Goal: Task Accomplishment & Management: Complete application form

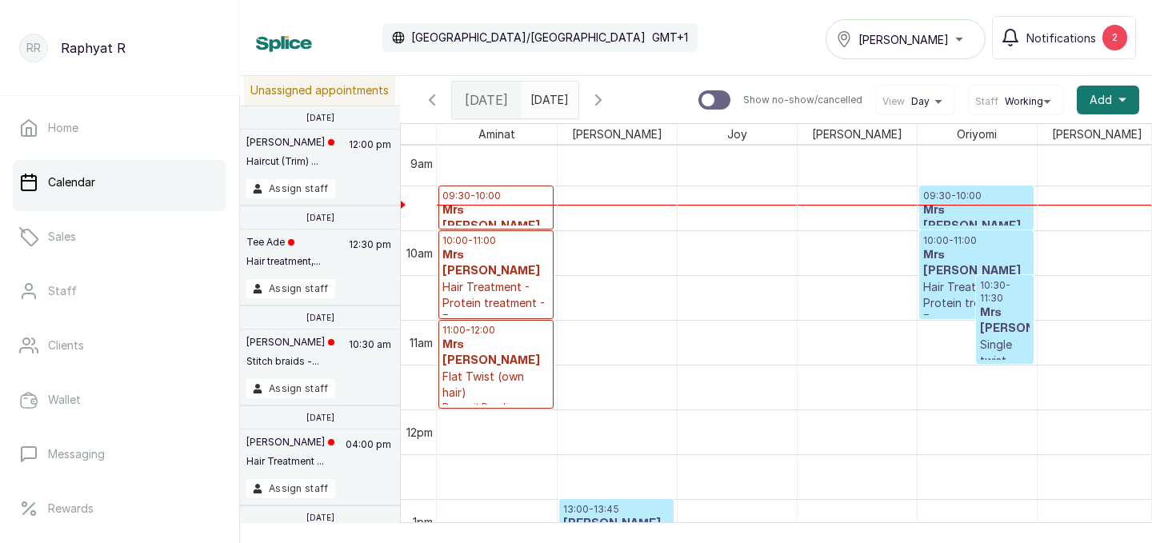
click at [979, 222] on h3 "Mrs [PERSON_NAME]" at bounding box center [976, 218] width 106 height 32
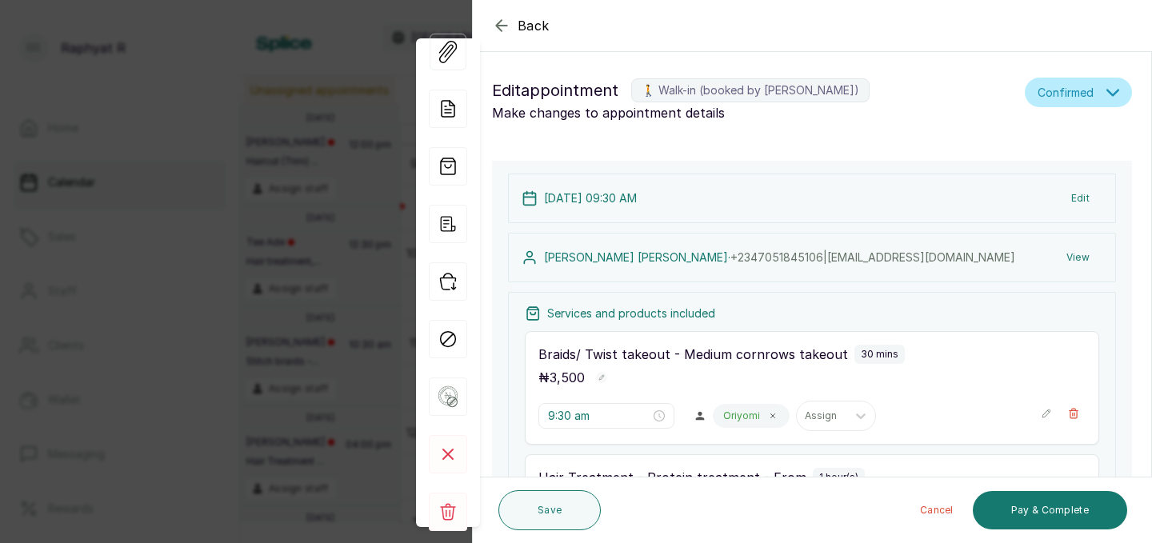
click at [507, 28] on icon "button" at bounding box center [501, 25] width 19 height 19
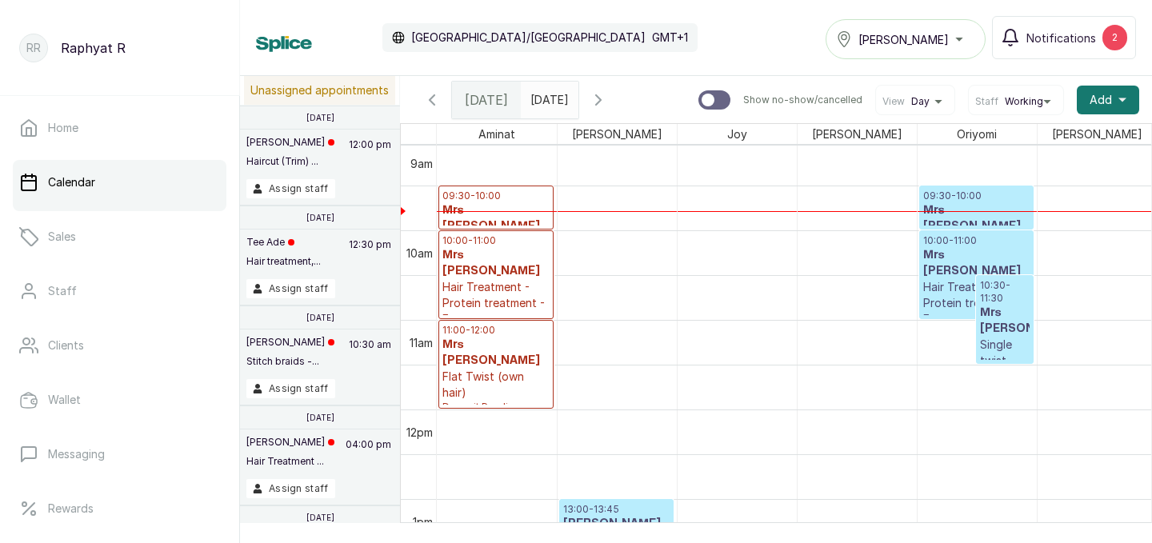
click at [475, 248] on h3 "Mrs [PERSON_NAME]" at bounding box center [495, 263] width 107 height 32
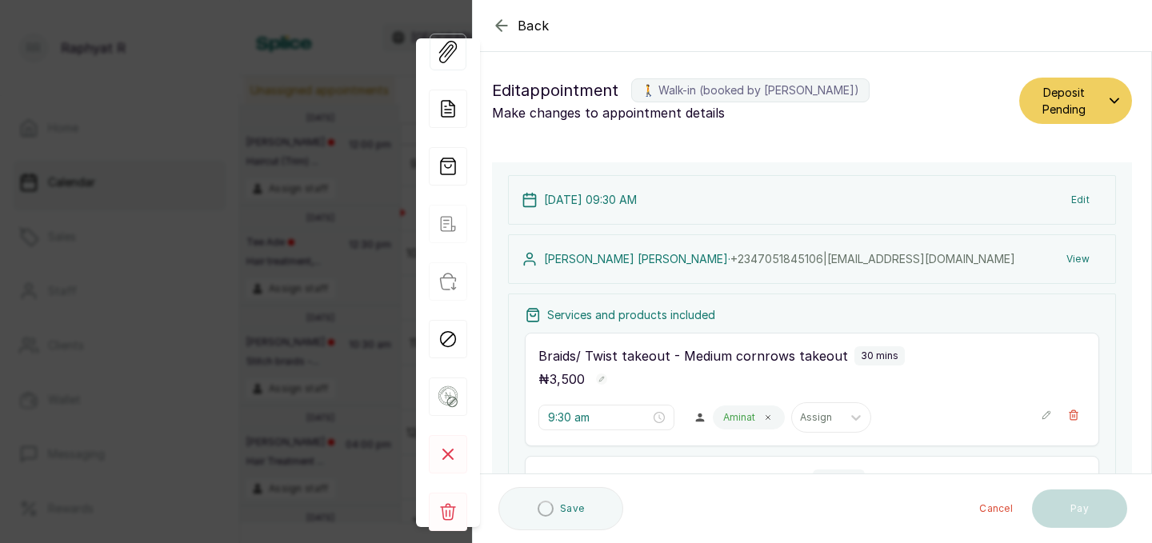
type input "11:00 am"
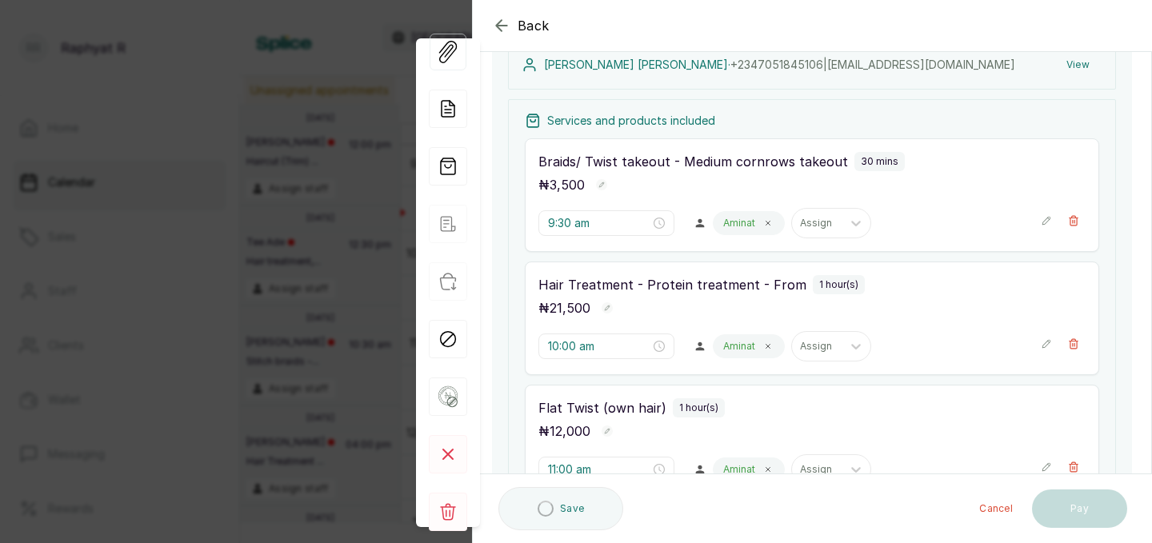
scroll to position [209, 0]
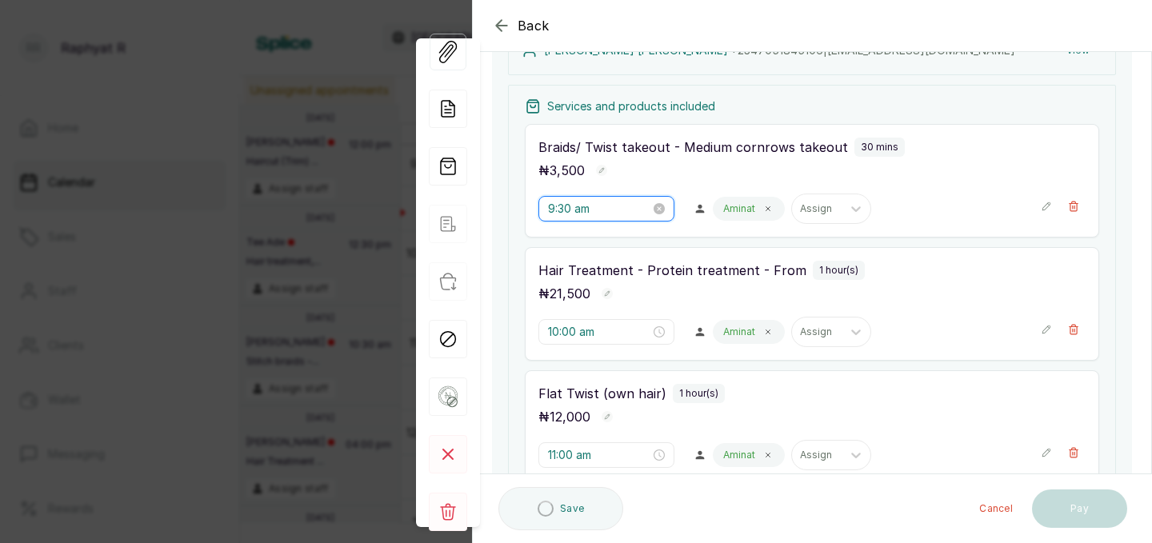
click at [572, 206] on input "9:30 am" at bounding box center [599, 209] width 102 height 18
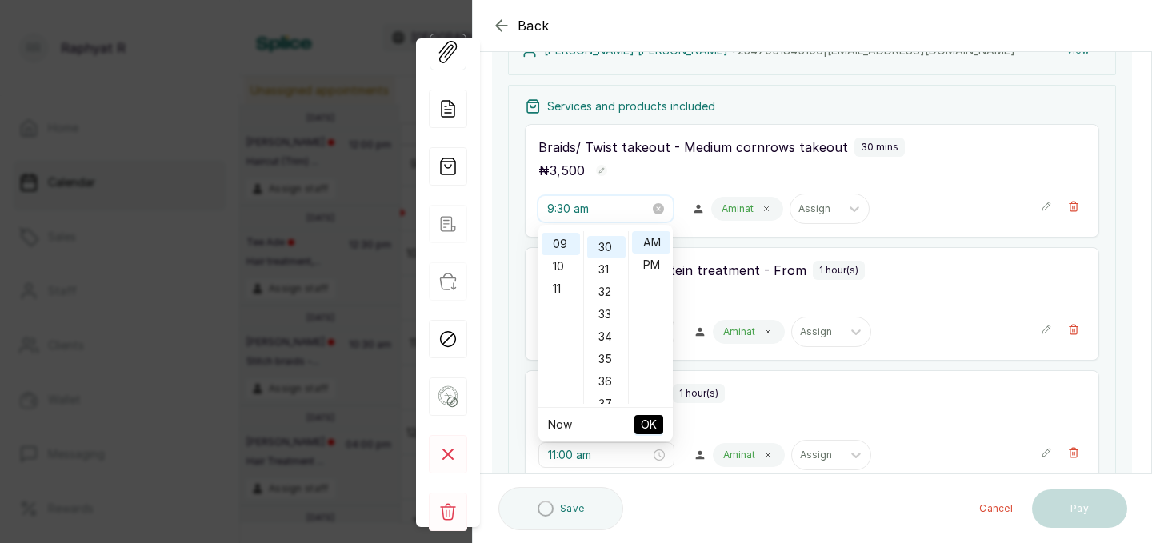
scroll to position [670, 0]
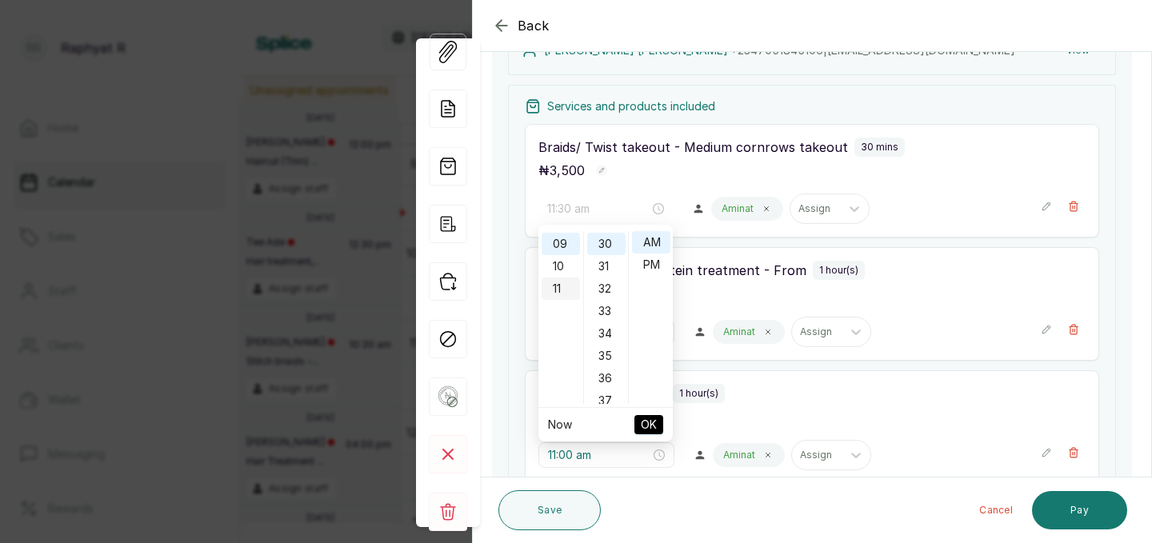
click at [561, 293] on div "11" at bounding box center [560, 289] width 38 height 22
click at [604, 243] on div "00" at bounding box center [606, 242] width 38 height 22
click at [645, 425] on span "OK" at bounding box center [649, 424] width 16 height 30
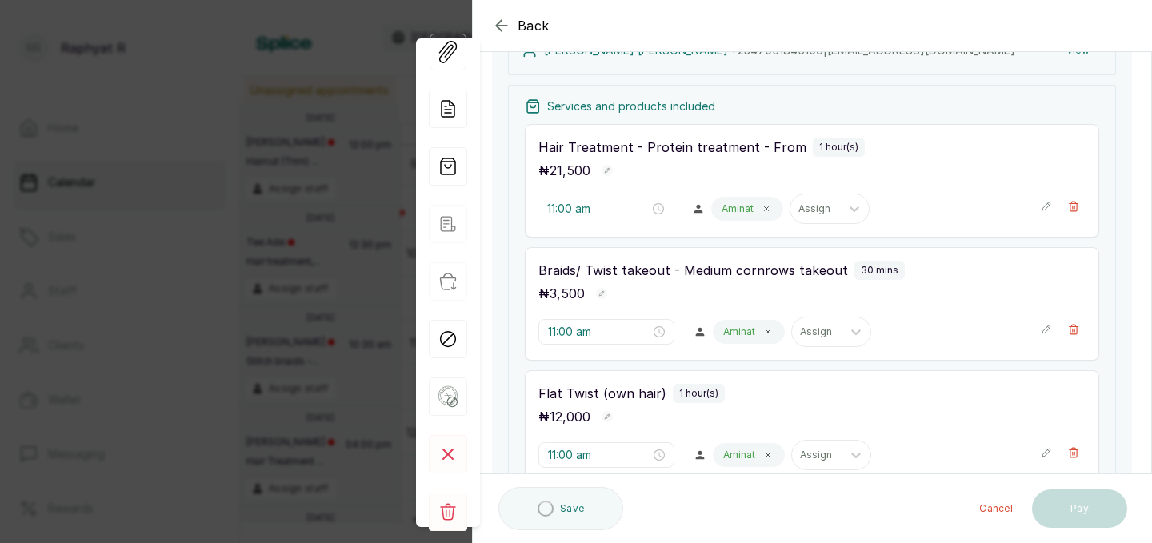
type input "10:00 am"
type input "11:00 am"
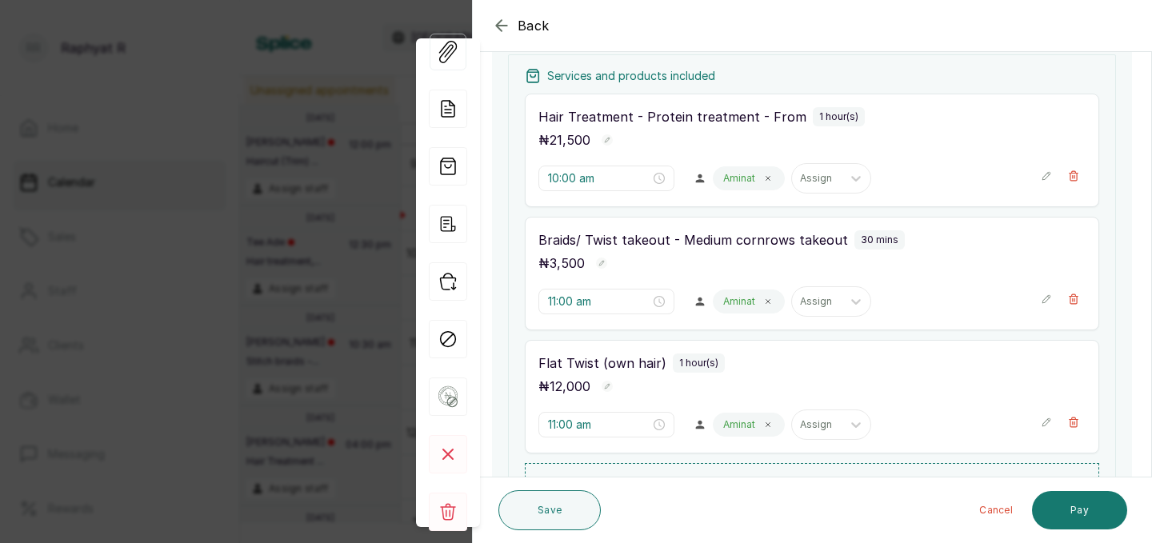
scroll to position [218, 0]
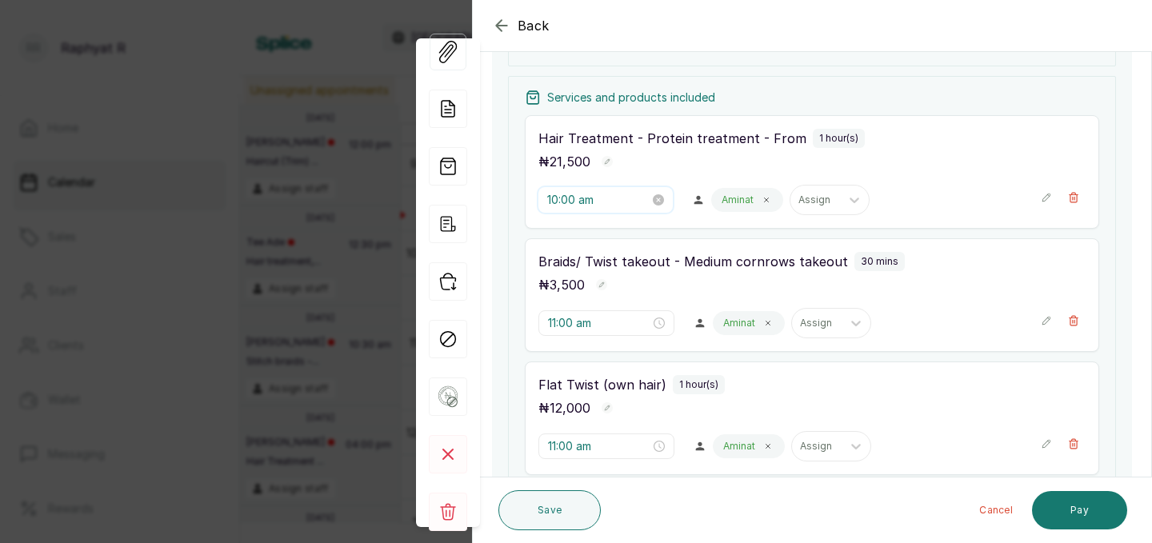
click at [580, 196] on input "10:00 am" at bounding box center [598, 200] width 102 height 18
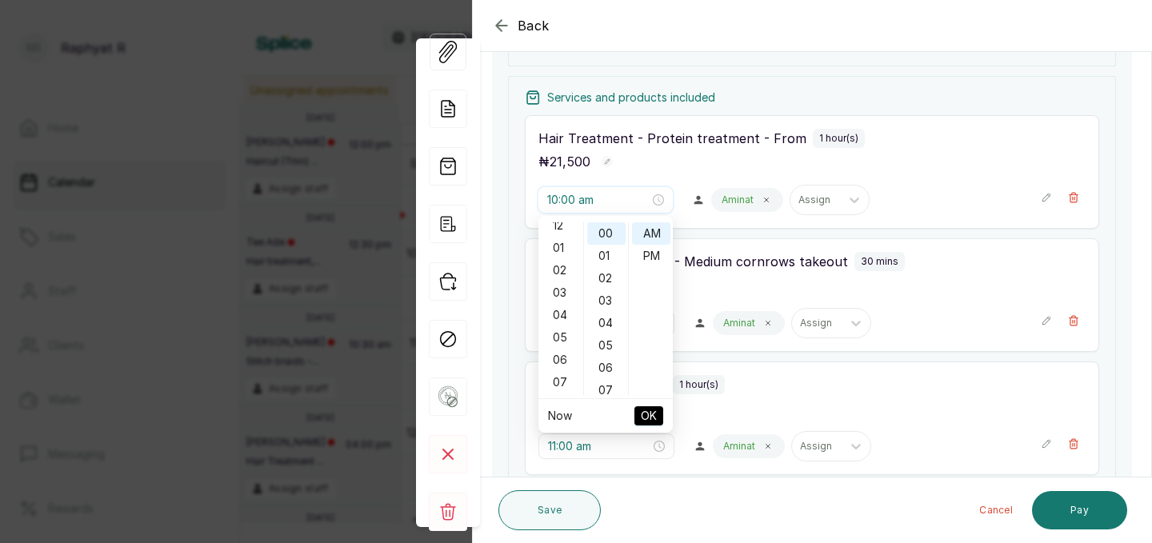
scroll to position [0, 0]
click at [555, 230] on div "12" at bounding box center [560, 233] width 38 height 22
click at [657, 260] on div "PM" at bounding box center [651, 256] width 38 height 22
click at [653, 412] on span "OK" at bounding box center [649, 416] width 16 height 30
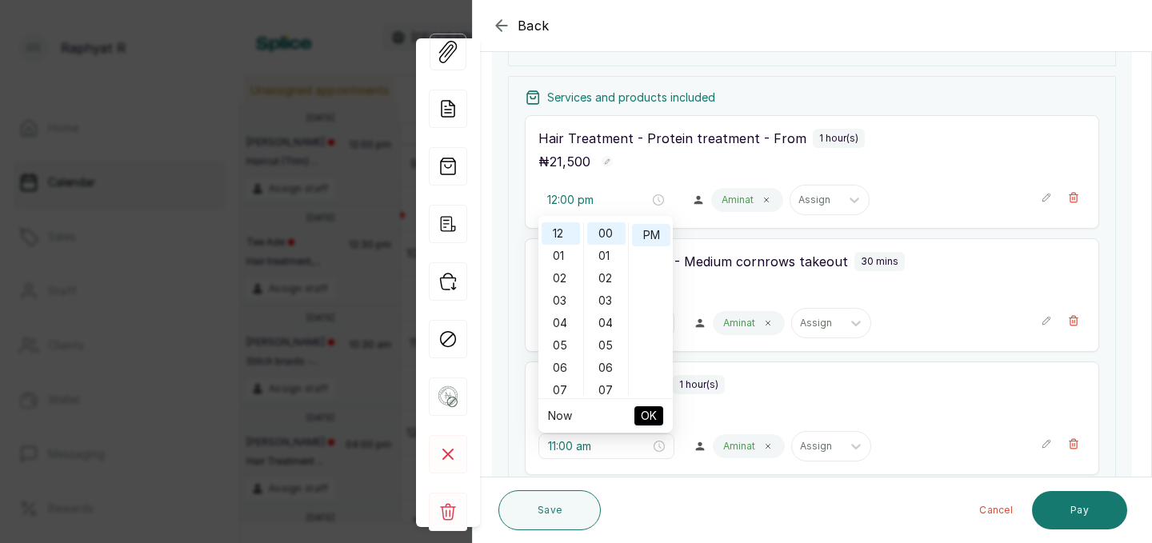
type input "11:00 am"
type input "12:00 pm"
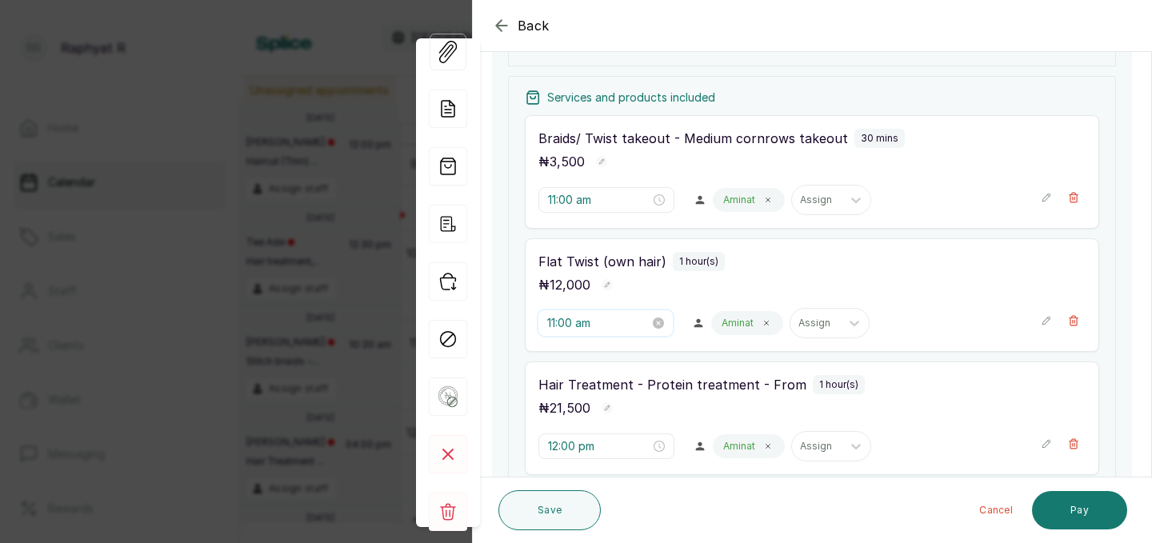
click at [580, 325] on input "11:00 am" at bounding box center [598, 323] width 102 height 18
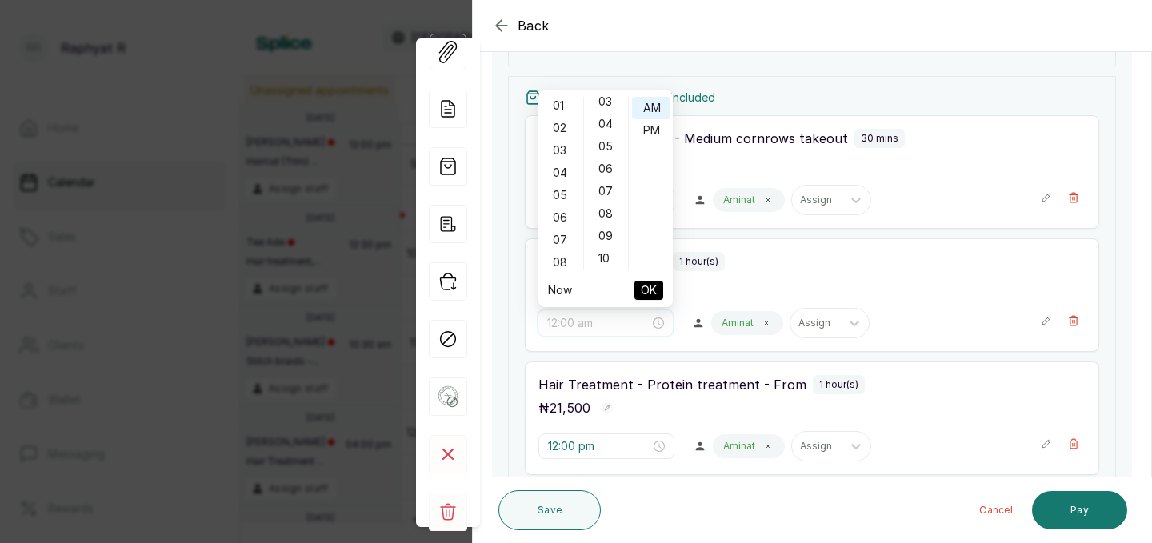
scroll to position [32, 0]
click at [564, 100] on div "01" at bounding box center [560, 98] width 38 height 22
click at [609, 109] on div "00" at bounding box center [606, 108] width 38 height 22
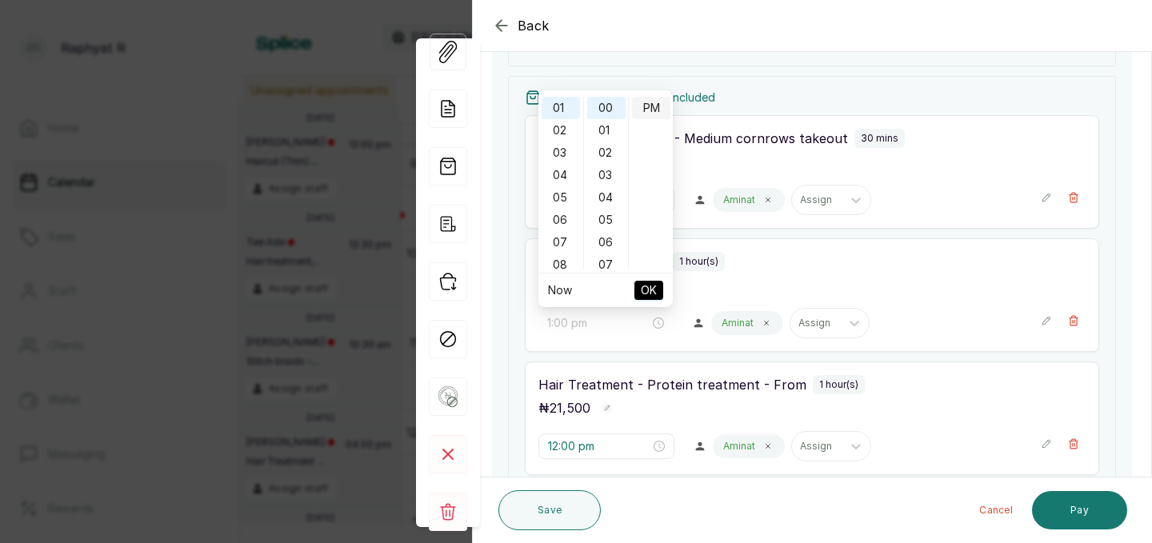
click at [649, 106] on div "PM" at bounding box center [651, 108] width 38 height 22
click at [646, 284] on span "OK" at bounding box center [649, 290] width 16 height 30
type input "12:00 pm"
type input "1:00 pm"
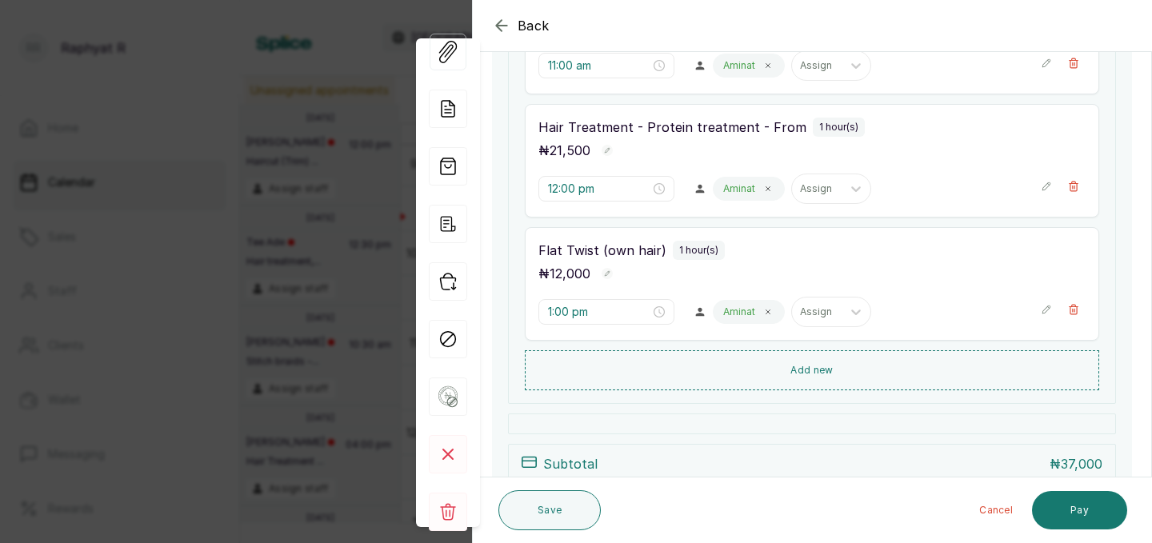
scroll to position [407, 0]
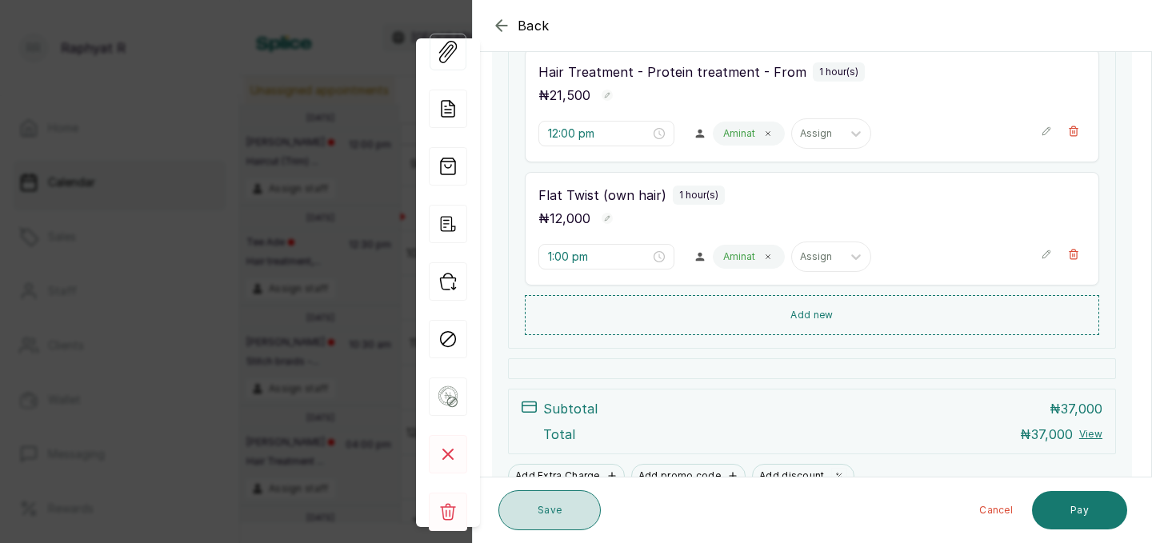
click at [542, 498] on button "Save" at bounding box center [549, 510] width 102 height 40
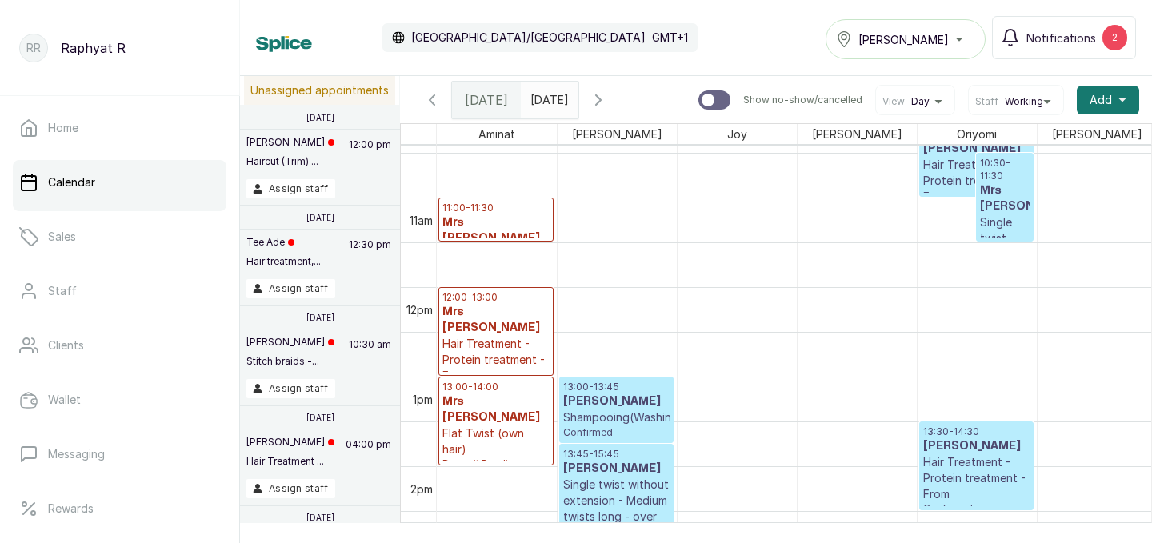
scroll to position [942, 0]
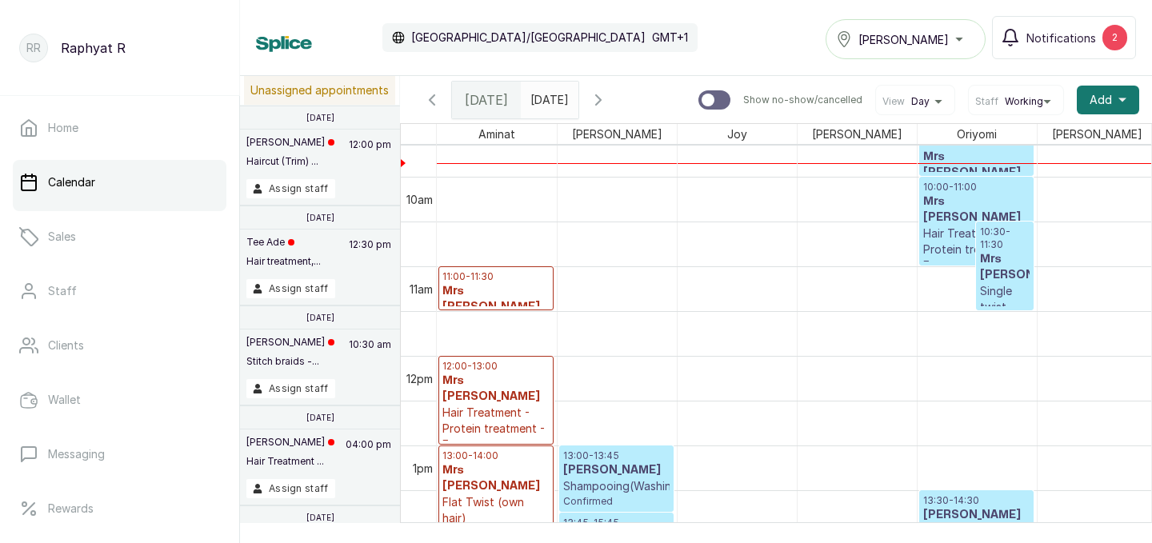
click at [501, 373] on h3 "Mrs [PERSON_NAME]" at bounding box center [495, 389] width 107 height 32
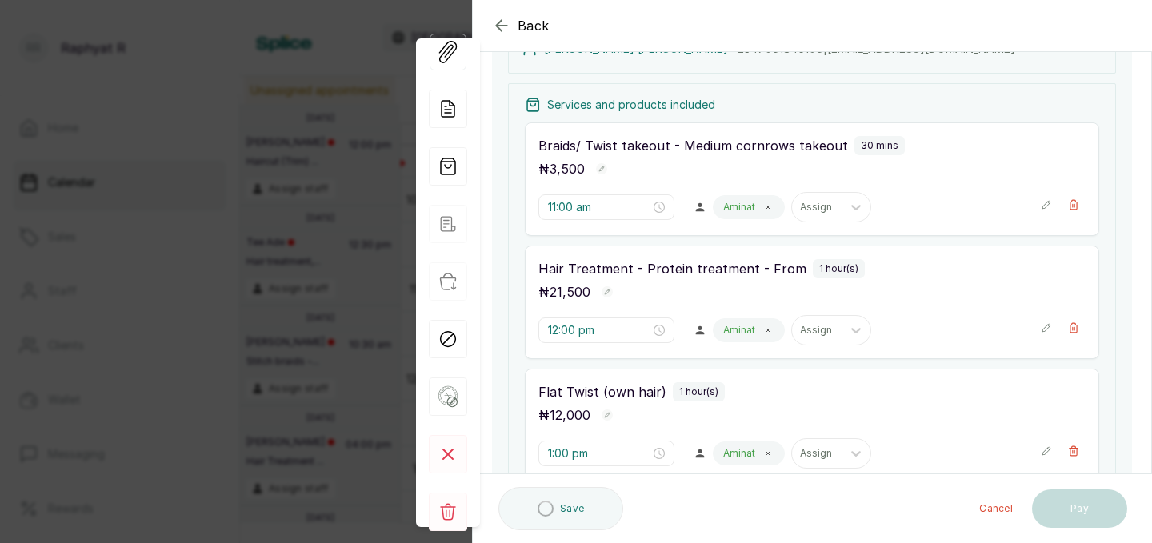
scroll to position [249, 0]
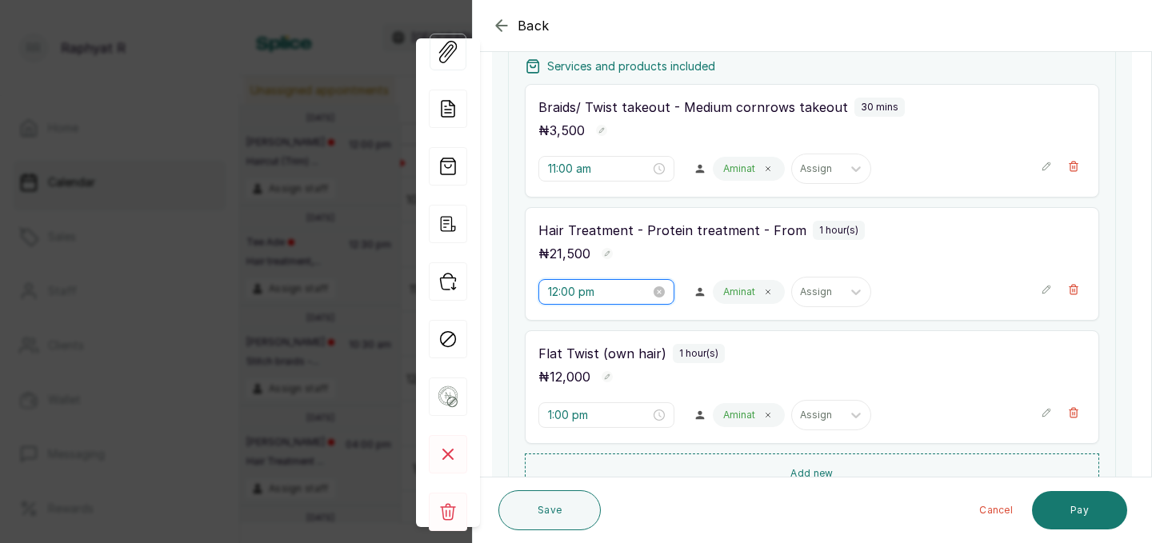
click at [574, 283] on input "12:00 pm" at bounding box center [599, 292] width 102 height 18
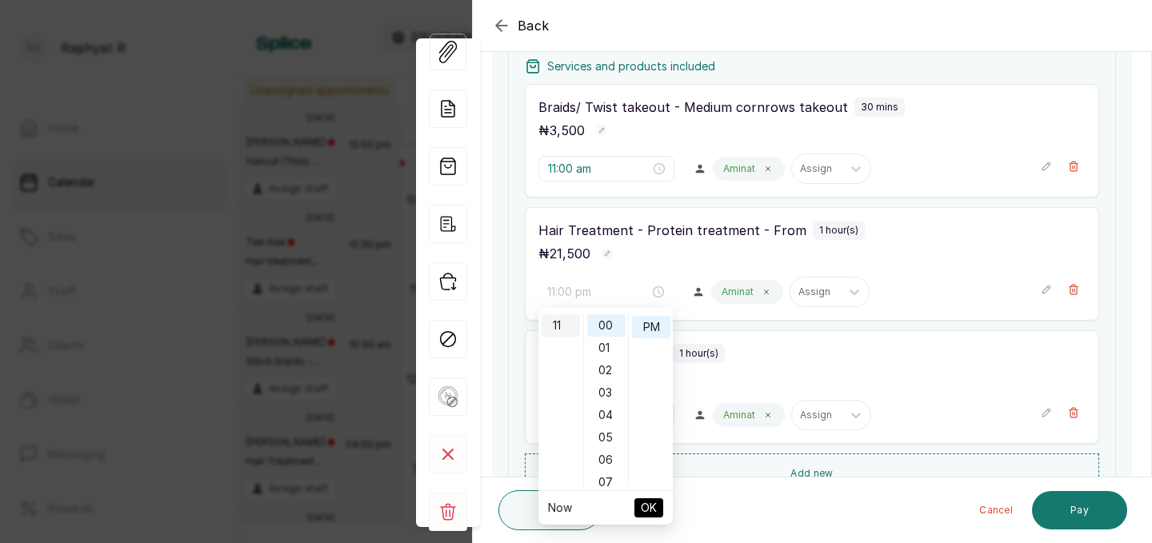
click at [559, 319] on div "11" at bounding box center [560, 325] width 38 height 22
click at [641, 509] on span "OK" at bounding box center [649, 508] width 16 height 30
type input "1:00 pm"
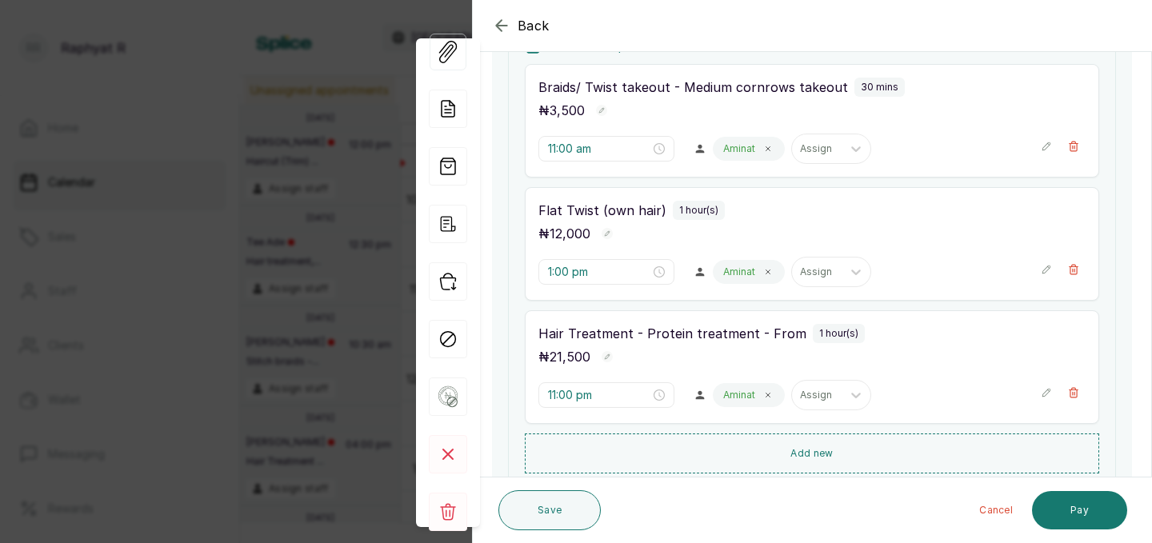
scroll to position [239, 0]
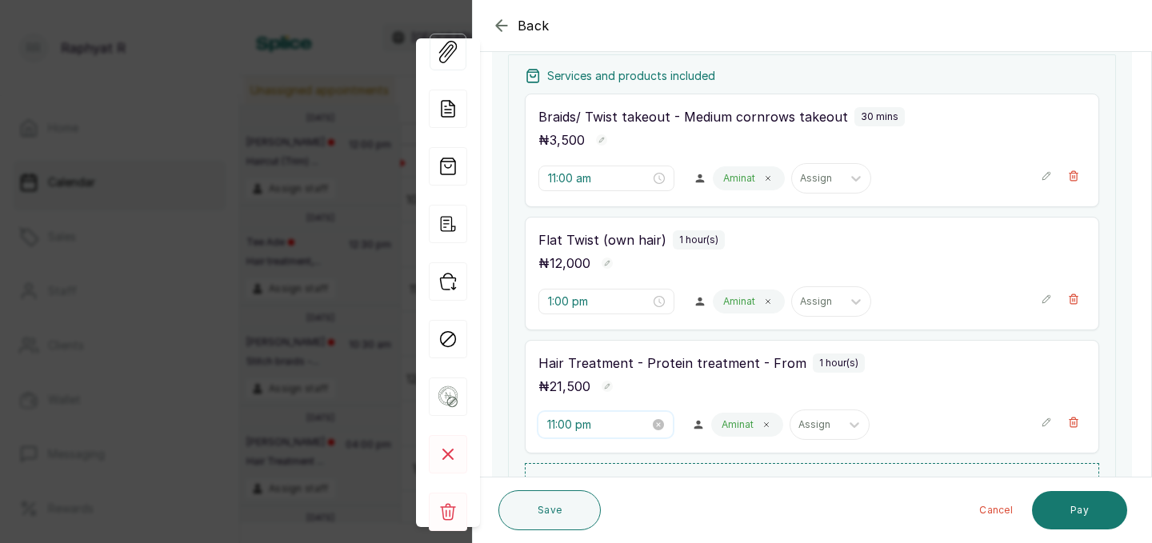
click at [571, 425] on input "11:00 pm" at bounding box center [598, 425] width 102 height 18
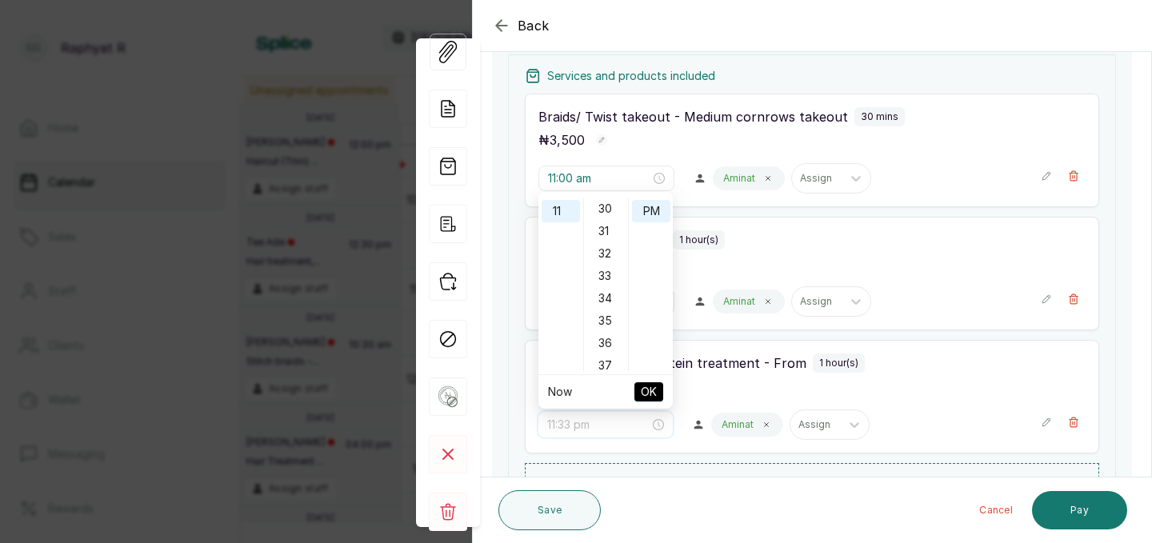
scroll to position [668, 0]
click at [605, 217] on div "30" at bounding box center [606, 213] width 38 height 22
click at [642, 383] on span "OK" at bounding box center [649, 392] width 16 height 30
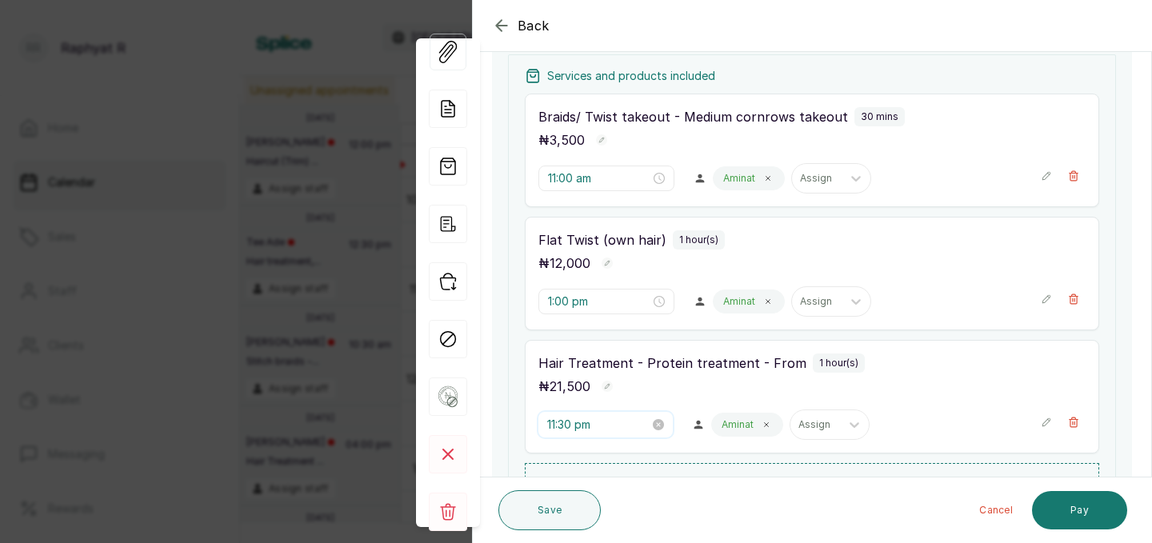
click at [594, 424] on input "11:30 pm" at bounding box center [598, 425] width 102 height 18
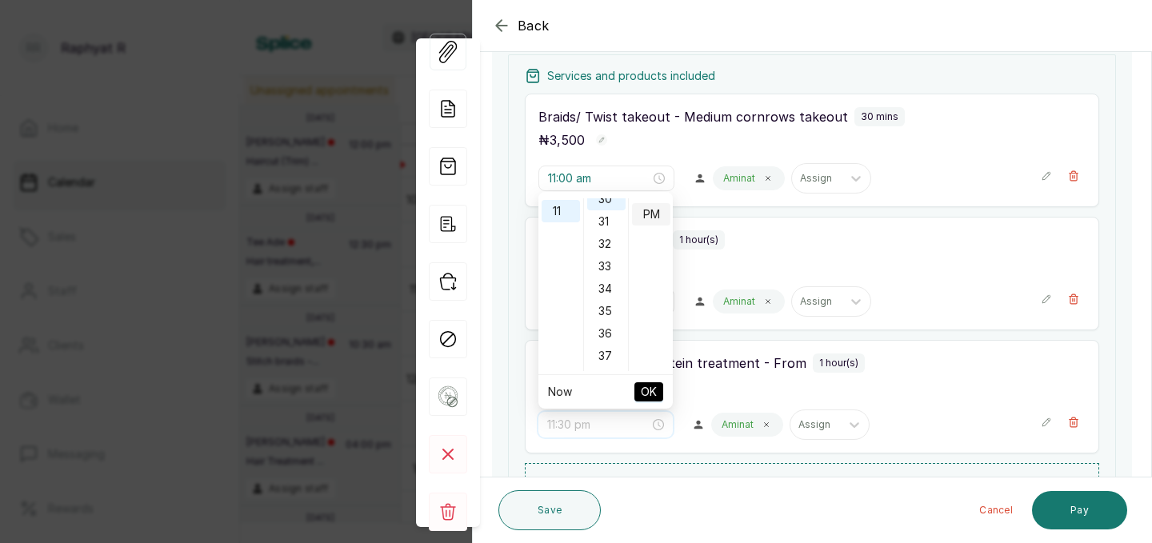
scroll to position [0, 0]
click at [650, 208] on div "AM" at bounding box center [651, 209] width 38 height 22
type input "11:30 am"
click at [645, 388] on span "OK" at bounding box center [649, 392] width 16 height 30
type input "11:30 am"
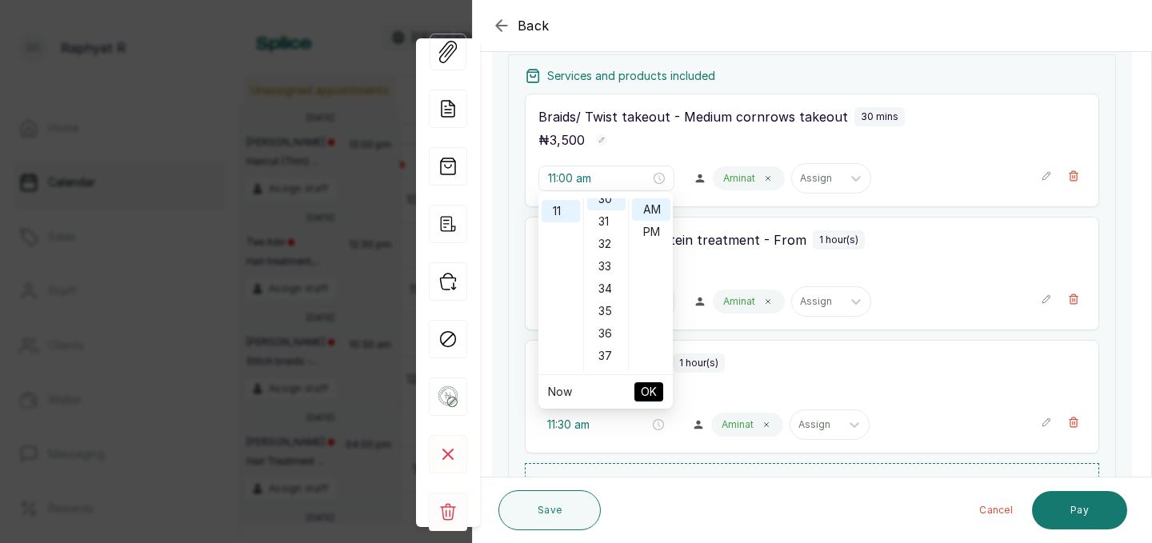
type input "1:00 pm"
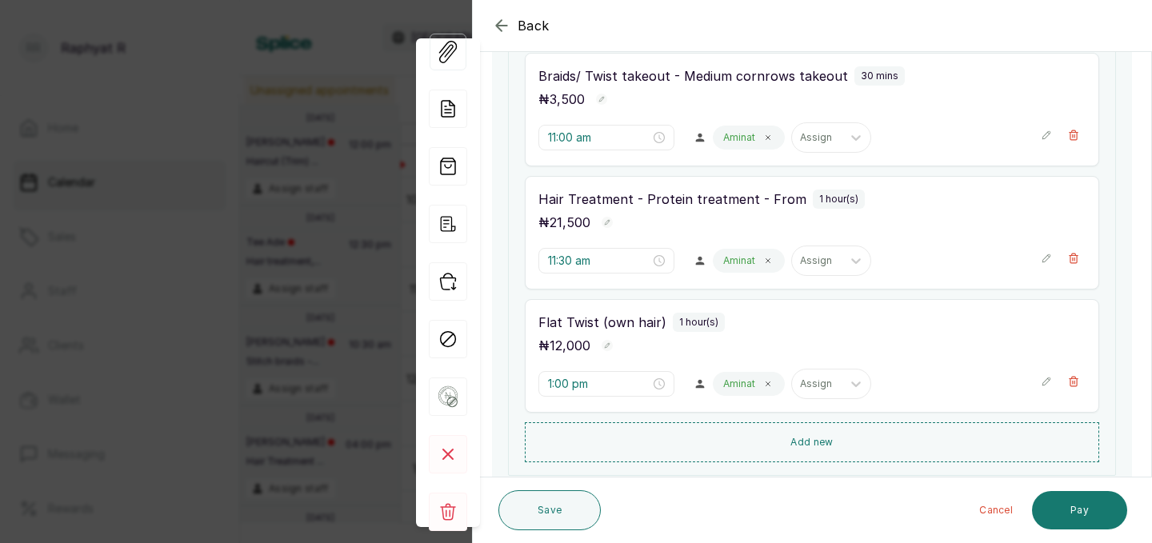
scroll to position [281, 0]
click at [562, 503] on button "Save" at bounding box center [549, 510] width 102 height 40
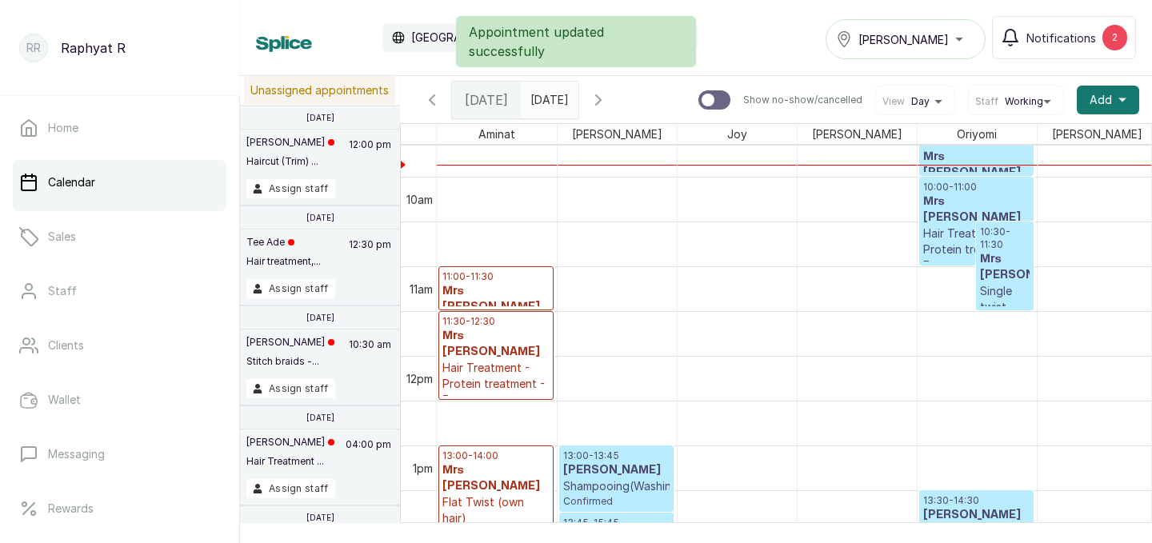
click at [481, 465] on h3 "Mrs [PERSON_NAME]" at bounding box center [495, 478] width 107 height 32
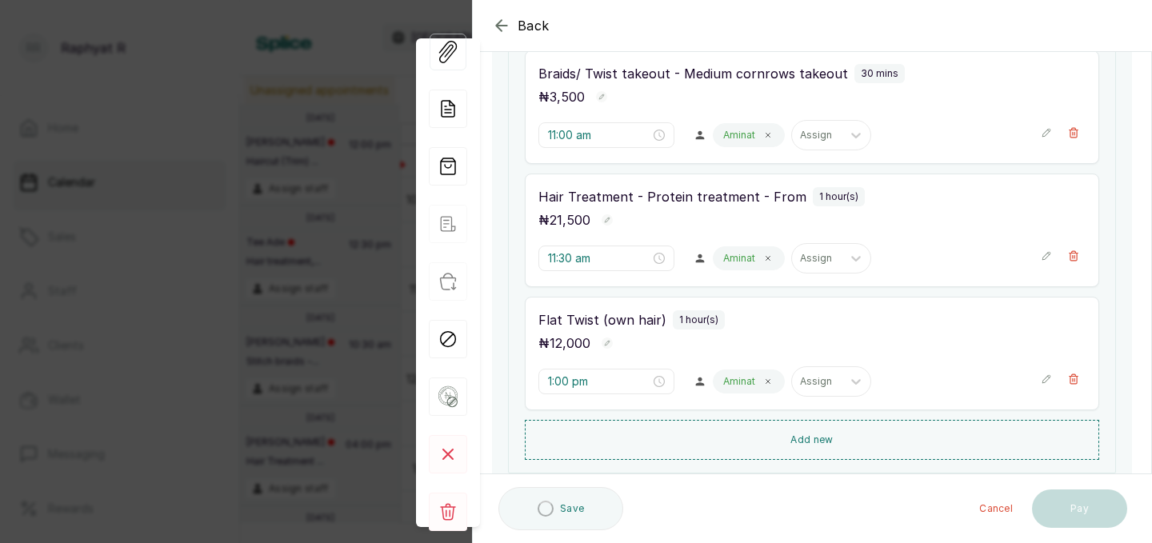
scroll to position [283, 0]
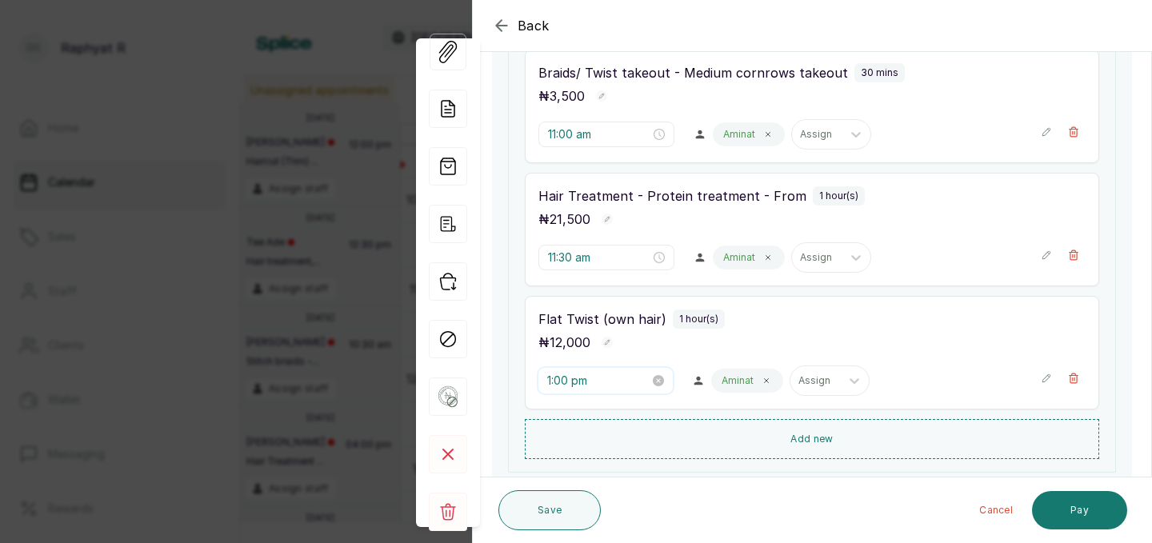
click at [576, 379] on input "1:00 pm" at bounding box center [598, 381] width 102 height 18
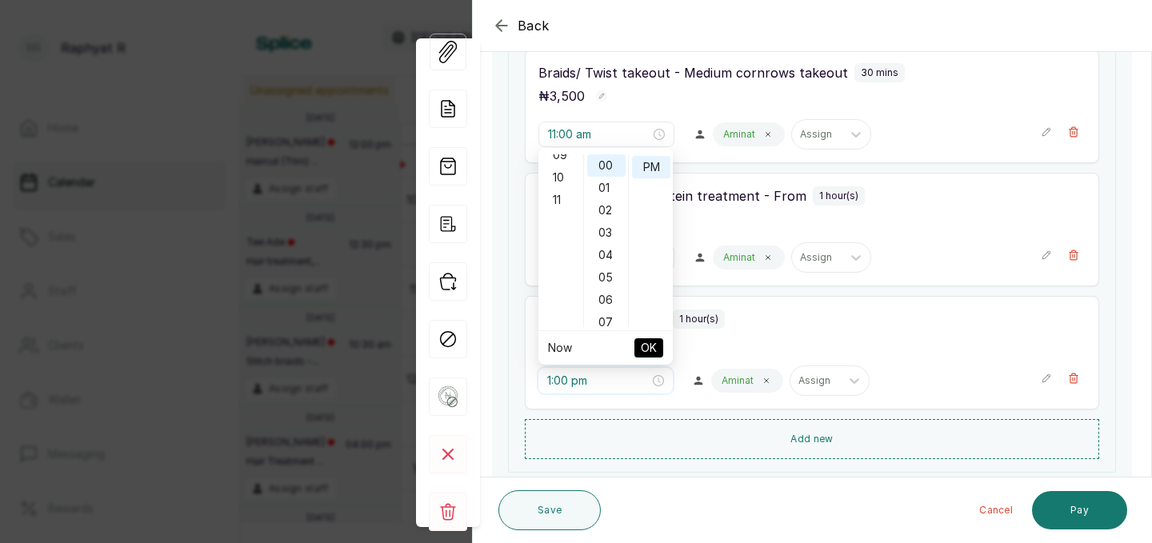
scroll to position [0, 0]
click at [565, 165] on div "12" at bounding box center [560, 165] width 38 height 22
type input "12:00 pm"
click at [637, 349] on button "OK" at bounding box center [648, 347] width 29 height 19
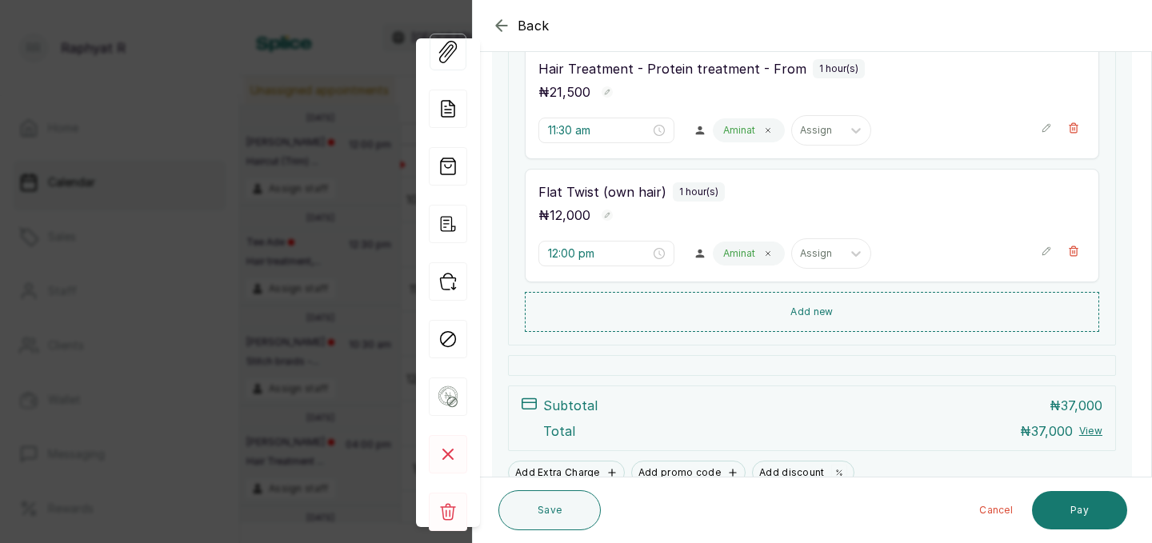
scroll to position [456, 0]
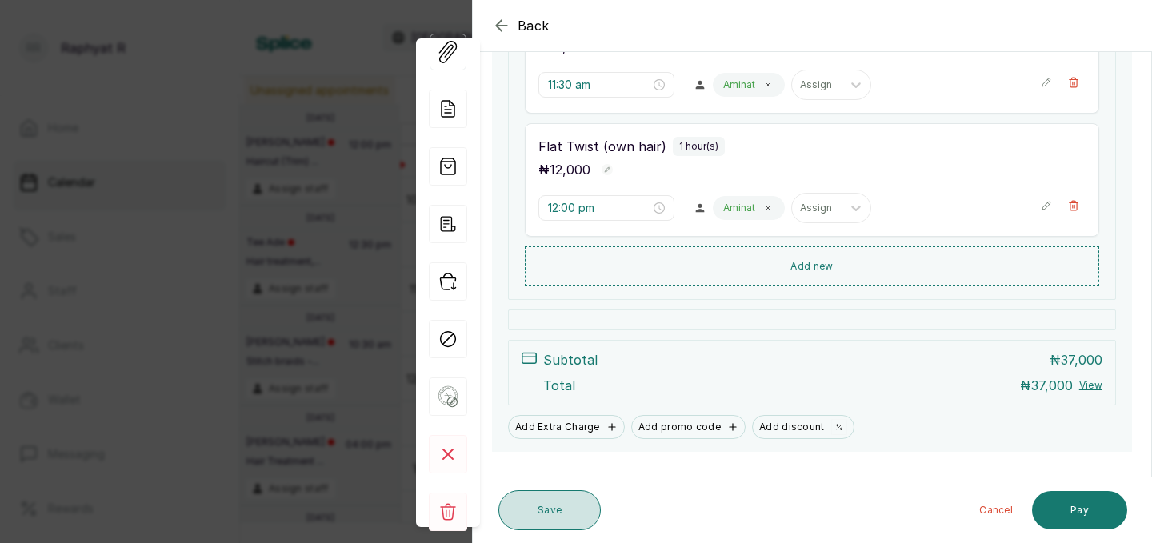
click at [562, 509] on button "Save" at bounding box center [549, 510] width 102 height 40
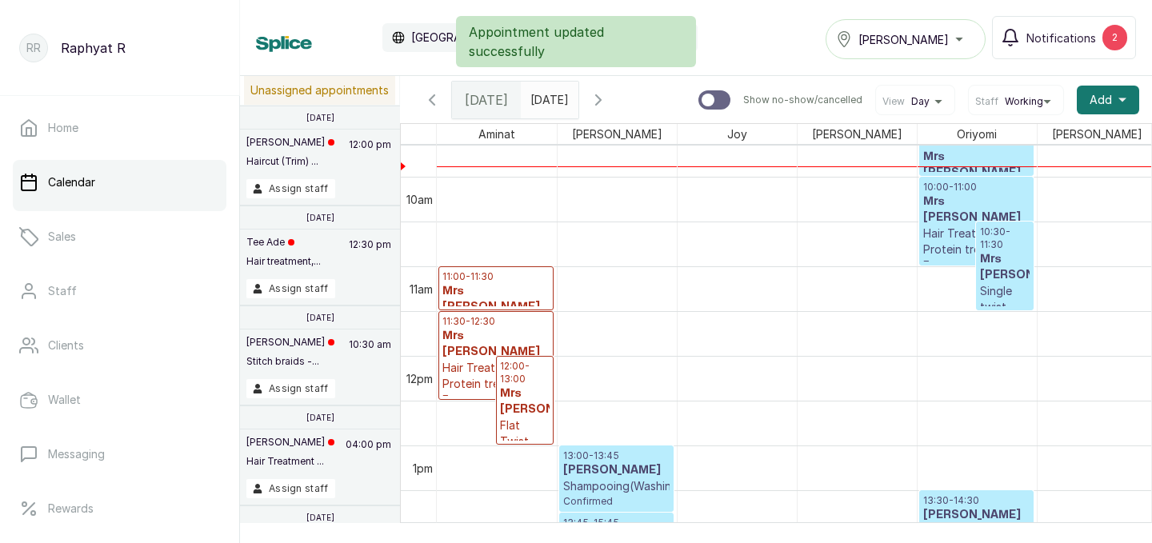
click at [513, 388] on h3 "Mrs [PERSON_NAME]" at bounding box center [525, 401] width 50 height 32
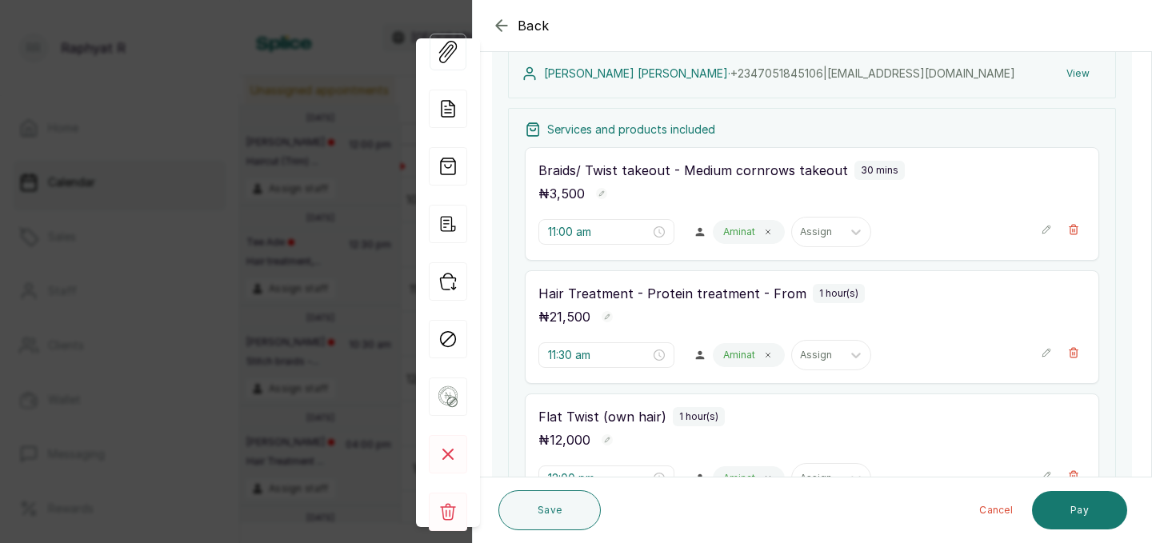
scroll to position [238, 0]
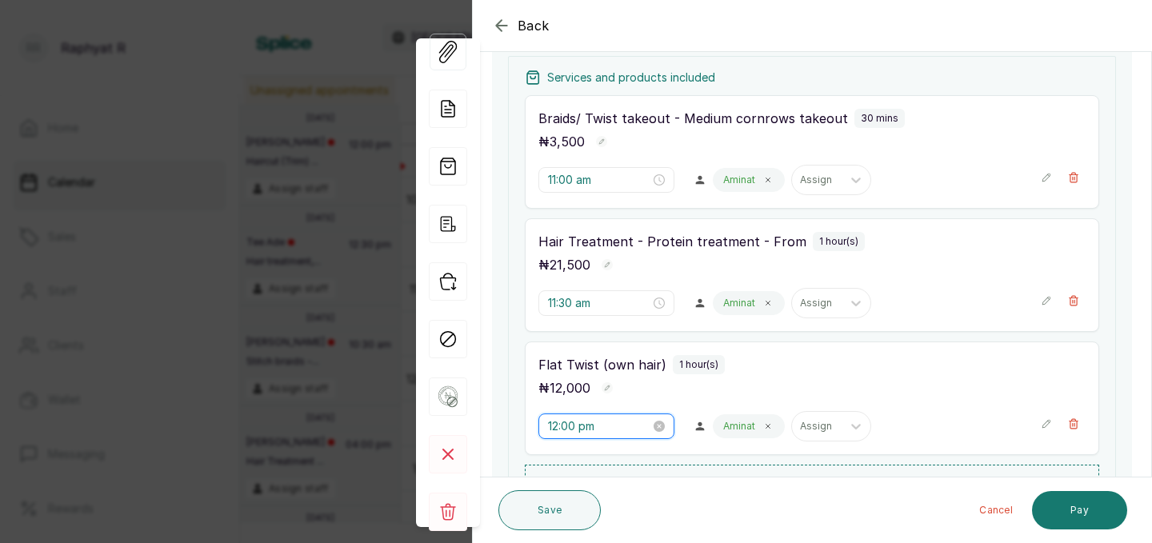
click at [581, 427] on input "12:00 pm" at bounding box center [599, 426] width 102 height 18
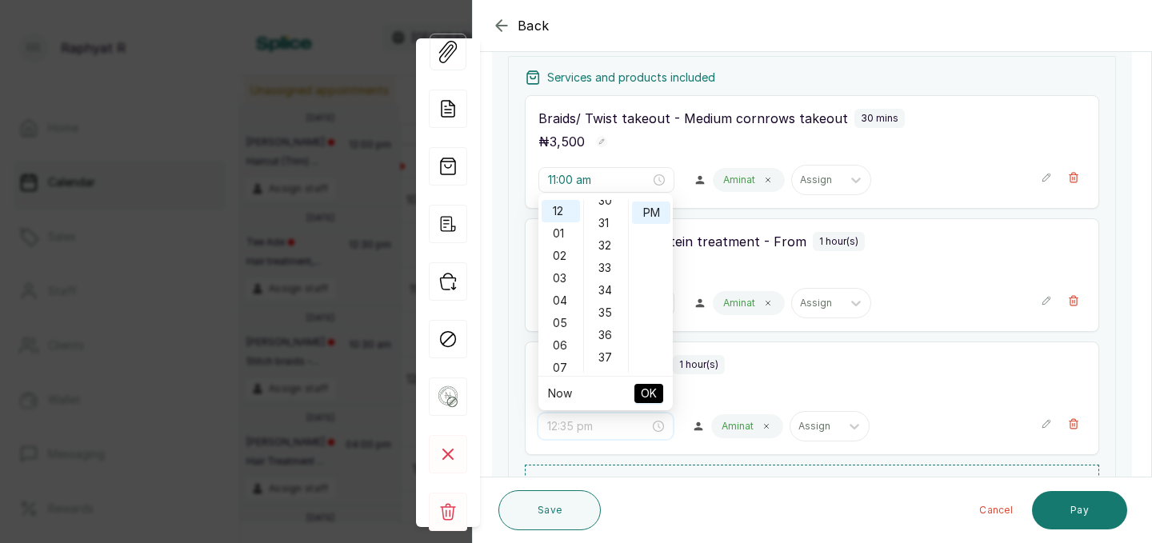
scroll to position [652, 0]
click at [609, 234] on div "30" at bounding box center [606, 231] width 38 height 22
type input "12:30 pm"
click at [648, 390] on span "OK" at bounding box center [649, 393] width 16 height 30
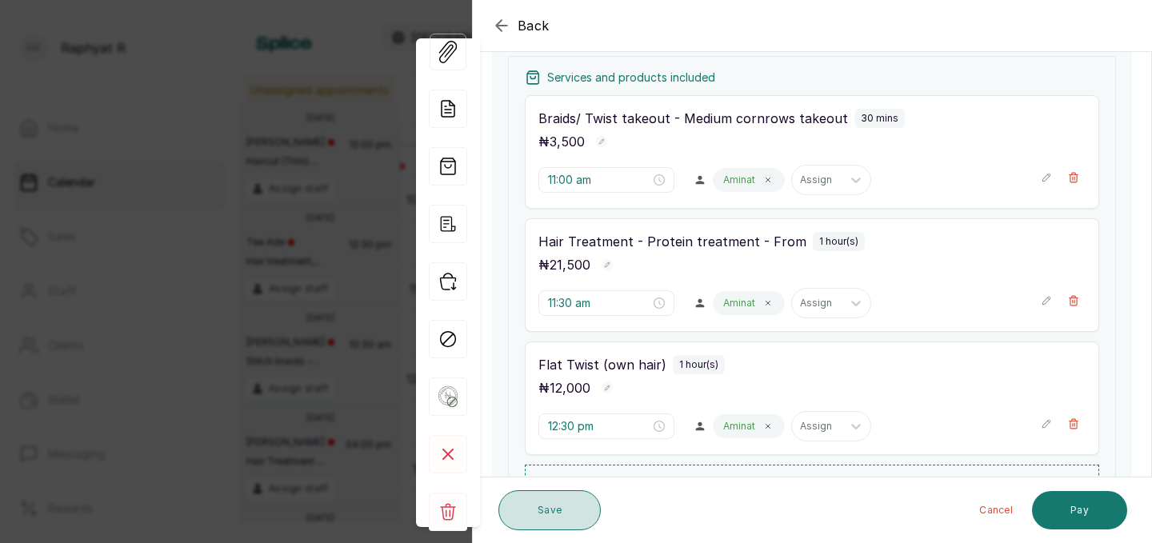
click at [536, 510] on button "Save" at bounding box center [549, 510] width 102 height 40
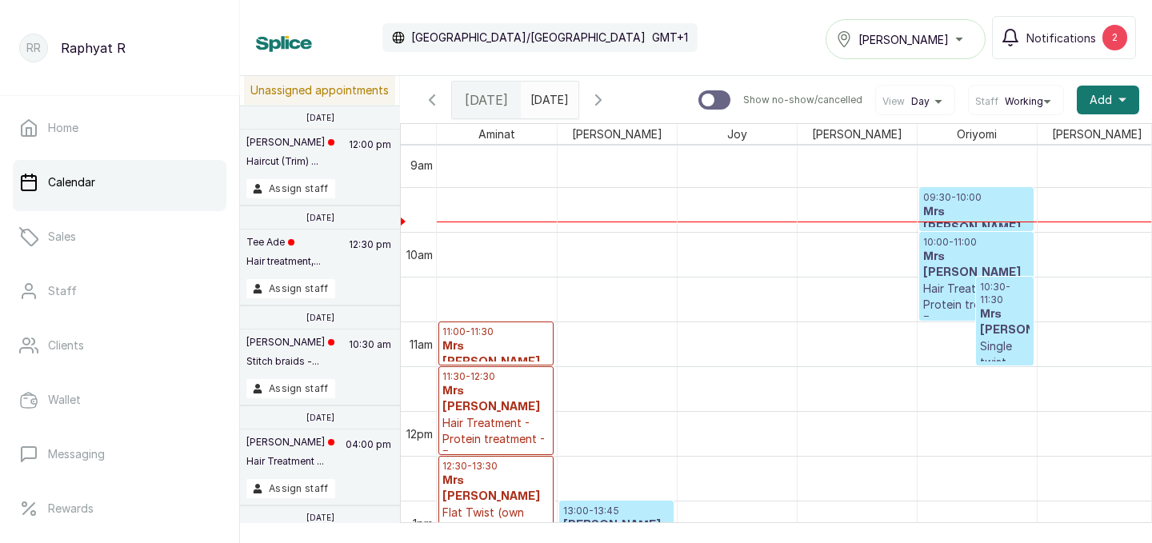
scroll to position [803, 0]
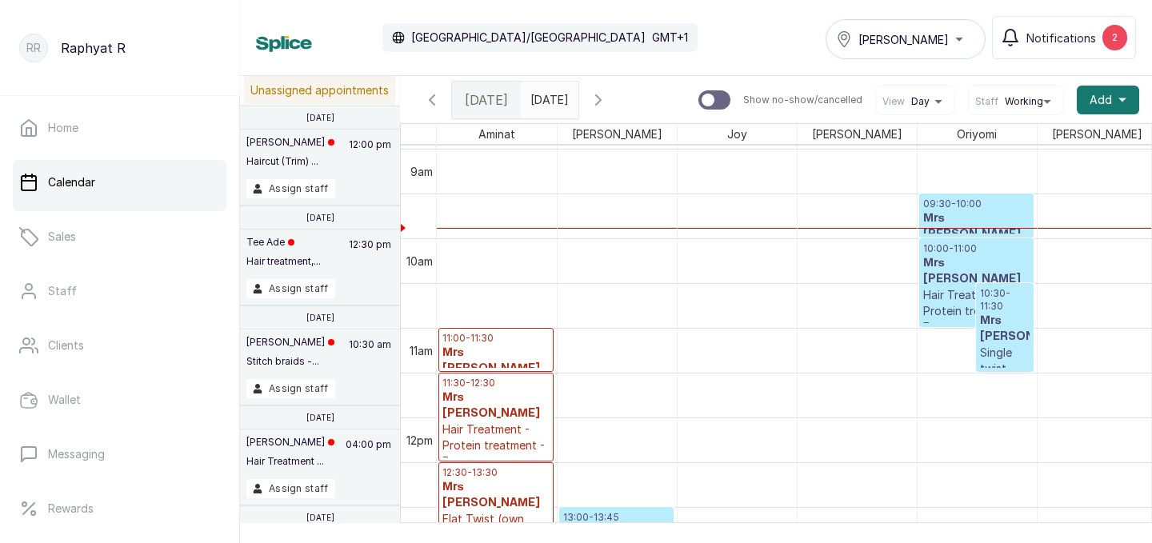
click at [979, 206] on p "09:30 - 10:00" at bounding box center [976, 204] width 106 height 13
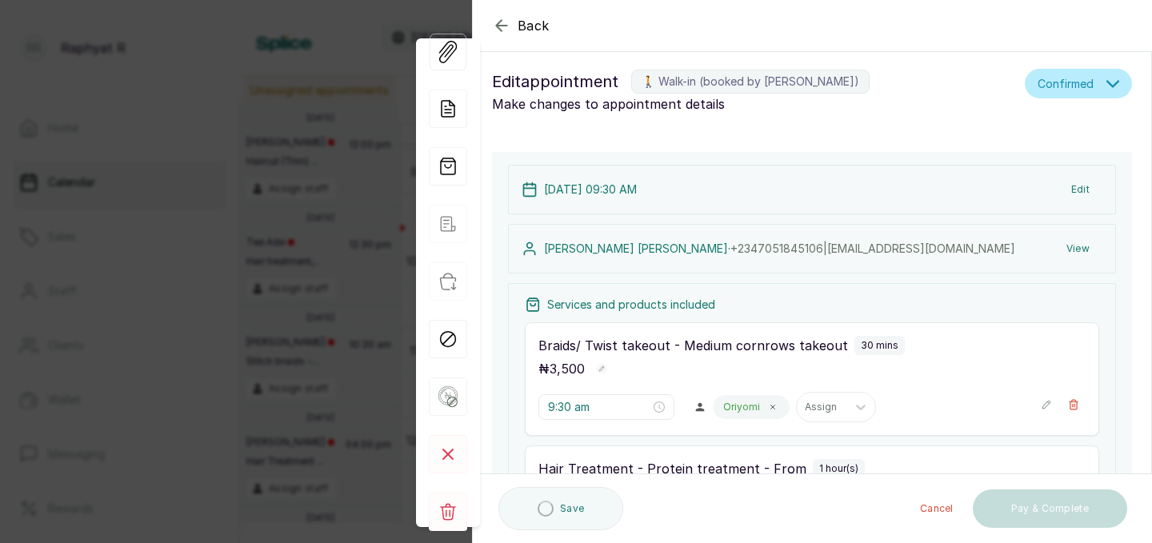
scroll to position [0, 0]
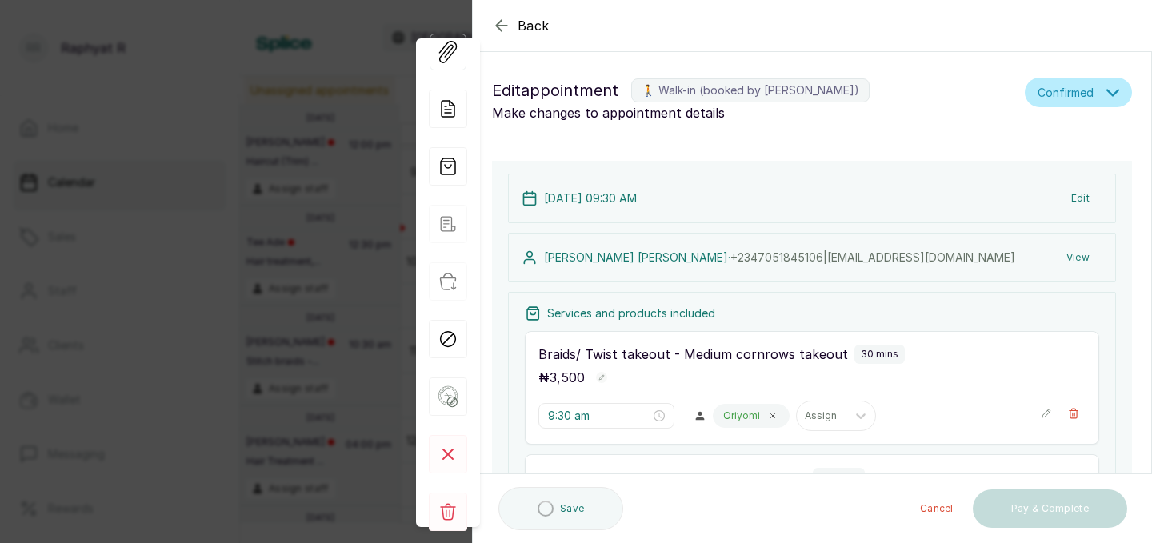
click at [1108, 94] on icon "button" at bounding box center [1112, 92] width 13 height 13
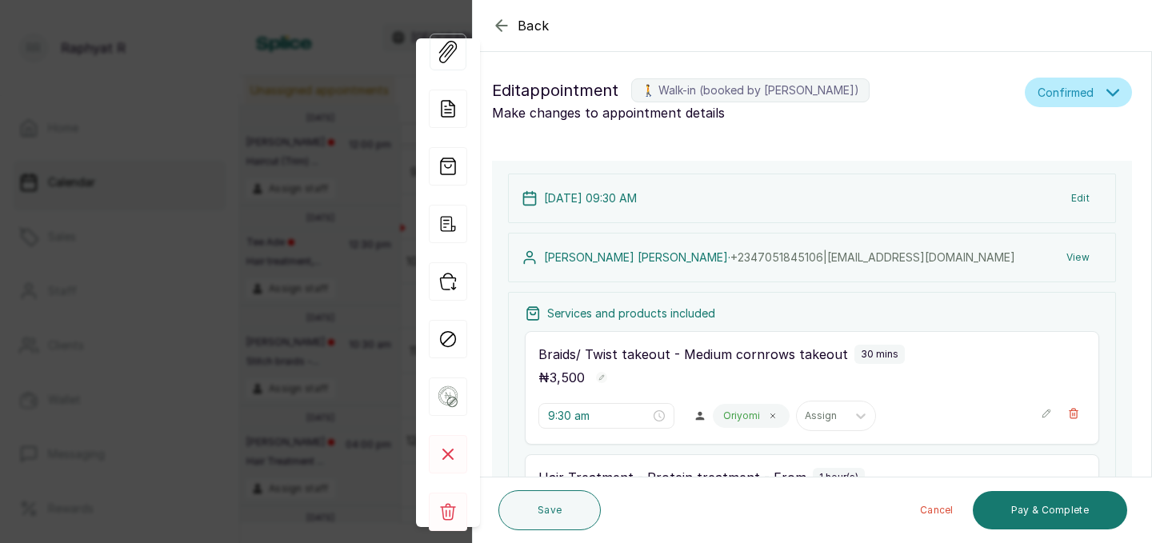
click at [971, 117] on p "Make changes to appointment details" at bounding box center [755, 112] width 526 height 19
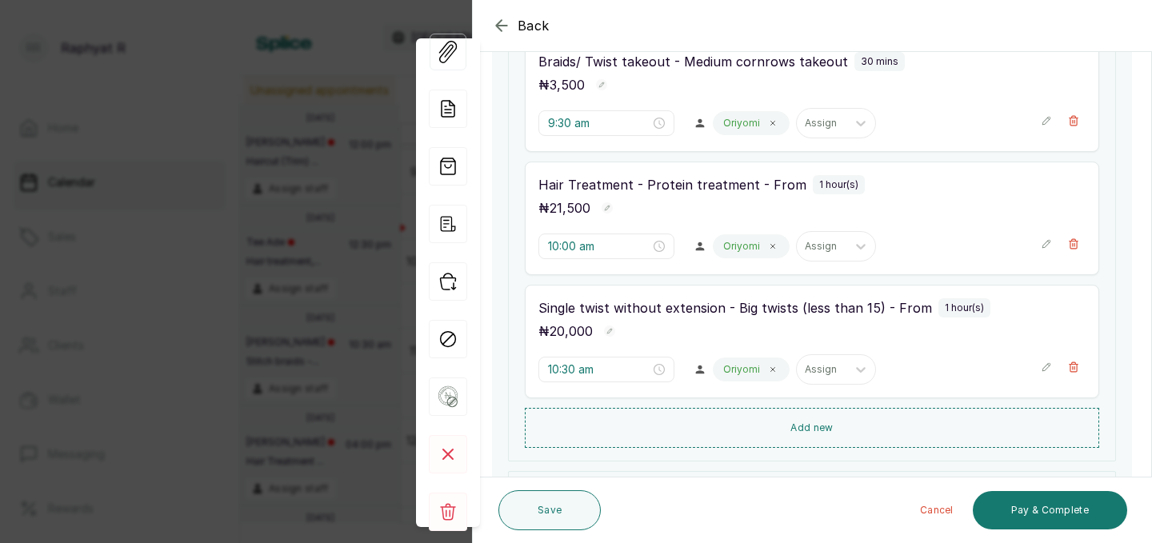
scroll to position [294, 0]
click at [585, 118] on input "9:30 am" at bounding box center [598, 122] width 102 height 18
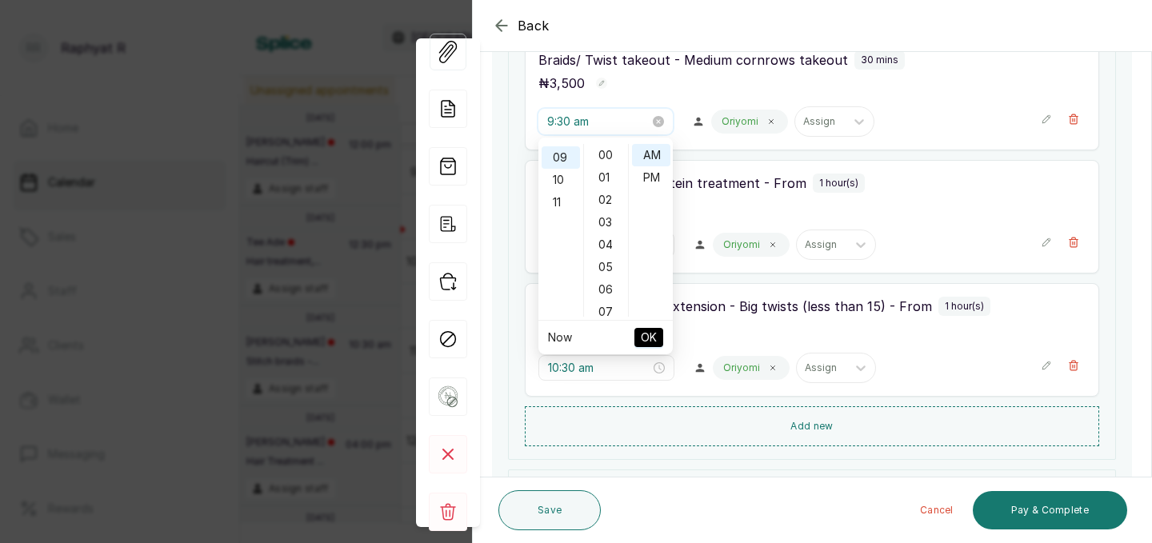
scroll to position [670, 0]
click at [561, 198] on div "11" at bounding box center [560, 201] width 38 height 22
click at [608, 155] on div "00" at bounding box center [606, 155] width 38 height 22
click at [653, 177] on div "PM" at bounding box center [651, 177] width 38 height 22
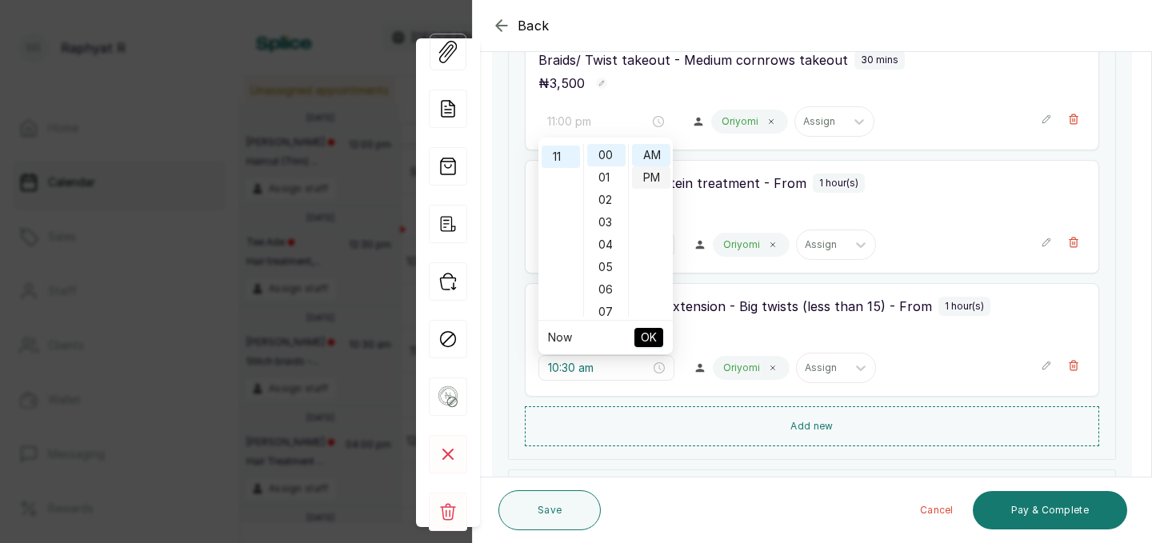
scroll to position [21, 0]
click at [644, 335] on span "OK" at bounding box center [649, 337] width 16 height 30
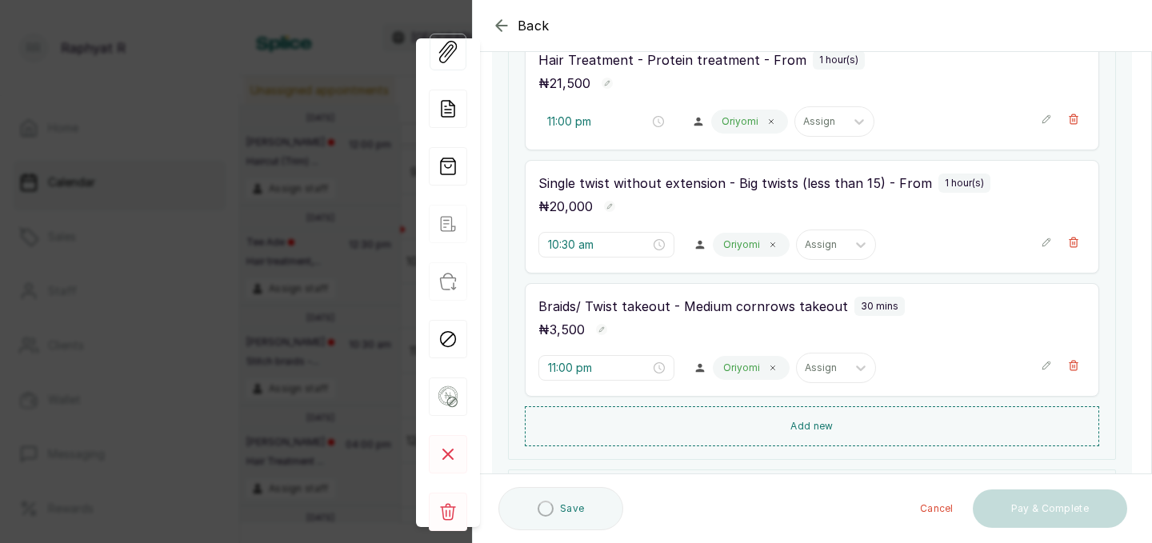
type input "10:00 am"
type input "10:30 am"
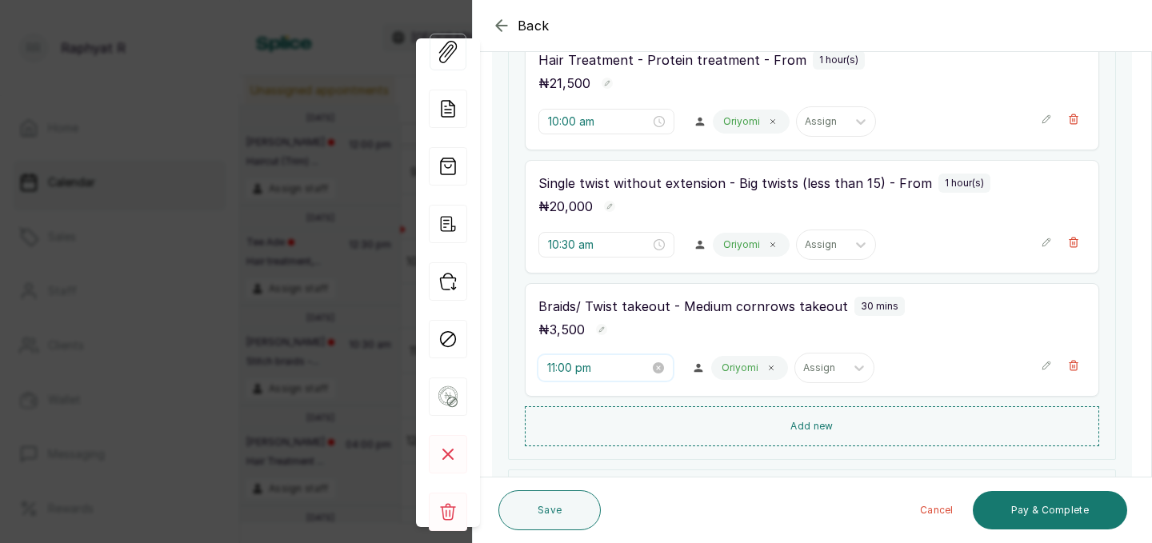
click at [583, 367] on input "11:00 pm" at bounding box center [598, 368] width 102 height 18
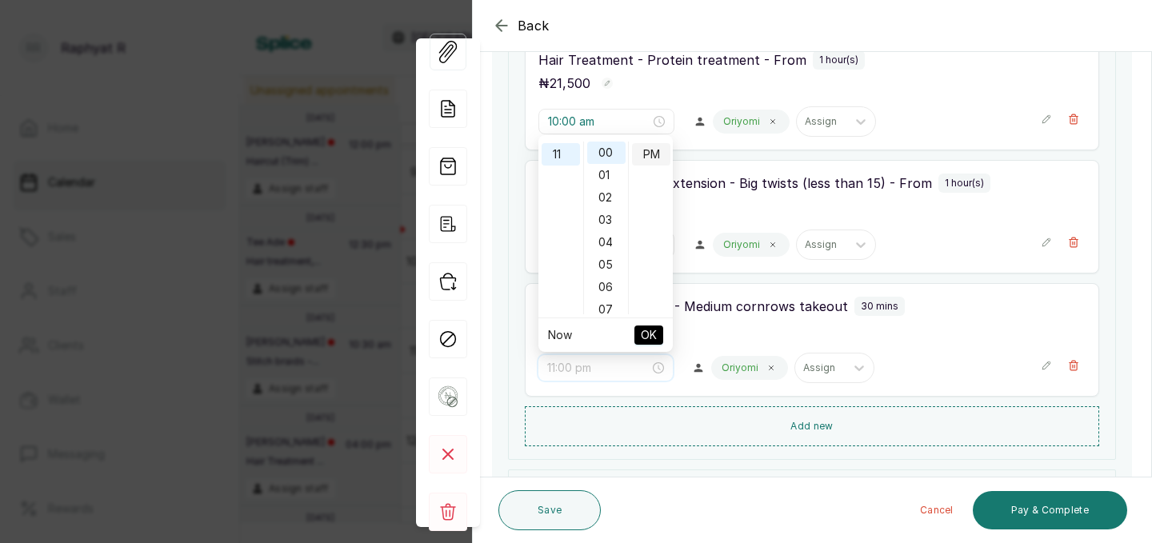
scroll to position [0, 0]
click at [657, 152] on div "AM" at bounding box center [651, 153] width 38 height 22
type input "11:00 am"
click at [653, 333] on span "OK" at bounding box center [649, 335] width 16 height 30
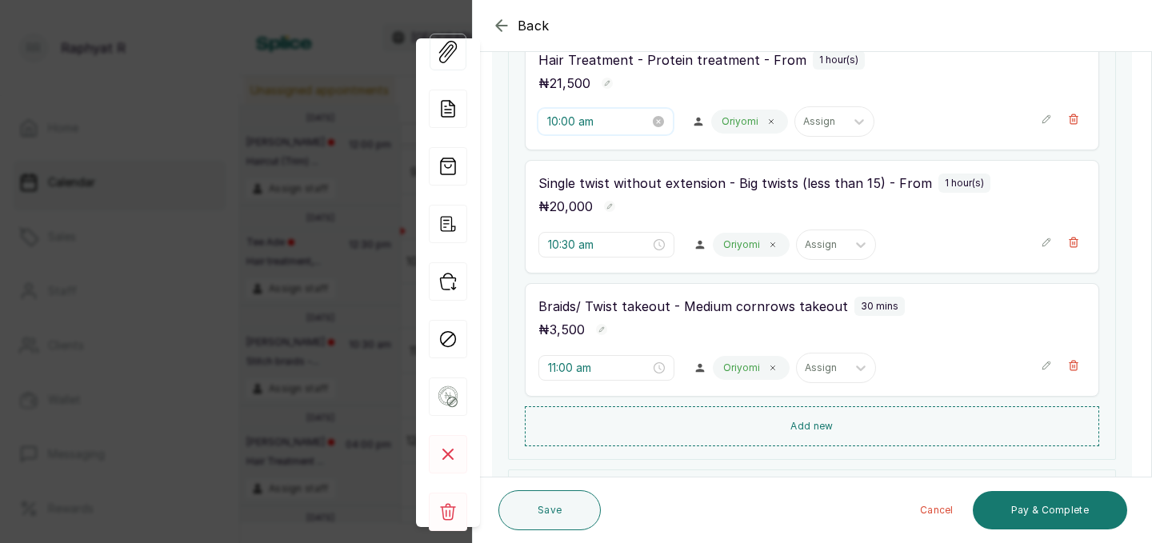
click at [572, 116] on input "10:00 am" at bounding box center [598, 122] width 102 height 18
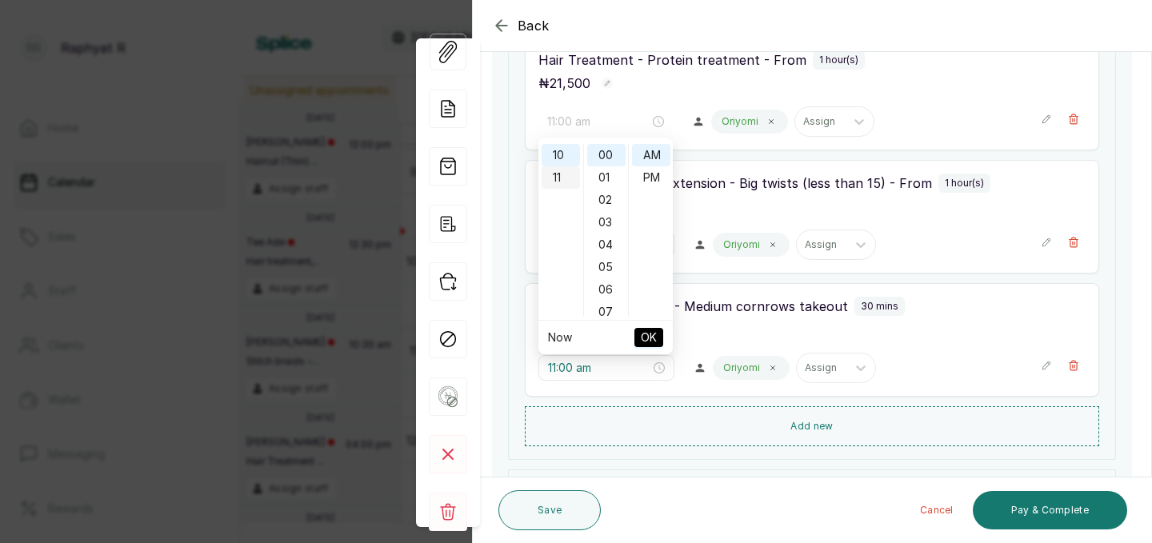
click at [558, 178] on div "11" at bounding box center [560, 177] width 38 height 22
click at [611, 154] on div "30" at bounding box center [606, 152] width 38 height 22
click at [653, 181] on div "PM" at bounding box center [651, 177] width 38 height 22
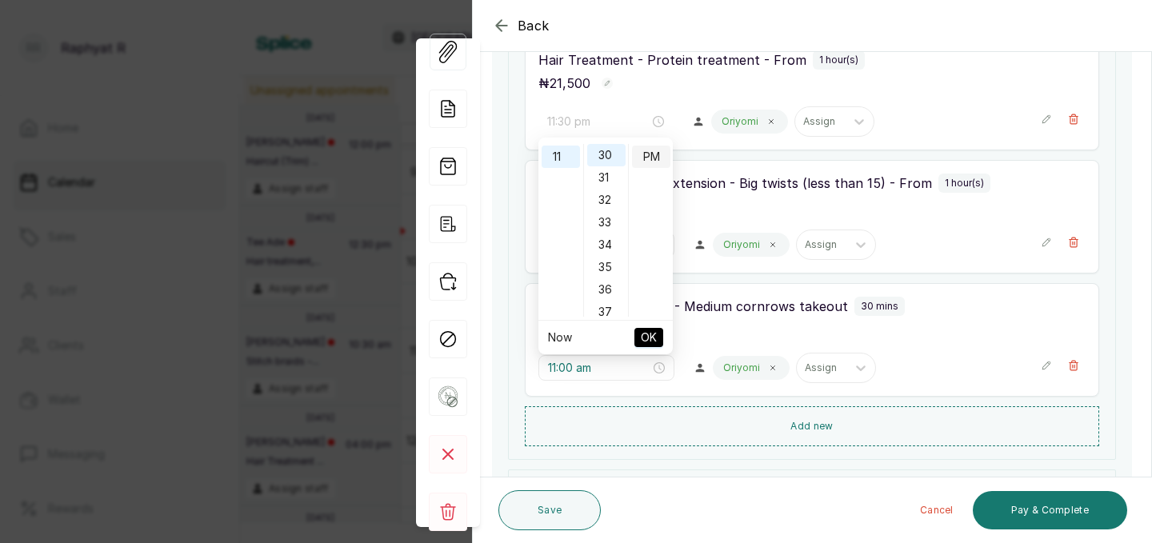
scroll to position [0, 0]
click at [655, 154] on div "AM" at bounding box center [651, 155] width 38 height 22
click at [657, 345] on button "OK" at bounding box center [648, 337] width 29 height 19
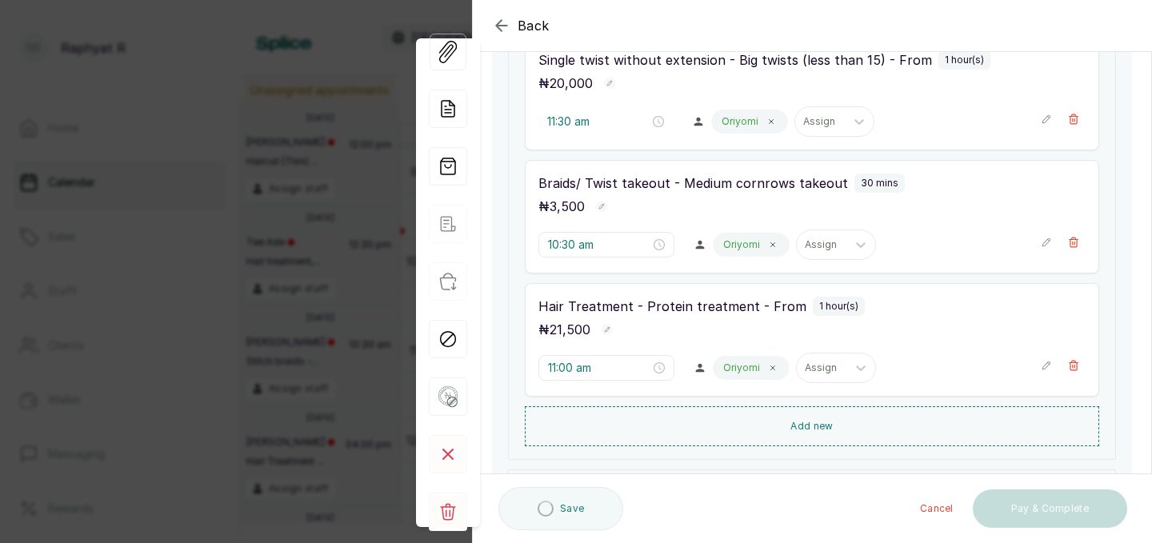
type input "10:30 am"
type input "11:00 am"
type input "11:30 am"
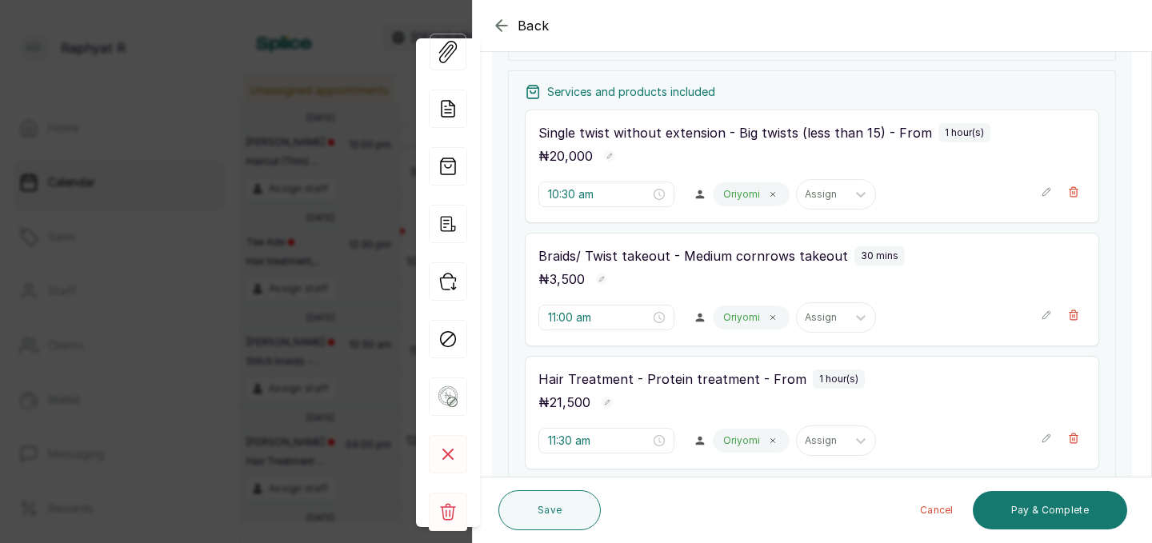
scroll to position [236, 0]
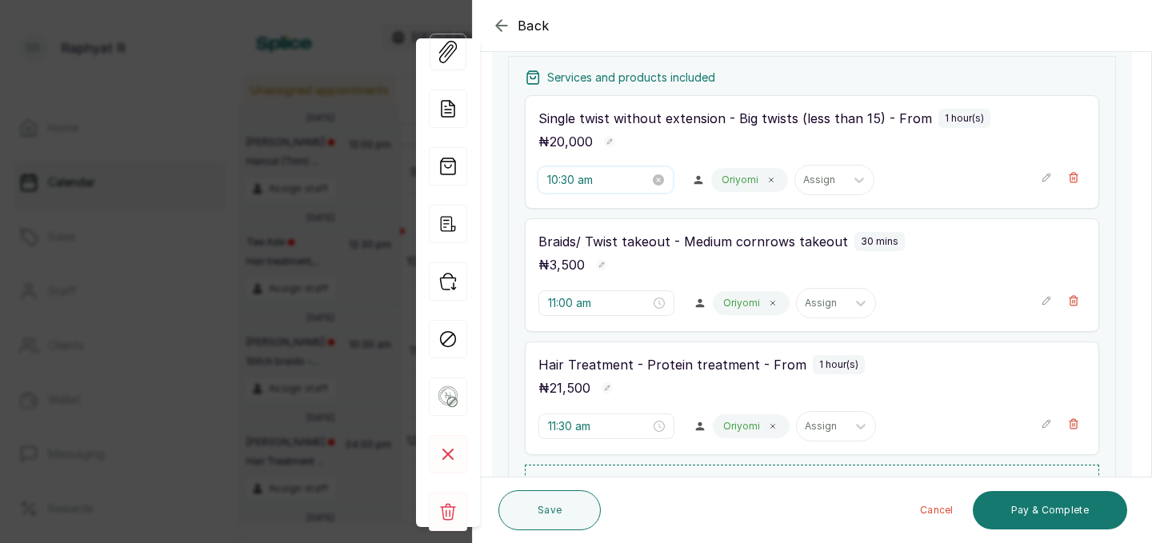
click at [578, 171] on input "10:30 am" at bounding box center [598, 180] width 102 height 18
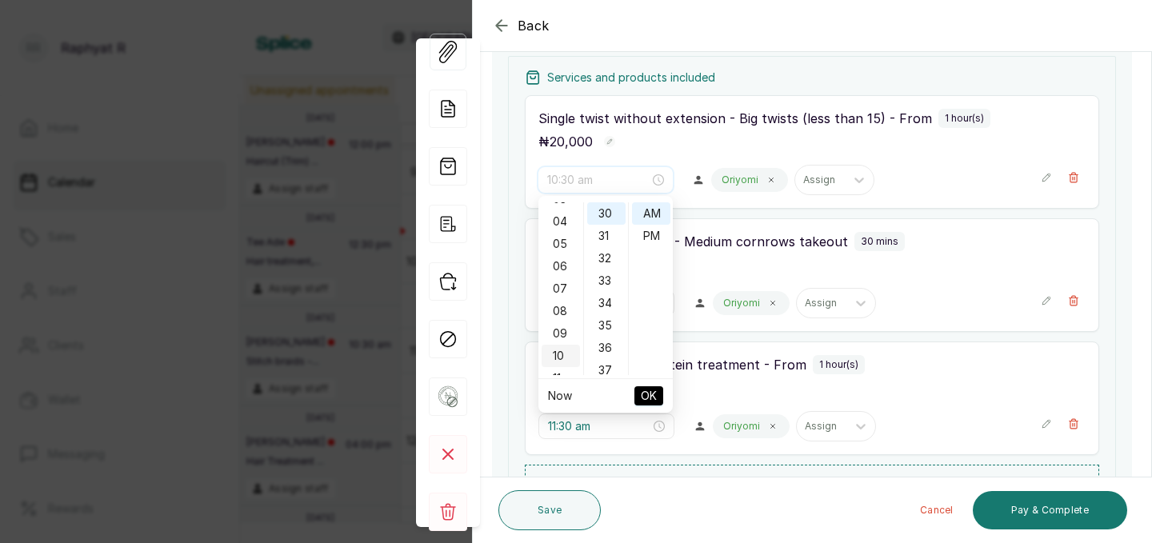
scroll to position [0, 0]
click at [561, 204] on div "12" at bounding box center [560, 213] width 38 height 22
click at [645, 391] on span "OK" at bounding box center [649, 396] width 16 height 30
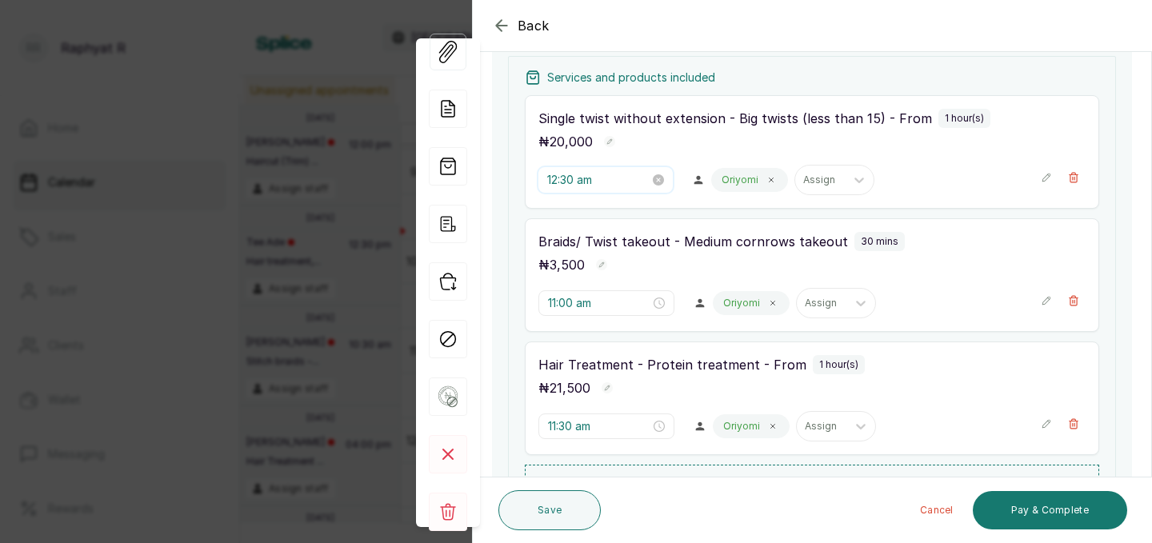
click at [589, 184] on input "12:30 am" at bounding box center [598, 180] width 102 height 18
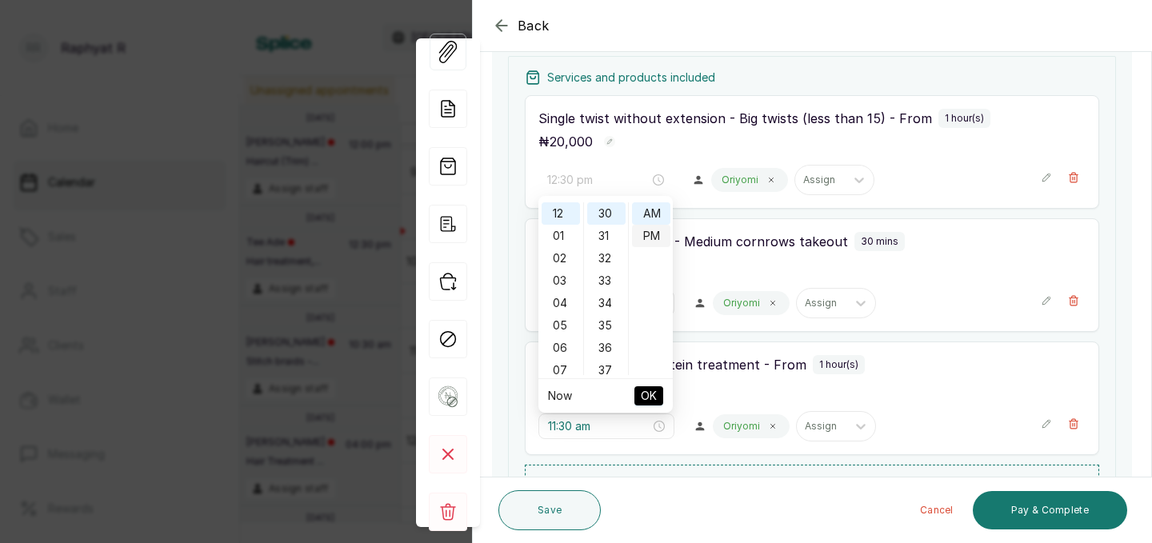
click at [648, 230] on div "PM" at bounding box center [651, 236] width 38 height 22
click at [652, 393] on span "OK" at bounding box center [649, 396] width 16 height 30
type input "11:00 am"
type input "11:30 am"
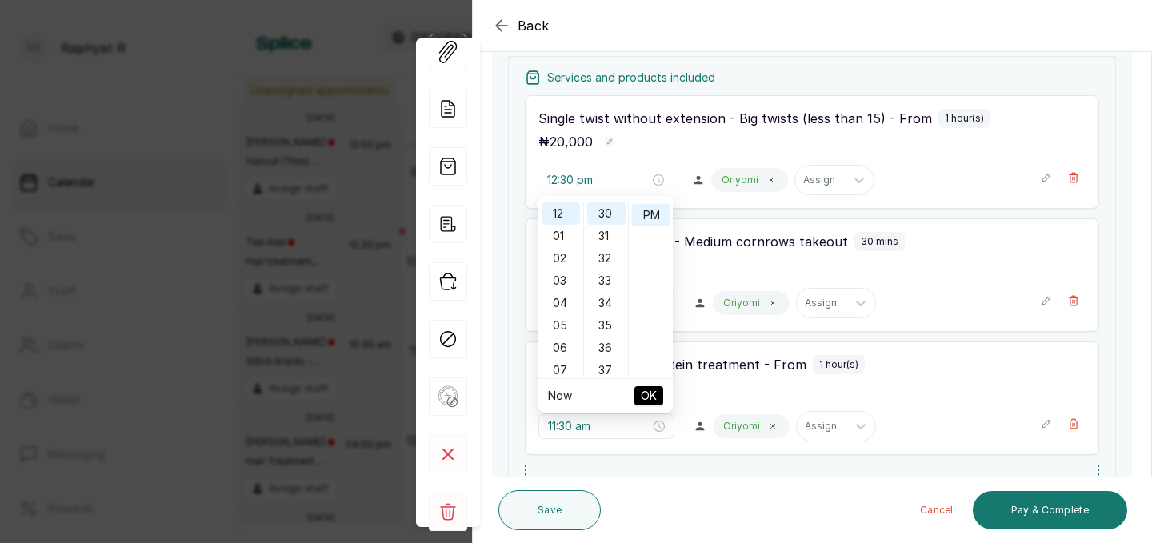
type input "12:30 pm"
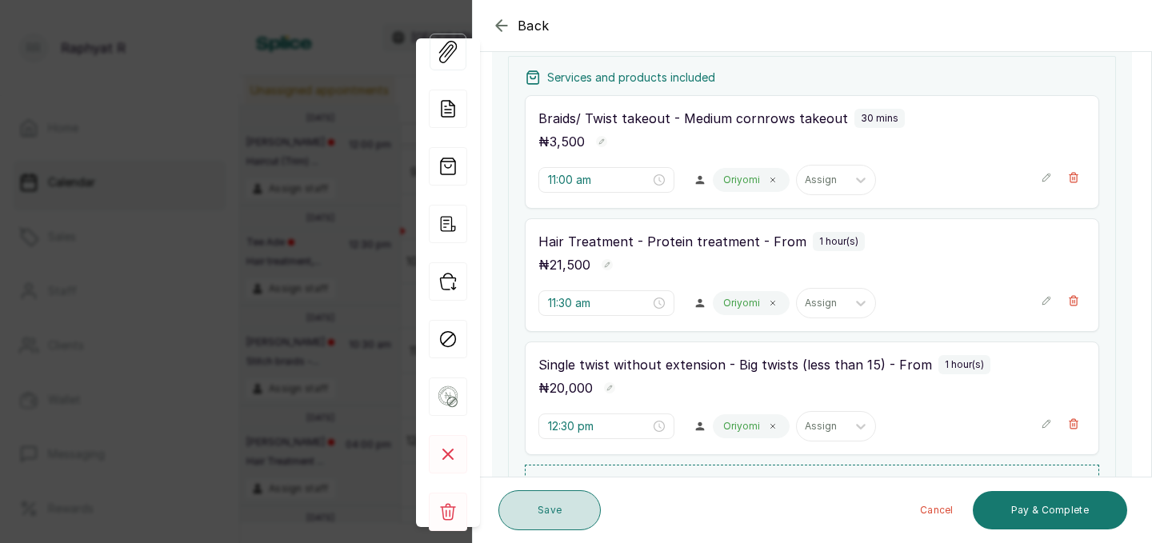
click at [564, 499] on button "Save" at bounding box center [549, 510] width 102 height 40
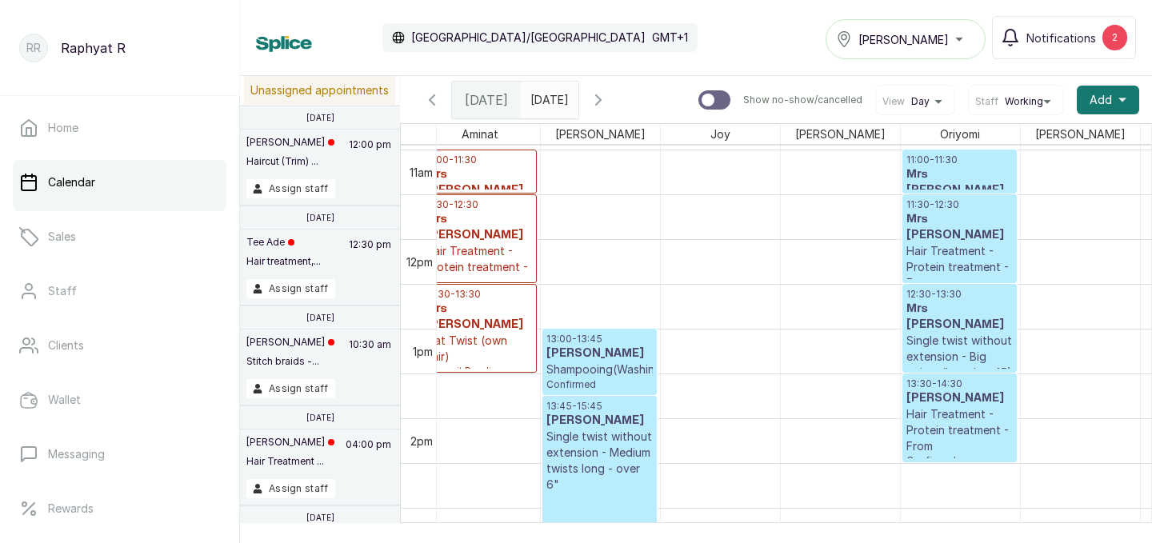
scroll to position [984, 0]
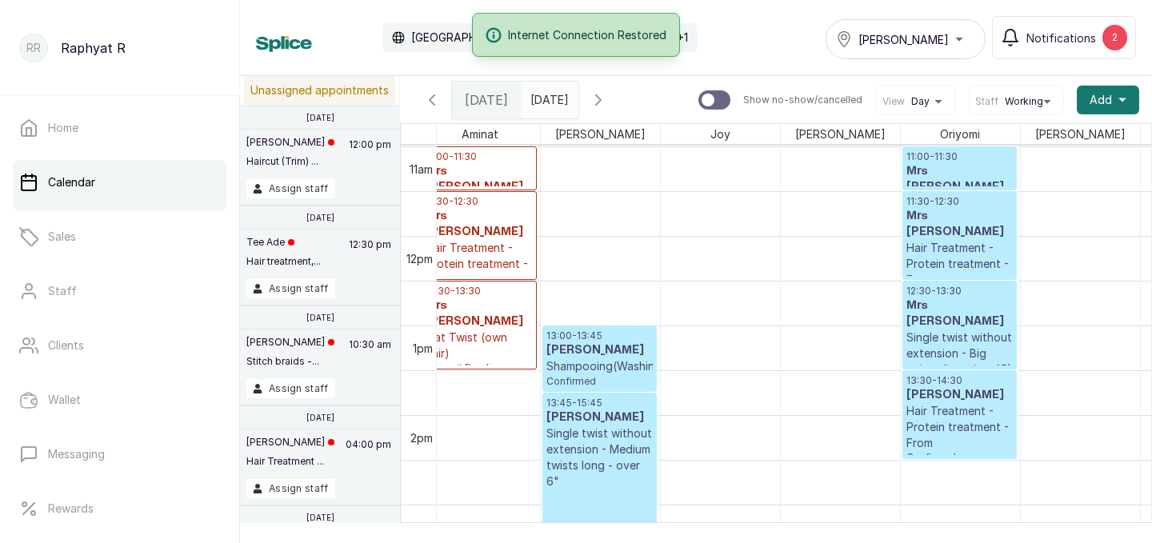
click at [483, 164] on h3 "Mrs [PERSON_NAME]" at bounding box center [478, 179] width 107 height 32
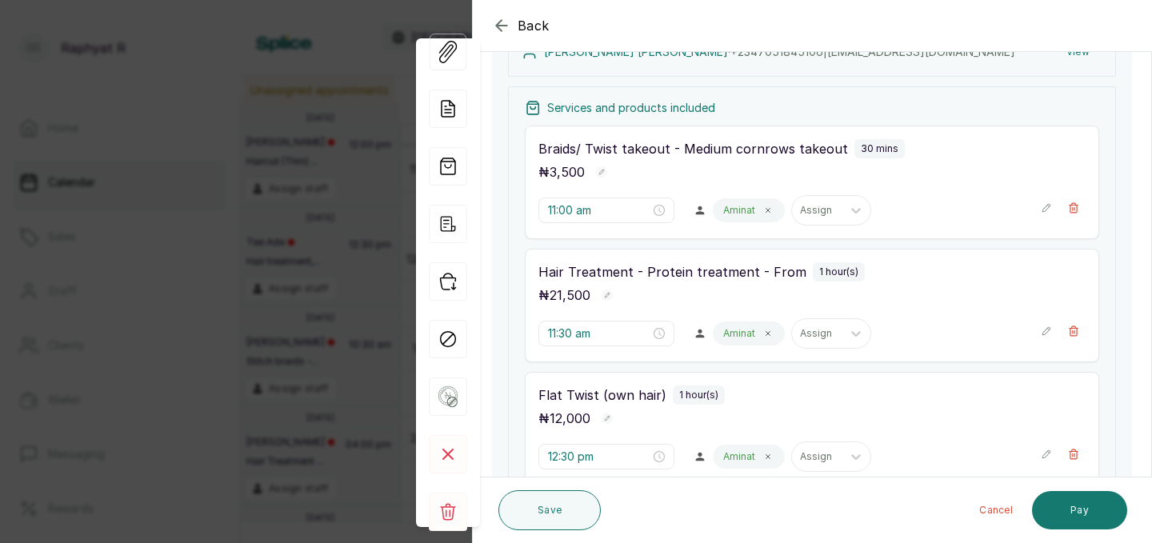
scroll to position [212, 0]
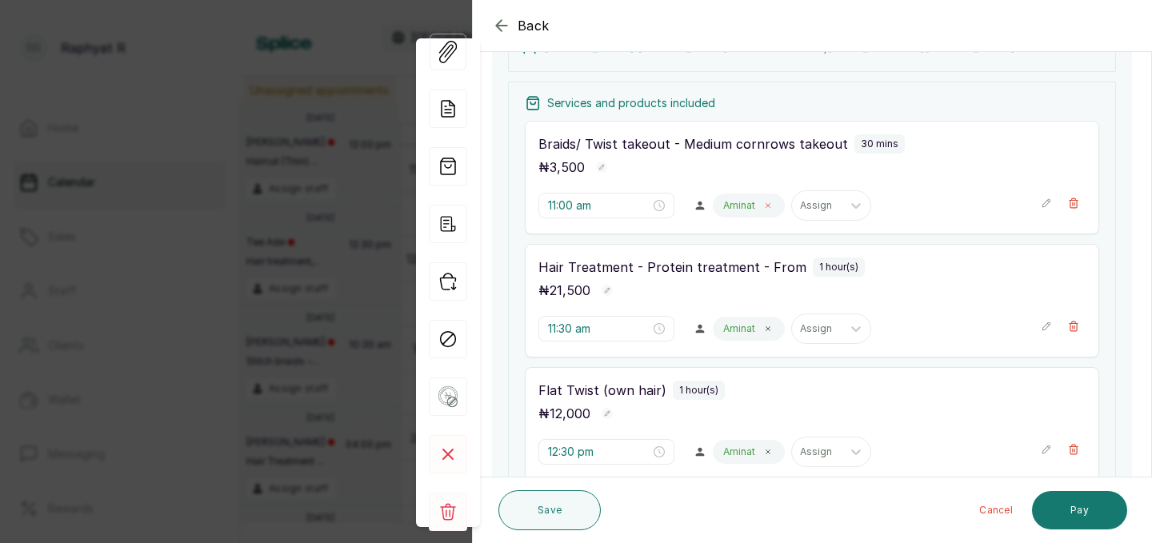
click at [766, 206] on icon at bounding box center [768, 206] width 4 height 4
click at [773, 205] on icon at bounding box center [778, 206] width 10 height 6
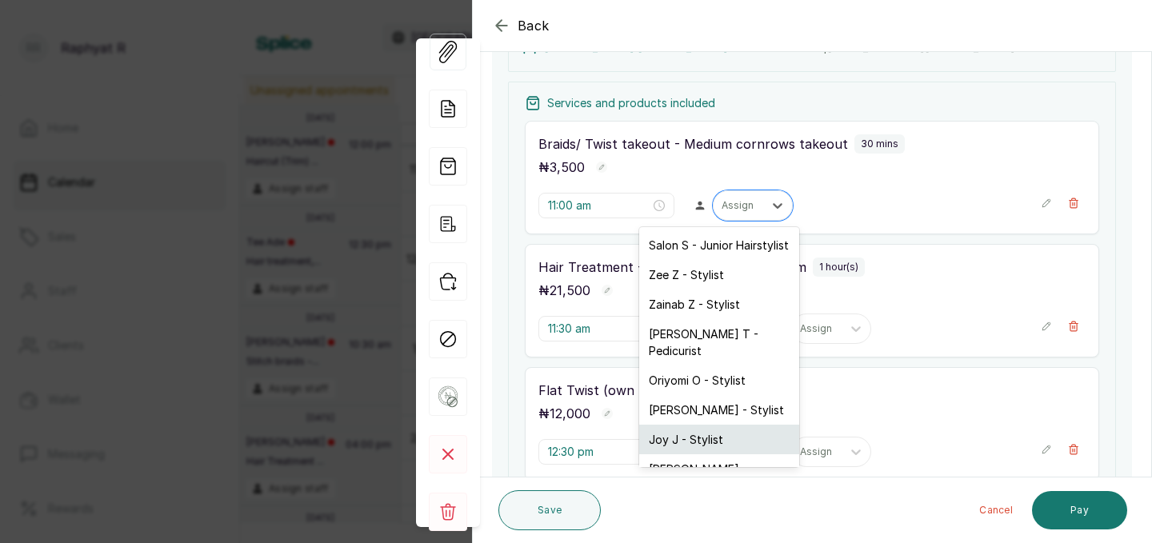
click at [721, 425] on div "Joy J - Stylist" at bounding box center [719, 440] width 160 height 30
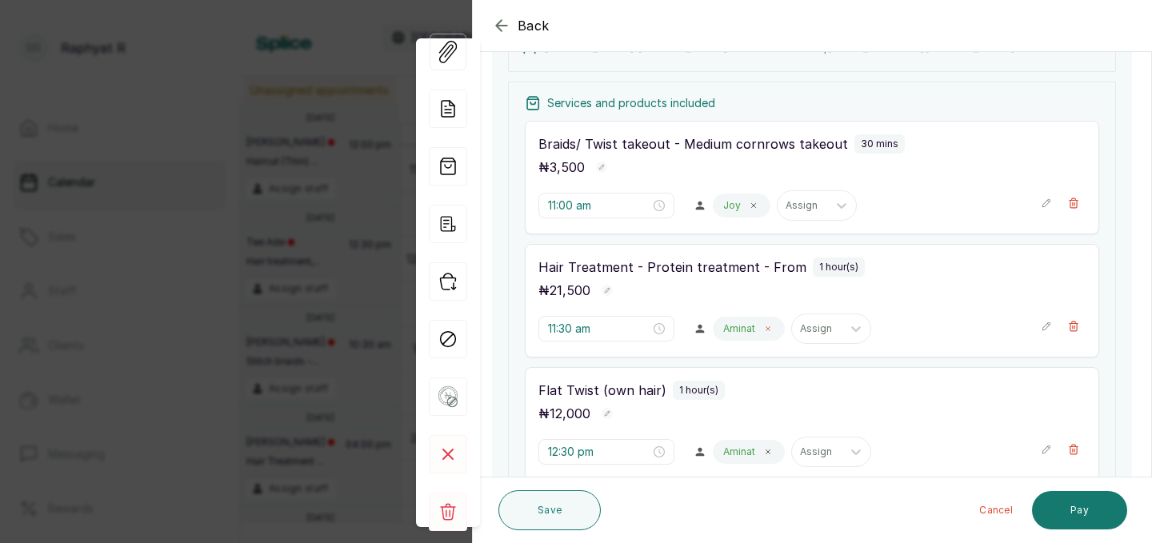
click at [764, 331] on icon at bounding box center [768, 329] width 8 height 8
click at [769, 328] on icon at bounding box center [777, 329] width 16 height 16
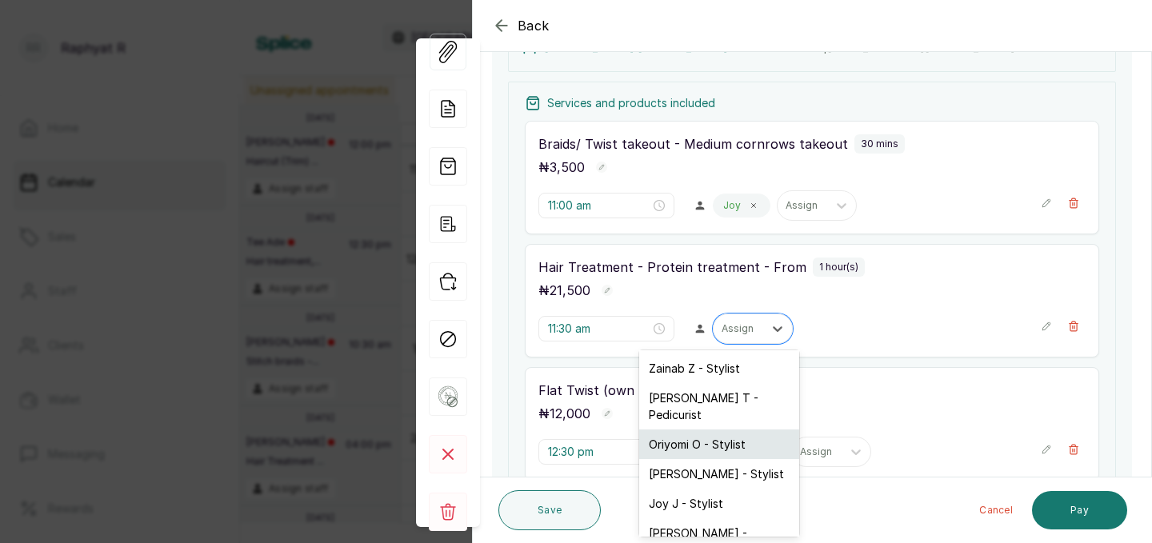
scroll to position [66, 0]
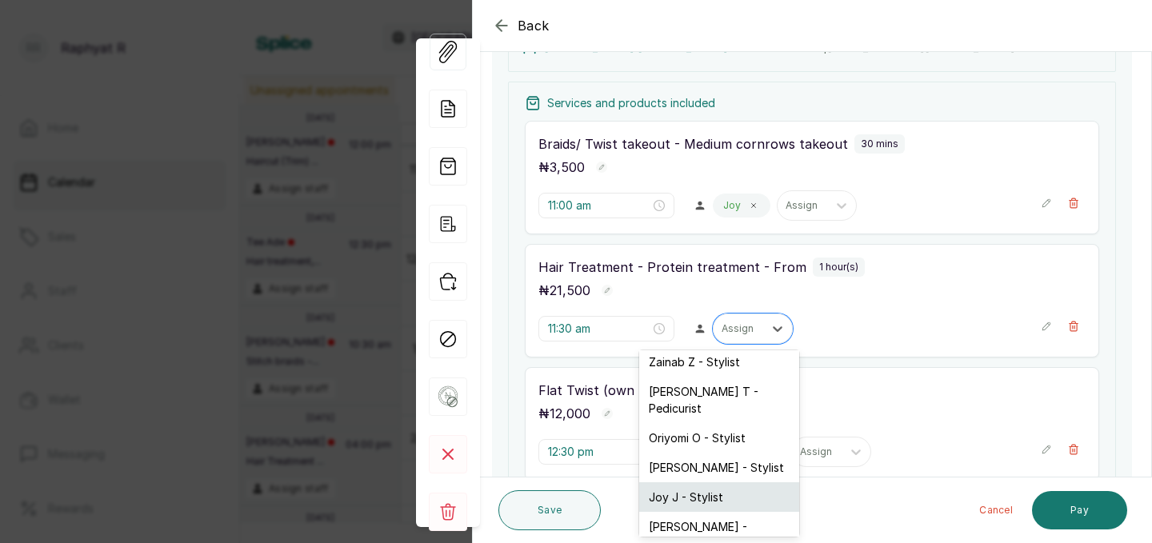
click at [739, 482] on div "Joy J - Stylist" at bounding box center [719, 497] width 160 height 30
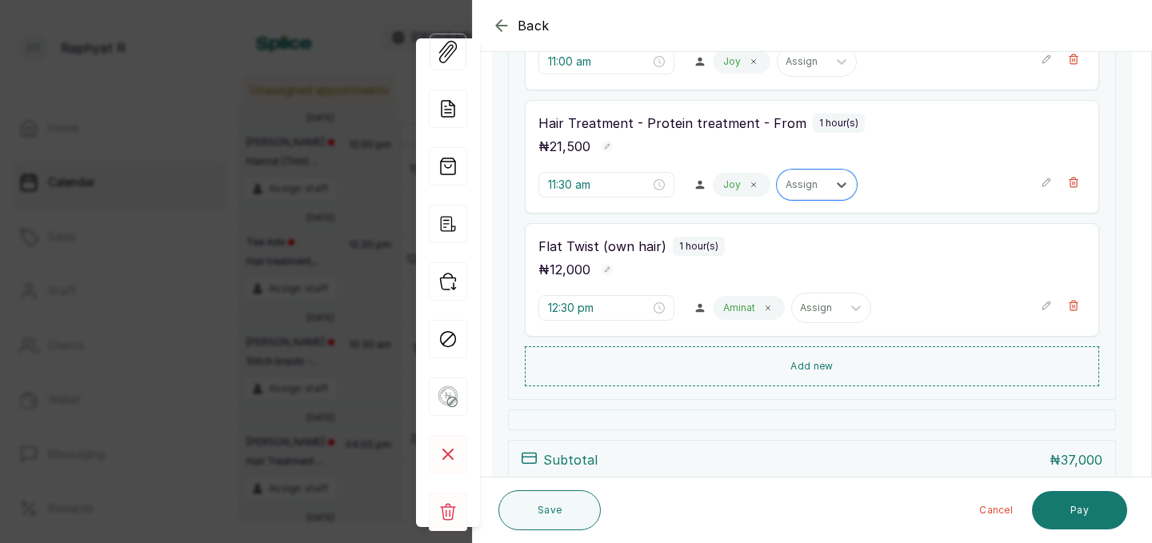
scroll to position [383, 0]
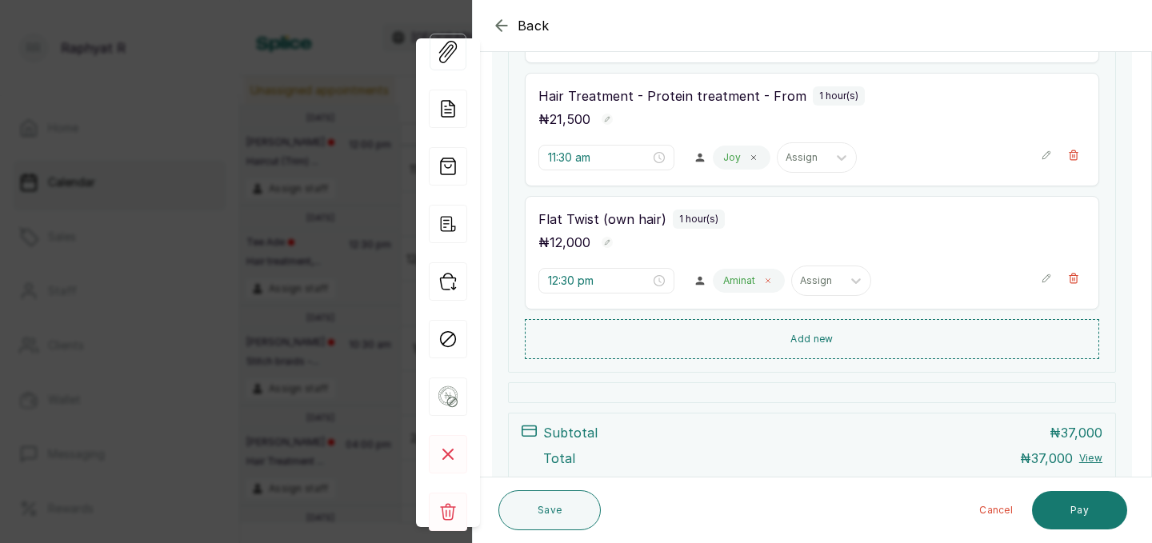
click at [764, 284] on icon at bounding box center [768, 281] width 8 height 8
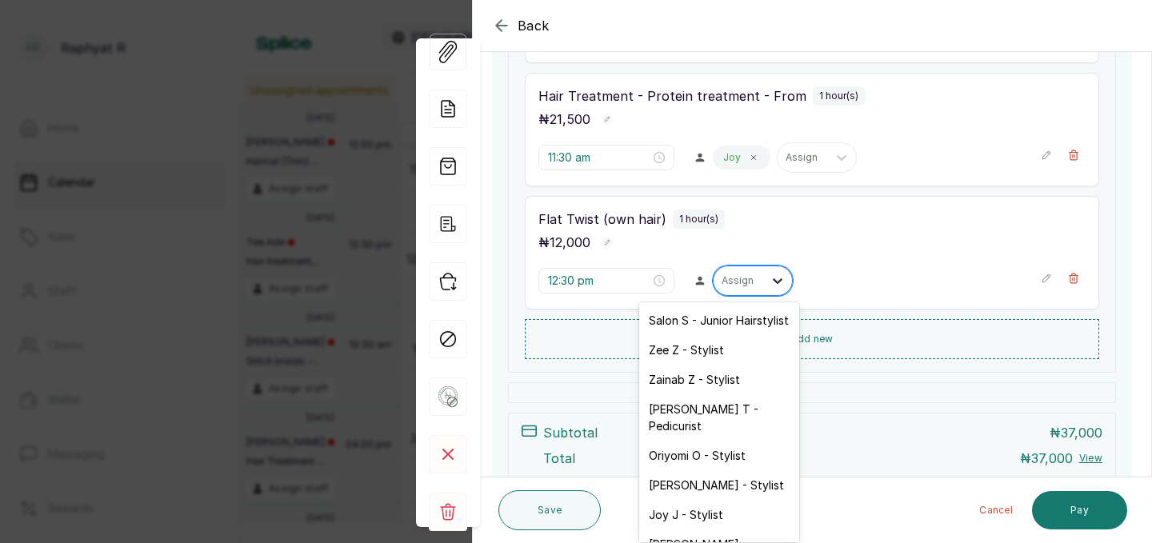
click at [769, 284] on icon at bounding box center [777, 281] width 16 height 16
click at [724, 500] on div "Joy J - Stylist" at bounding box center [719, 515] width 160 height 30
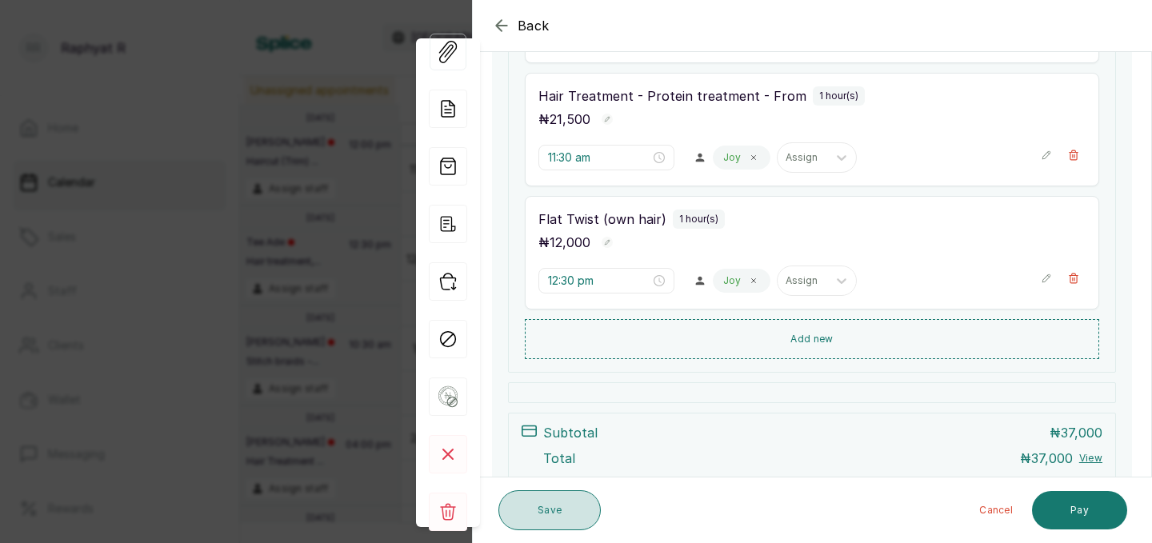
click at [565, 507] on button "Save" at bounding box center [549, 510] width 102 height 40
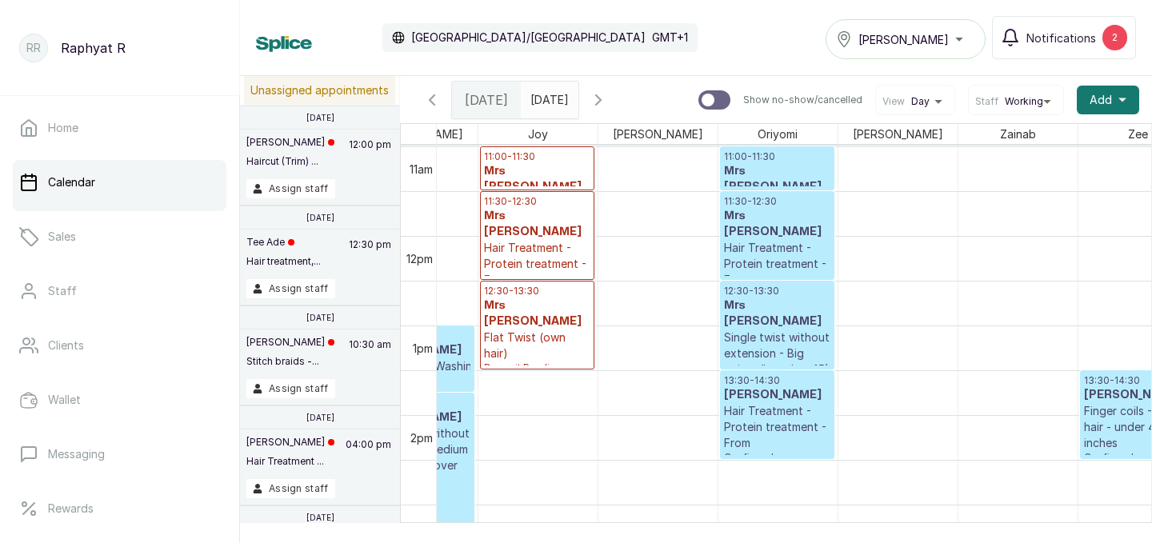
scroll to position [984, 230]
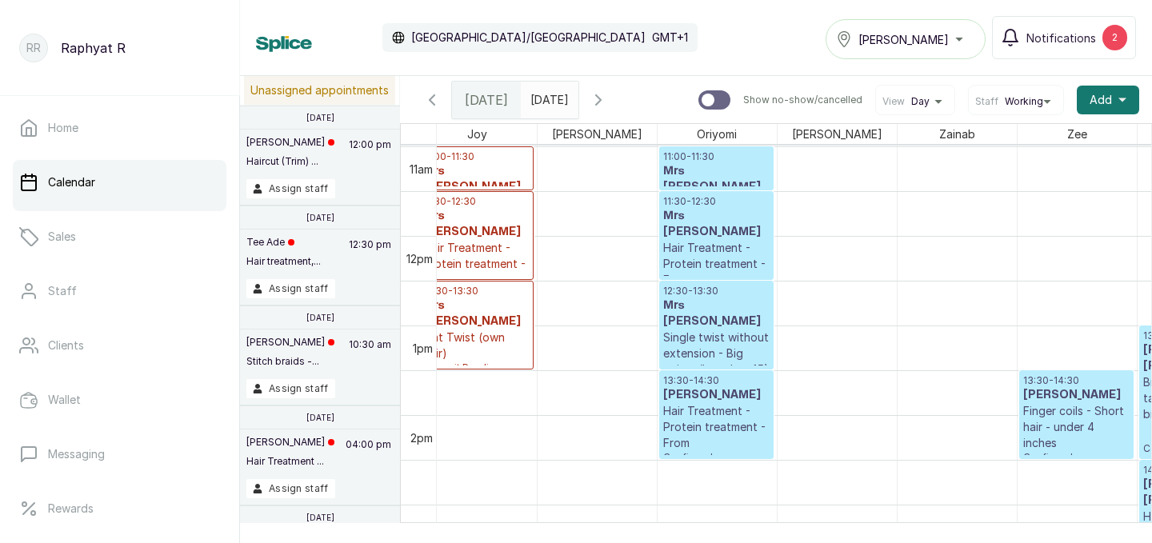
click at [727, 168] on h3 "Mrs [PERSON_NAME]" at bounding box center [716, 179] width 106 height 32
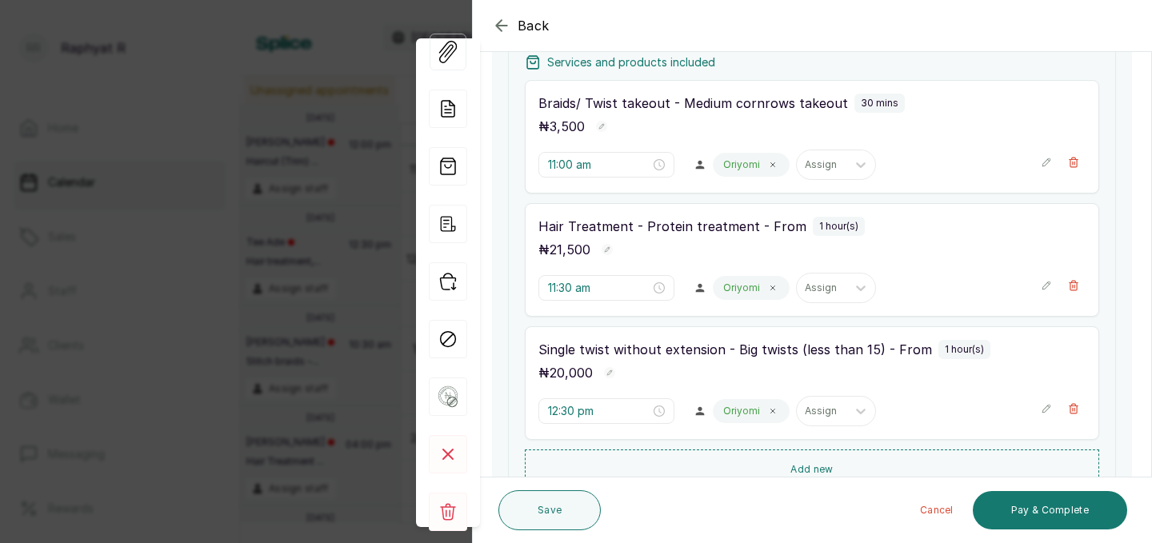
scroll to position [239, 0]
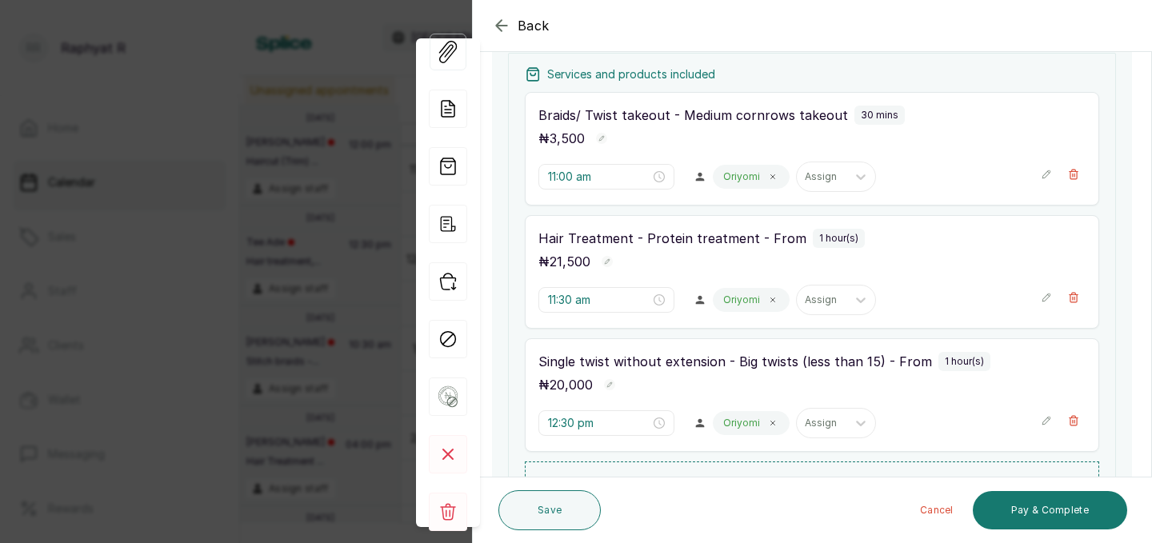
click at [511, 22] on button "Back" at bounding box center [521, 25] width 58 height 19
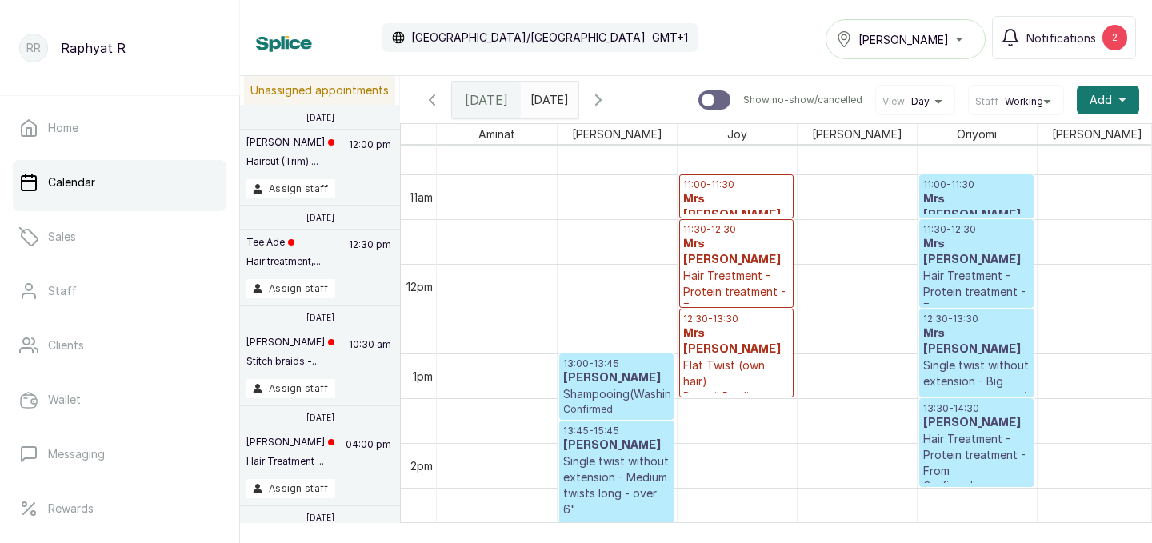
scroll to position [995, 0]
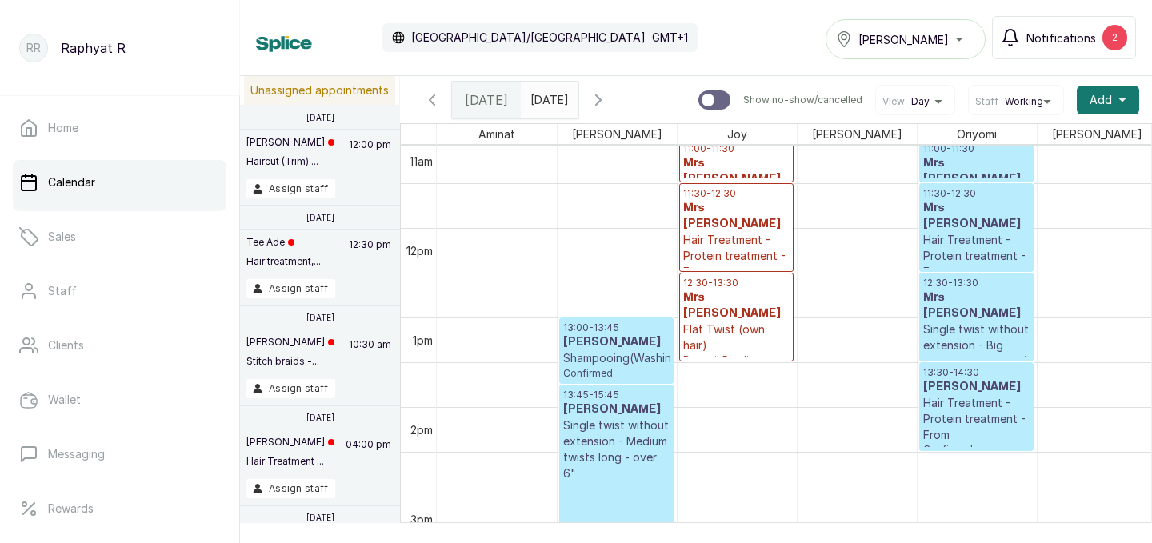
click at [1085, 37] on span "Notifications" at bounding box center [1061, 38] width 70 height 17
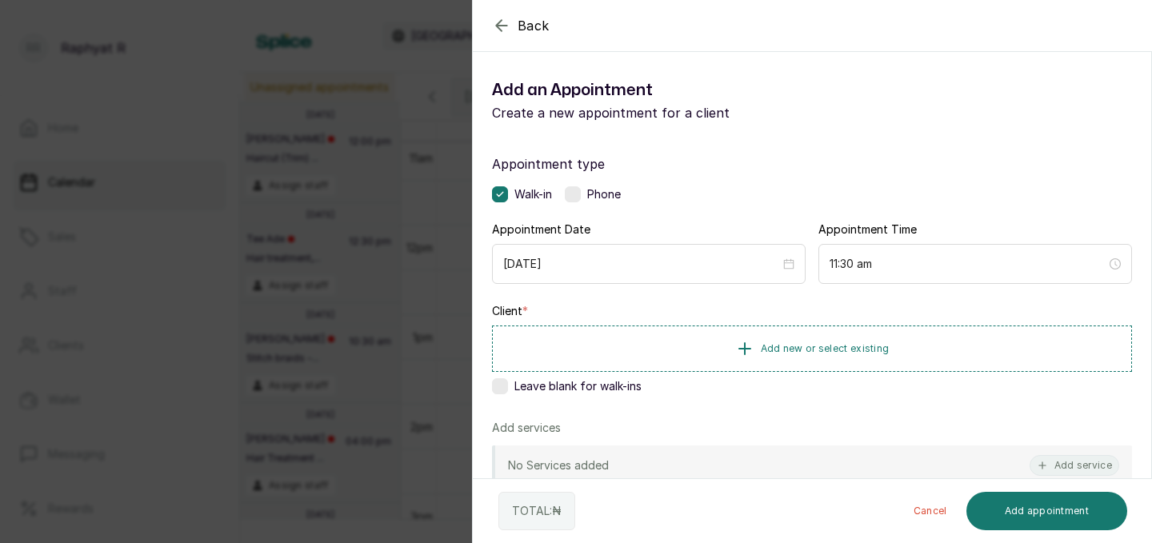
click at [505, 19] on icon "button" at bounding box center [501, 25] width 19 height 19
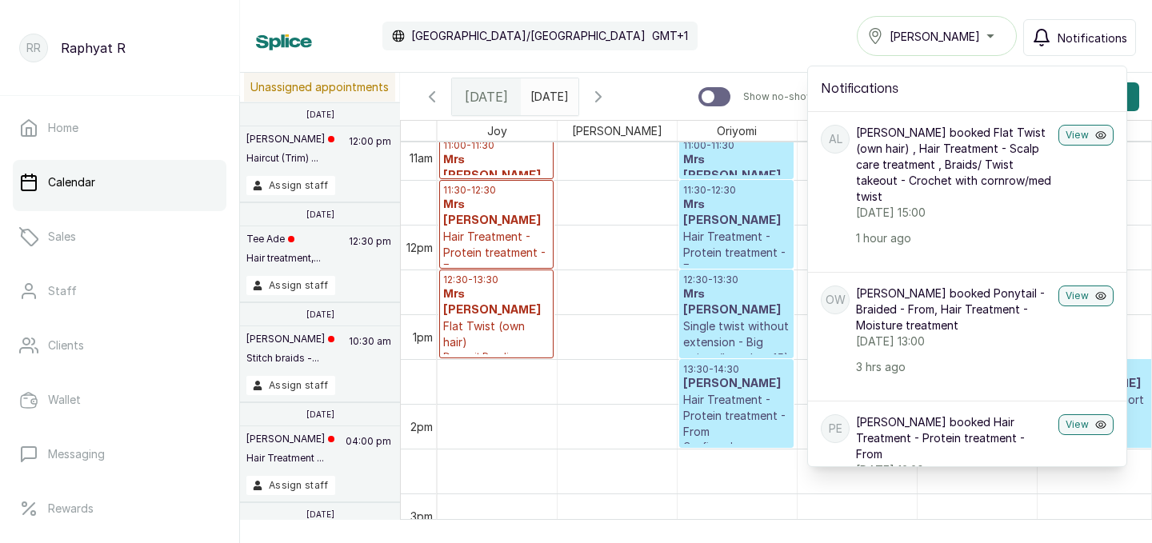
click at [702, 14] on div "Calendar [GEOGRAPHIC_DATA]/[GEOGRAPHIC_DATA] GMT+1 Tasala Ikoyi Notifications N…" at bounding box center [696, 36] width 912 height 73
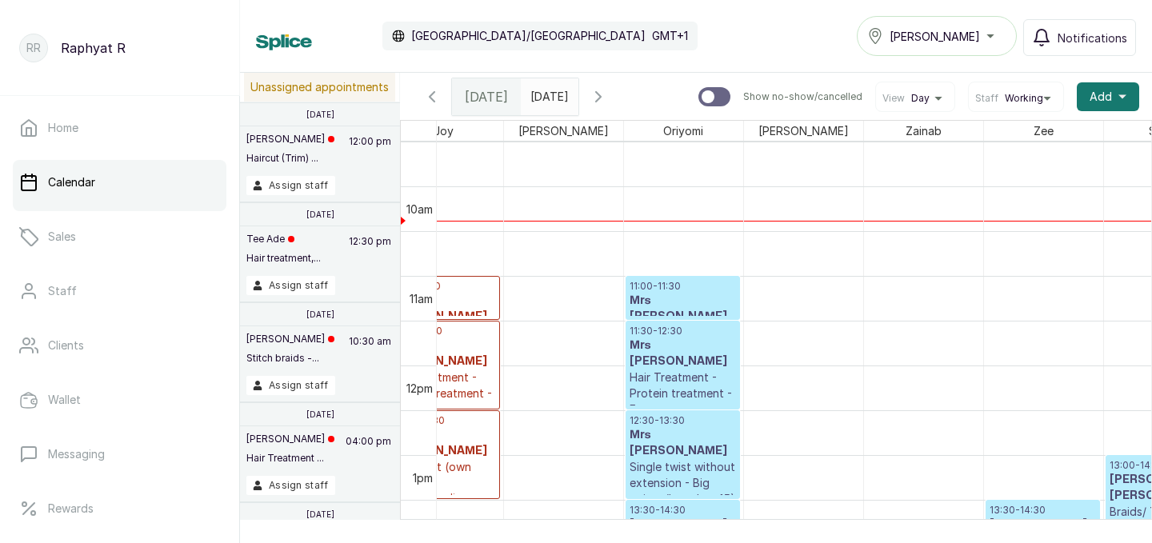
scroll to position [852, 268]
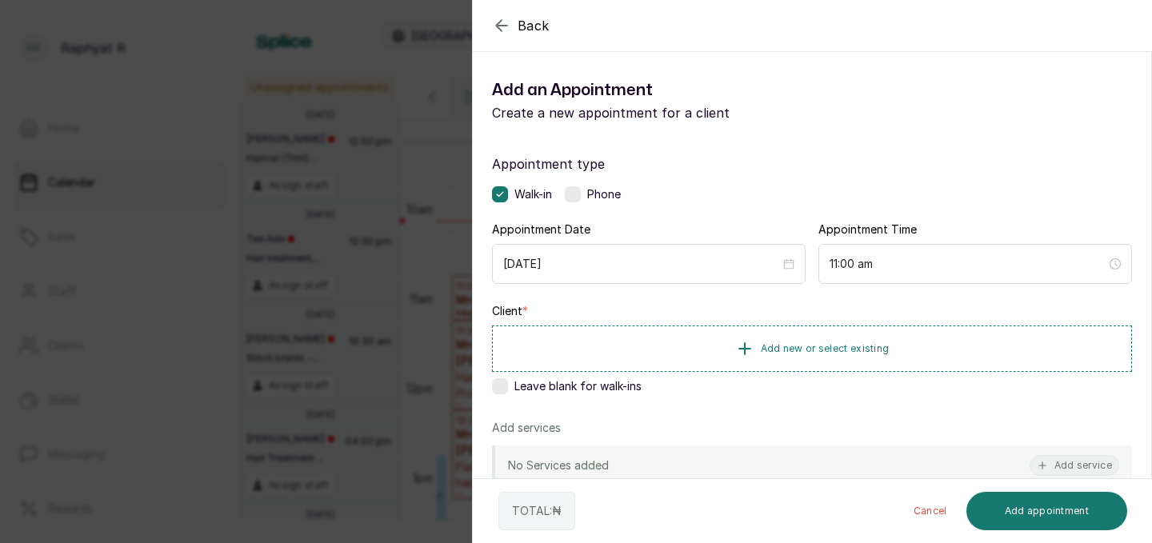
click at [506, 22] on icon "button" at bounding box center [501, 25] width 19 height 19
click at [767, 345] on span "Add new or select existing" at bounding box center [825, 347] width 129 height 13
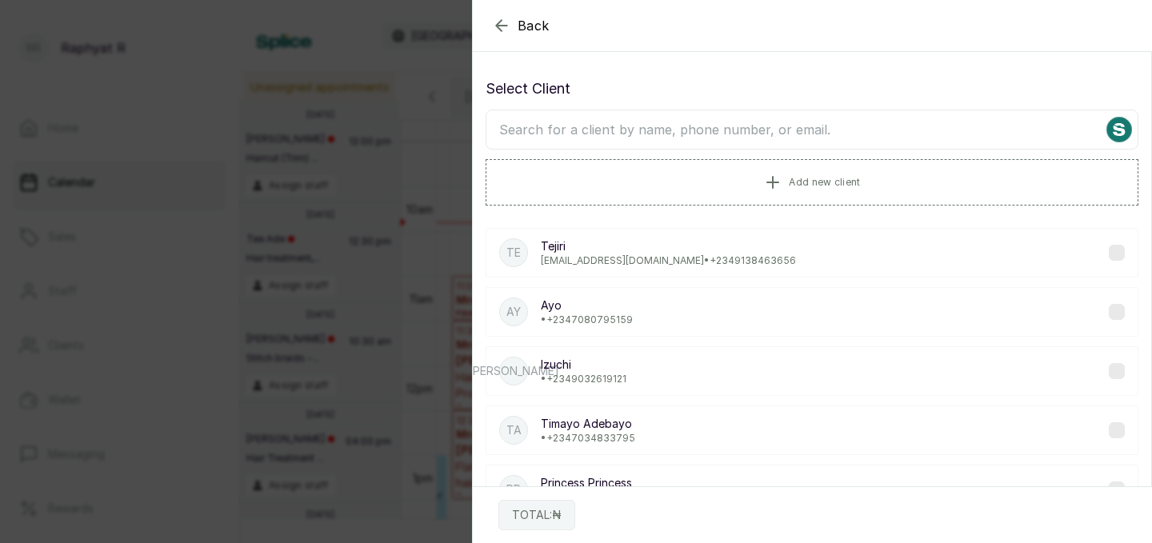
click at [514, 124] on input "text" at bounding box center [811, 130] width 653 height 40
click at [512, 130] on input "text" at bounding box center [811, 130] width 653 height 40
type input "f"
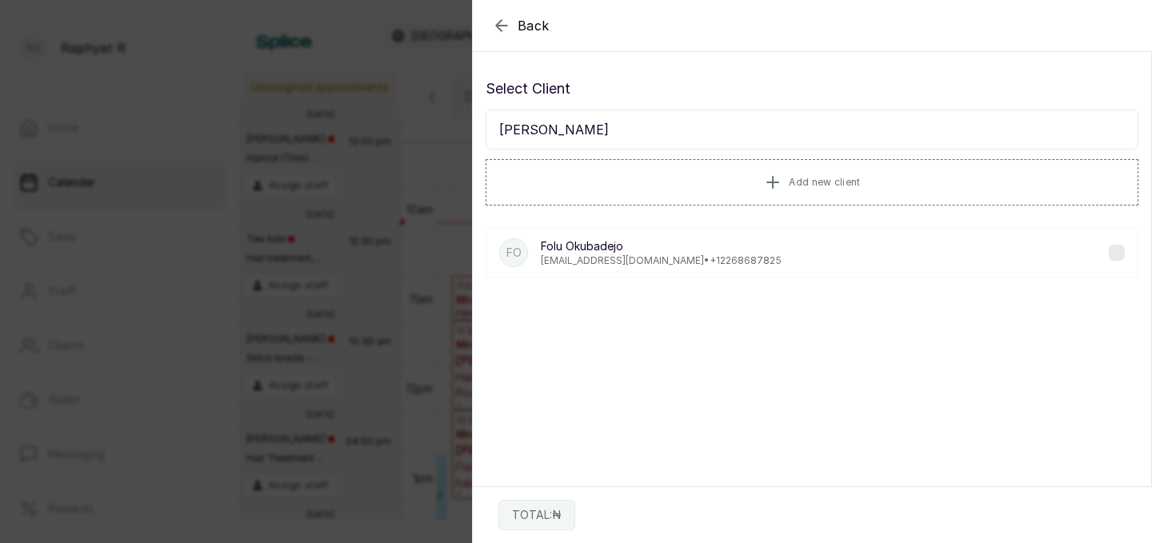
type input "[PERSON_NAME]"
click at [643, 256] on p "[EMAIL_ADDRESS][DOMAIN_NAME] • [PHONE_NUMBER]" at bounding box center [661, 260] width 241 height 13
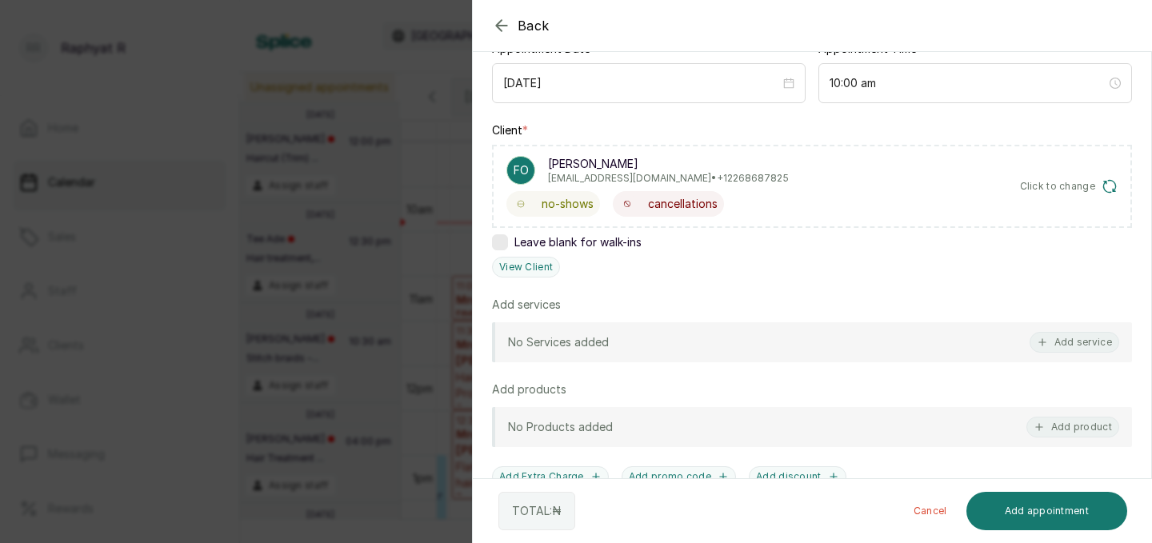
scroll to position [186, 0]
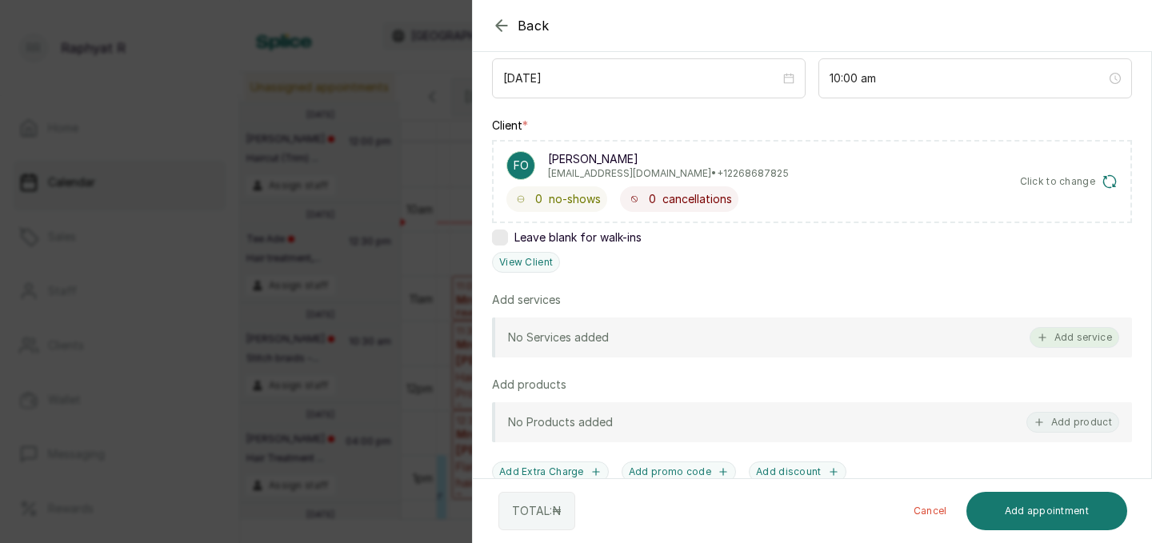
click at [1087, 338] on button "Add service" at bounding box center [1074, 337] width 90 height 21
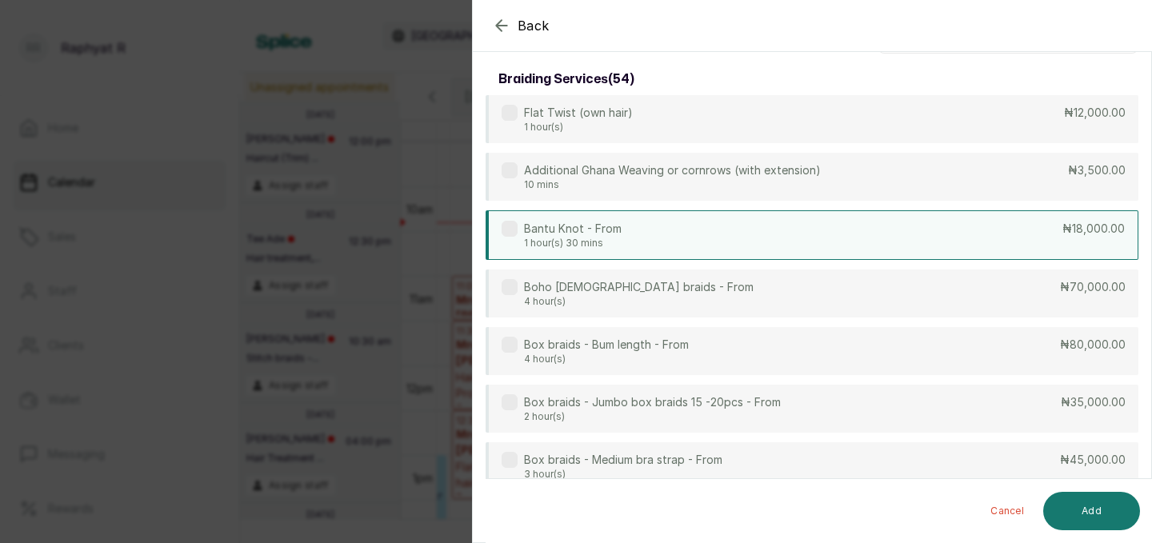
scroll to position [0, 0]
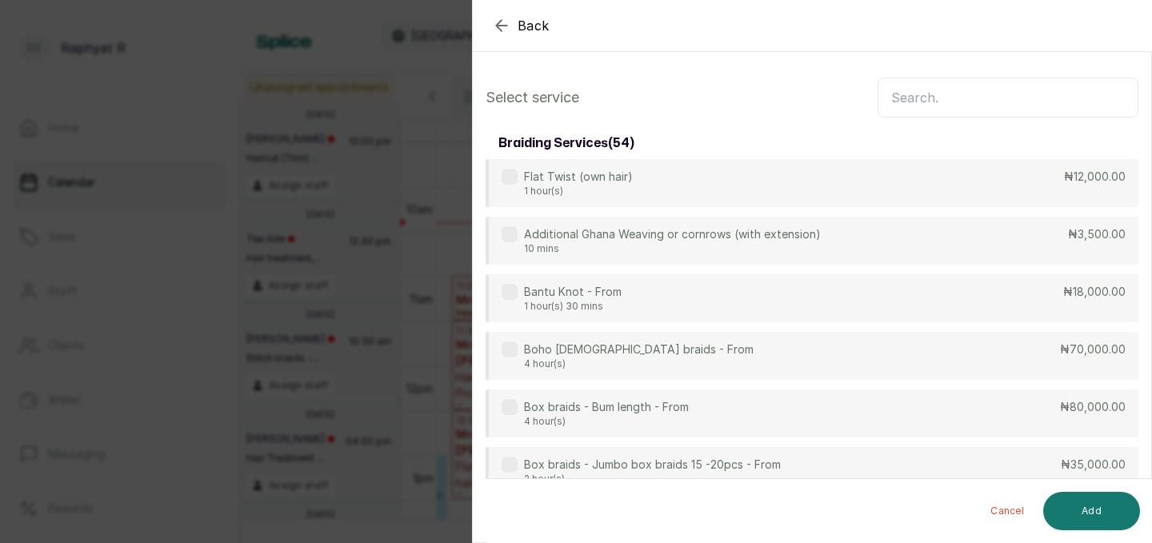
click at [891, 94] on input "text" at bounding box center [1007, 98] width 261 height 40
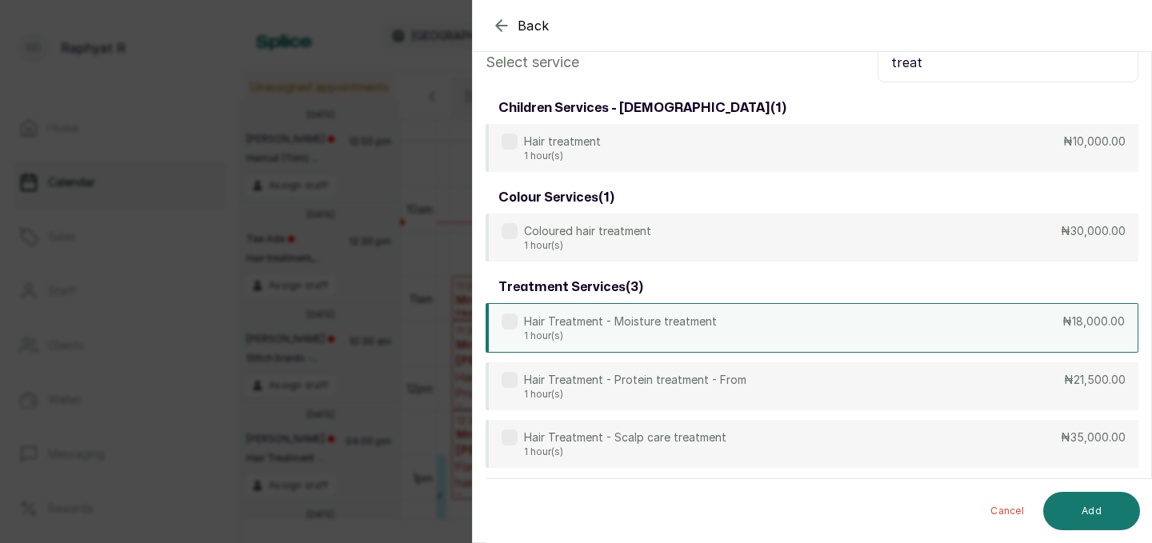
scroll to position [38, 0]
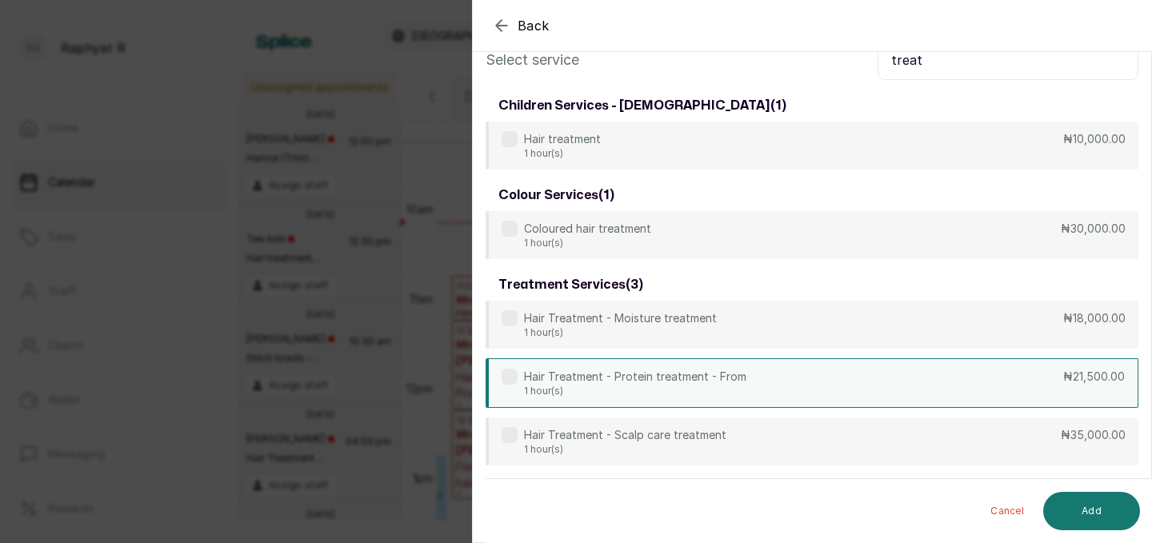
type input "treat"
click at [888, 384] on div "Hair Treatment - Protein treatment - From 1 hour(s) ₦21,500.00" at bounding box center [811, 383] width 653 height 50
click at [1103, 505] on button "Add" at bounding box center [1091, 511] width 97 height 38
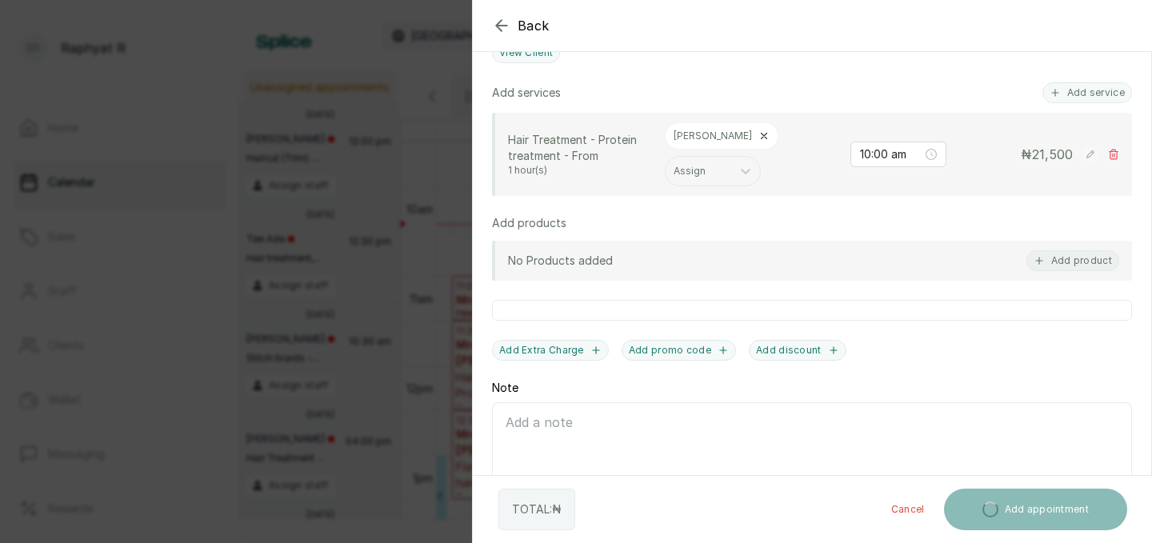
scroll to position [431, 0]
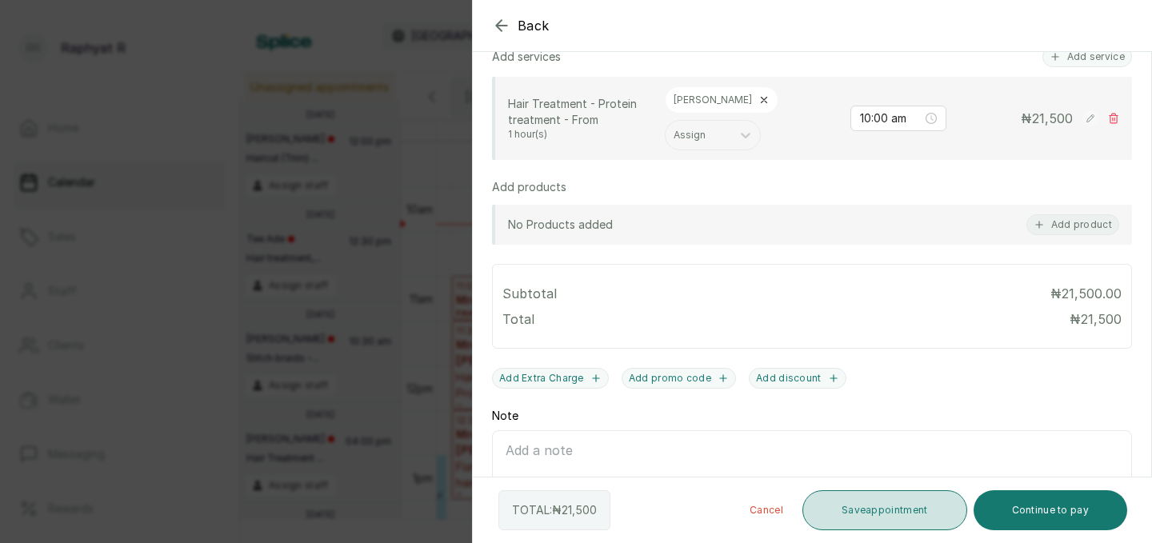
click at [884, 508] on button "Save appointment" at bounding box center [884, 510] width 165 height 40
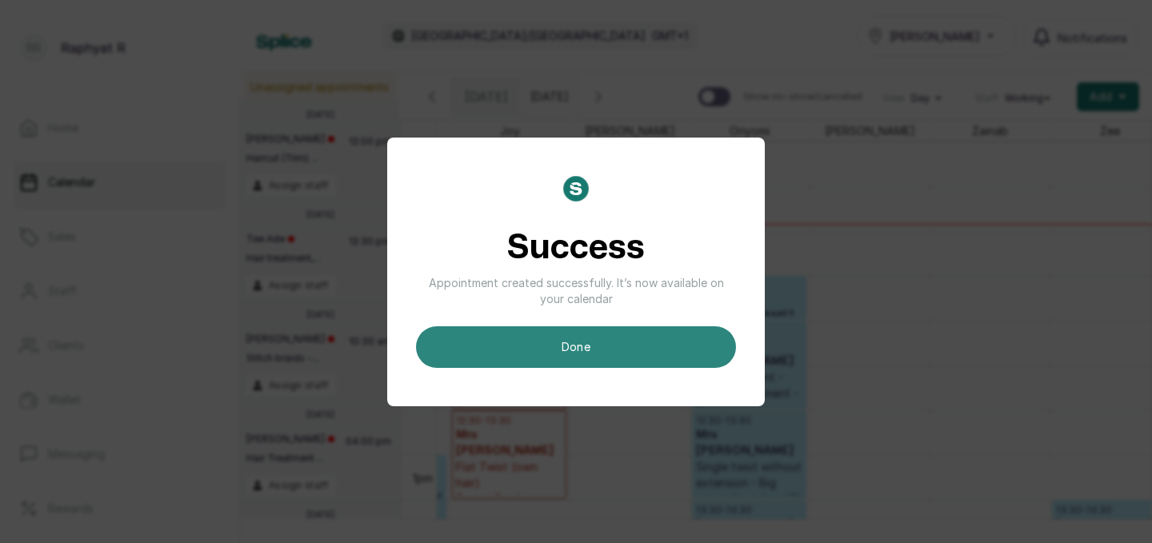
click at [583, 347] on button "done" at bounding box center [576, 347] width 320 height 42
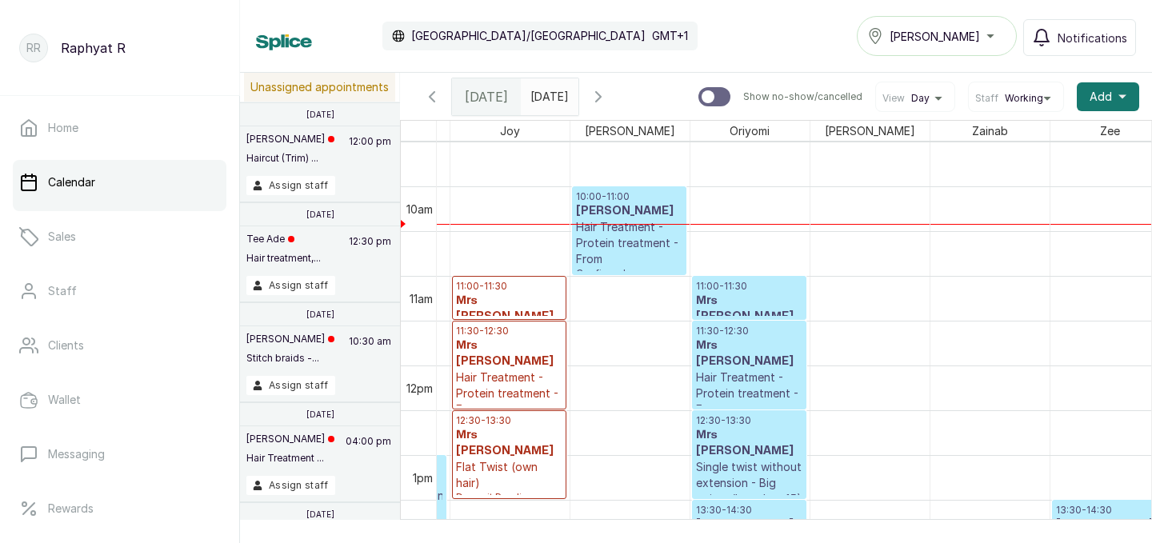
click at [660, 234] on p "Hair Treatment - Protein treatment - From" at bounding box center [629, 243] width 106 height 48
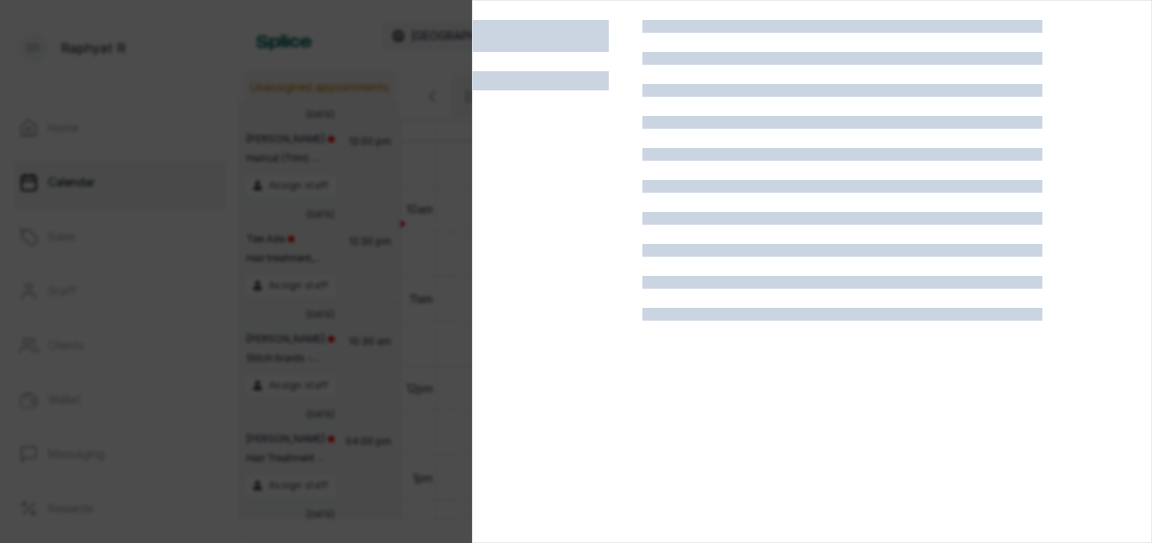
scroll to position [538, 0]
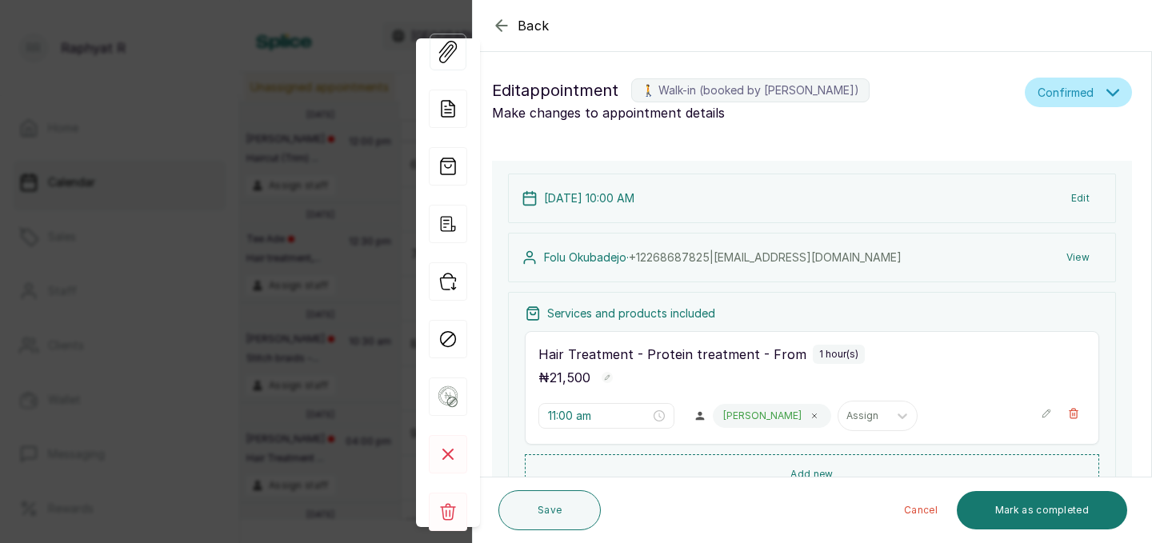
type input "10:00 am"
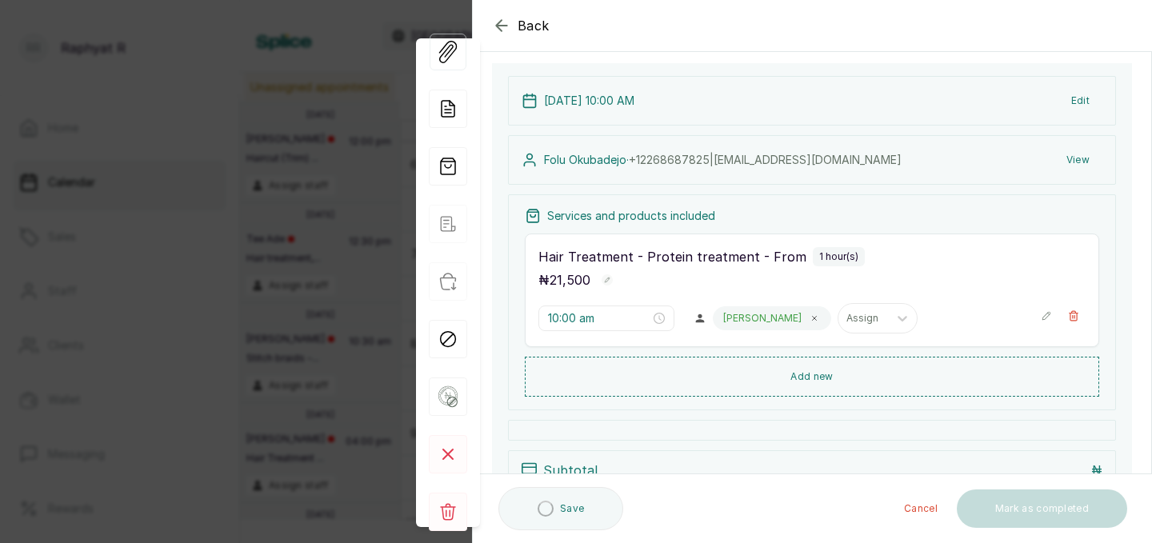
scroll to position [98, 0]
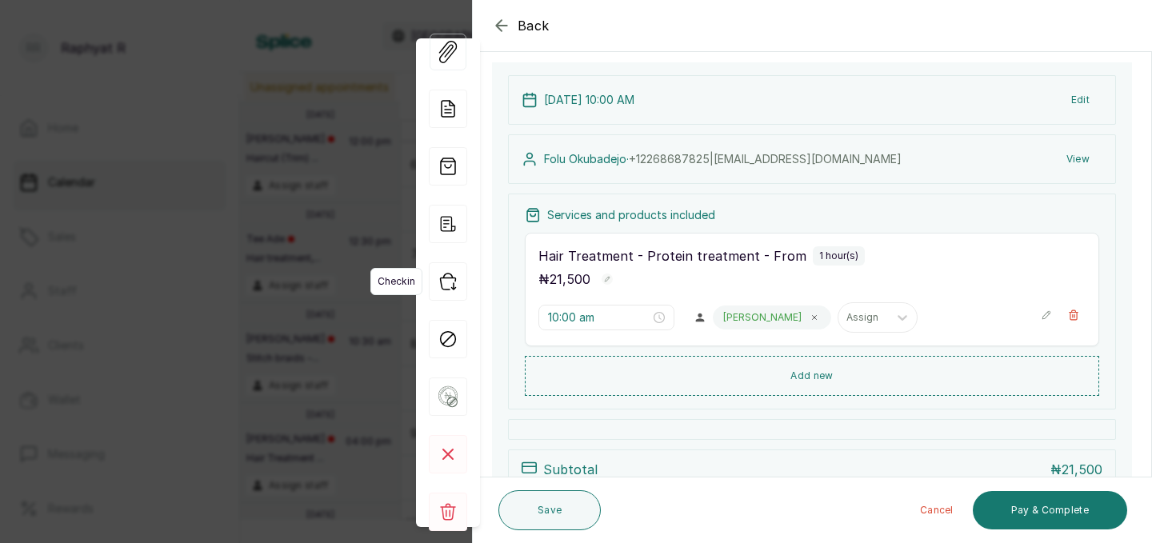
click at [451, 274] on icon "button" at bounding box center [448, 281] width 38 height 38
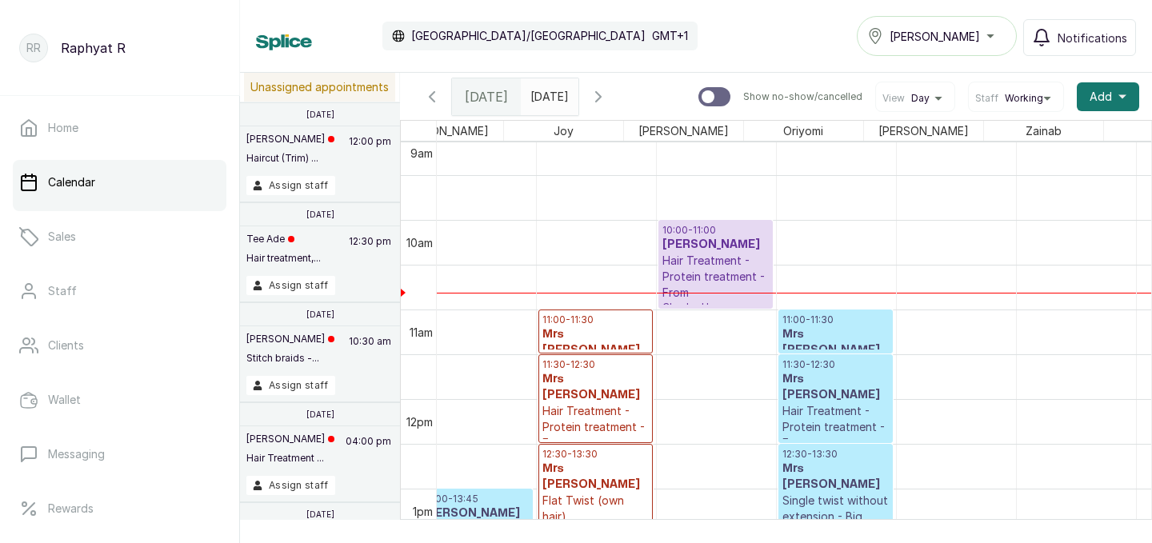
scroll to position [818, 221]
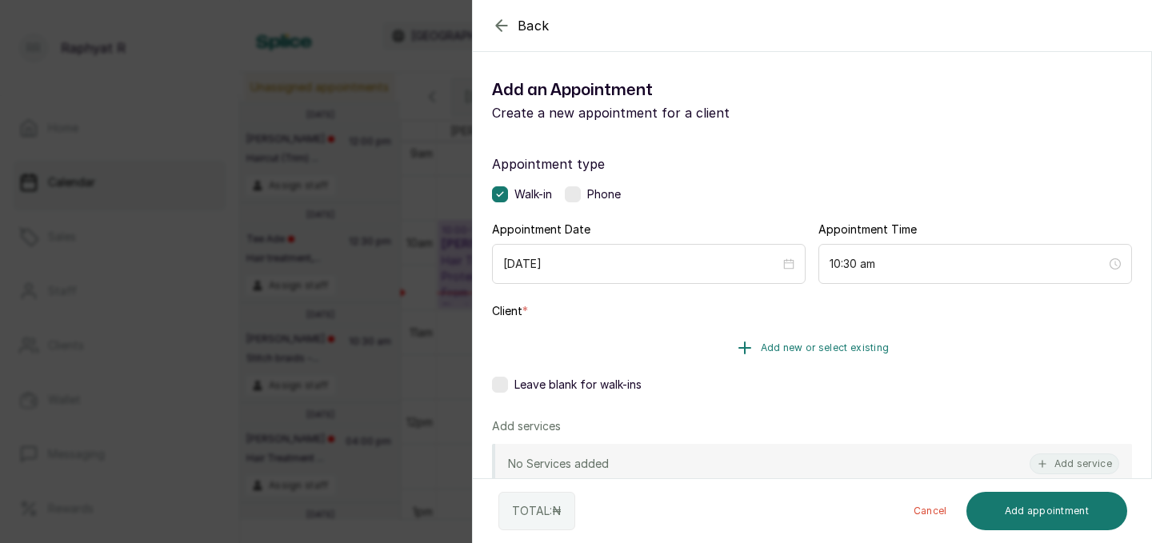
click at [778, 346] on span "Add new or select existing" at bounding box center [825, 347] width 129 height 13
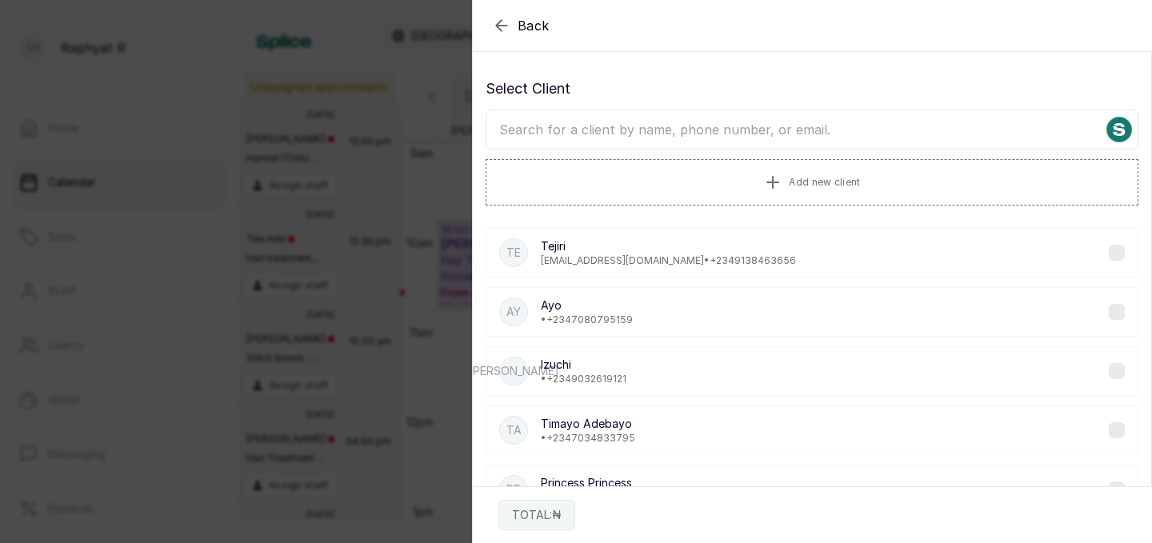
click at [501, 126] on input "text" at bounding box center [811, 130] width 653 height 40
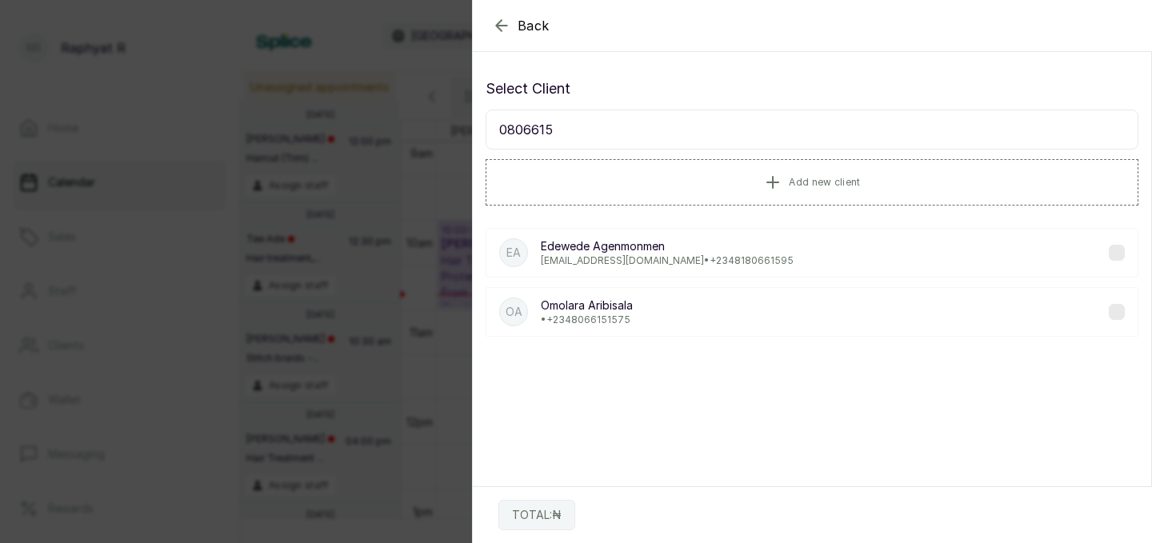
type input "0806615"
click at [615, 310] on p "[PERSON_NAME]" at bounding box center [587, 305] width 92 height 16
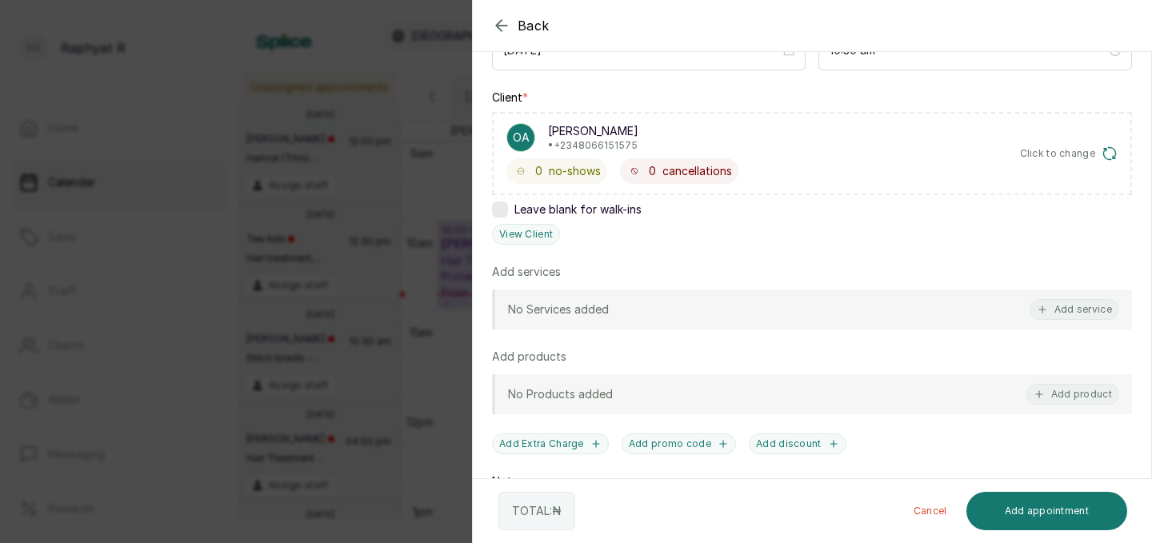
scroll to position [217, 0]
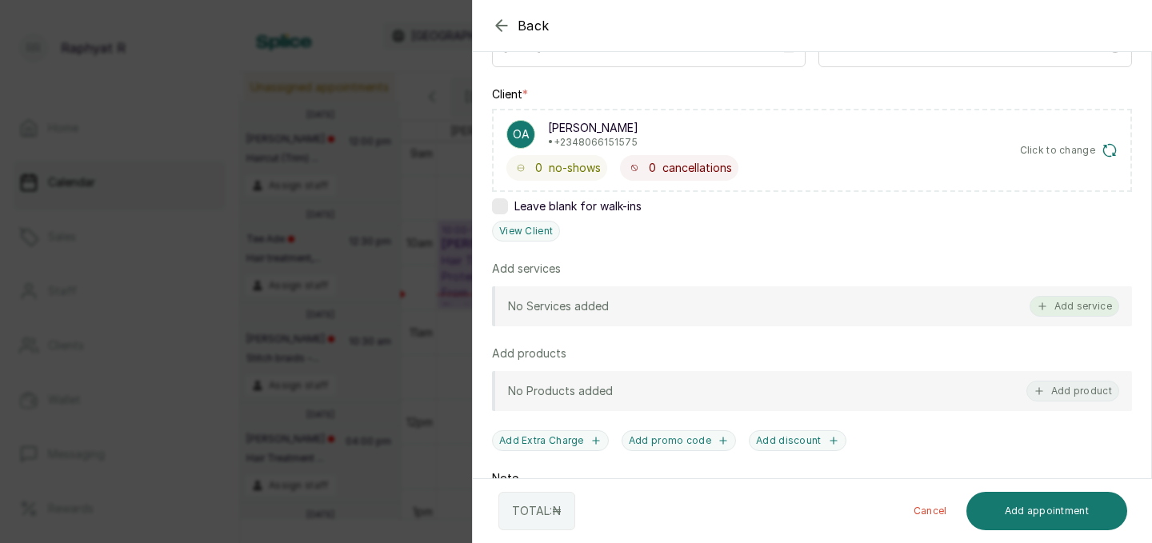
click at [1064, 304] on button "Add service" at bounding box center [1074, 306] width 90 height 21
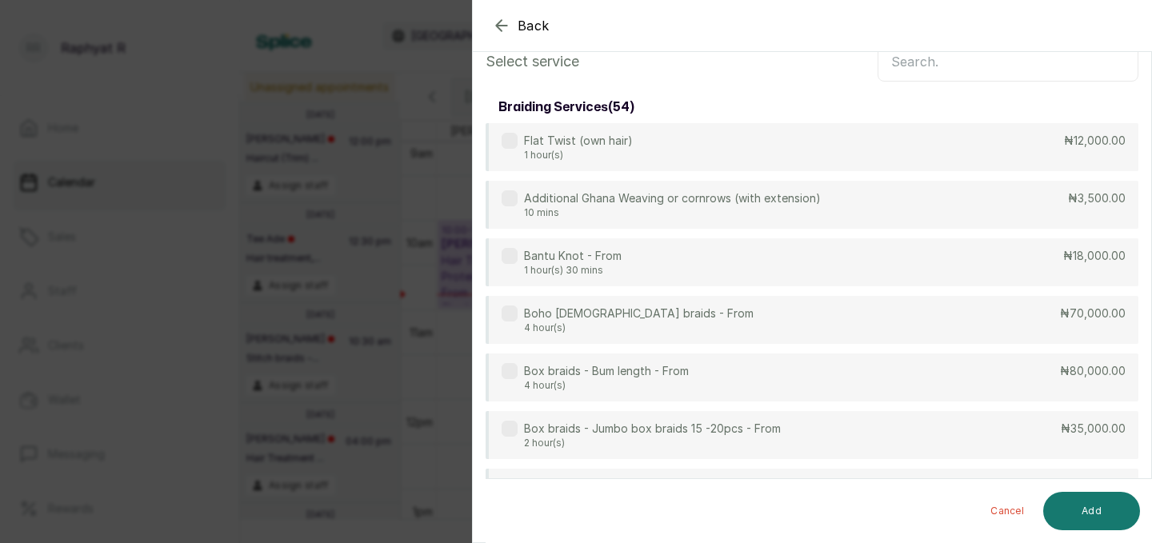
scroll to position [0, 0]
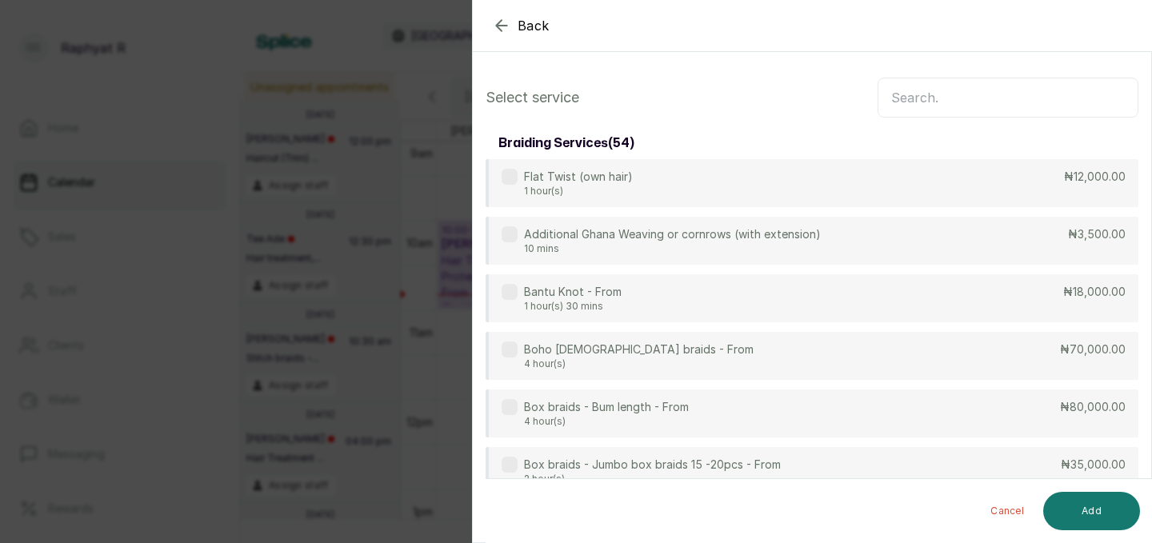
click at [903, 94] on input "text" at bounding box center [1007, 98] width 261 height 40
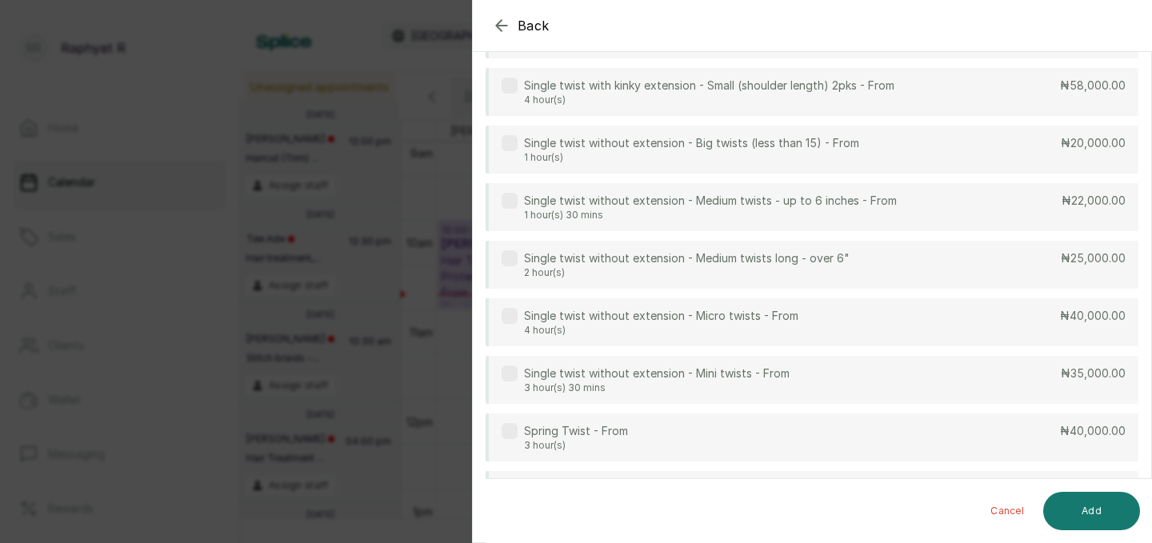
scroll to position [535, 0]
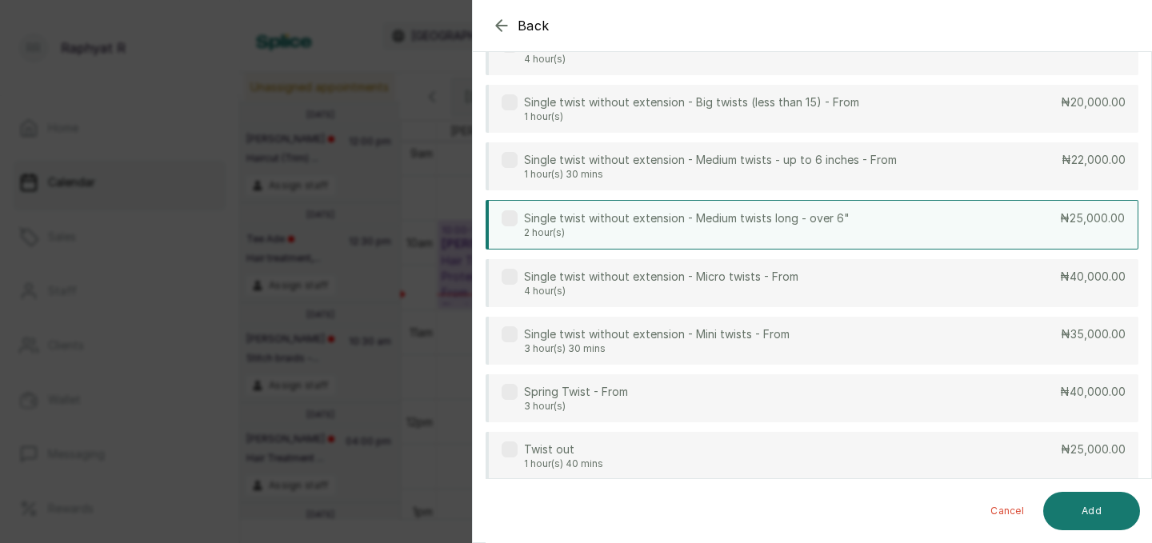
type input "twist"
click at [926, 216] on div "Single twist without extension - Medium twists long - over 6" 2 hour(s) ₦25,000…" at bounding box center [811, 225] width 653 height 50
click at [1104, 510] on button "Add" at bounding box center [1091, 511] width 97 height 38
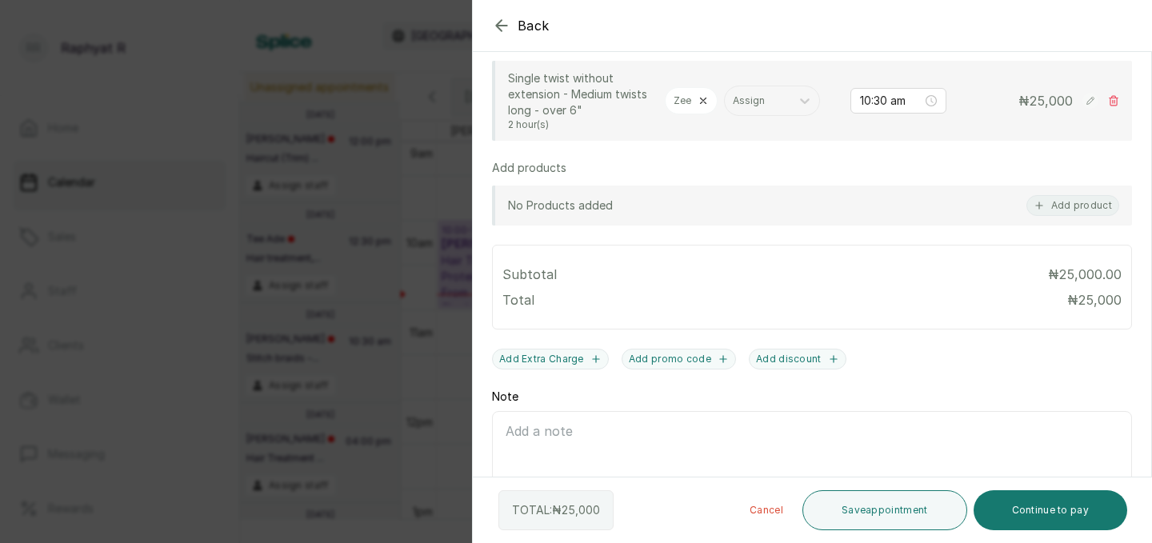
scroll to position [511, 0]
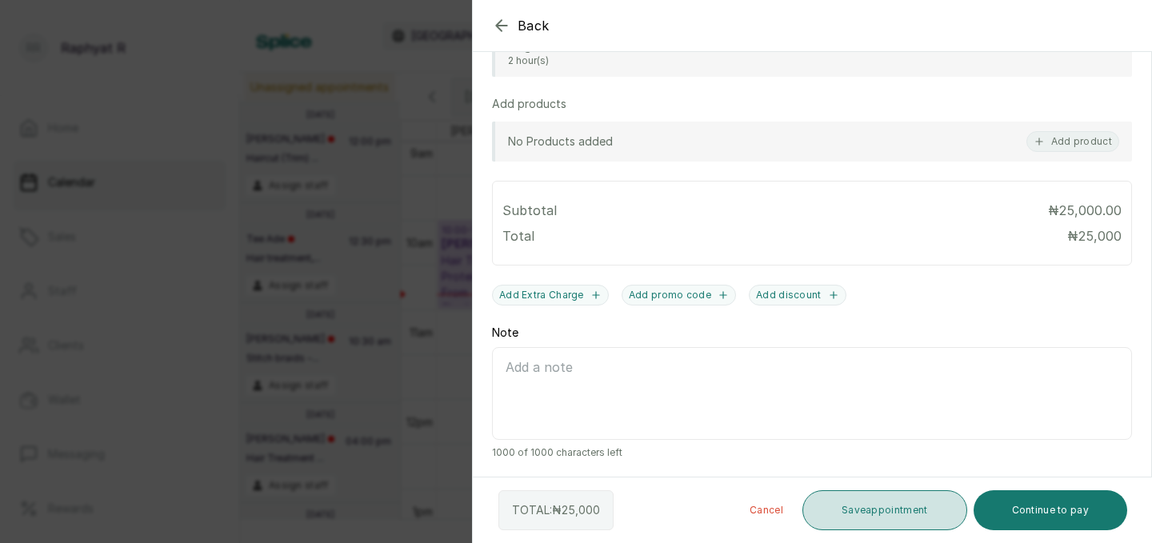
click at [863, 506] on button "Save appointment" at bounding box center [884, 510] width 165 height 40
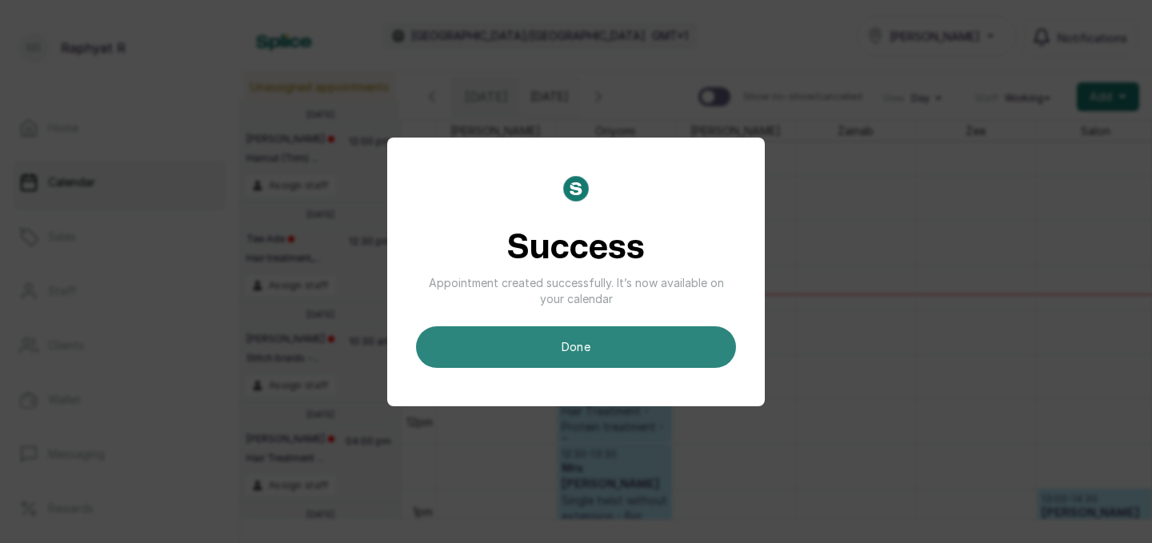
click at [564, 337] on button "done" at bounding box center [576, 347] width 320 height 42
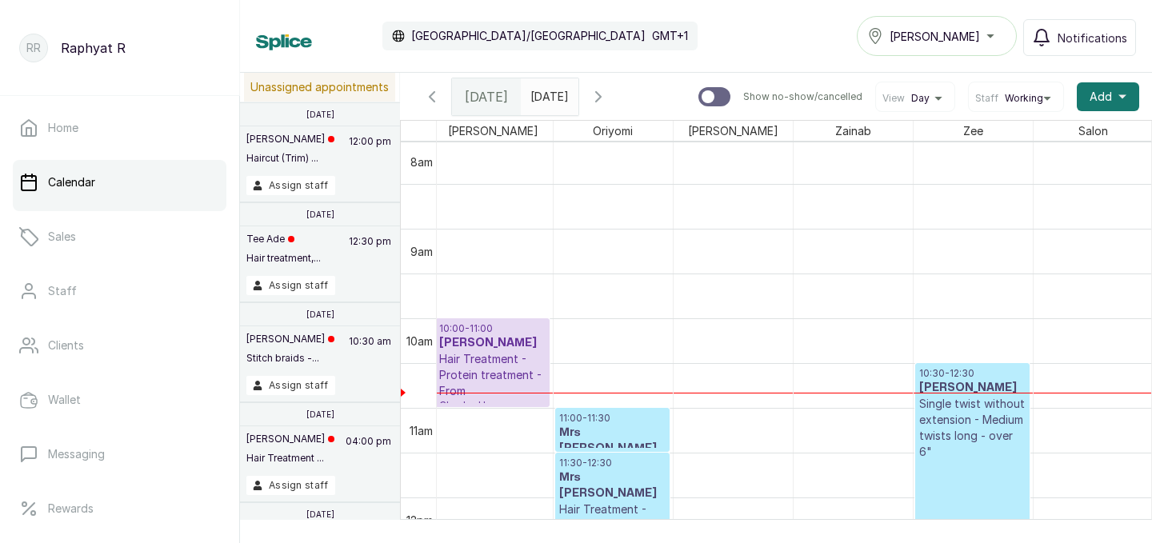
scroll to position [818, 0]
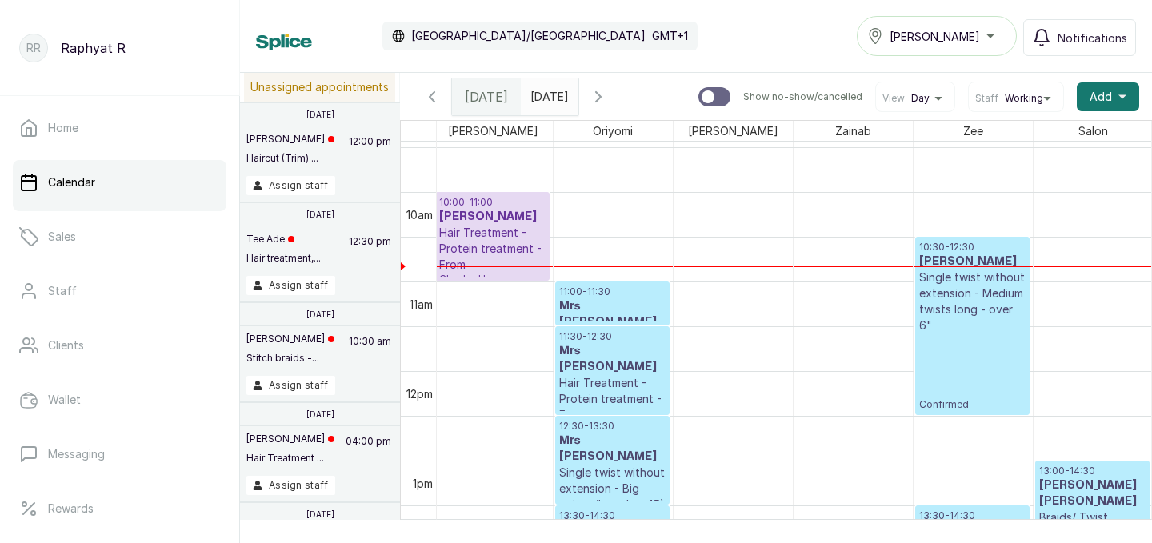
click at [981, 297] on p "Single twist without extension - Medium twists long - over 6"" at bounding box center [972, 302] width 106 height 64
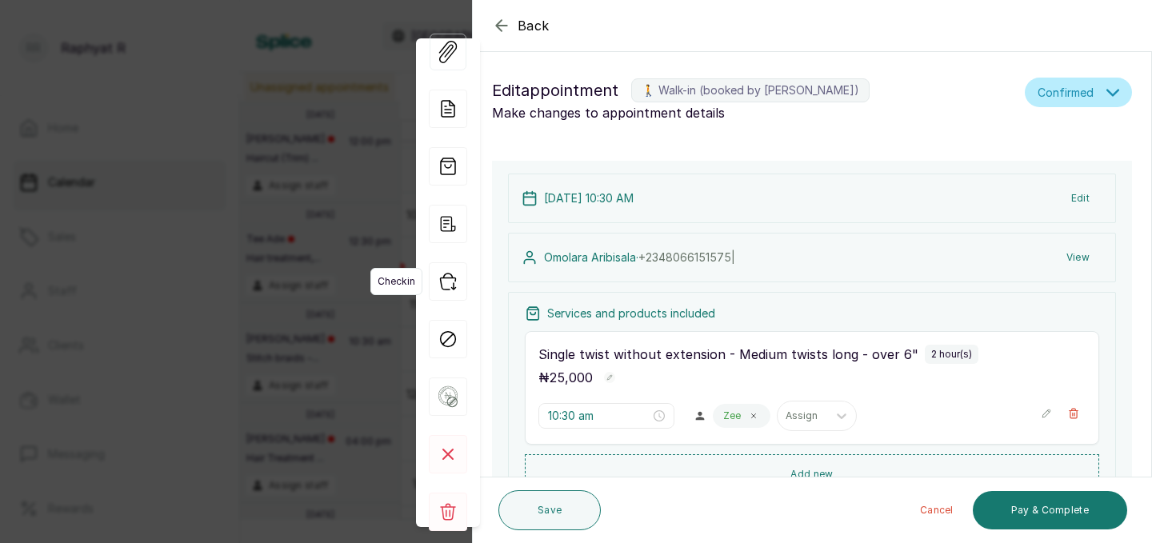
click at [448, 279] on icon "button" at bounding box center [448, 281] width 38 height 38
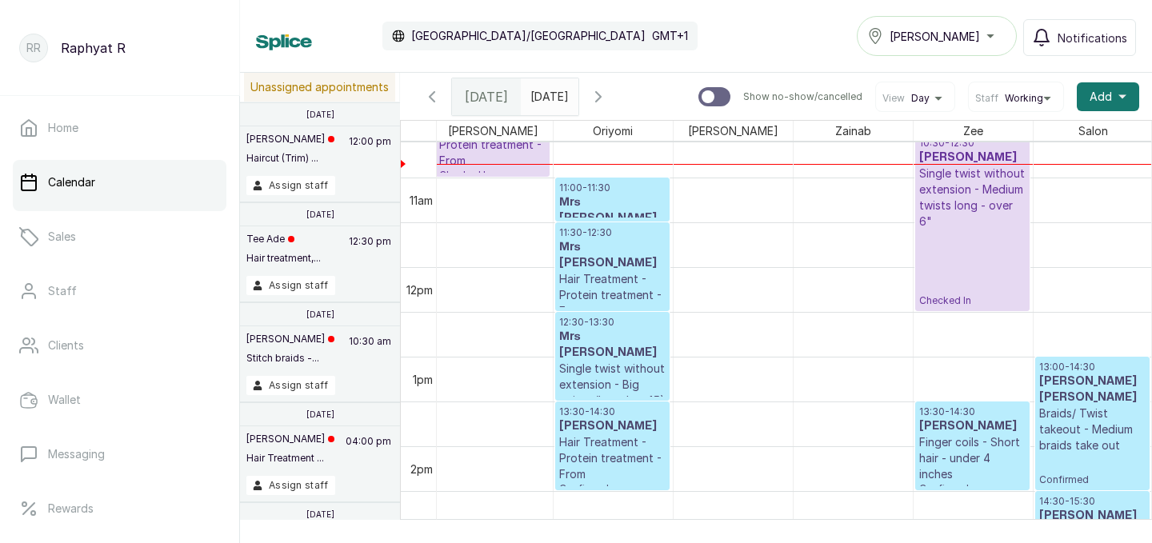
scroll to position [0, 365]
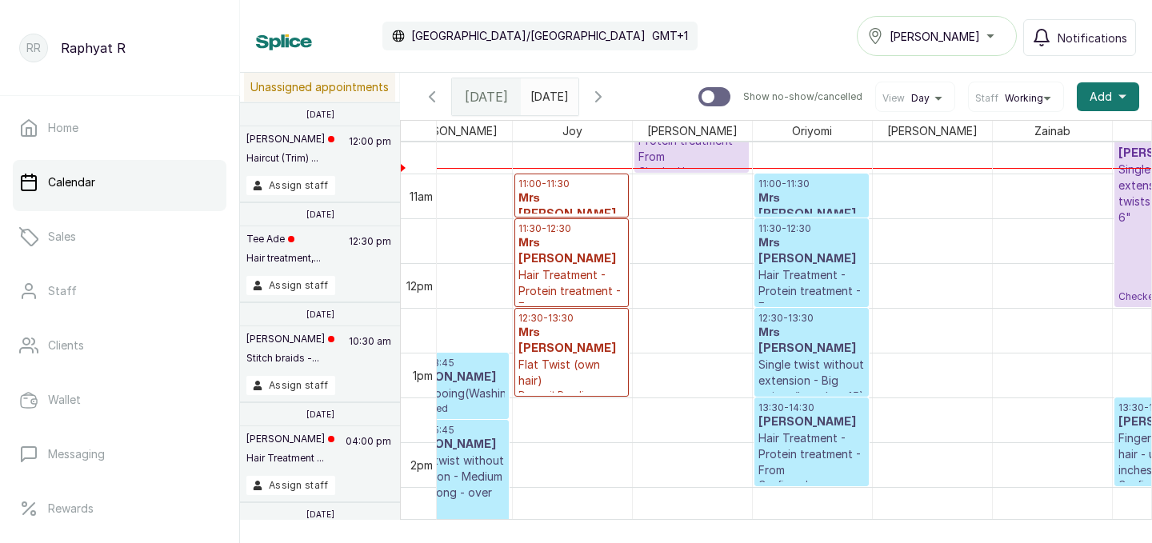
click at [793, 179] on p "11:00 - 11:30" at bounding box center [811, 184] width 106 height 13
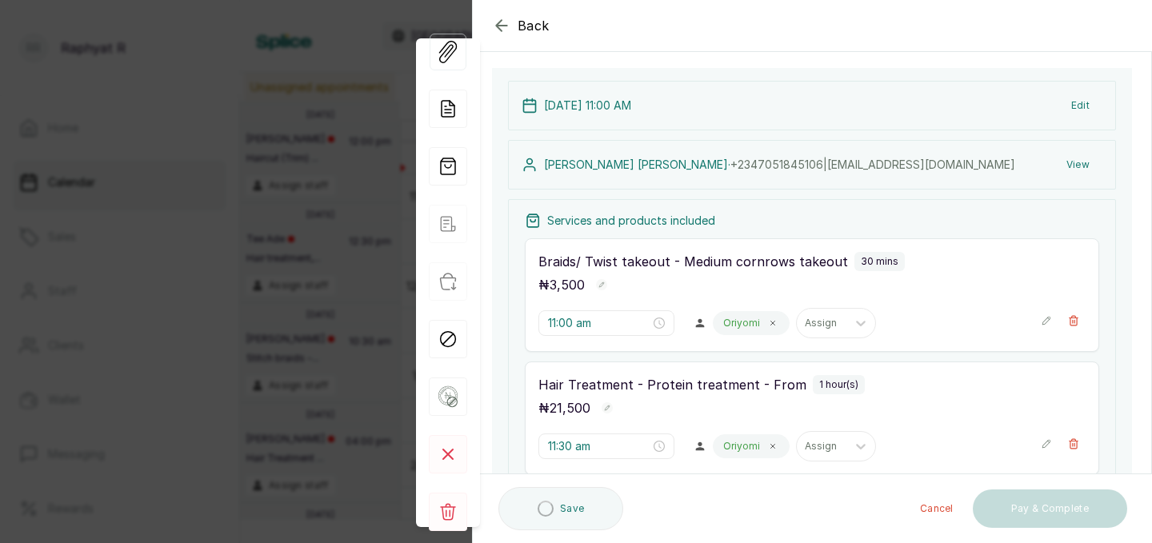
scroll to position [82, 0]
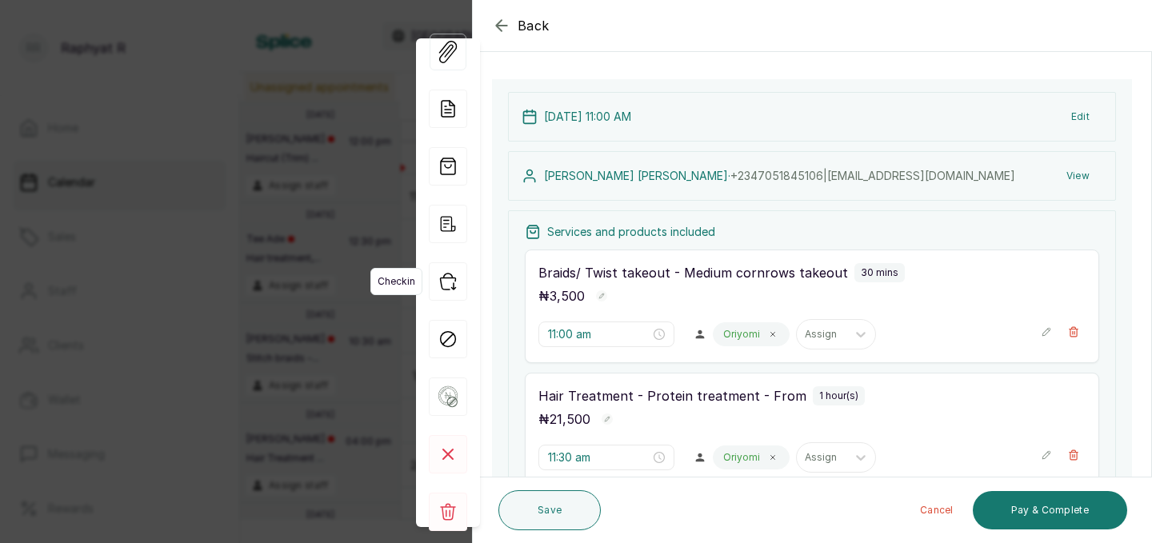
click at [451, 281] on icon "button" at bounding box center [448, 281] width 38 height 38
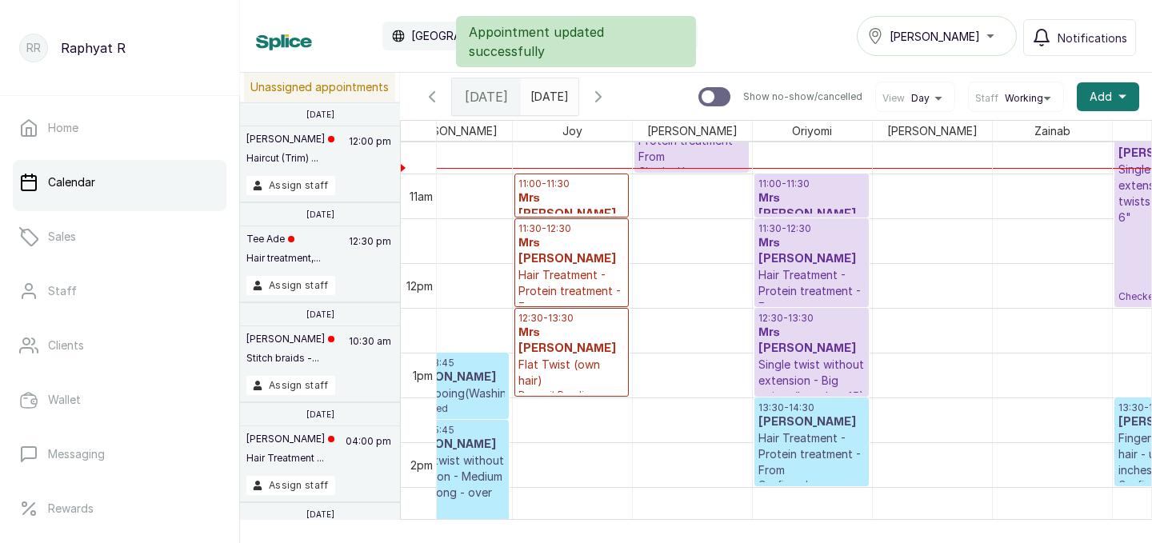
click at [581, 194] on h3 "Mrs [PERSON_NAME]" at bounding box center [571, 206] width 106 height 32
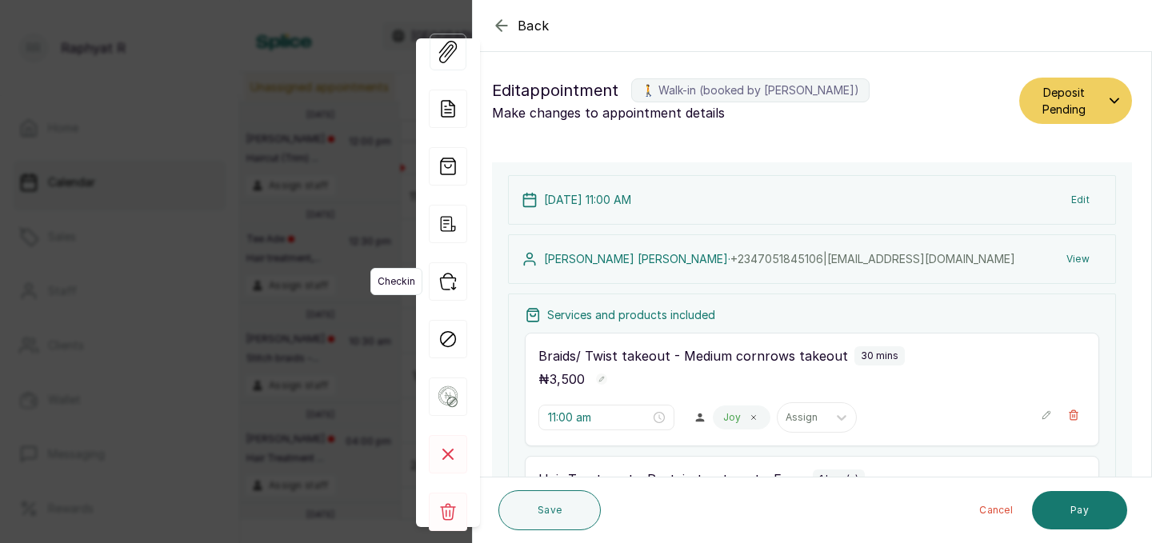
click at [449, 279] on icon "button" at bounding box center [448, 281] width 38 height 38
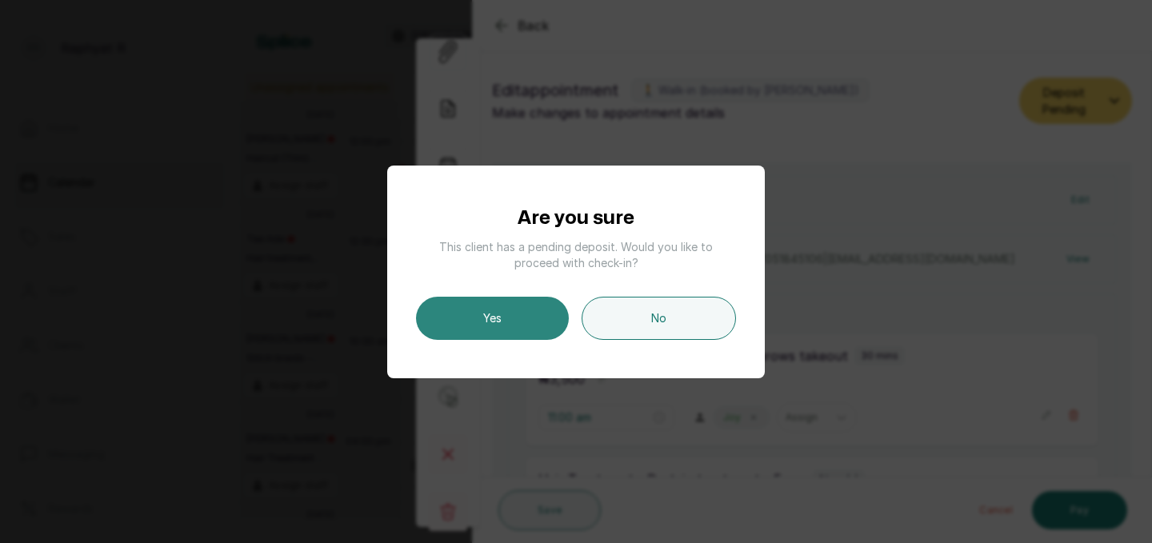
click at [496, 315] on button "Yes" at bounding box center [492, 318] width 153 height 43
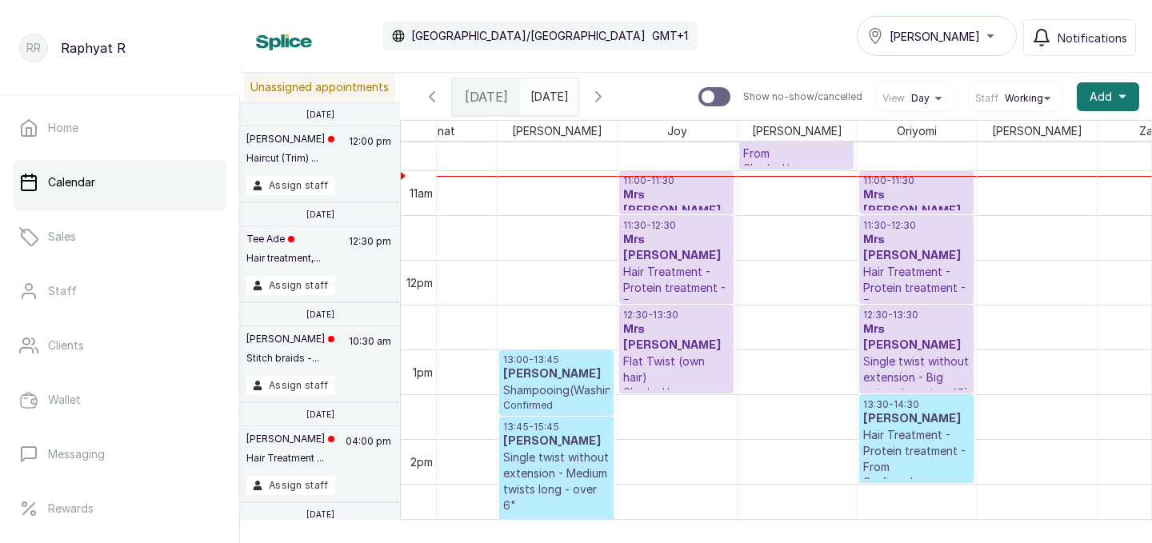
scroll to position [0, 365]
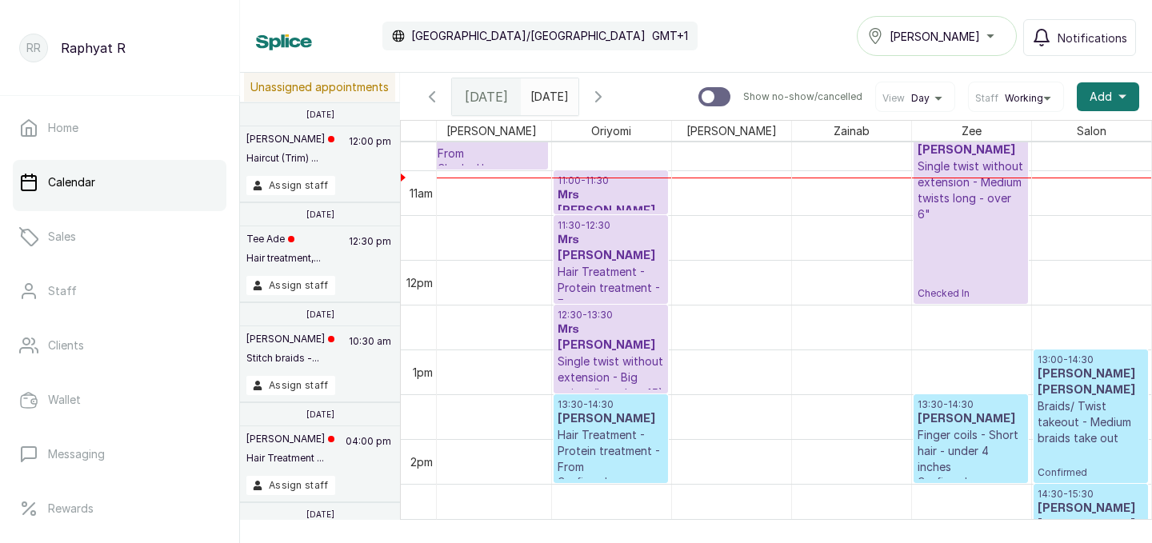
click at [960, 436] on p "Finger coils - Short hair - under 4 inches" at bounding box center [970, 451] width 106 height 48
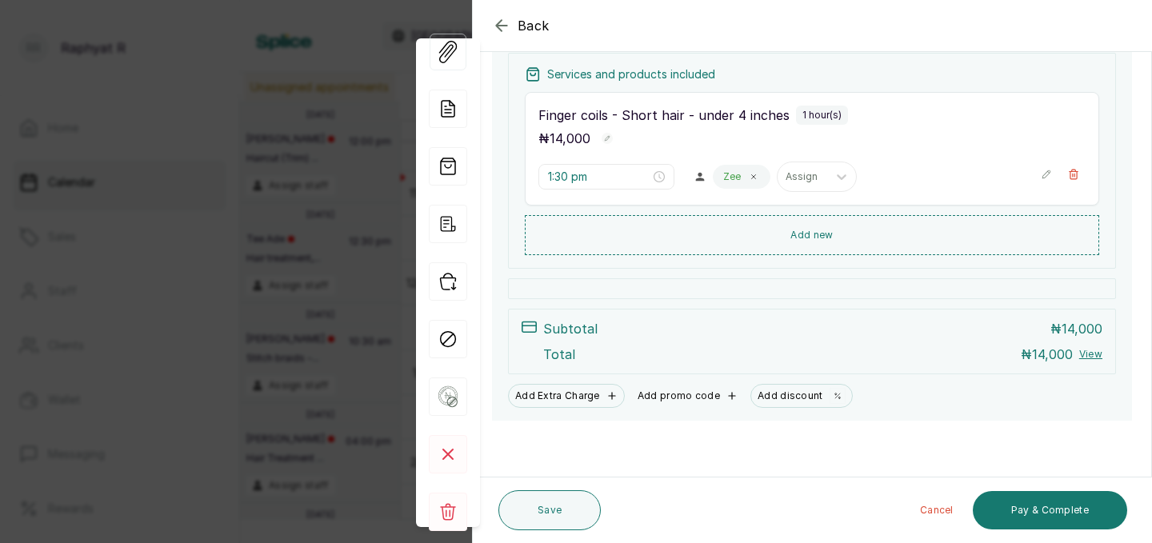
scroll to position [239, 0]
click at [447, 506] on rect at bounding box center [448, 512] width 38 height 38
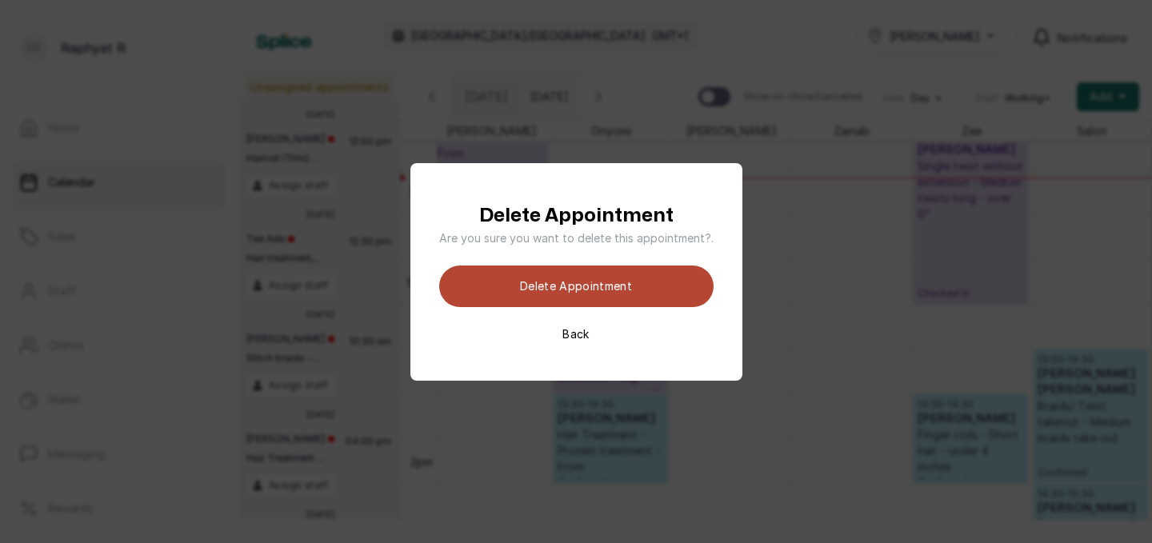
click at [607, 285] on button "Delete appointment" at bounding box center [576, 287] width 274 height 42
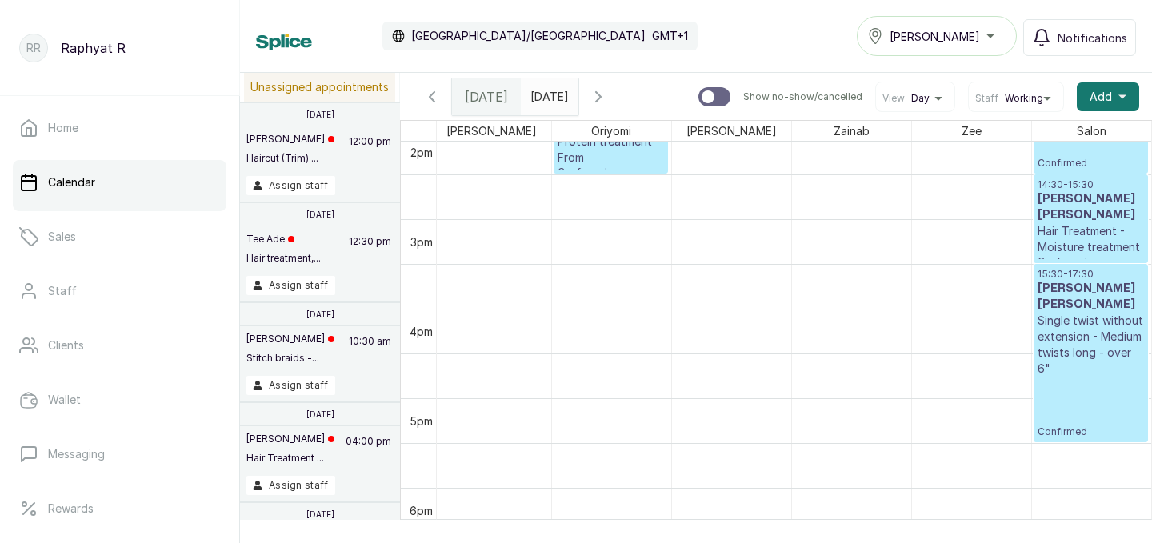
scroll to position [1297, 0]
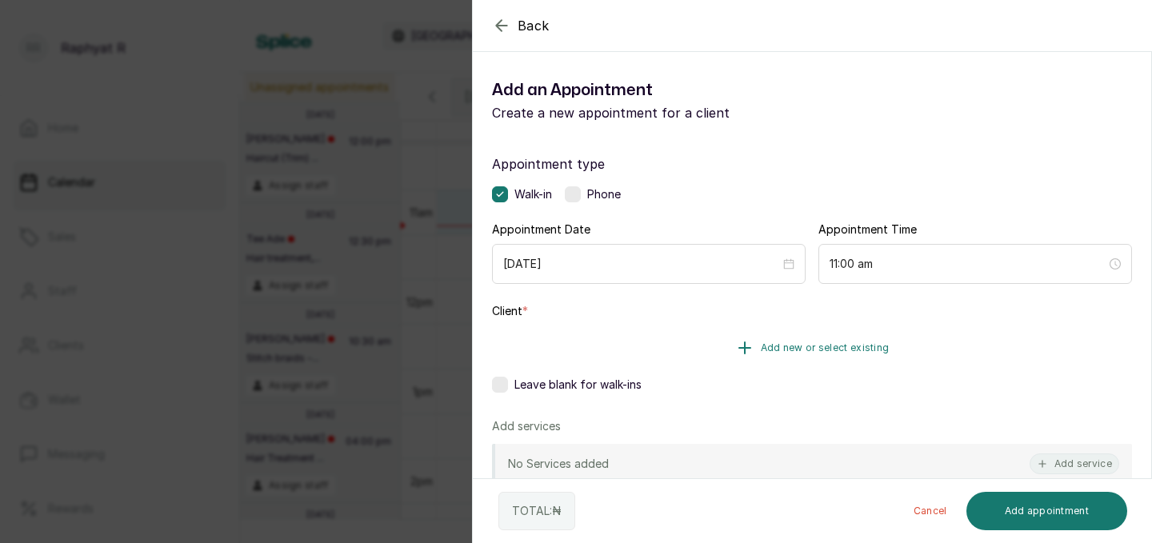
click at [773, 343] on span "Add new or select existing" at bounding box center [825, 347] width 129 height 13
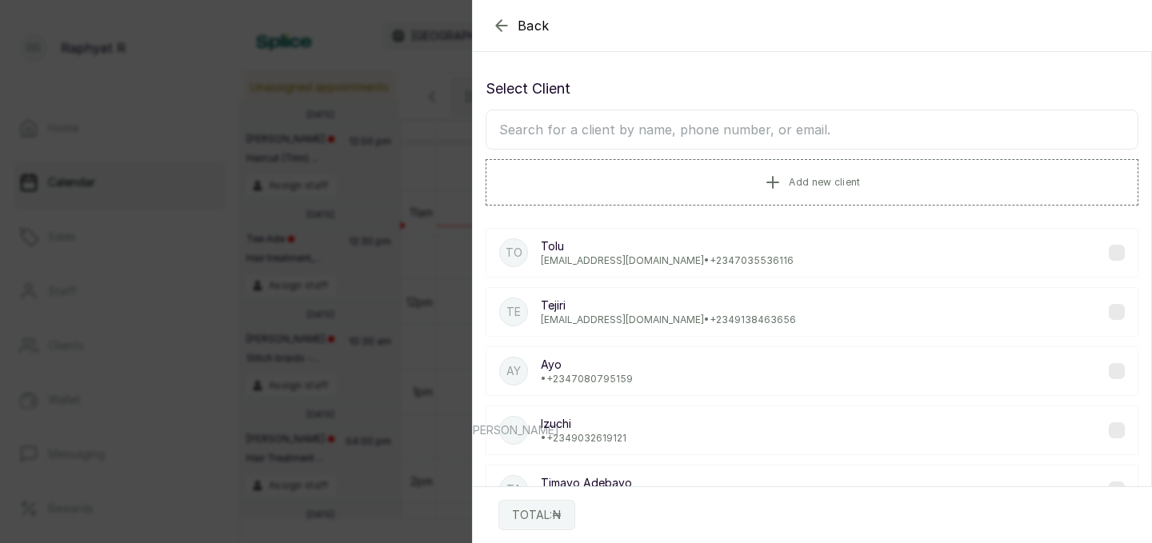
click at [509, 134] on input "text" at bounding box center [811, 130] width 653 height 40
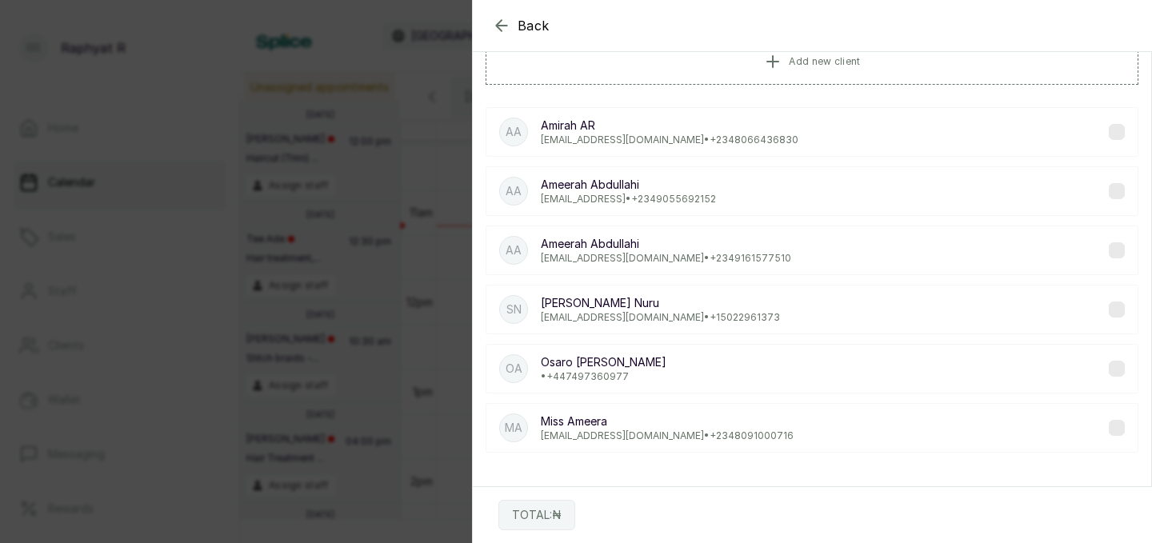
type input "Ameera"
click at [655, 421] on p "Miss [PERSON_NAME]" at bounding box center [667, 421] width 253 height 16
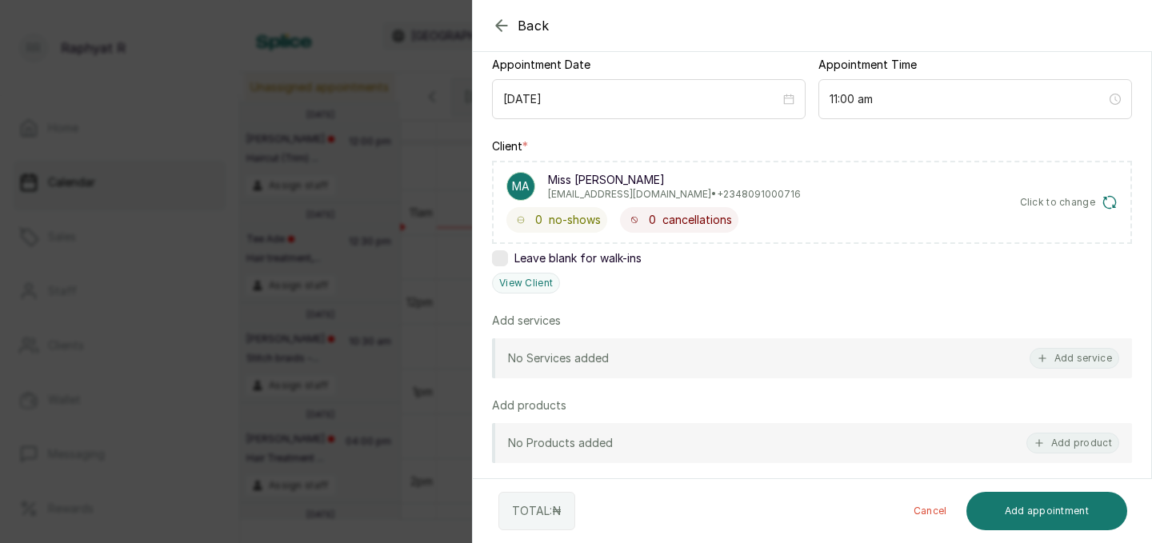
scroll to position [179, 0]
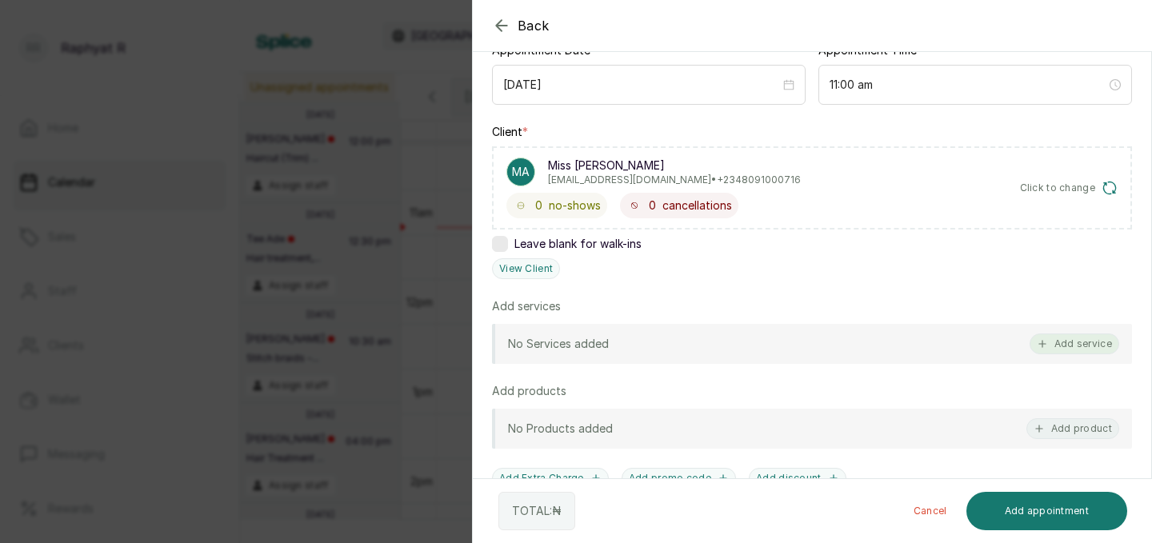
click at [1071, 342] on button "Add service" at bounding box center [1074, 343] width 90 height 21
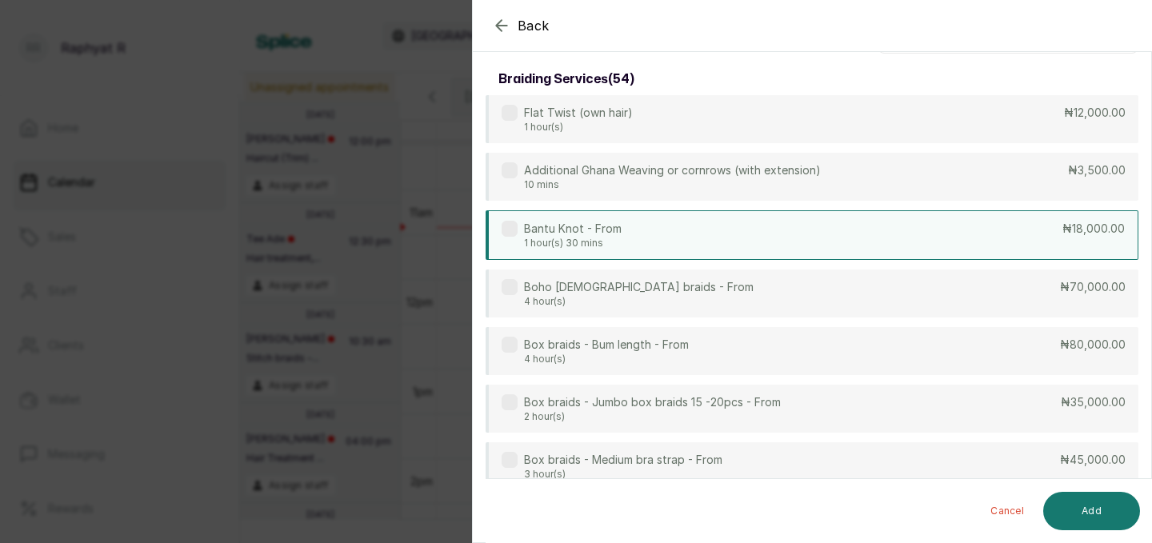
scroll to position [0, 0]
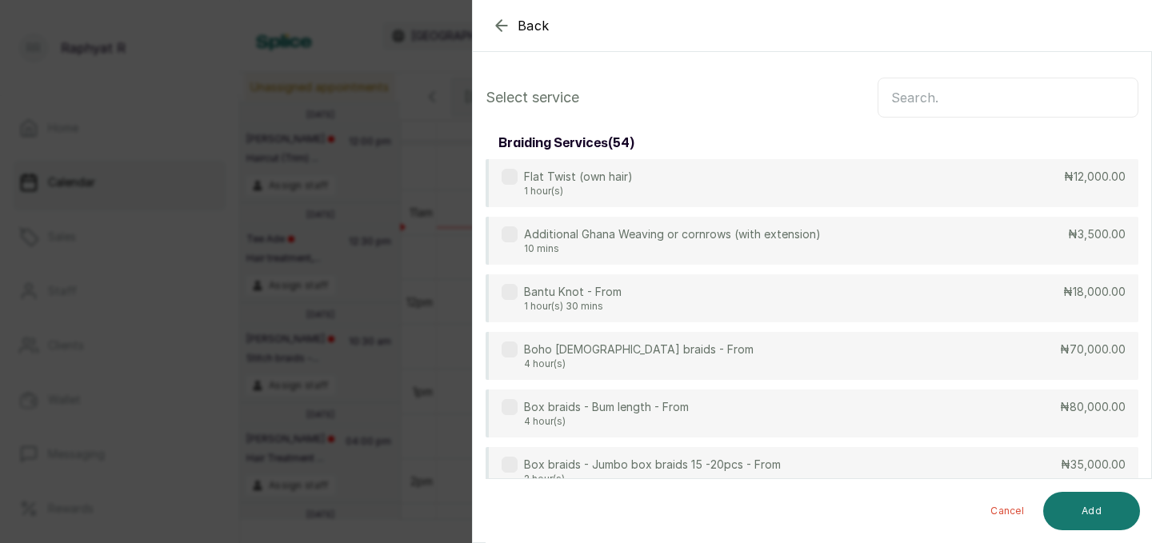
click at [904, 95] on input "text" at bounding box center [1007, 98] width 261 height 40
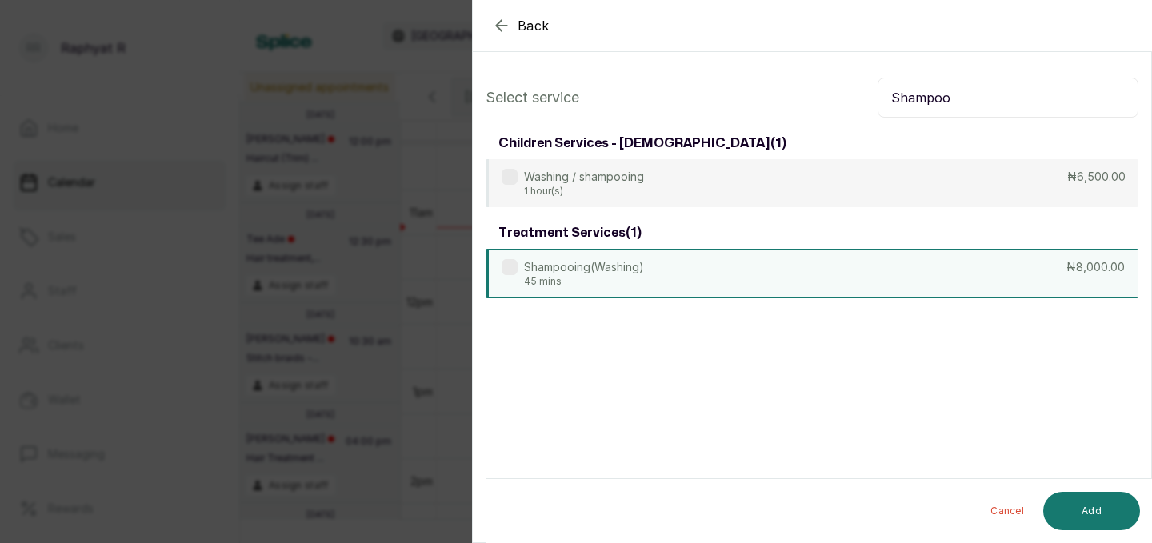
type input "Shampoo"
click at [870, 271] on div "Shampooing(Washing) 45 mins ₦8,000.00" at bounding box center [811, 274] width 653 height 50
click at [1102, 513] on button "Add" at bounding box center [1091, 511] width 97 height 38
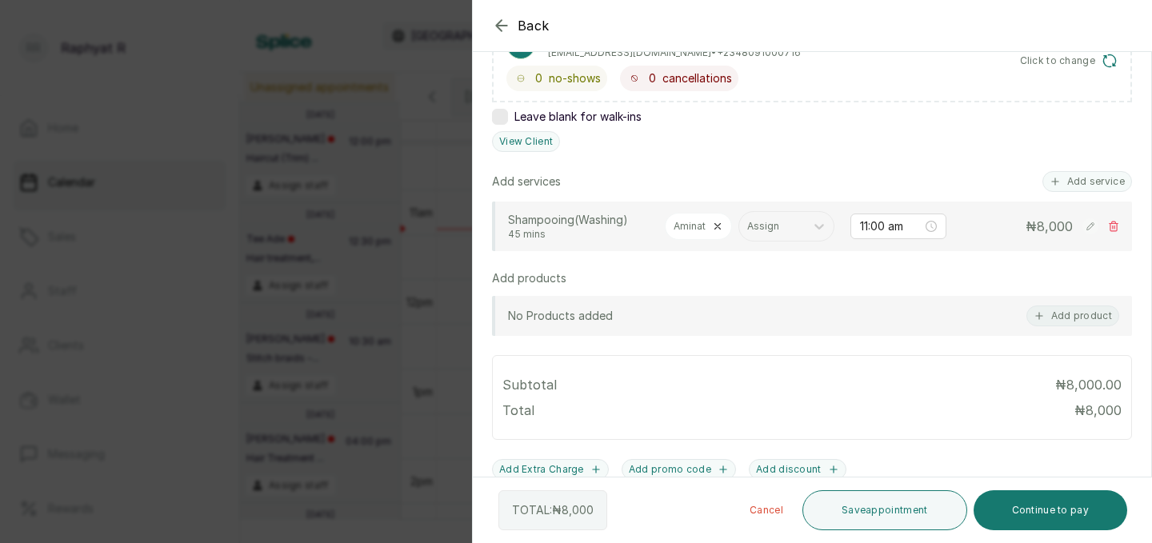
scroll to position [322, 0]
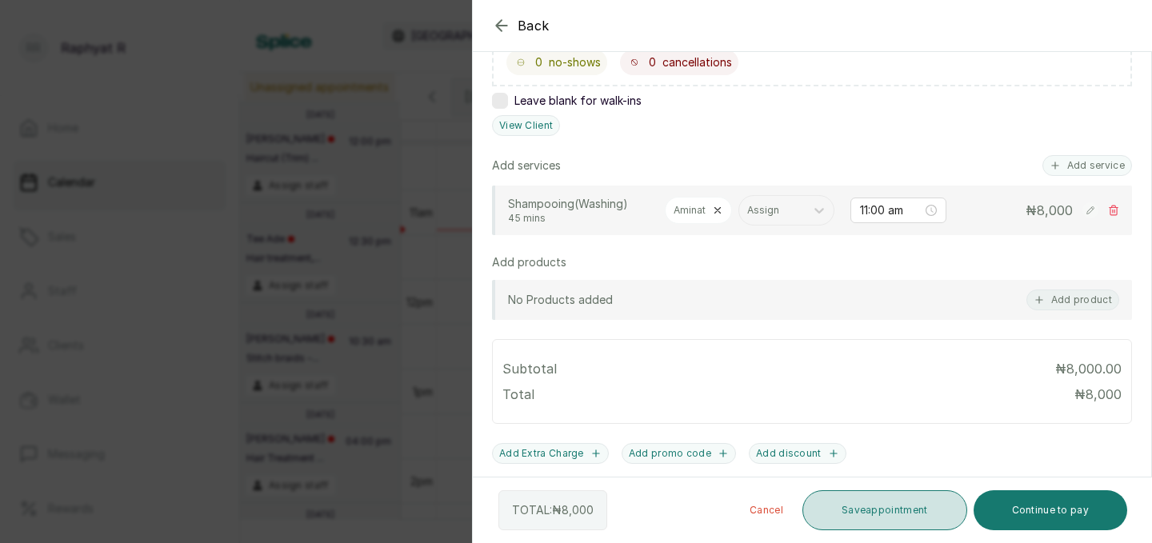
click at [884, 508] on button "Save appointment" at bounding box center [884, 510] width 165 height 40
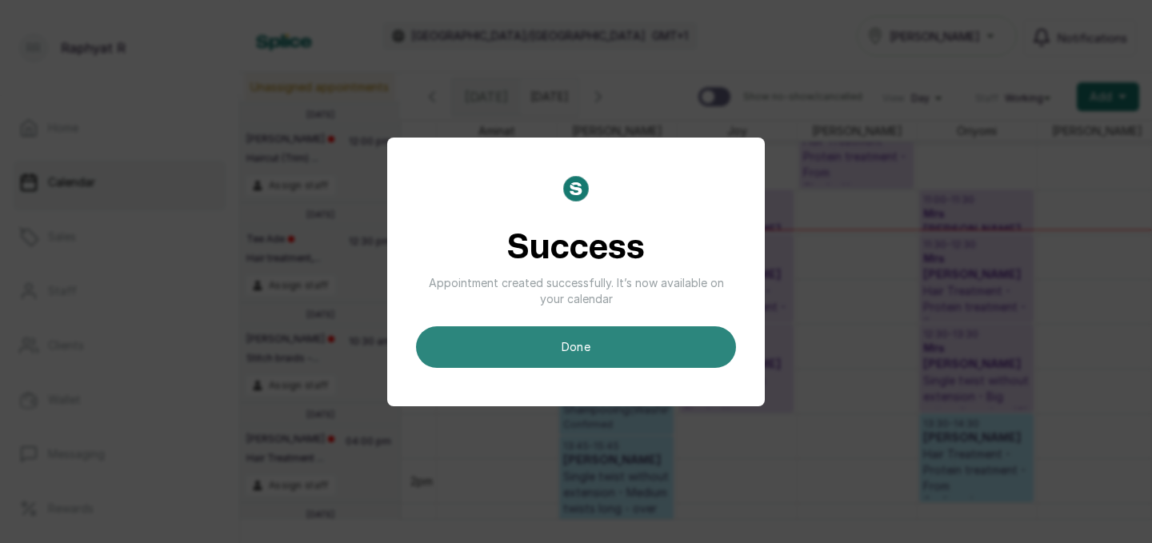
click at [624, 339] on button "done" at bounding box center [576, 347] width 320 height 42
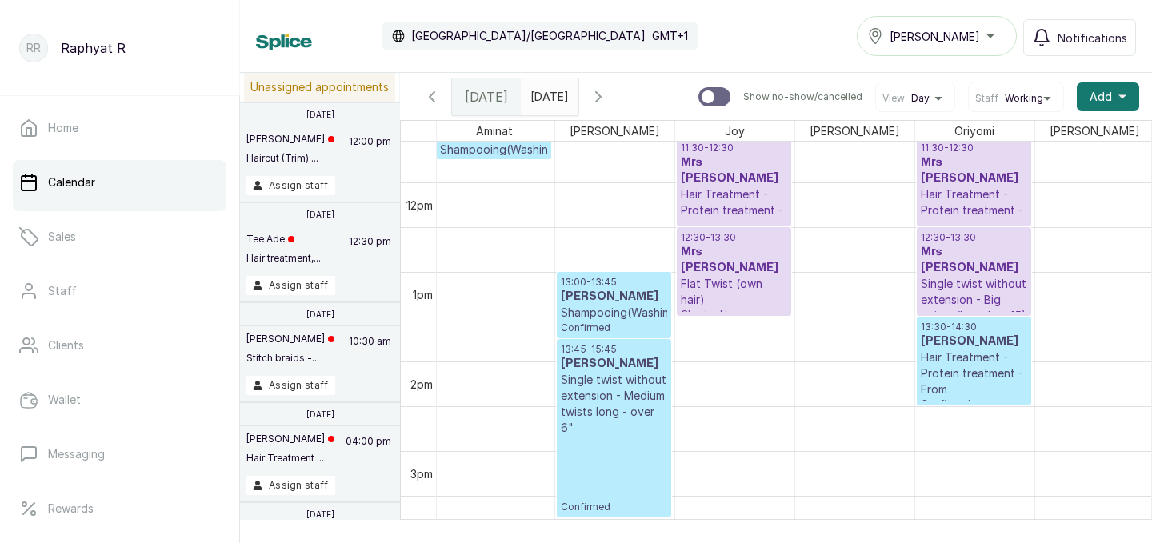
scroll to position [921, 0]
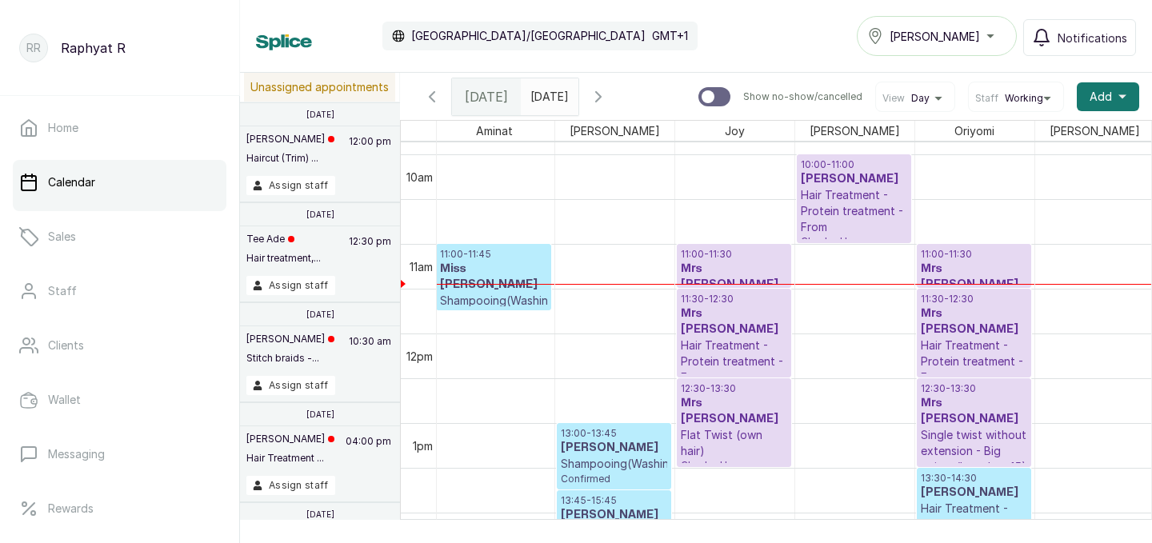
click at [509, 258] on p "11:00 - 11:45" at bounding box center [493, 254] width 107 height 13
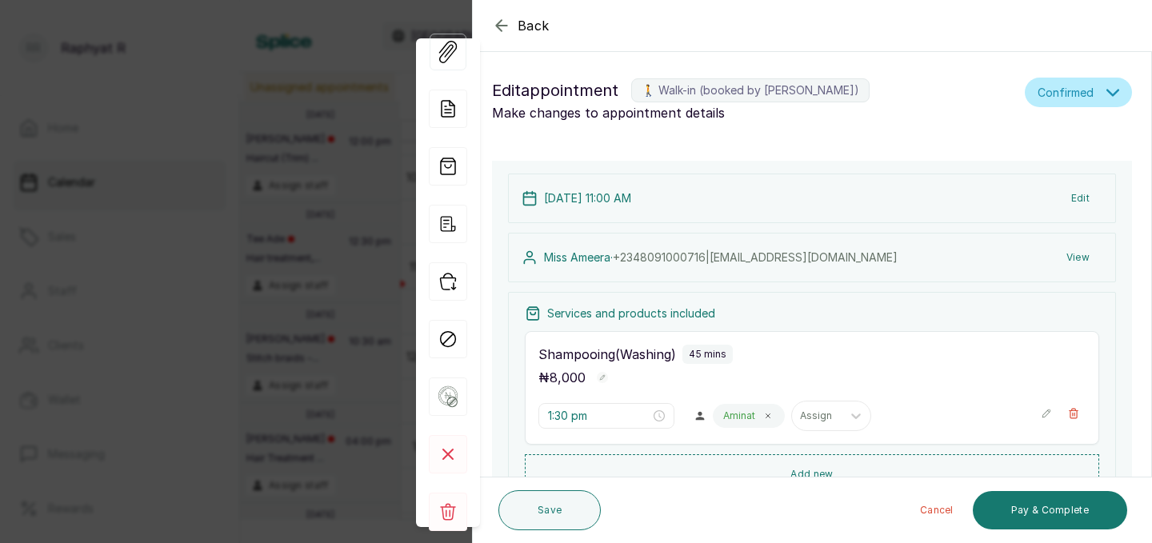
type input "11:00 am"
click at [447, 278] on icon "button" at bounding box center [448, 281] width 38 height 38
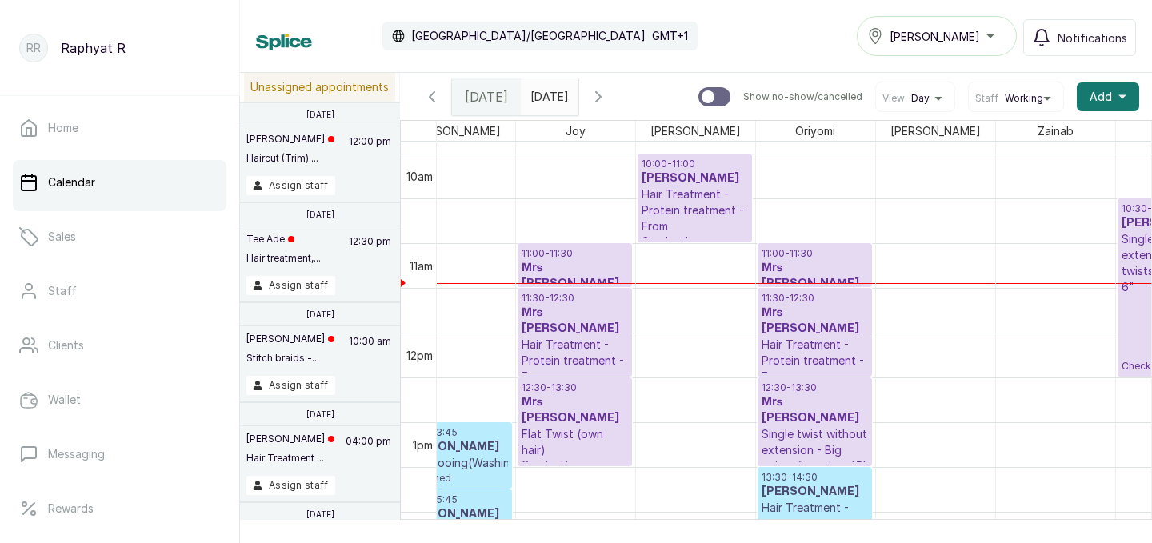
scroll to position [0, 342]
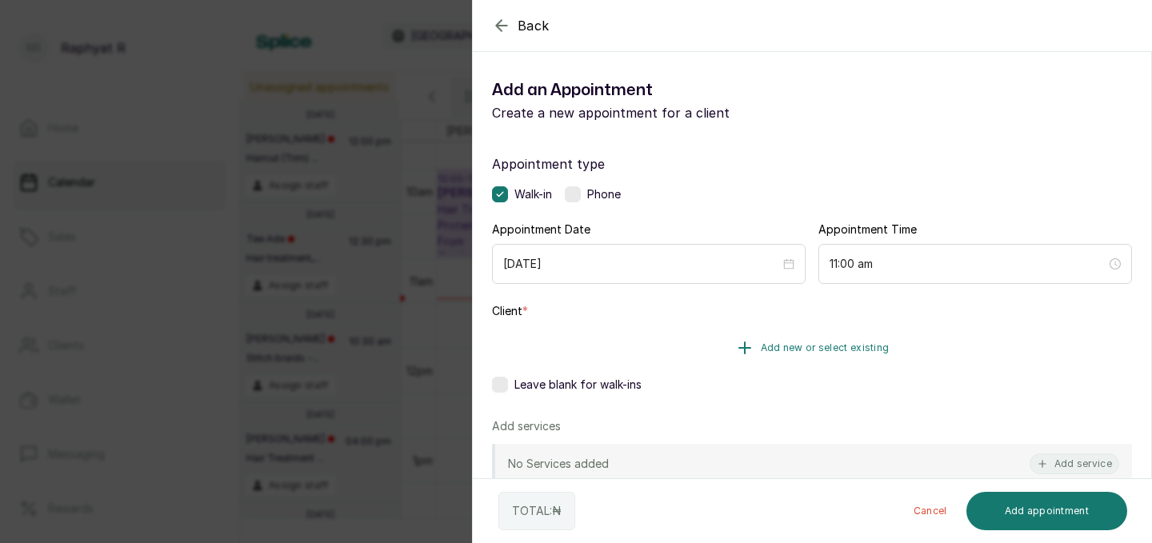
click at [770, 346] on span "Add new or select existing" at bounding box center [825, 347] width 129 height 13
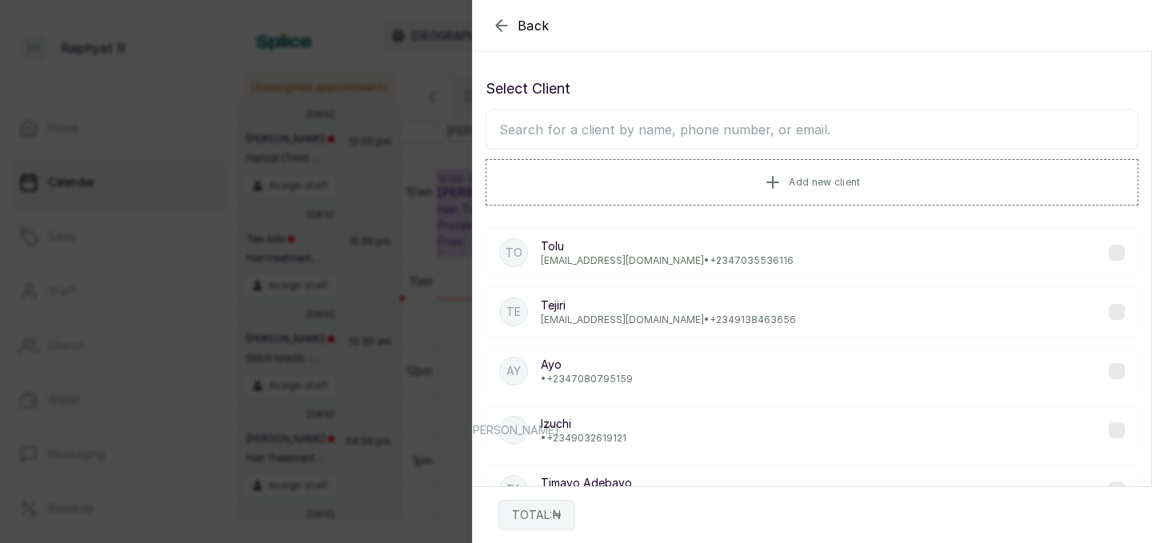
click at [526, 132] on input "text" at bounding box center [811, 130] width 653 height 40
click at [510, 126] on input "text" at bounding box center [811, 130] width 653 height 40
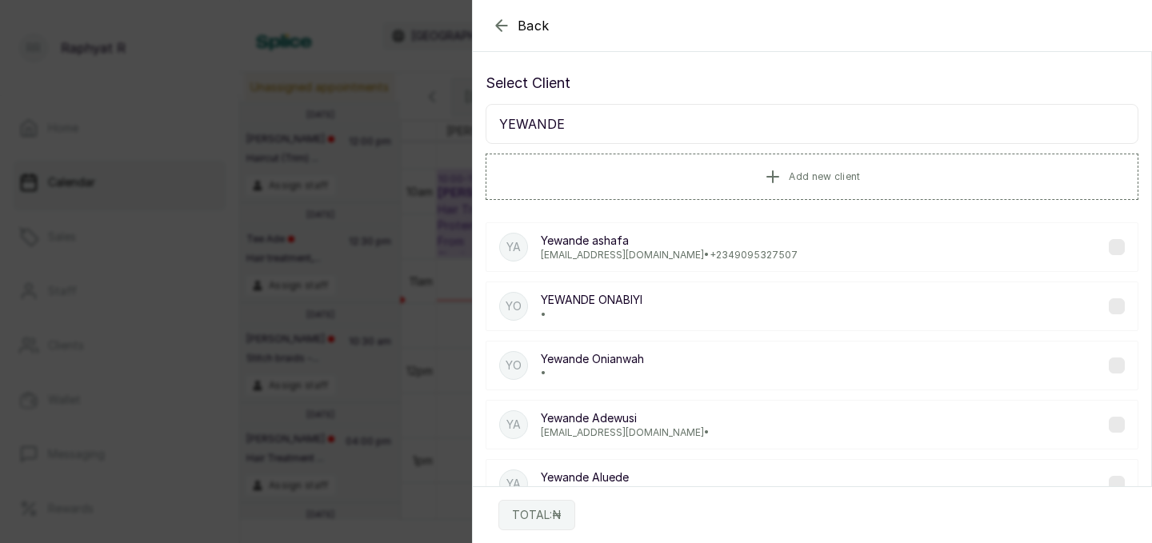
scroll to position [0, 0]
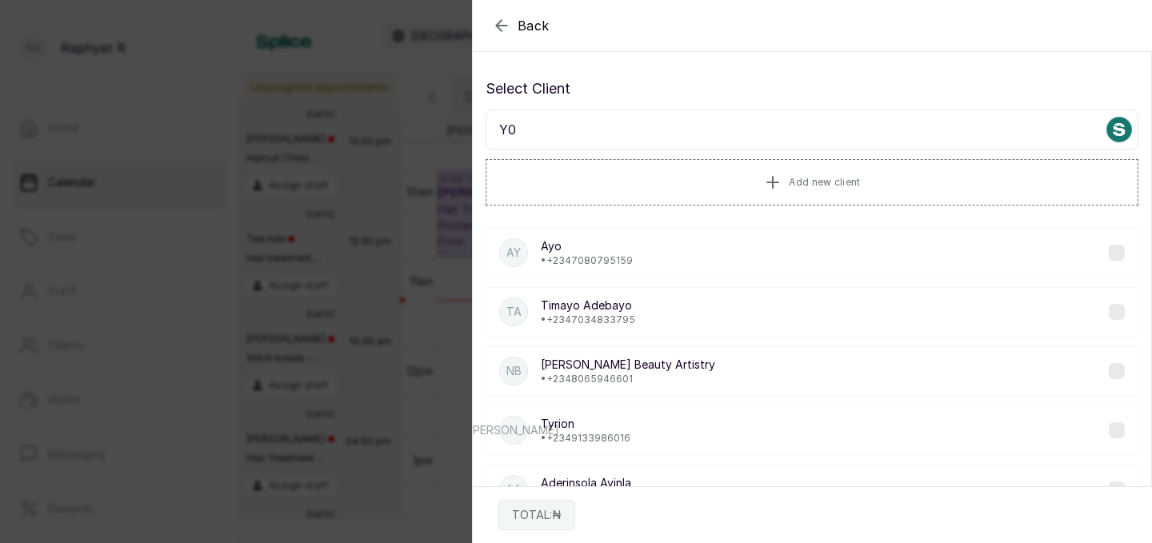
type input "Y"
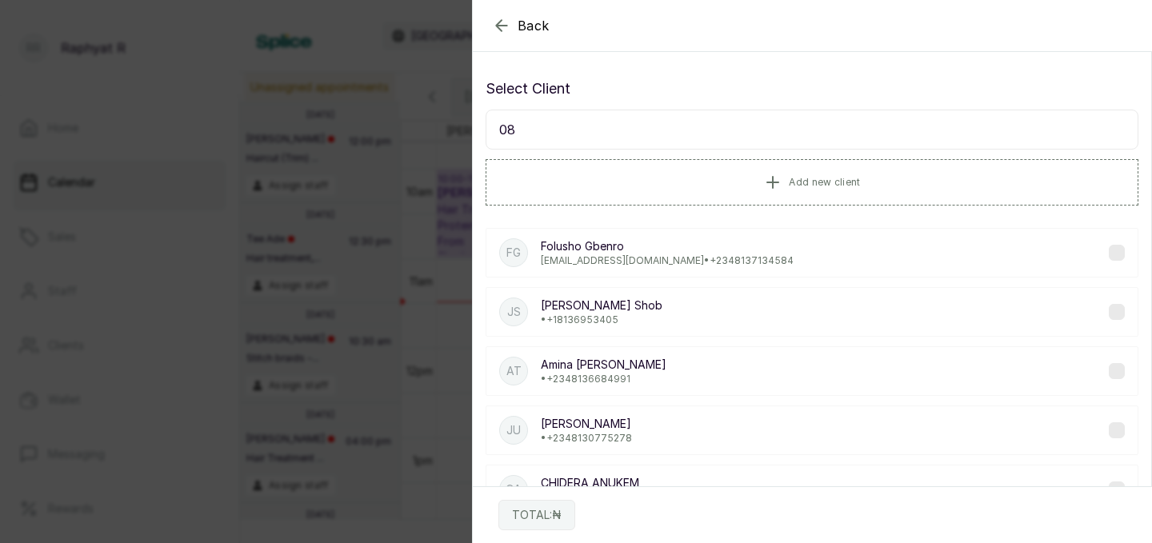
type input "0"
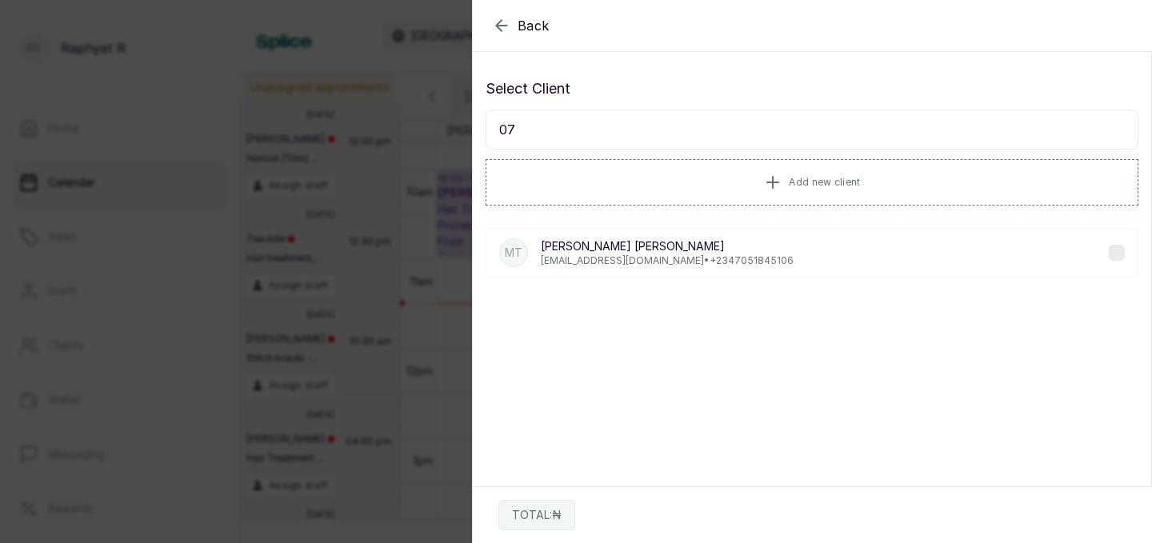
type input "0"
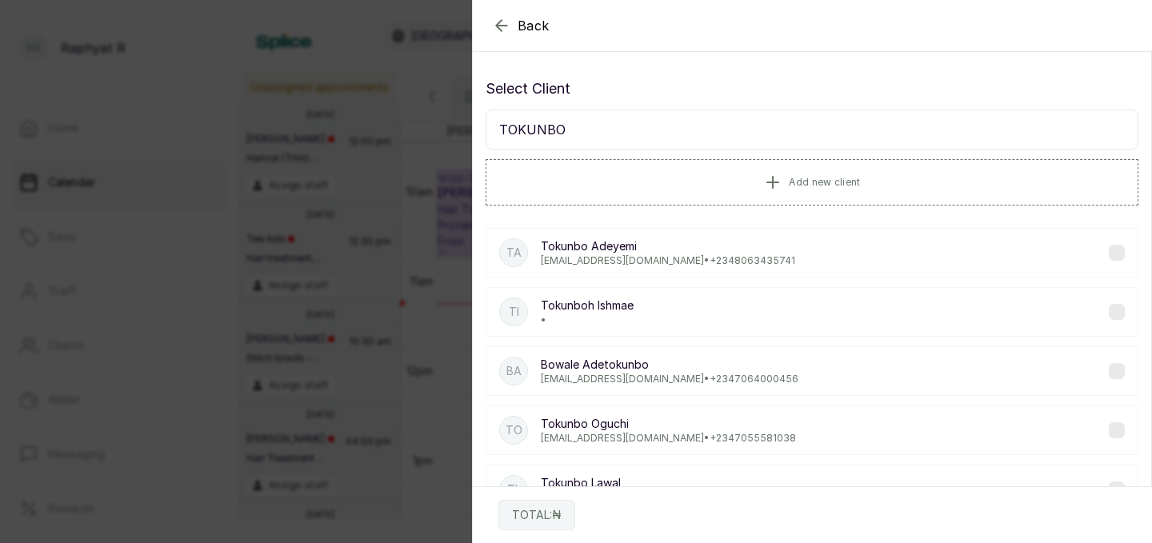
type input "TOKUNBO"
click at [502, 18] on icon "button" at bounding box center [501, 25] width 19 height 19
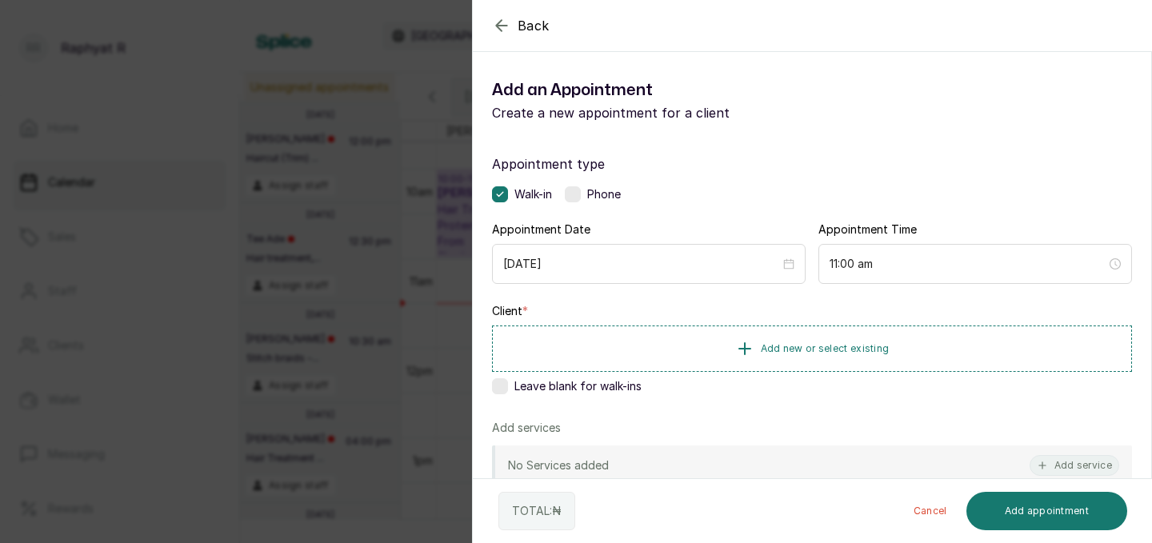
click at [501, 24] on icon "button" at bounding box center [501, 25] width 19 height 19
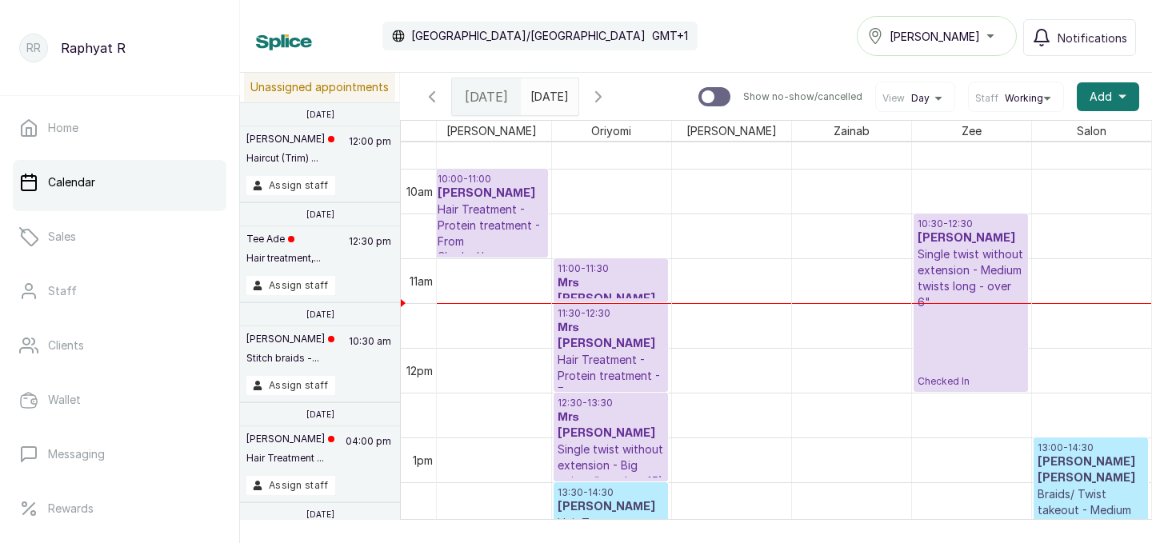
click at [1020, 271] on p "Single twist without extension - Medium twists long - over 6"" at bounding box center [970, 278] width 106 height 64
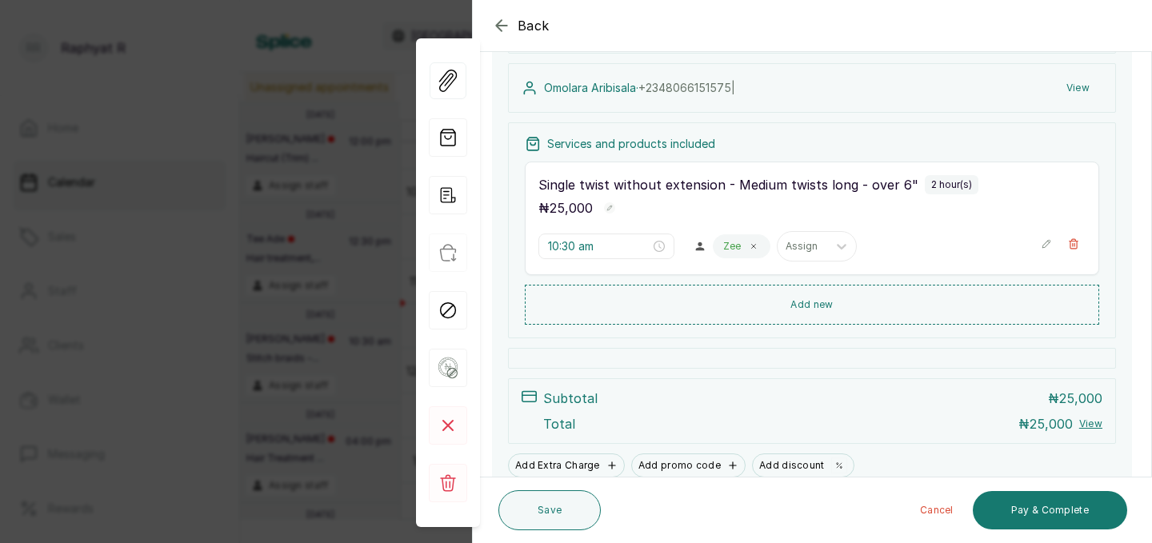
scroll to position [176, 0]
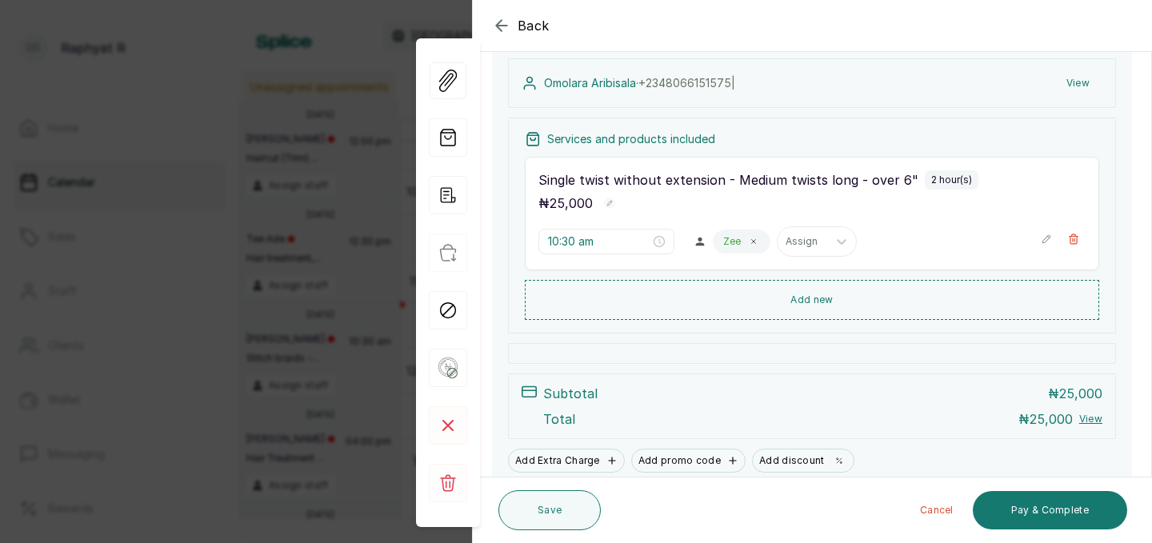
click at [1048, 243] on icon "button" at bounding box center [1045, 239] width 11 height 11
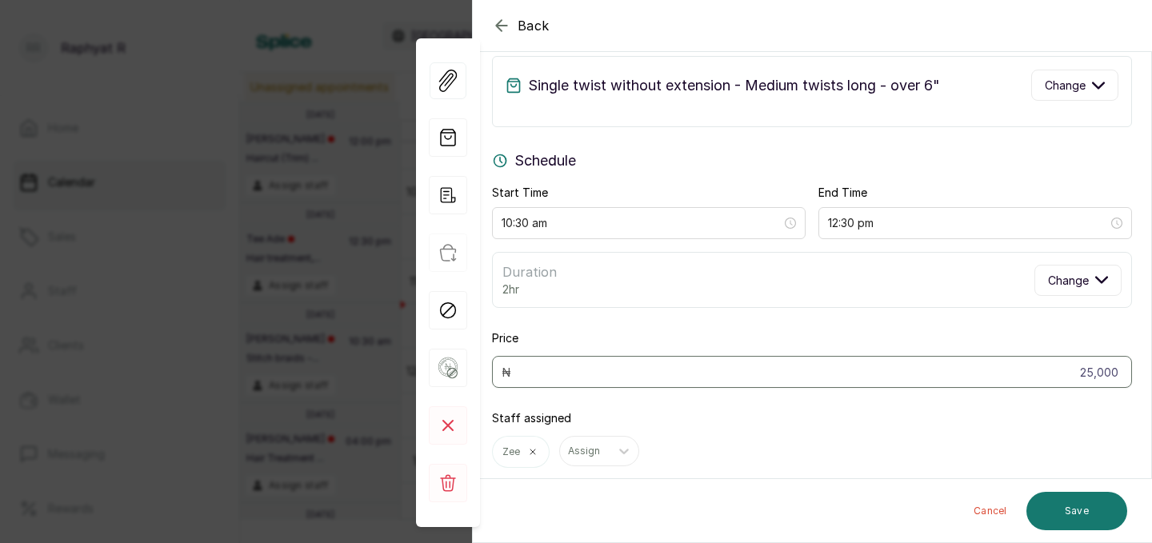
scroll to position [0, 0]
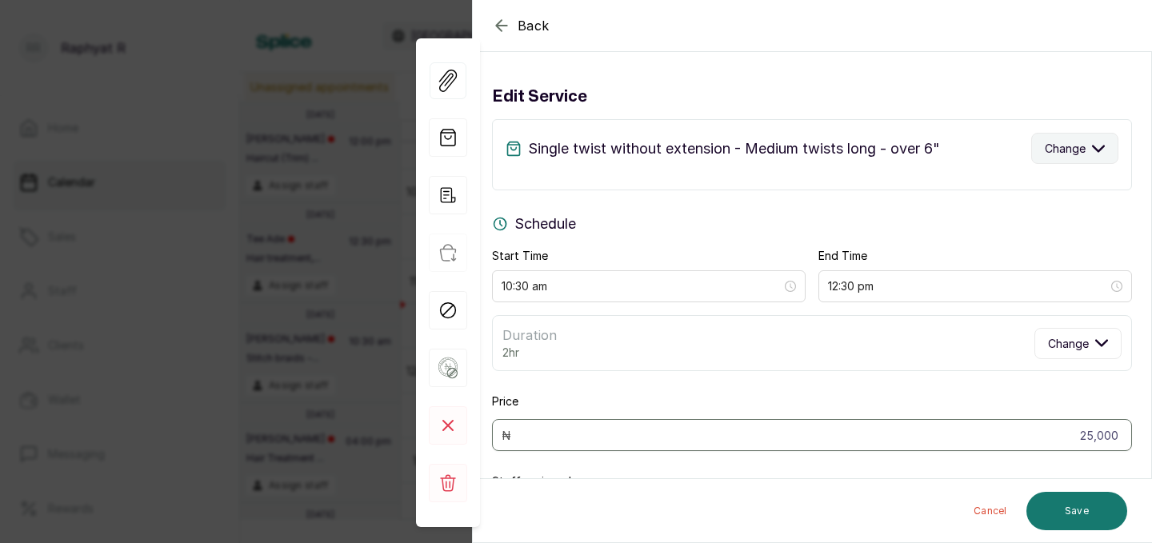
click at [1102, 148] on icon "button" at bounding box center [1098, 148] width 13 height 13
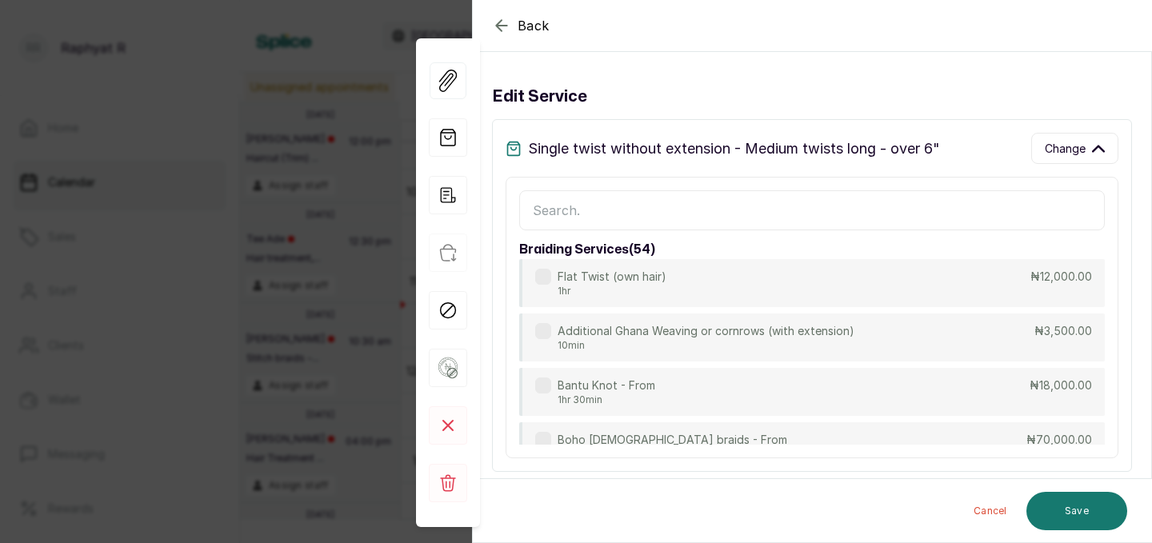
click at [535, 198] on input "text" at bounding box center [811, 210] width 585 height 40
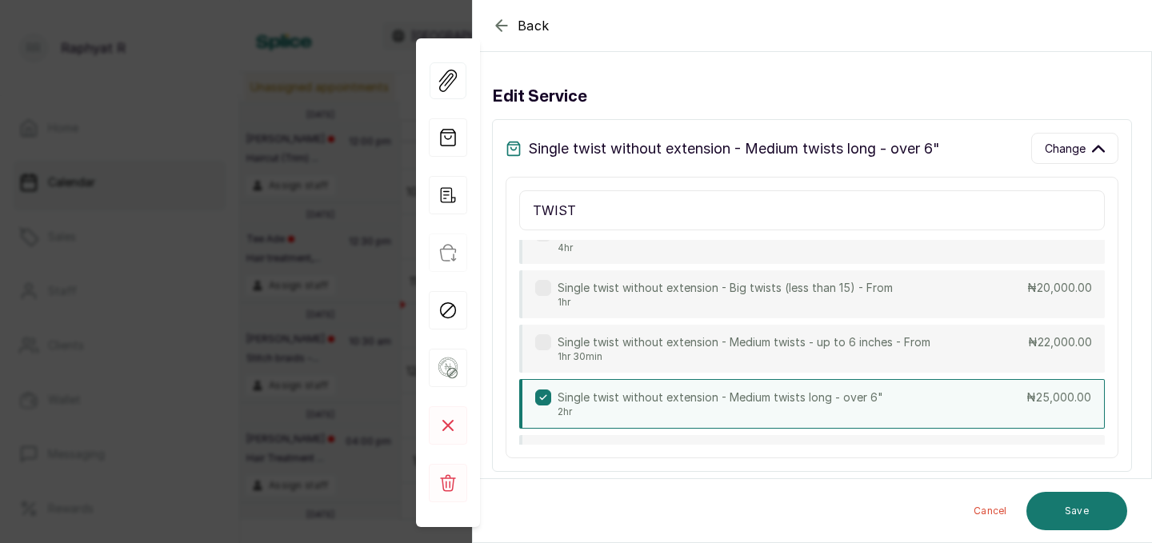
scroll to position [429, 0]
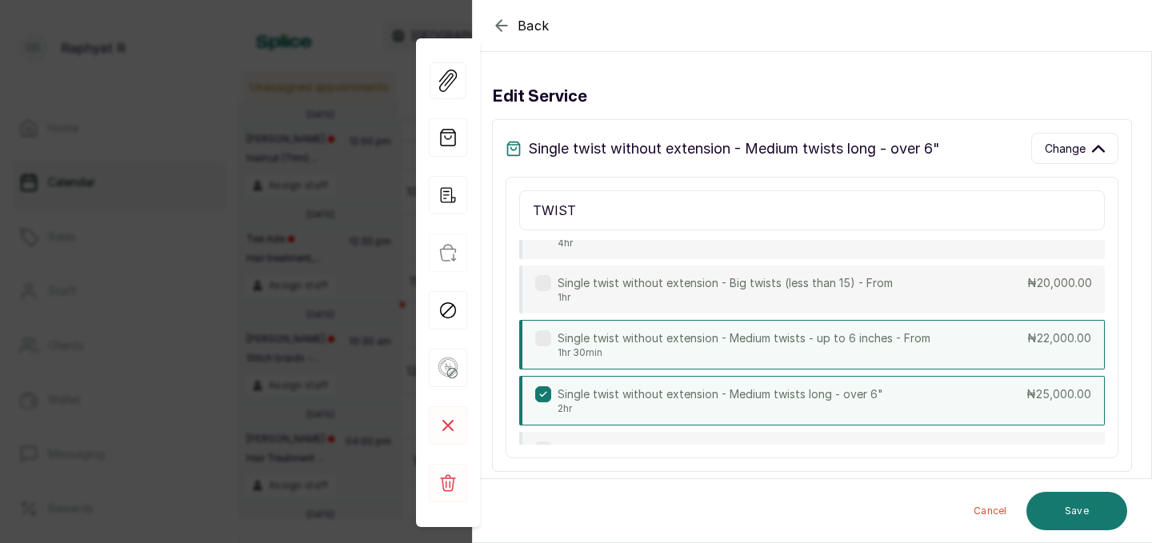
type input "TWIST"
click at [772, 337] on p "Single twist without extension - Medium twists - up to 6 inches - From" at bounding box center [743, 338] width 373 height 16
type input "12:00 pm"
type input "22,000"
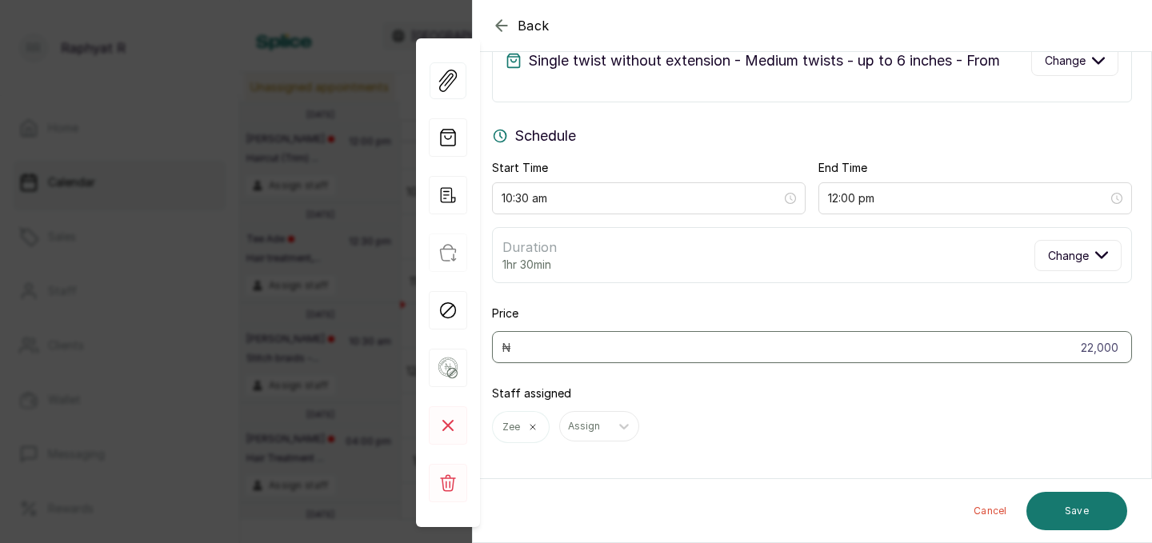
scroll to position [117, 0]
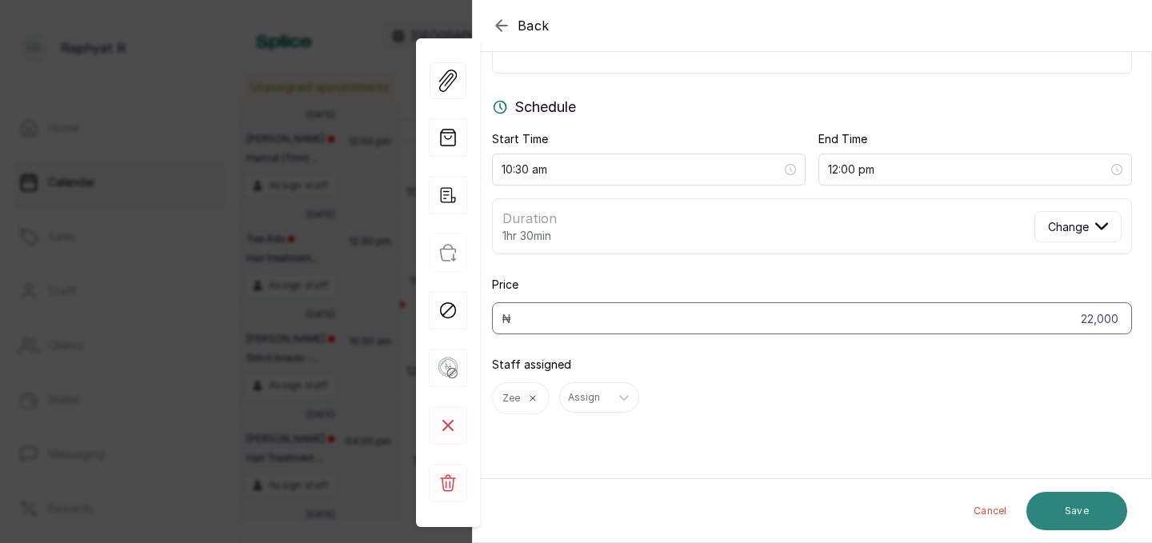
click at [1080, 497] on button "Save" at bounding box center [1076, 511] width 101 height 38
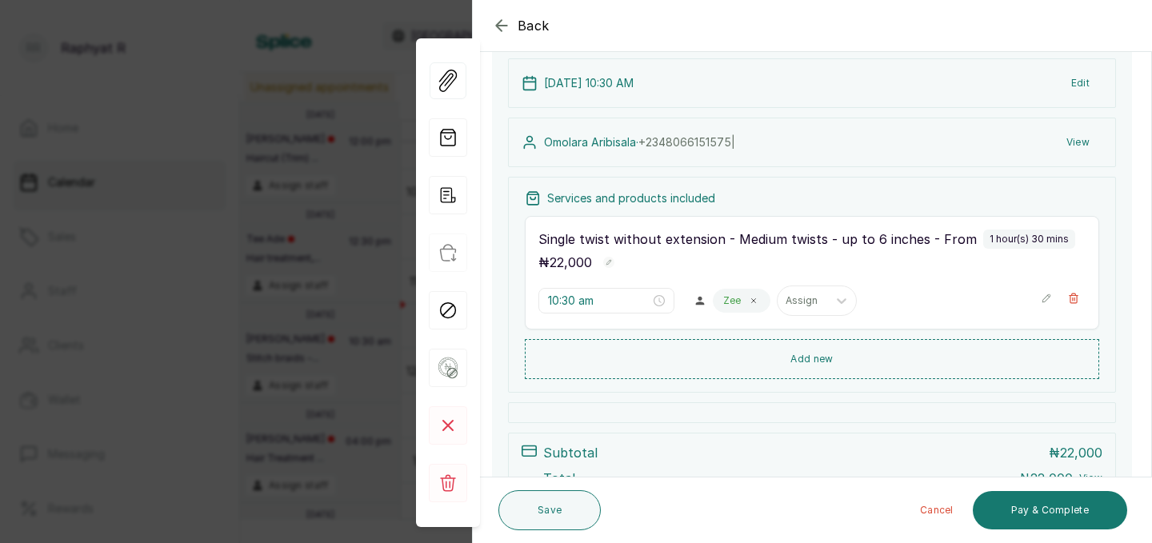
scroll to position [241, 0]
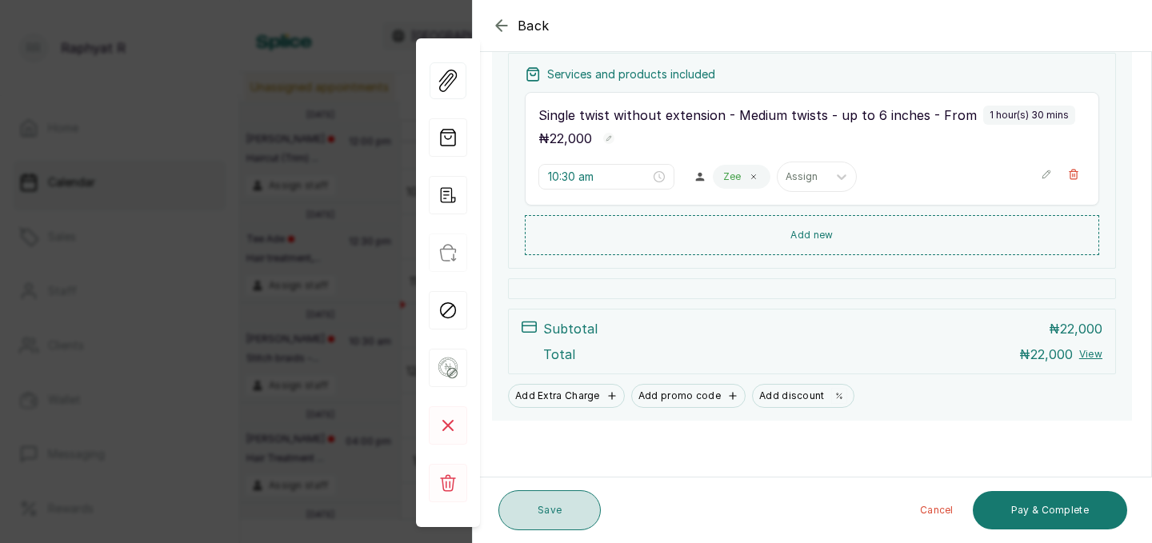
click at [545, 497] on button "Save" at bounding box center [549, 510] width 102 height 40
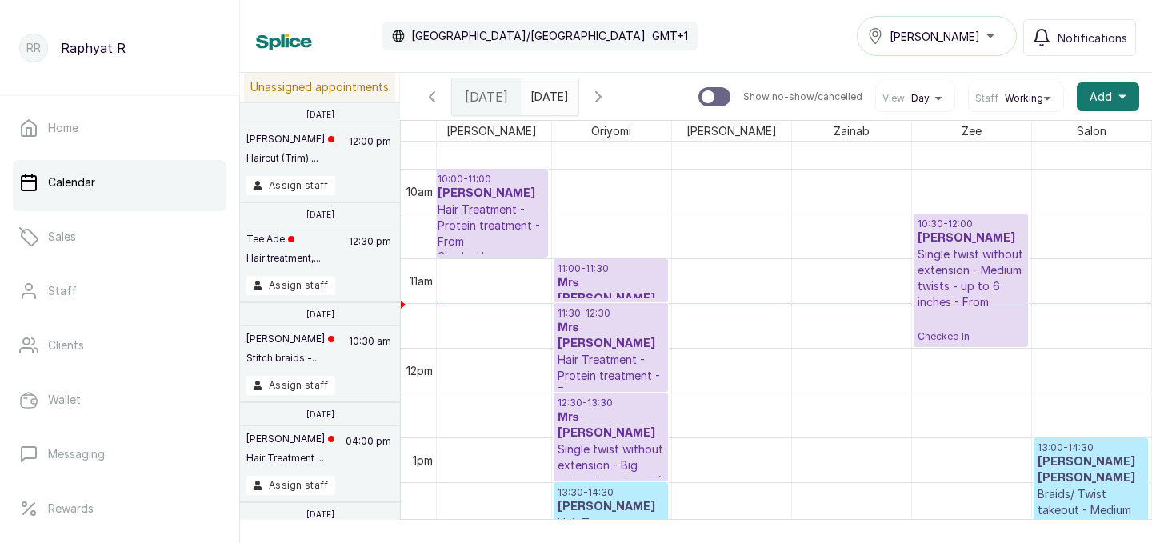
click at [977, 269] on p "Single twist without extension - Medium twists - up to 6 inches - From" at bounding box center [970, 278] width 106 height 64
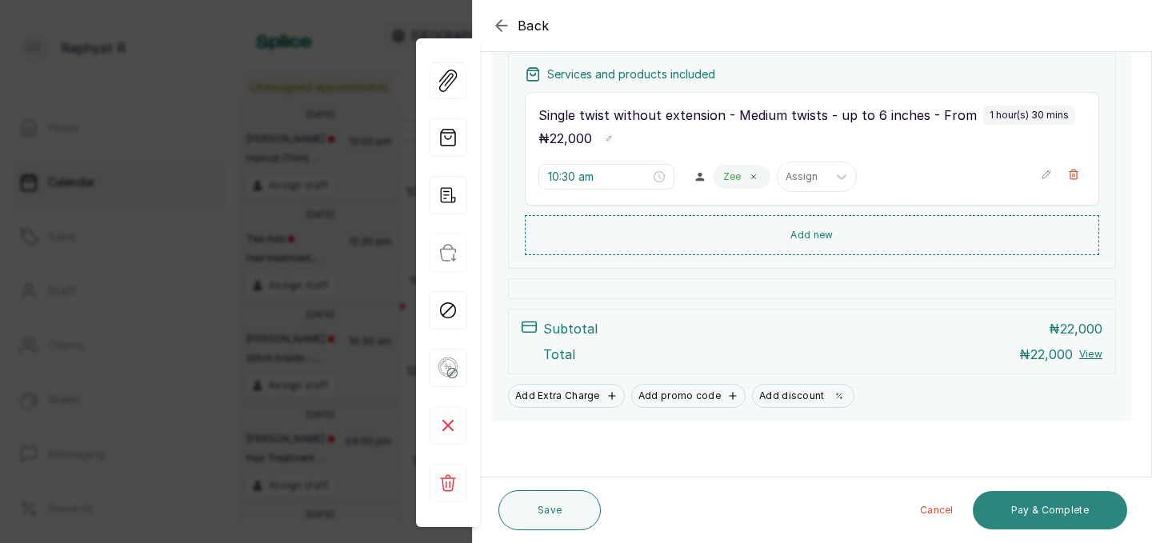
click at [1051, 509] on button "Pay & Complete" at bounding box center [1049, 510] width 154 height 38
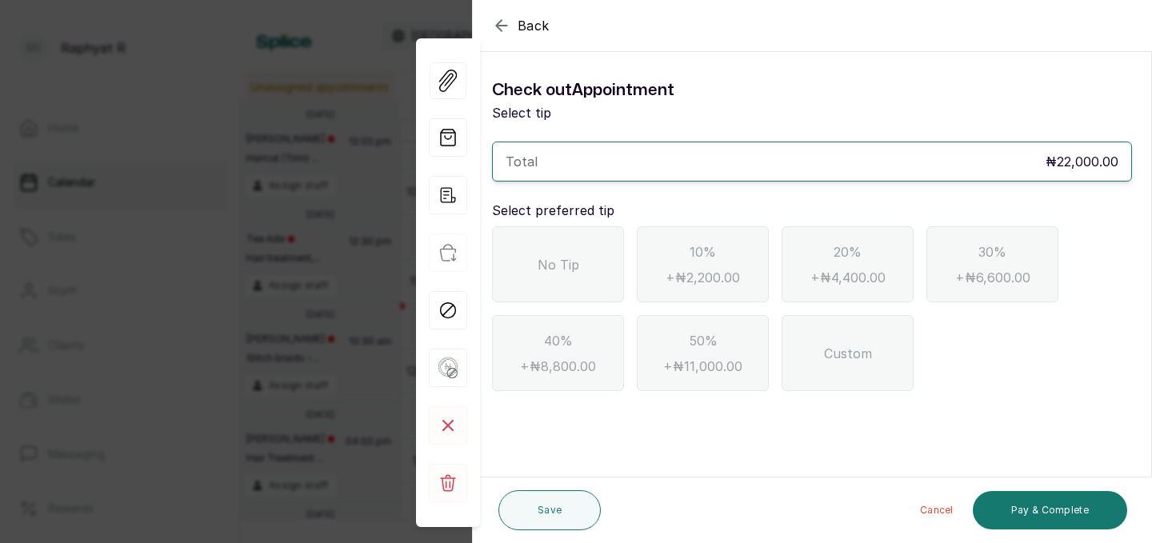
click at [561, 268] on span "No Tip" at bounding box center [558, 264] width 42 height 19
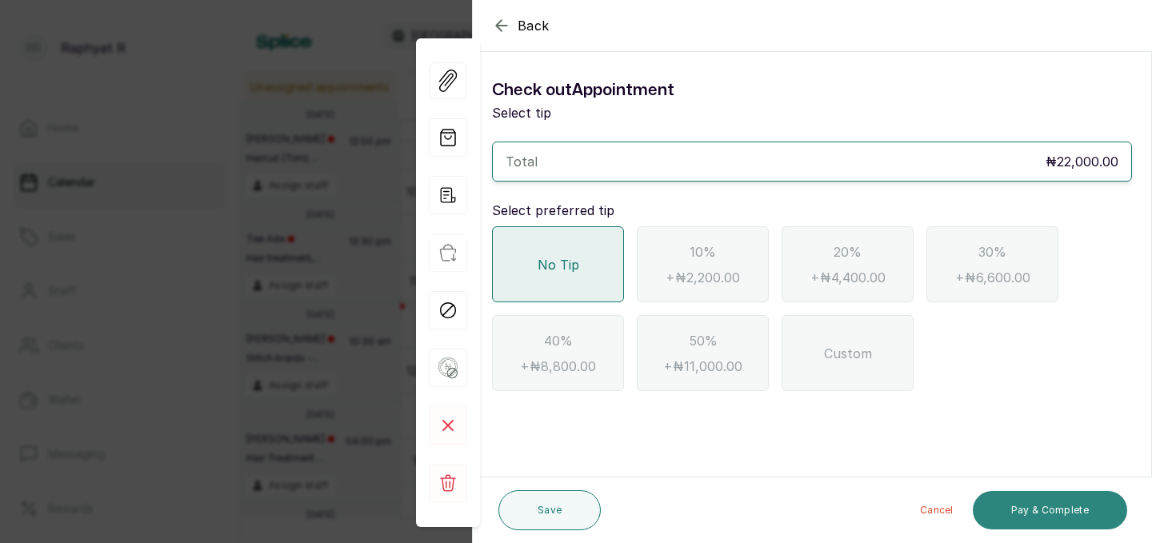
click at [1056, 503] on button "Pay & Complete" at bounding box center [1049, 510] width 154 height 38
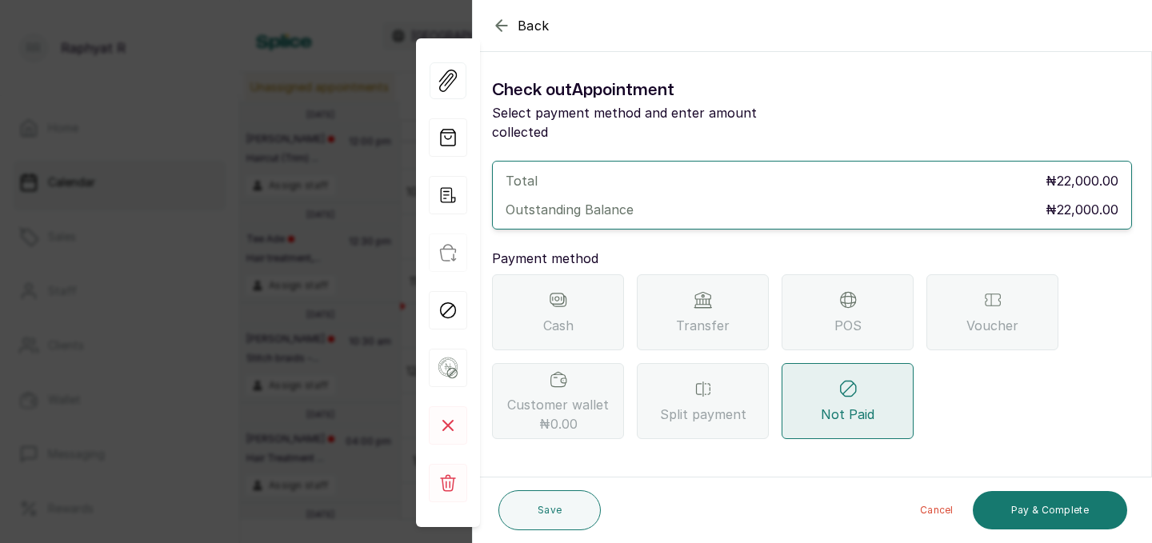
click at [863, 287] on div "POS" at bounding box center [847, 312] width 132 height 76
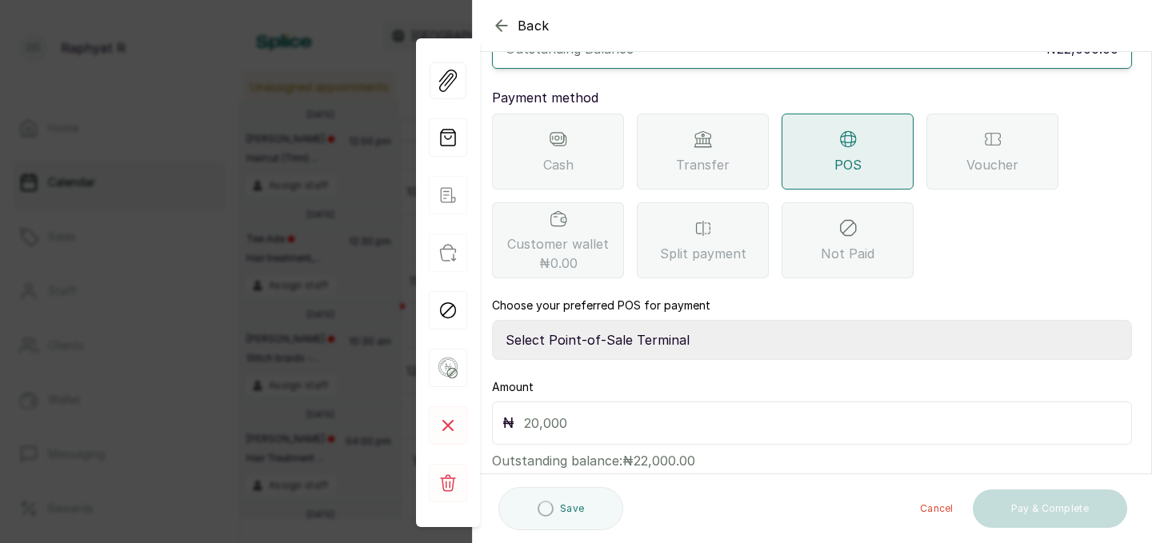
scroll to position [178, 0]
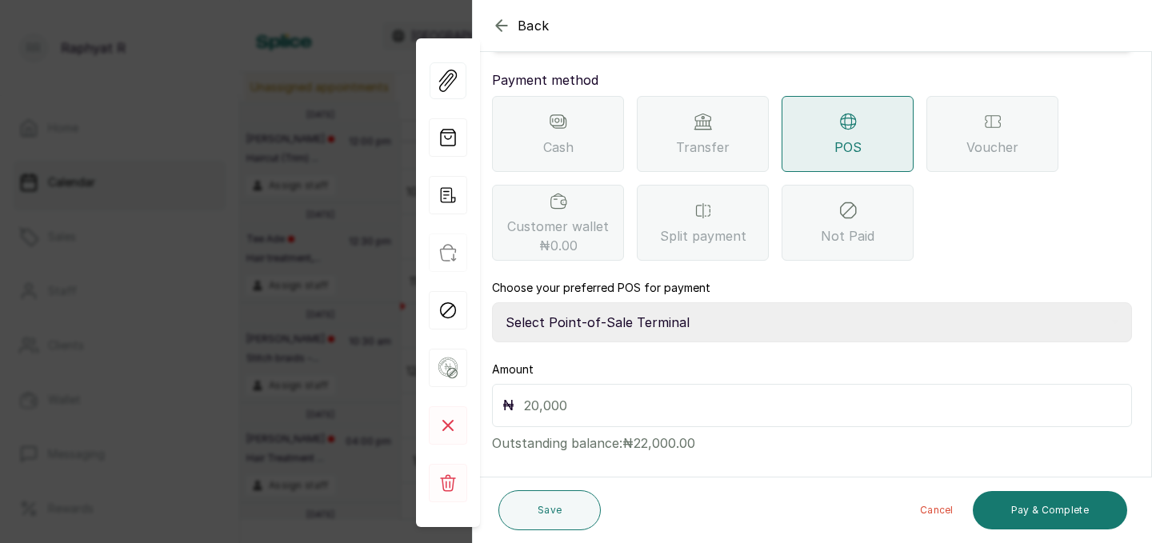
click at [573, 303] on select "Select Point-of-Sale Terminal Traction Providus Bank" at bounding box center [812, 322] width 640 height 40
select select "b1594abb-eea2-48ba-bf5f-ff0754569b84"
click at [533, 394] on input "text" at bounding box center [822, 405] width 597 height 22
type input "22,000"
click at [1044, 501] on button "Pay & Complete" at bounding box center [1049, 510] width 154 height 38
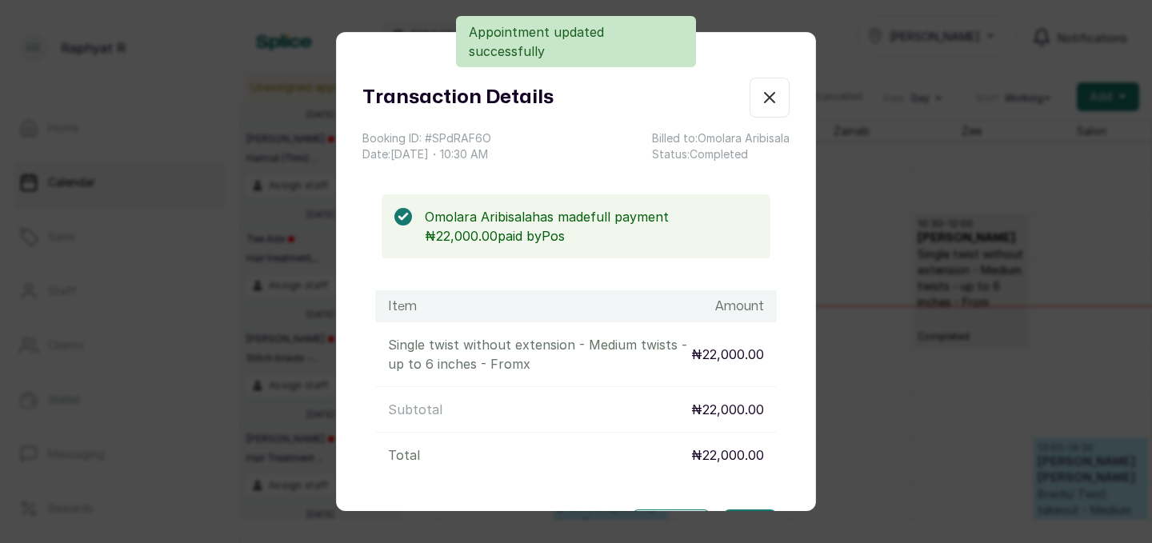
click at [768, 96] on icon "button" at bounding box center [770, 98] width 10 height 10
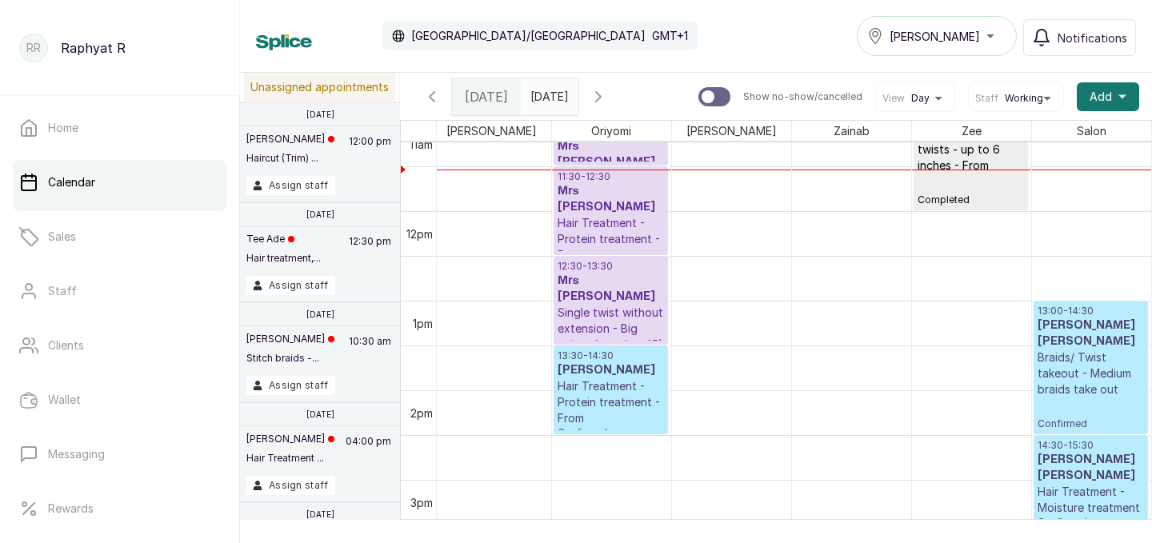
scroll to position [0, 231]
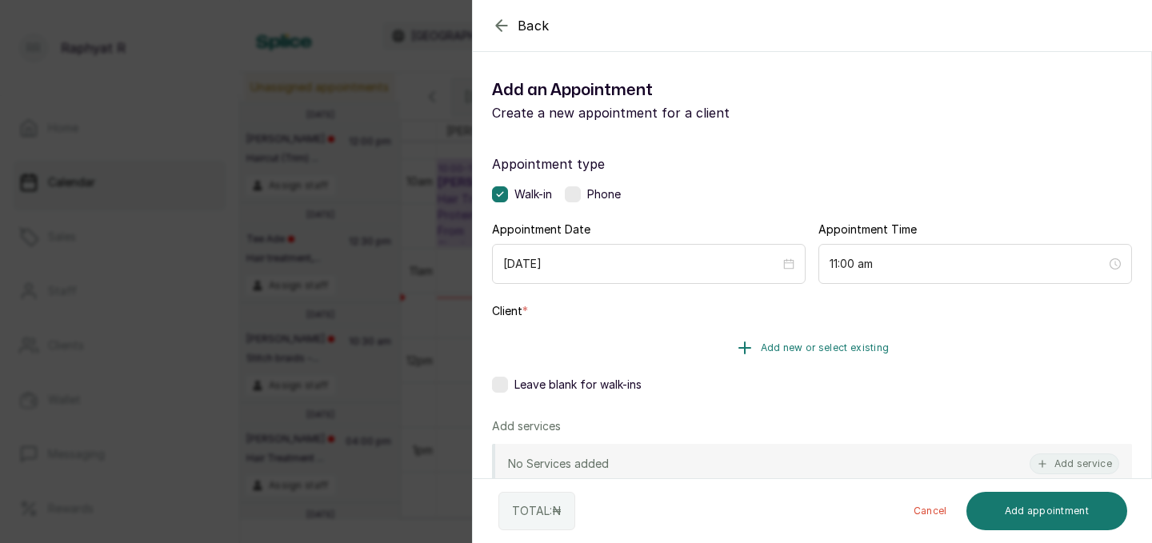
click at [738, 348] on icon "button" at bounding box center [744, 347] width 19 height 19
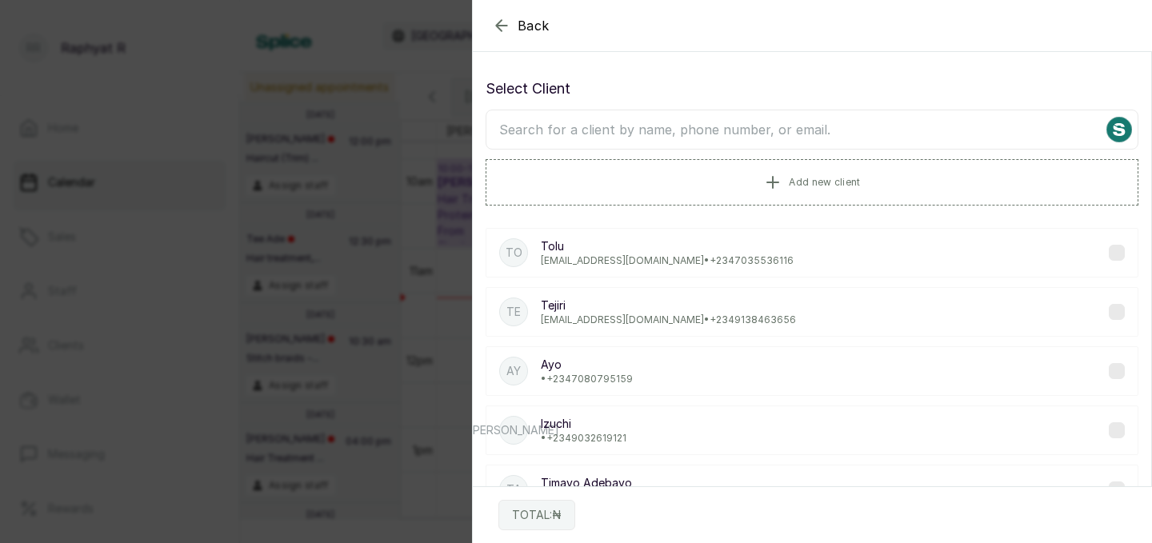
click at [505, 125] on input "text" at bounding box center [811, 130] width 653 height 40
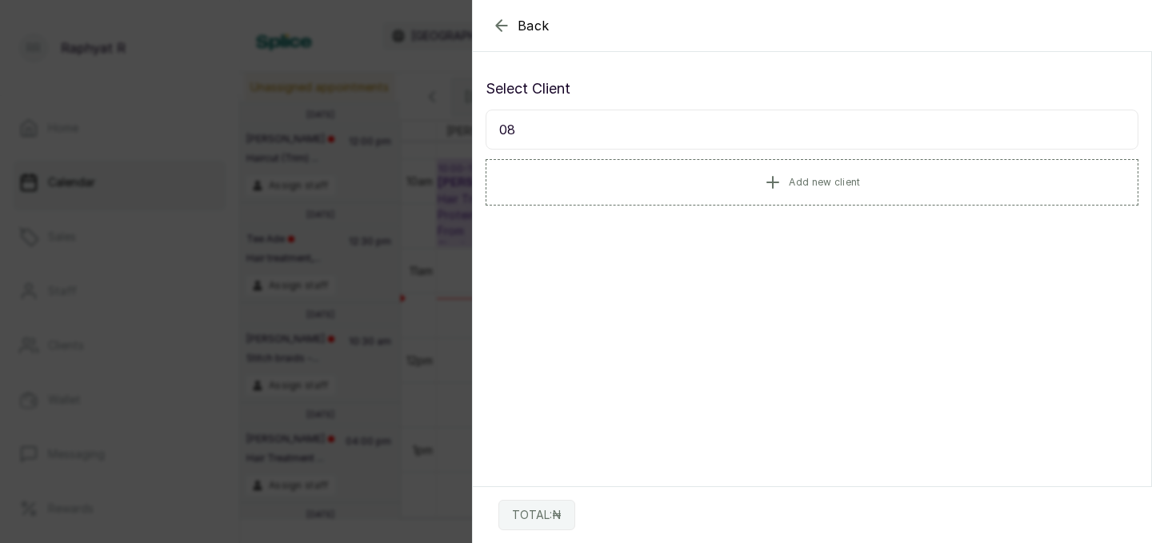
type input "0"
type input "08136960287"
click at [506, 23] on icon "button" at bounding box center [501, 25] width 19 height 19
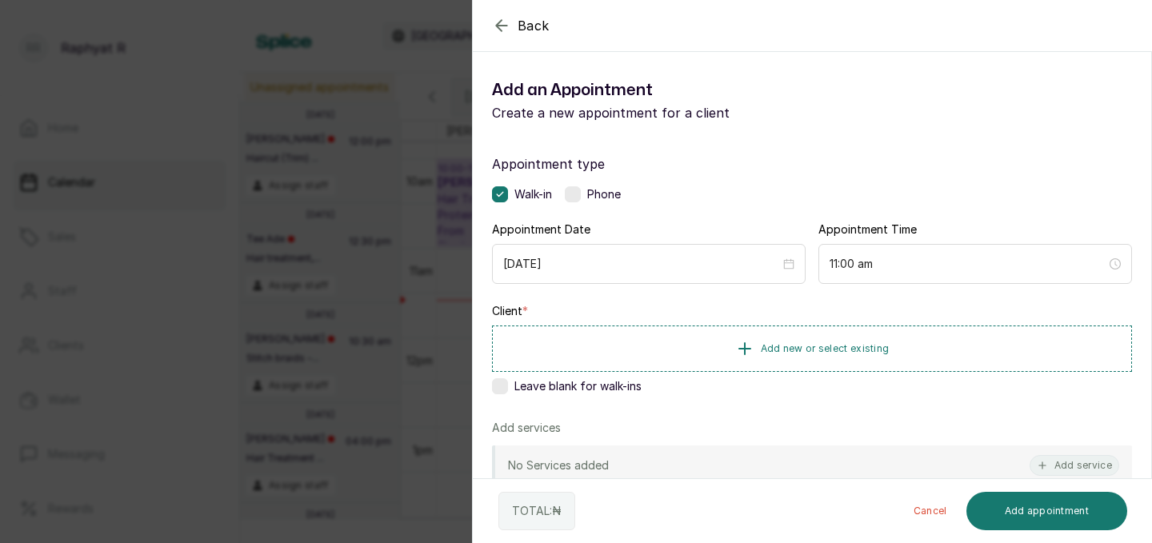
click at [498, 19] on icon "button" at bounding box center [501, 25] width 19 height 19
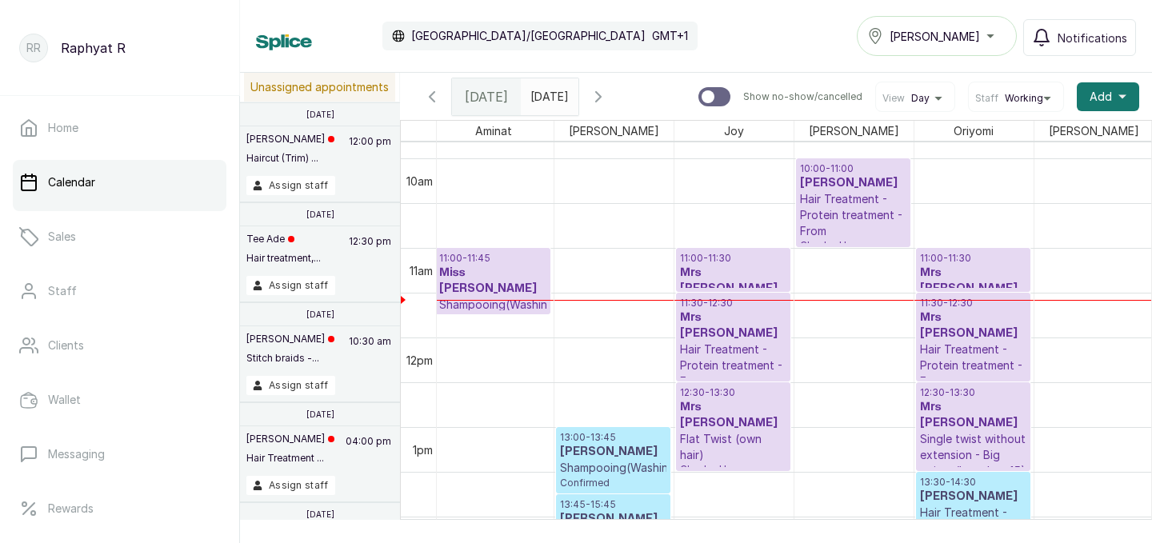
scroll to position [880, 0]
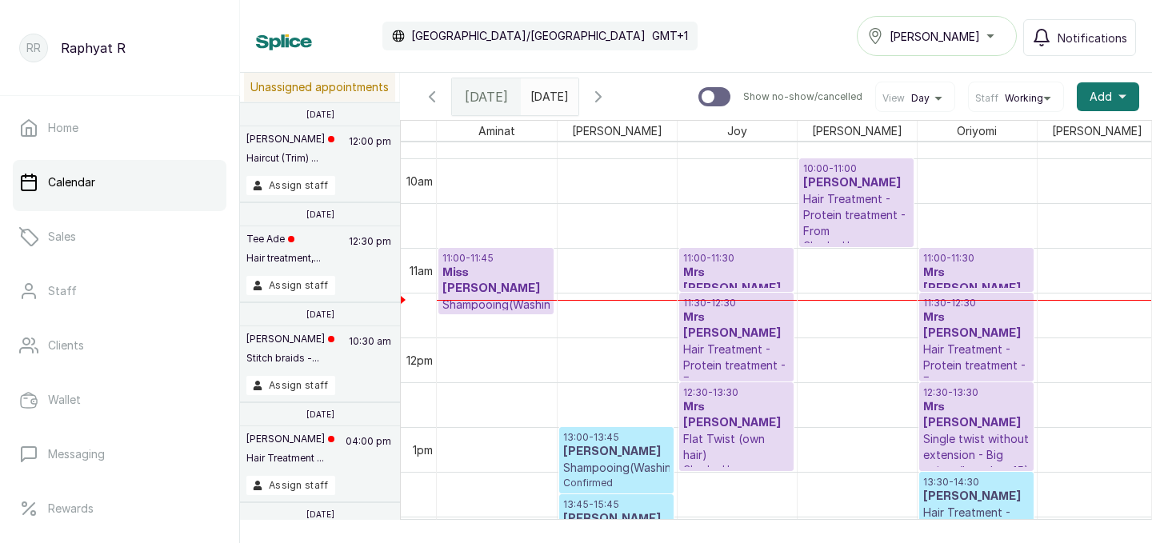
click at [500, 269] on h3 "Miss [PERSON_NAME]" at bounding box center [495, 281] width 107 height 32
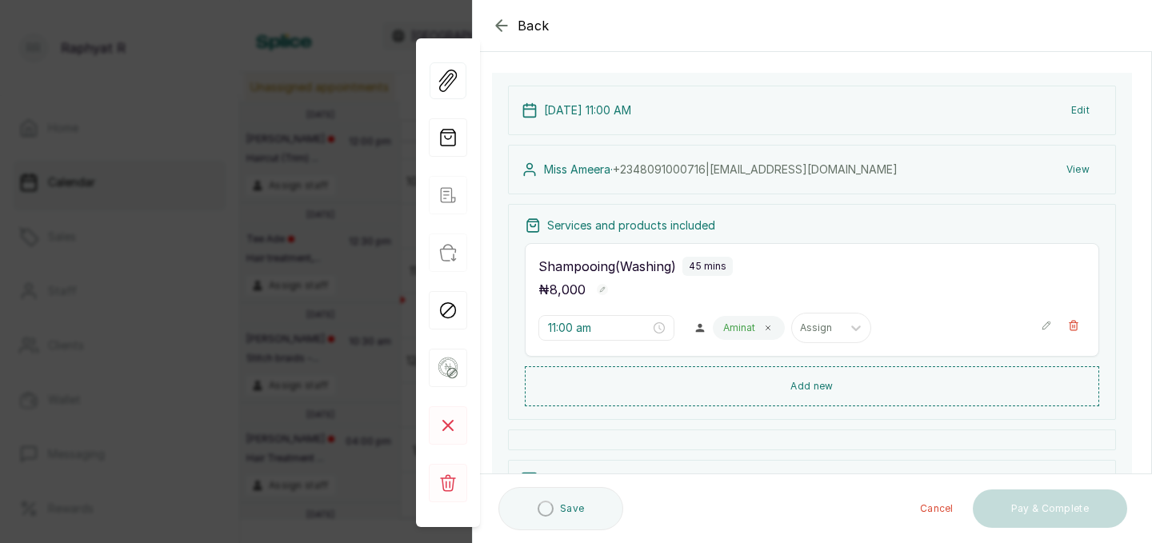
scroll to position [241, 0]
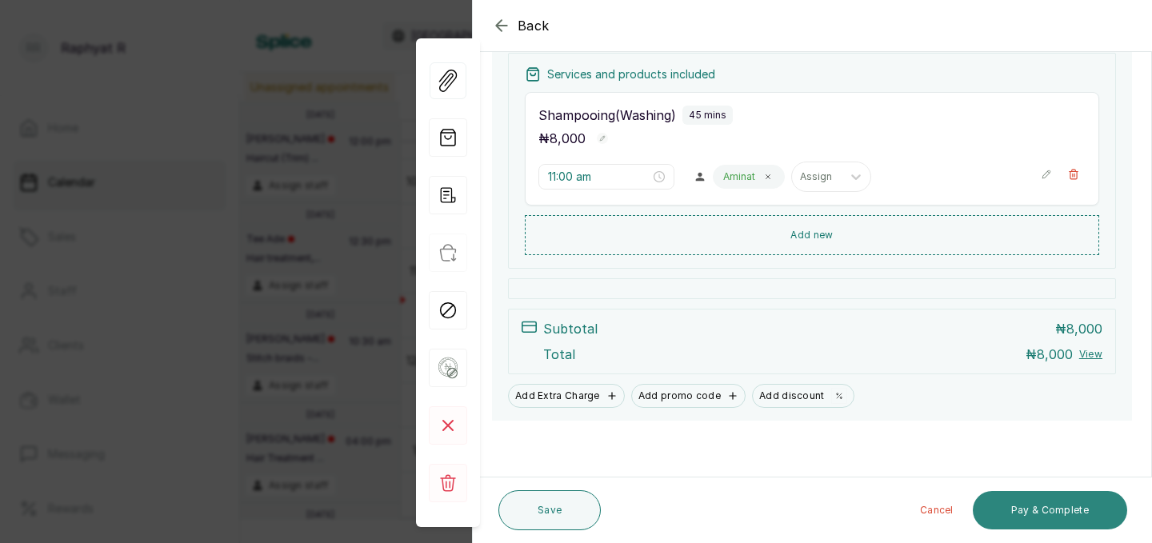
click at [1039, 505] on button "Pay & Complete" at bounding box center [1049, 510] width 154 height 38
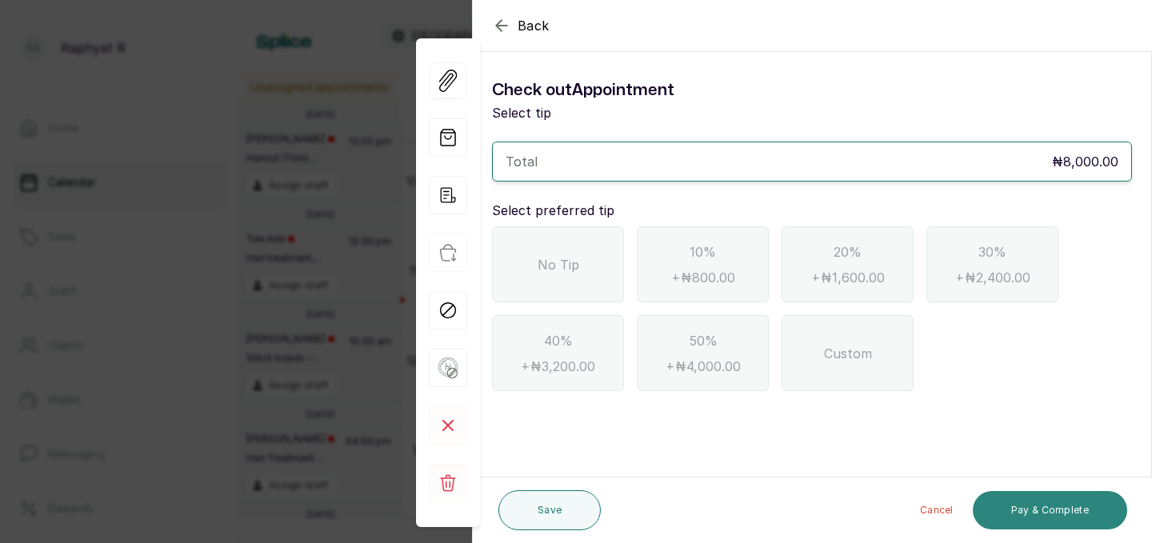
scroll to position [0, 0]
click at [583, 250] on div "No Tip" at bounding box center [558, 264] width 132 height 76
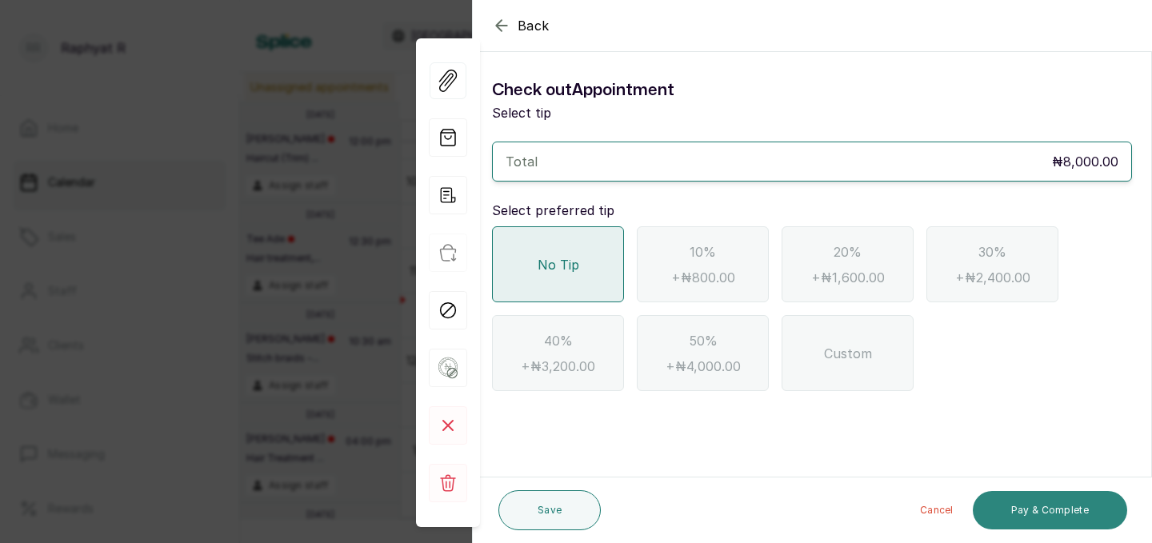
click at [1069, 508] on button "Pay & Complete" at bounding box center [1049, 510] width 154 height 38
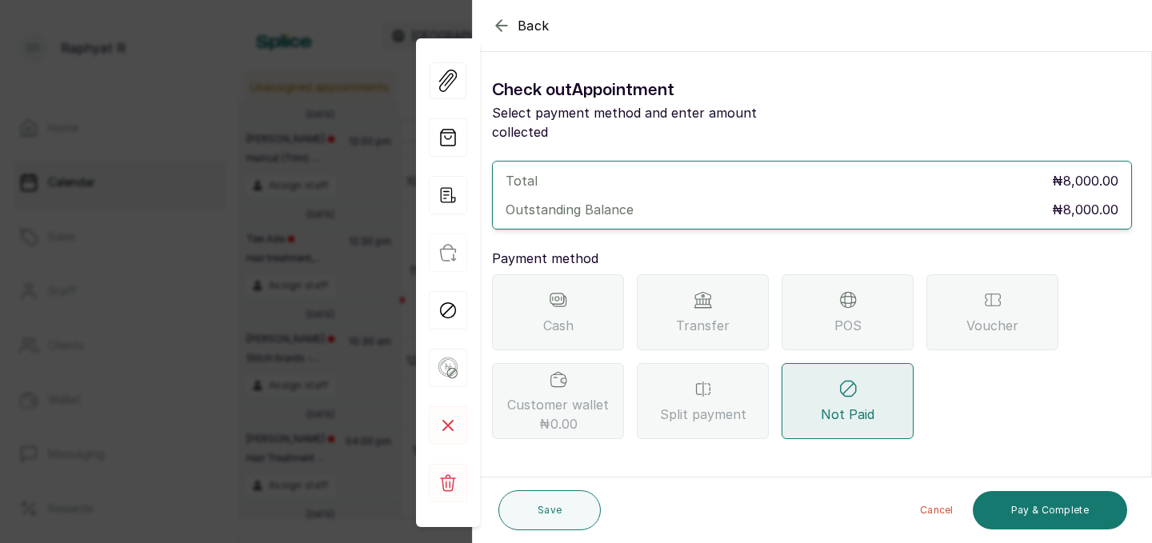
click at [829, 289] on div "POS" at bounding box center [847, 312] width 132 height 76
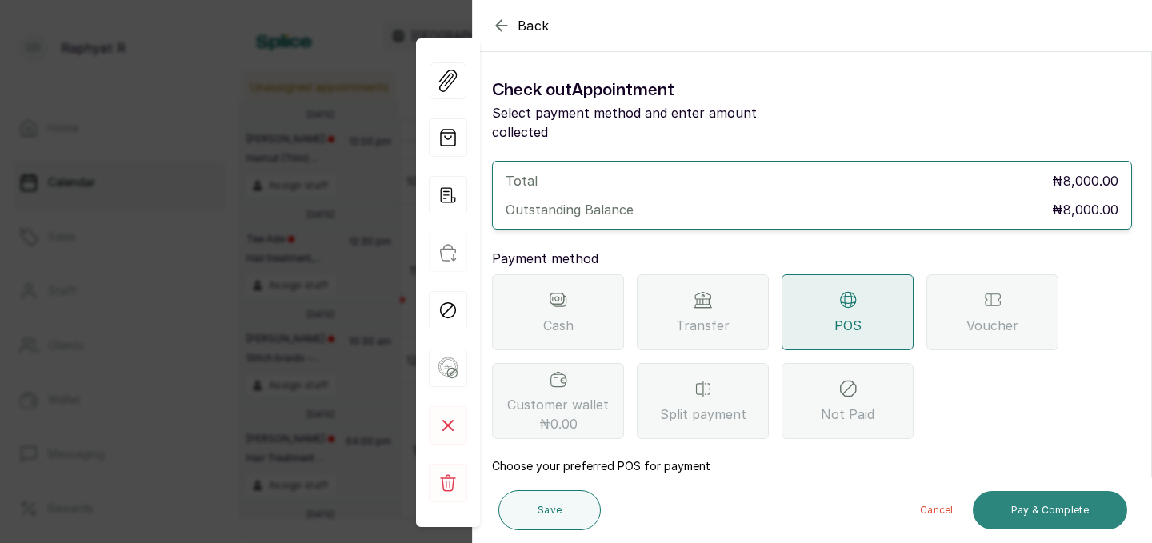
click at [1060, 501] on button "Pay & Complete" at bounding box center [1049, 510] width 154 height 38
click at [1060, 504] on button "Pay & Complete" at bounding box center [1049, 510] width 154 height 38
click at [1036, 502] on button "Pay & Complete" at bounding box center [1049, 510] width 154 height 38
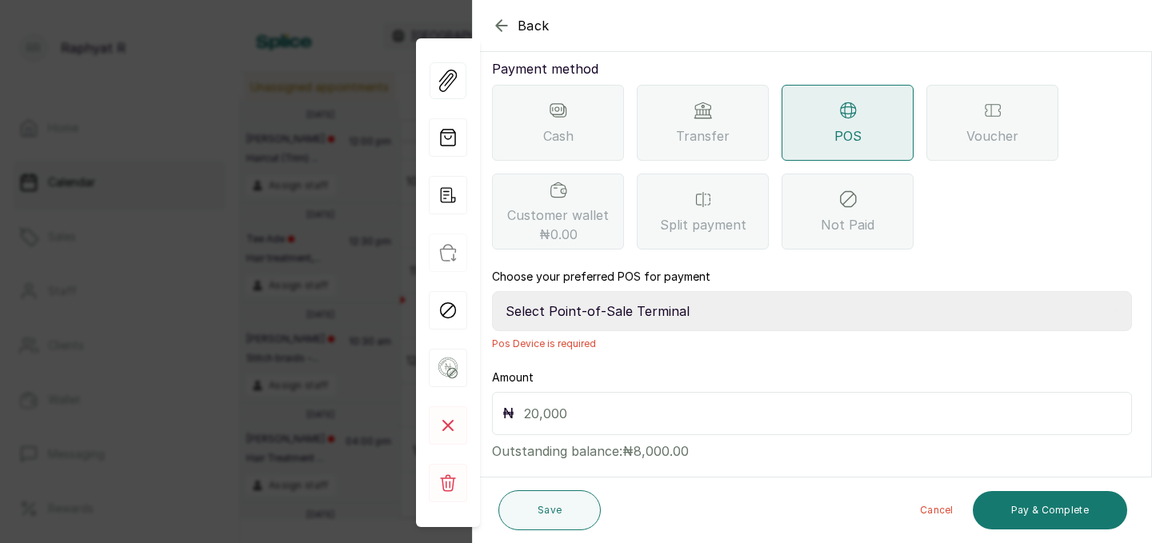
scroll to position [172, 0]
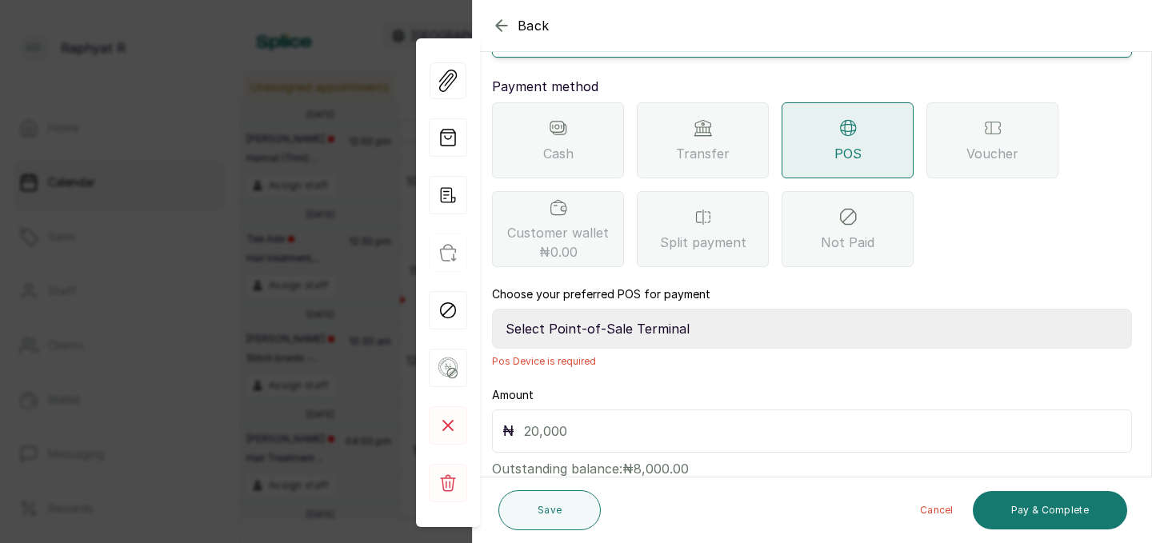
click at [643, 313] on select "Select Point-of-Sale Terminal Traction Providus Bank" at bounding box center [812, 329] width 640 height 40
select select "b1594abb-eea2-48ba-bf5f-ff0754569b84"
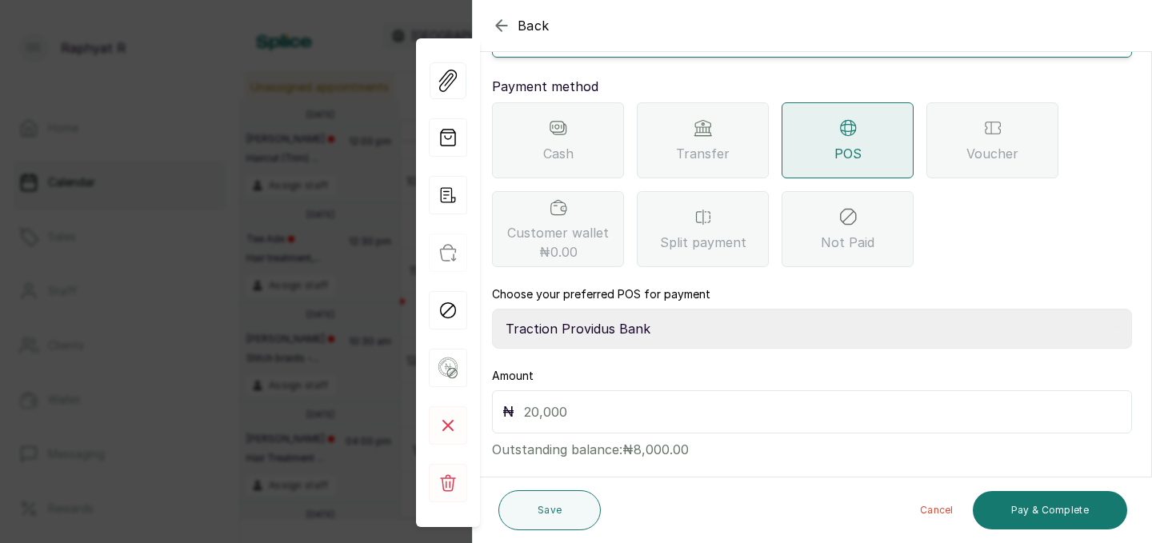
click at [534, 401] on input "text" at bounding box center [822, 412] width 597 height 22
type input "8,000"
click at [1059, 502] on button "Pay & Complete" at bounding box center [1049, 510] width 154 height 38
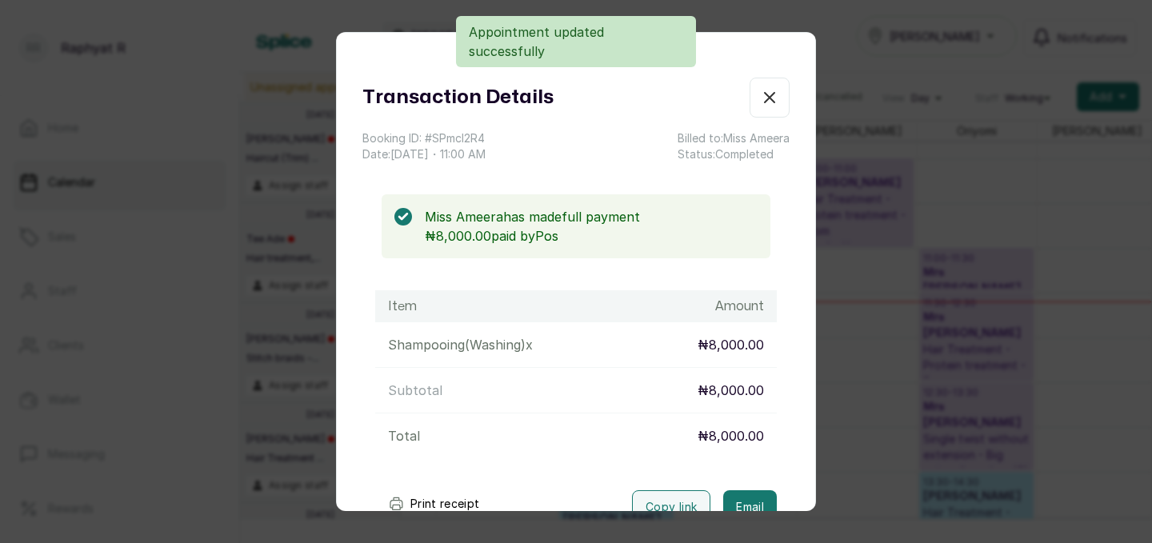
click at [769, 98] on icon "button" at bounding box center [770, 98] width 10 height 10
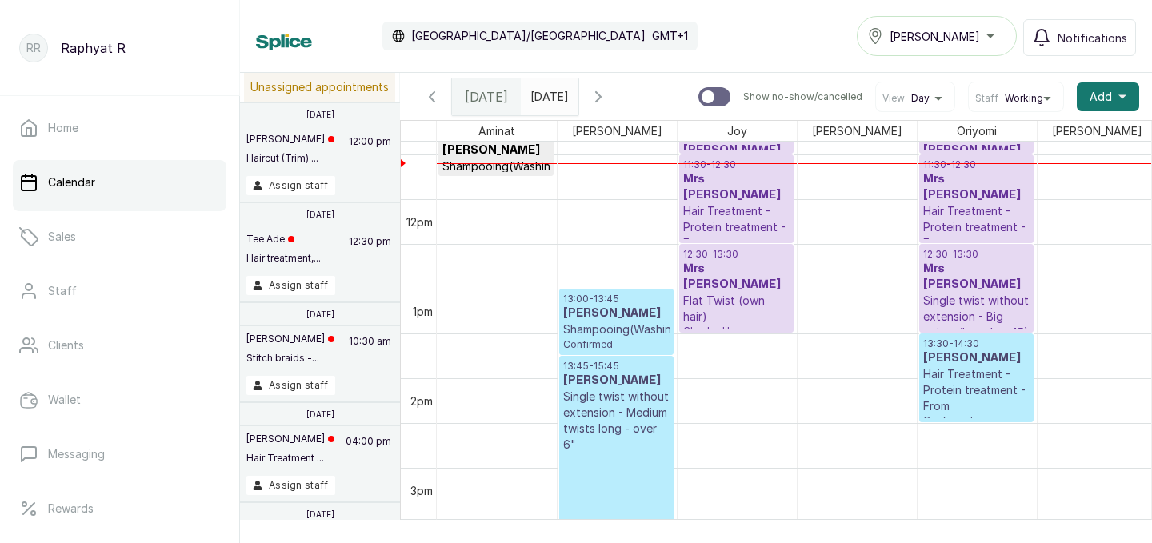
scroll to position [950, 0]
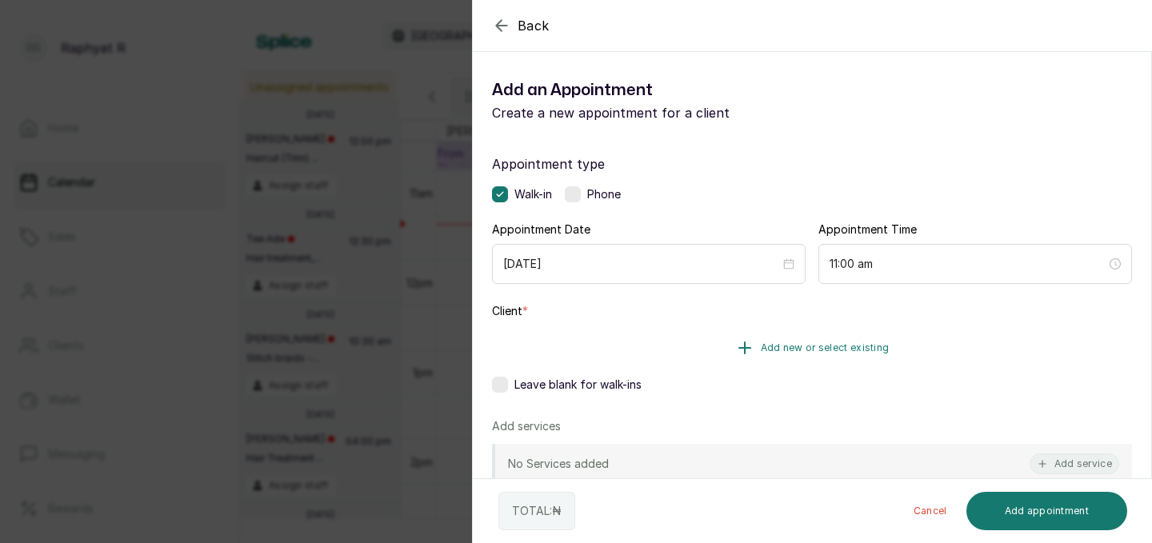
click at [853, 343] on span "Add new or select existing" at bounding box center [825, 347] width 129 height 13
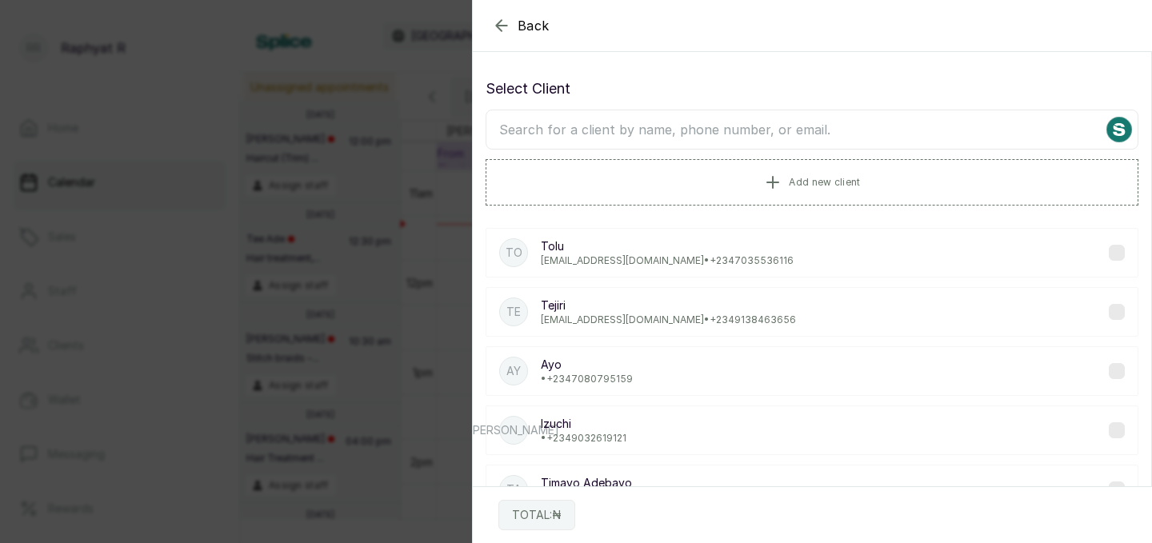
click at [504, 126] on input "text" at bounding box center [811, 130] width 653 height 40
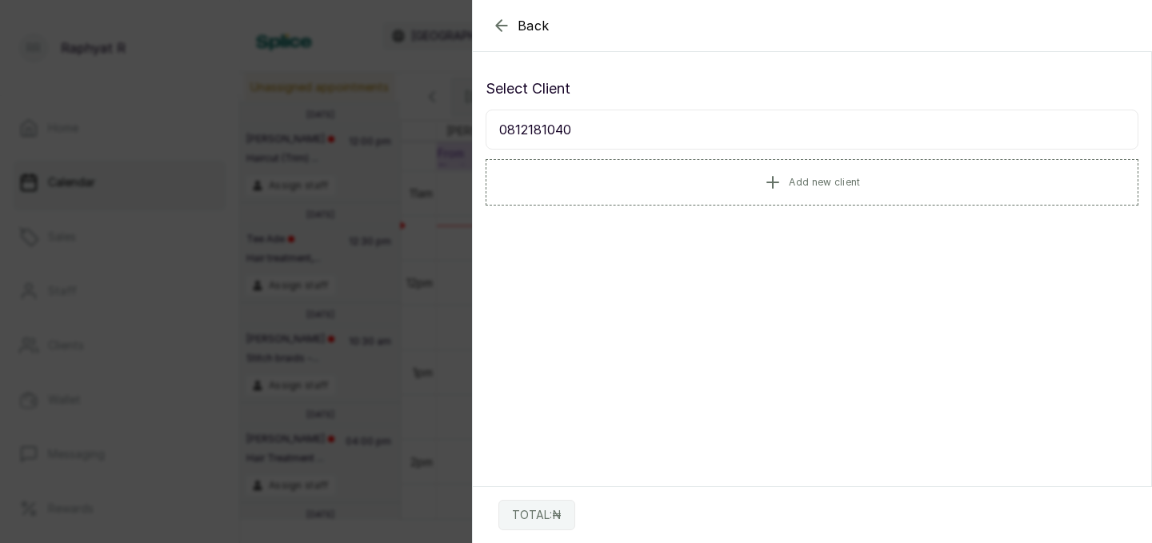
click at [548, 125] on input "0812181040" at bounding box center [811, 130] width 653 height 40
click at [550, 134] on input "081040" at bounding box center [811, 130] width 653 height 40
type input "08133133787"
click at [604, 258] on p "[EMAIL_ADDRESS][DOMAIN_NAME] • [PHONE_NUMBER]" at bounding box center [667, 260] width 253 height 13
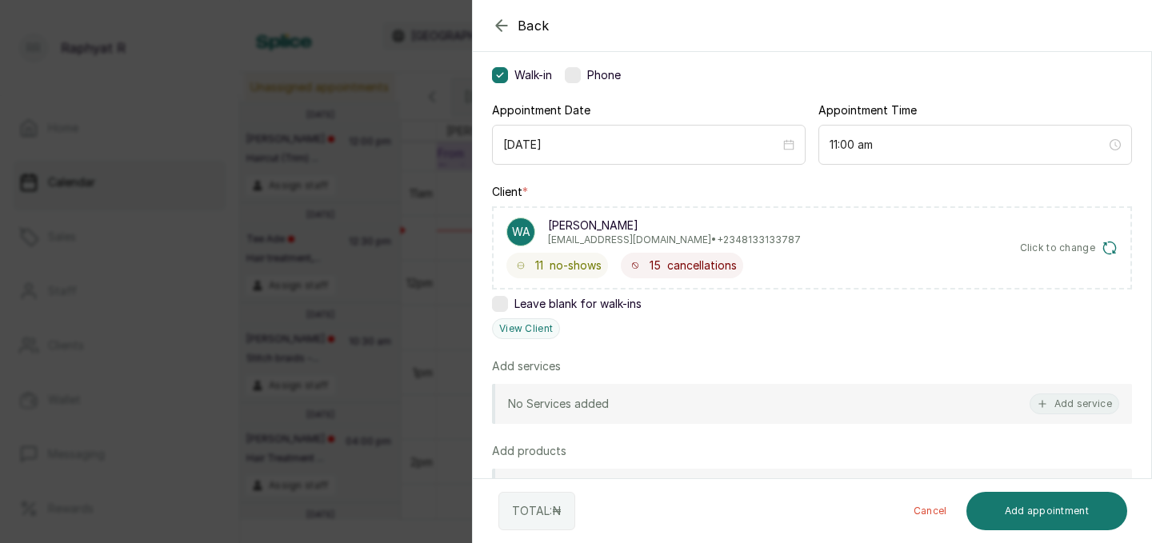
scroll to position [120, 0]
click at [1042, 397] on icon "button" at bounding box center [1041, 402] width 11 height 11
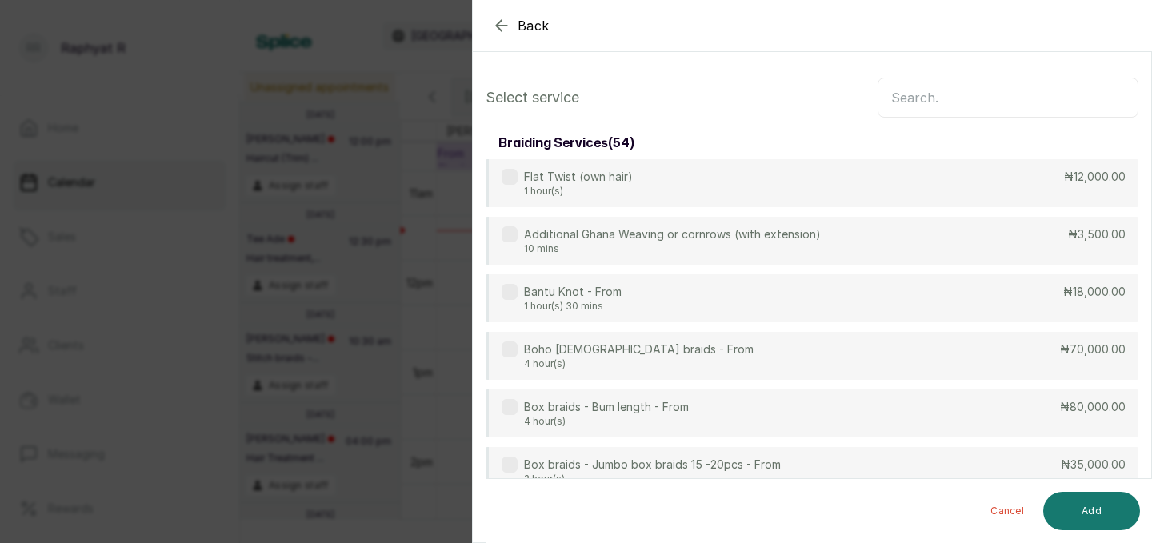
click at [896, 92] on input "text" at bounding box center [1007, 98] width 261 height 40
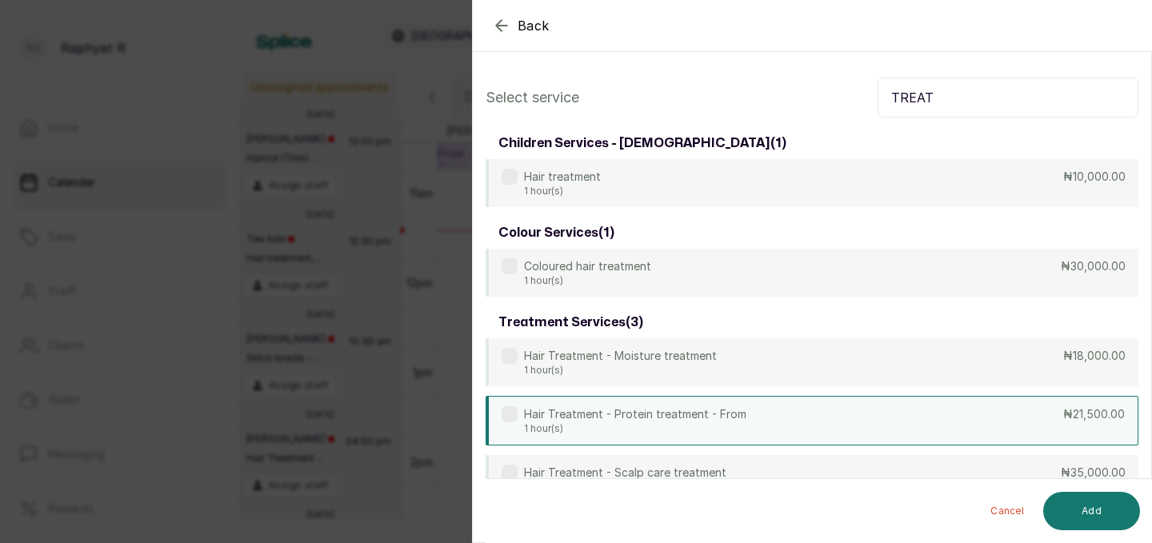
type input "TREAT"
click at [864, 426] on div "Hair Treatment - Protein treatment - From 1 hour(s) ₦21,500.00" at bounding box center [811, 421] width 653 height 50
click at [1104, 504] on button "Add" at bounding box center [1091, 511] width 97 height 38
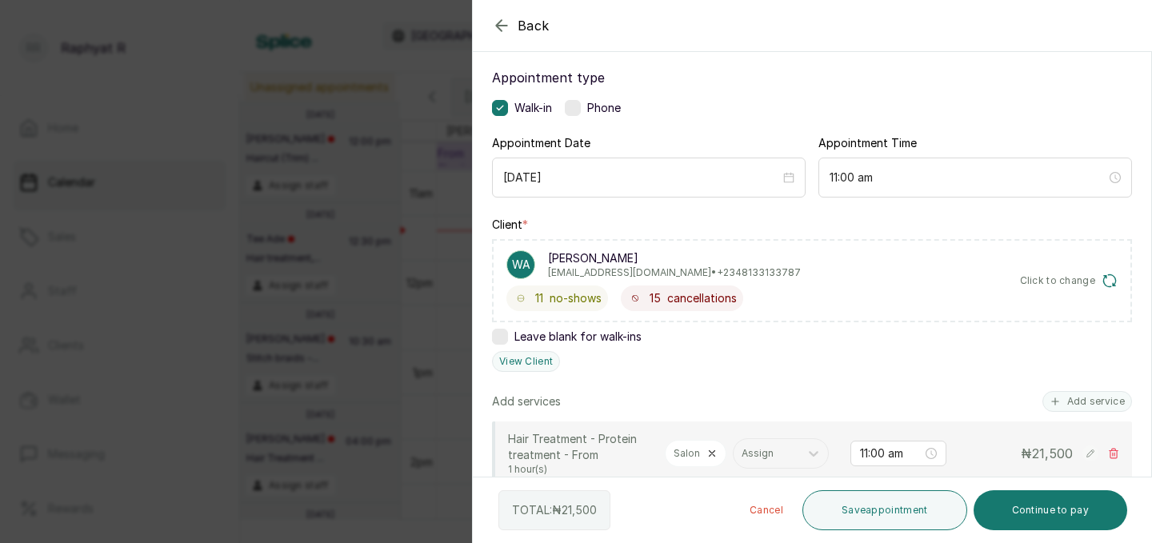
scroll to position [87, 0]
click at [1068, 395] on button "Add service" at bounding box center [1087, 400] width 90 height 21
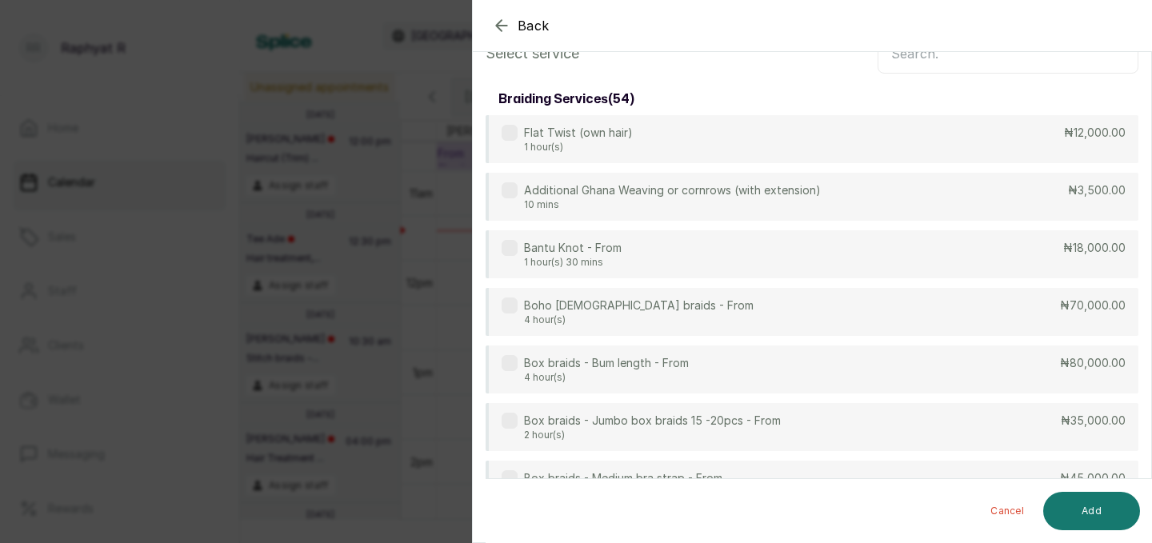
scroll to position [0, 0]
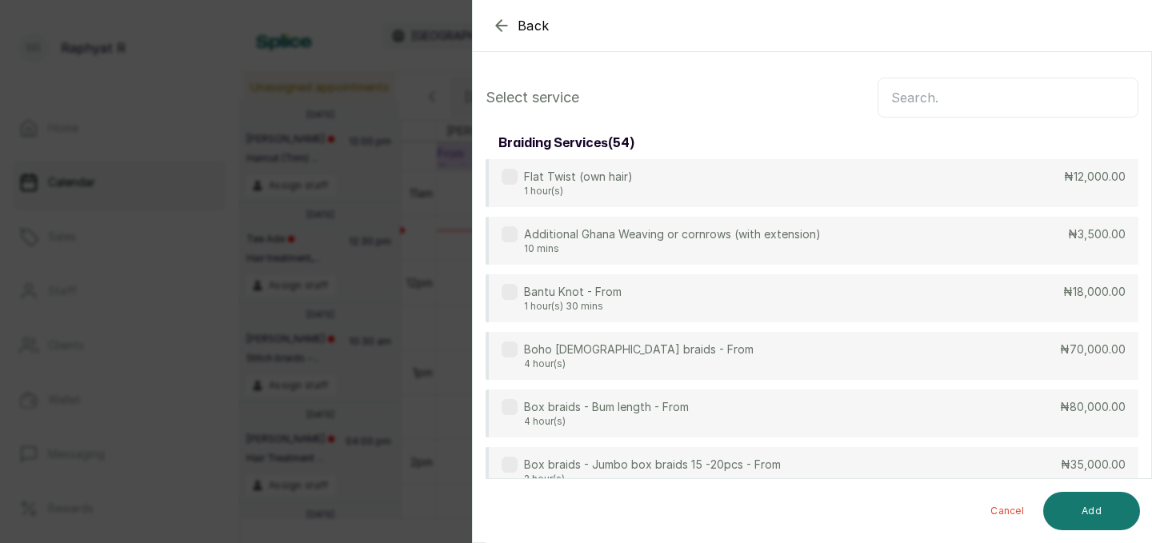
click at [897, 91] on input "text" at bounding box center [1007, 98] width 261 height 40
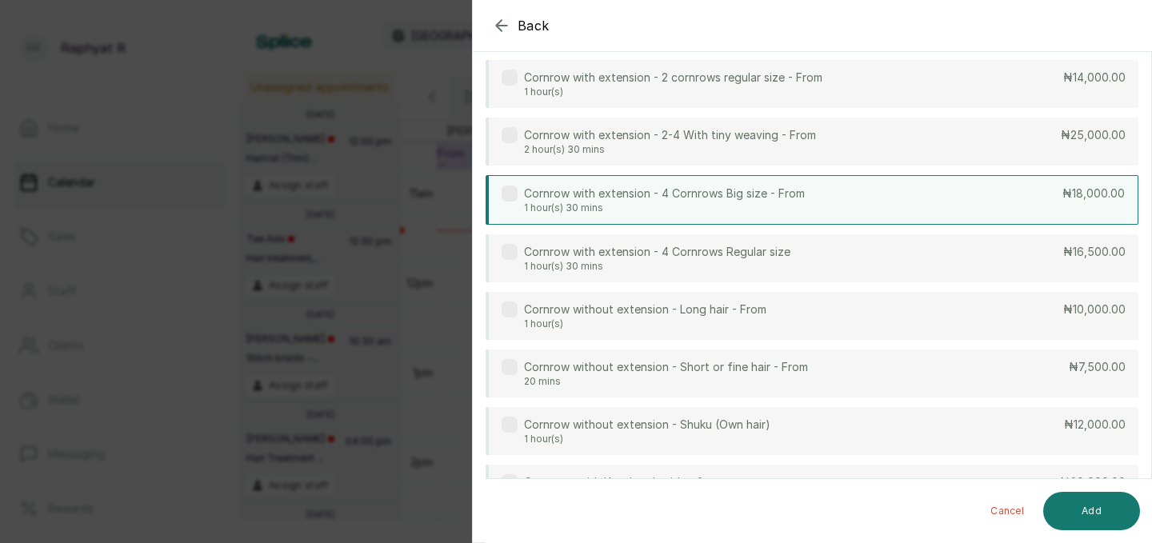
scroll to position [201, 0]
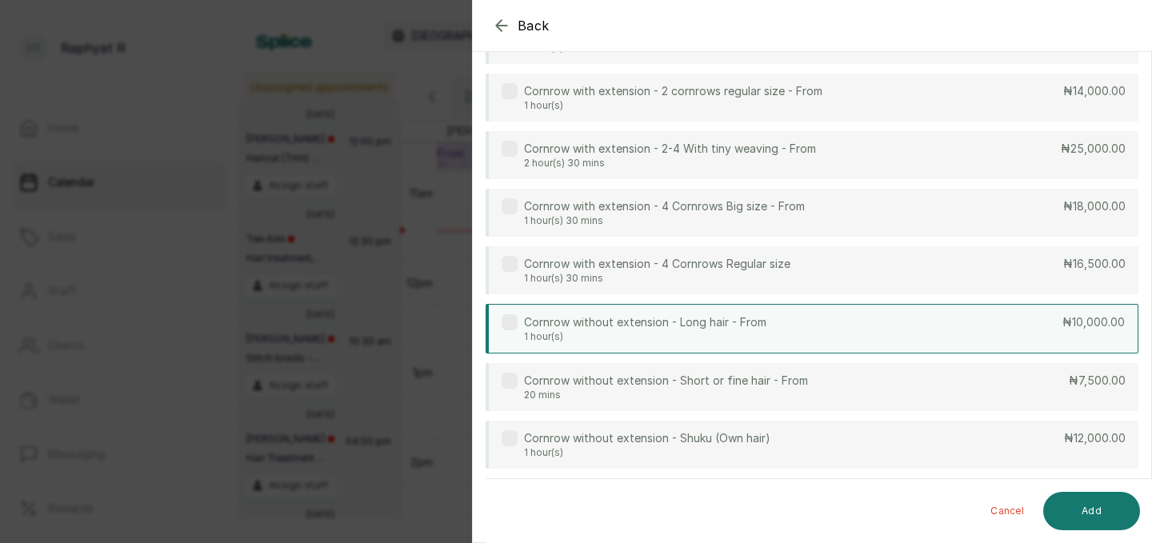
type input "CORN"
click at [896, 327] on div "Cornrow without extension - Long hair - From 1 hour(s) ₦10,000.00" at bounding box center [811, 329] width 653 height 50
click at [1111, 504] on button "Add" at bounding box center [1091, 511] width 97 height 38
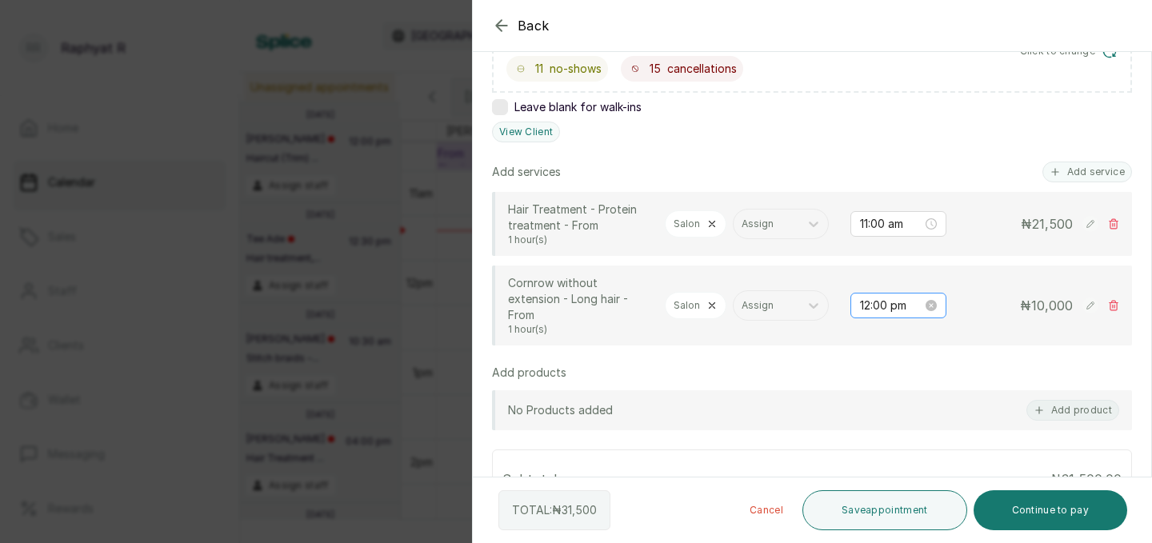
scroll to position [318, 0]
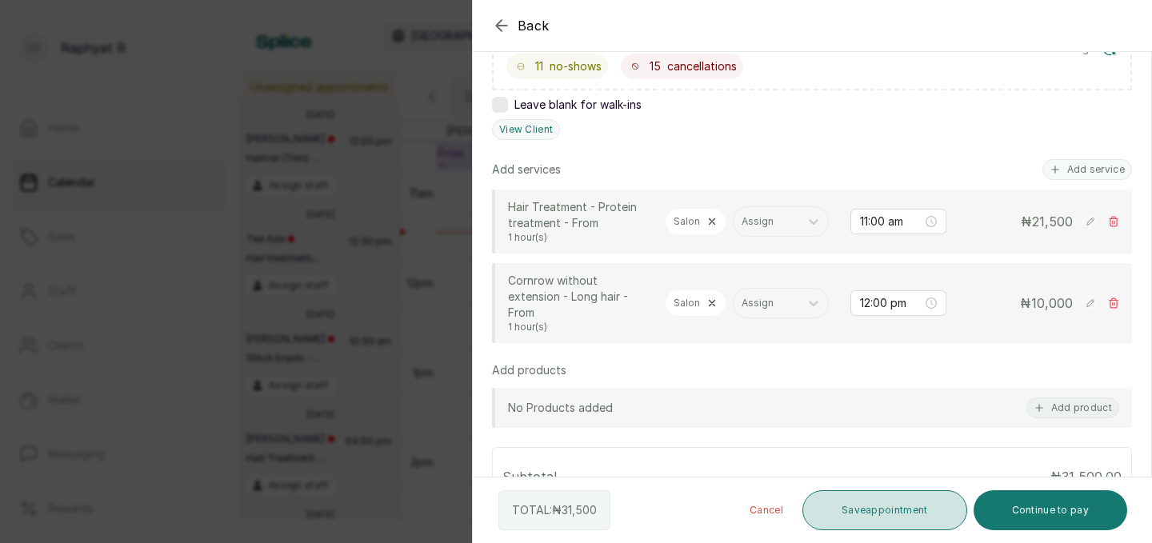
click at [886, 506] on button "Save appointment" at bounding box center [884, 510] width 165 height 40
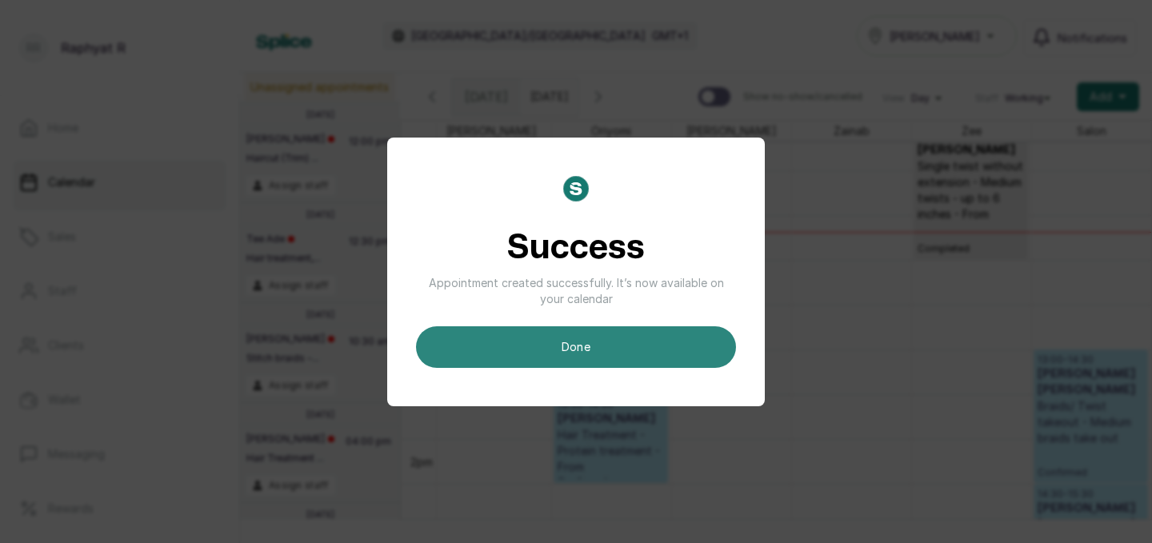
click at [604, 335] on button "done" at bounding box center [576, 347] width 320 height 42
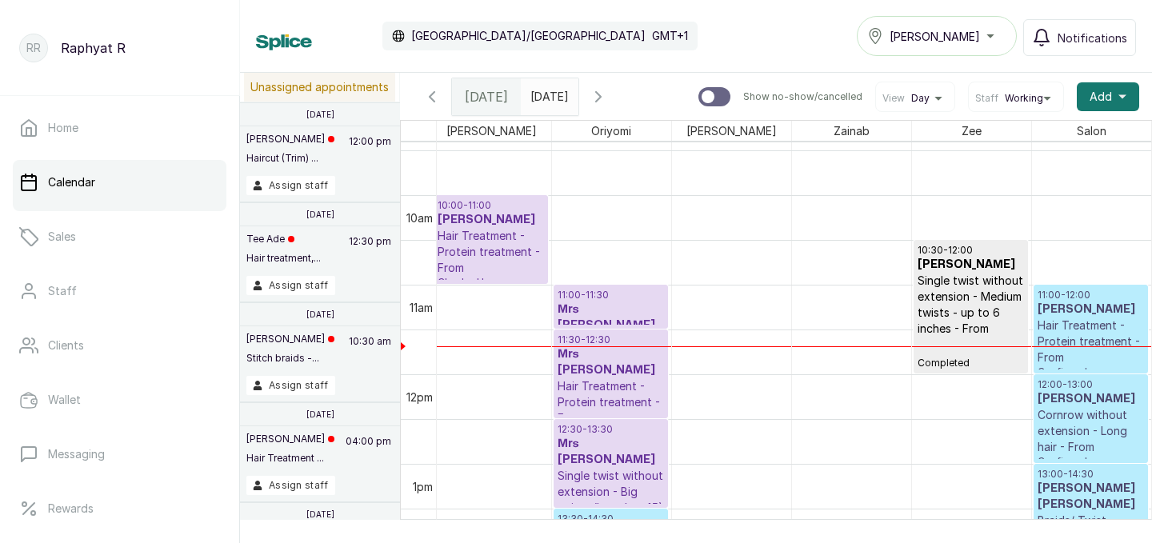
scroll to position [876, 0]
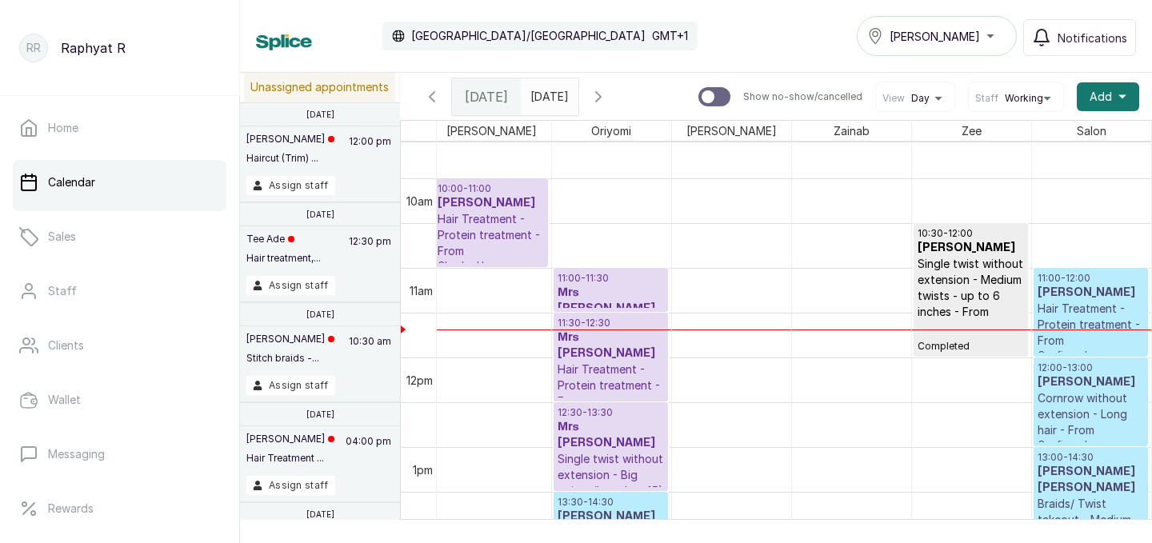
click at [1103, 292] on h3 "[PERSON_NAME]" at bounding box center [1090, 293] width 107 height 16
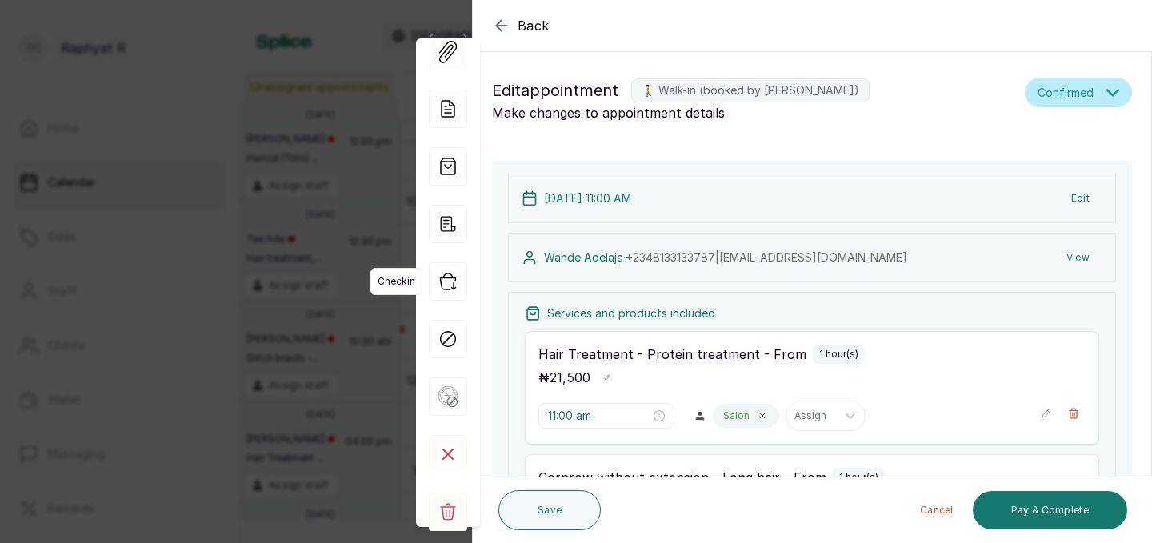
click at [454, 285] on icon "button" at bounding box center [448, 281] width 38 height 38
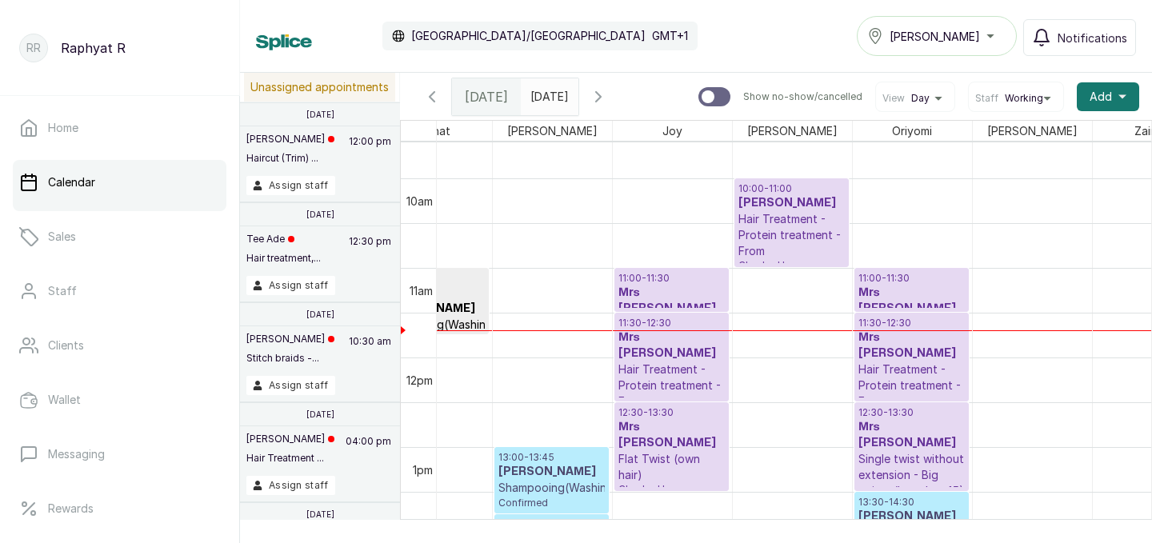
scroll to position [860, 34]
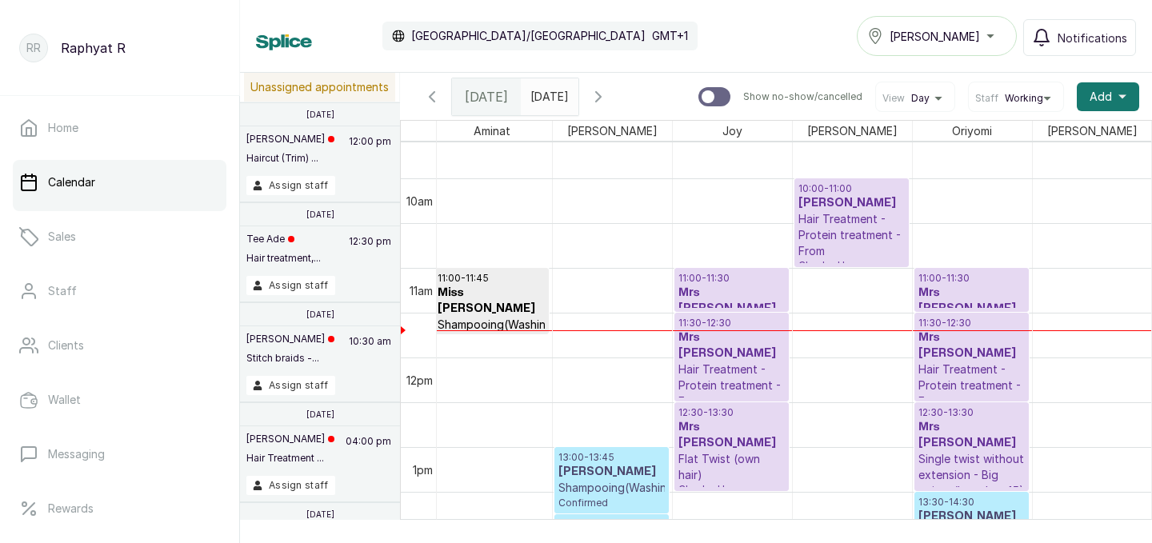
click at [853, 239] on p "Hair Treatment - Protein treatment - From" at bounding box center [851, 235] width 106 height 48
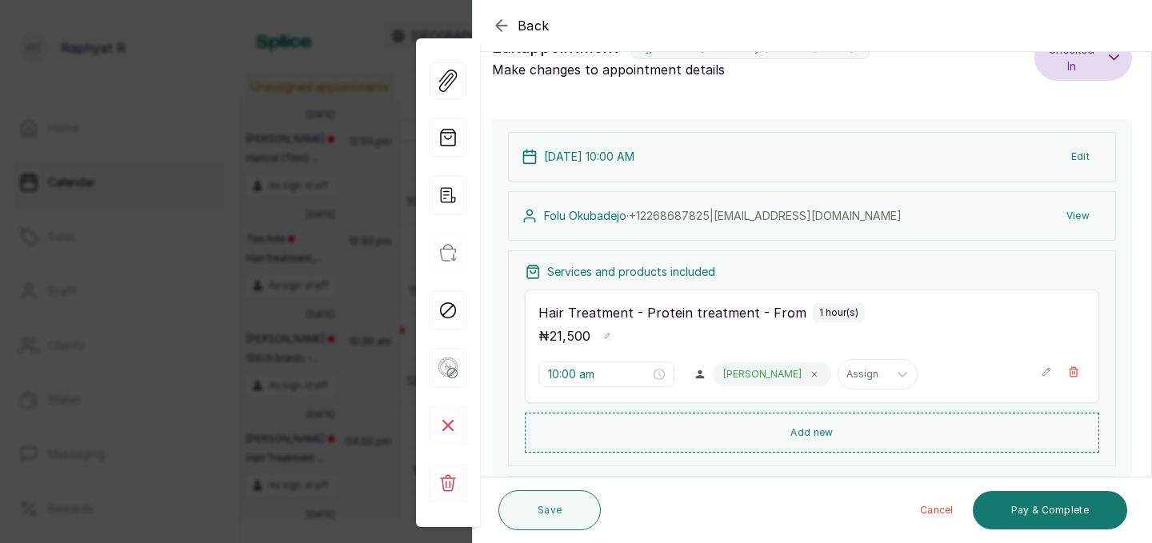
scroll to position [45, 0]
click at [1048, 376] on button "Show no-show/cancelled" at bounding box center [1045, 370] width 11 height 26
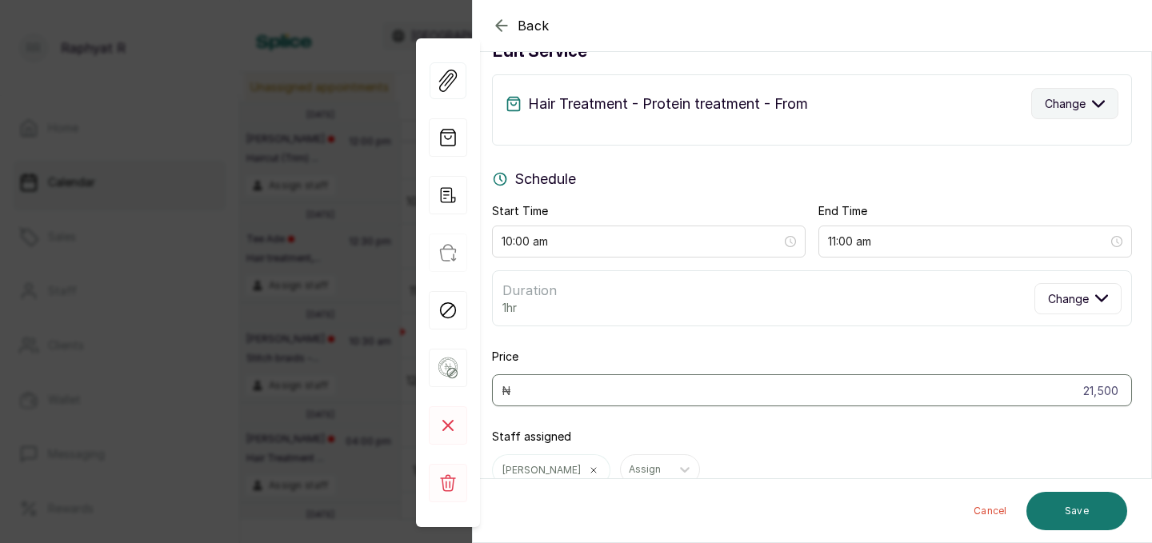
click at [1102, 99] on icon "button" at bounding box center [1098, 104] width 13 height 13
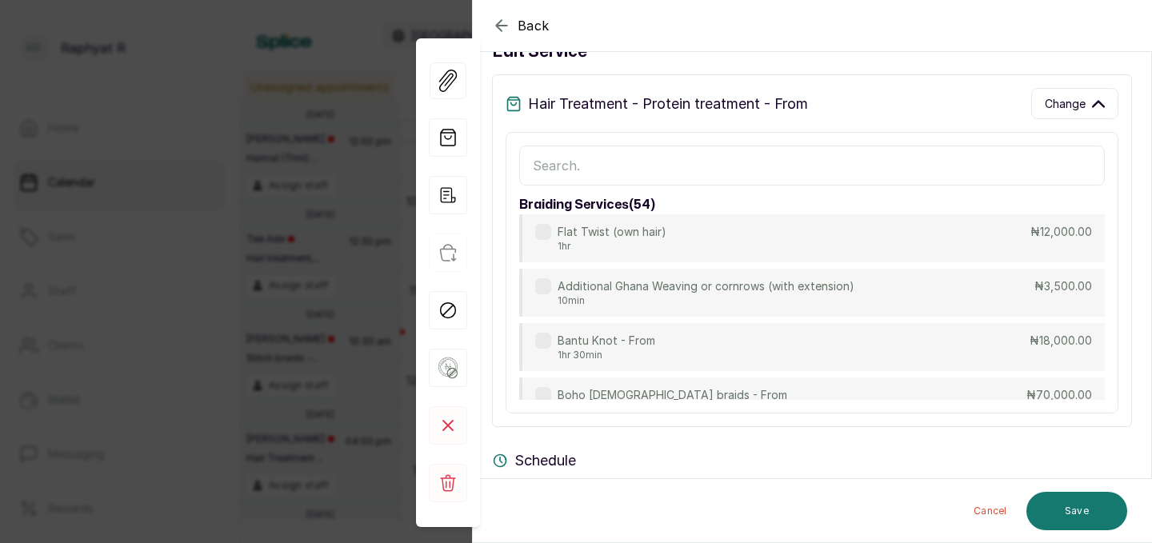
click at [549, 154] on input "text" at bounding box center [811, 166] width 585 height 40
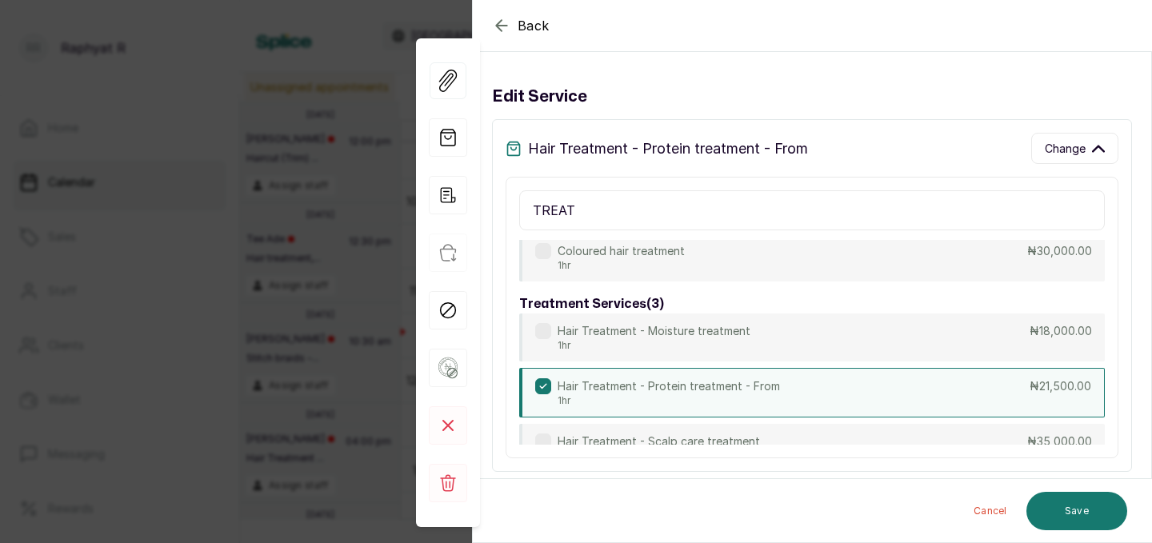
scroll to position [104, 0]
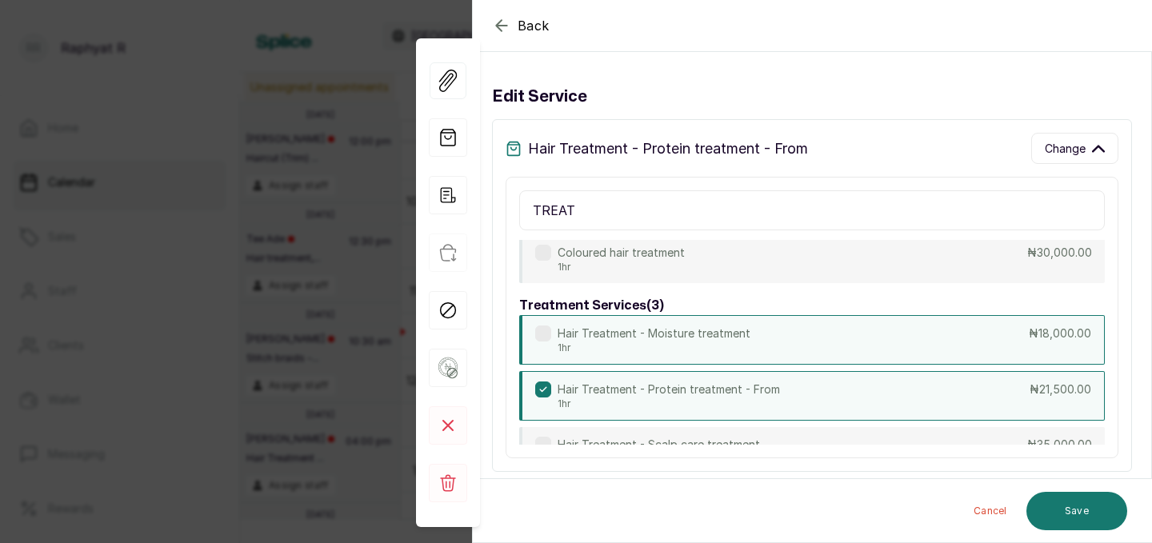
type input "TREAT"
click at [917, 331] on div "Hair Treatment - Moisture treatment 1hr ₦18,000.00" at bounding box center [811, 340] width 585 height 50
type input "18,000"
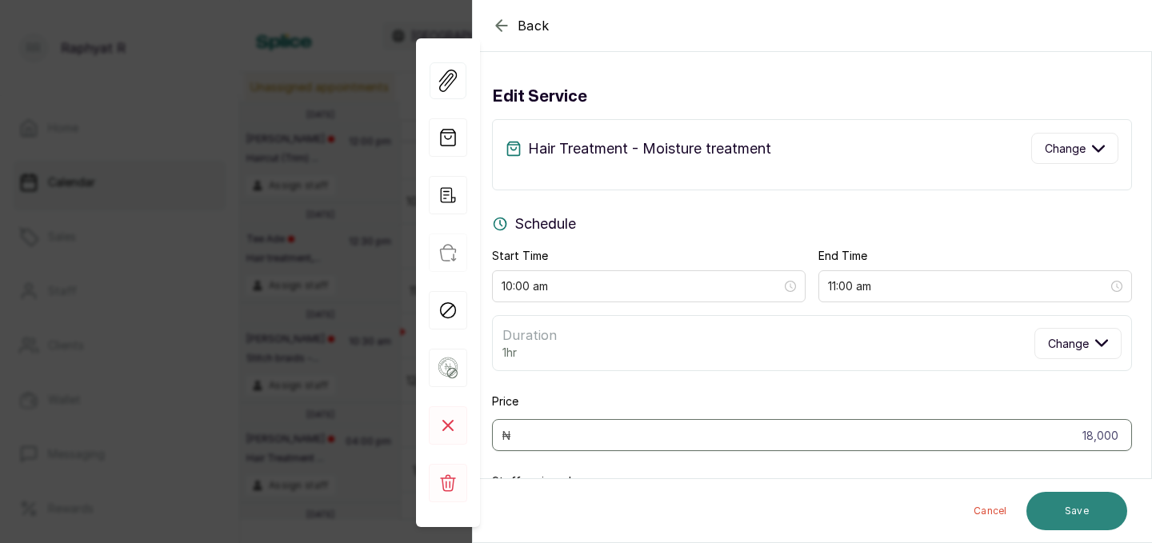
click at [1093, 504] on button "Save" at bounding box center [1076, 511] width 101 height 38
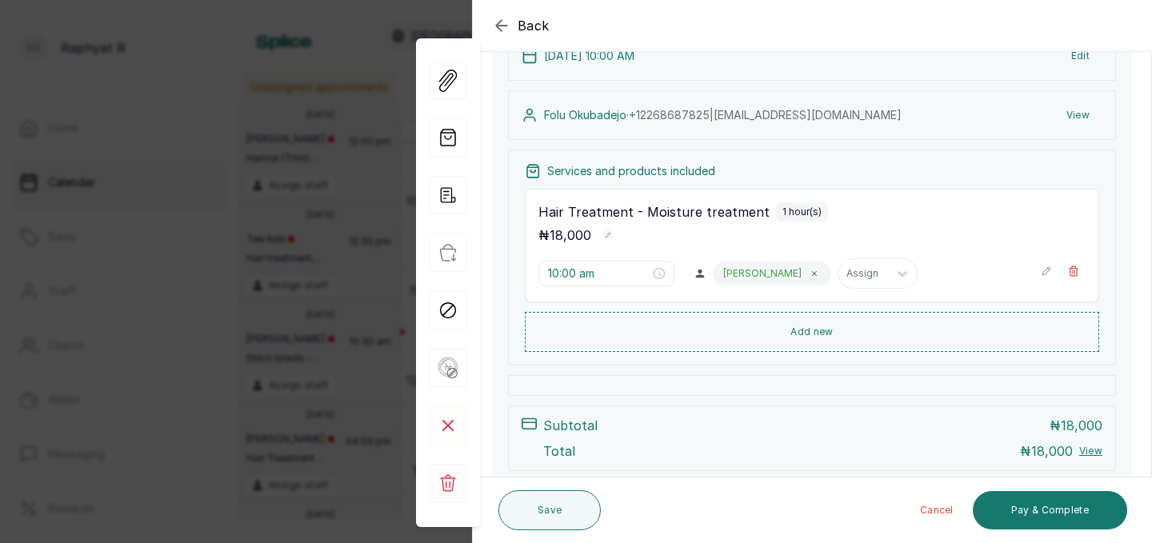
scroll to position [154, 0]
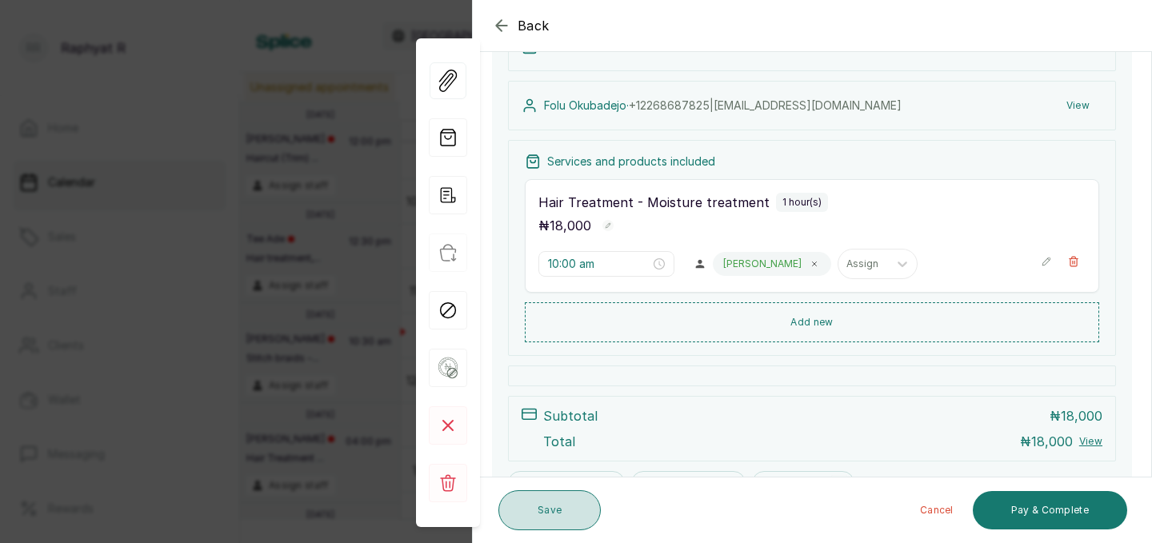
click at [568, 502] on button "Save" at bounding box center [549, 510] width 102 height 40
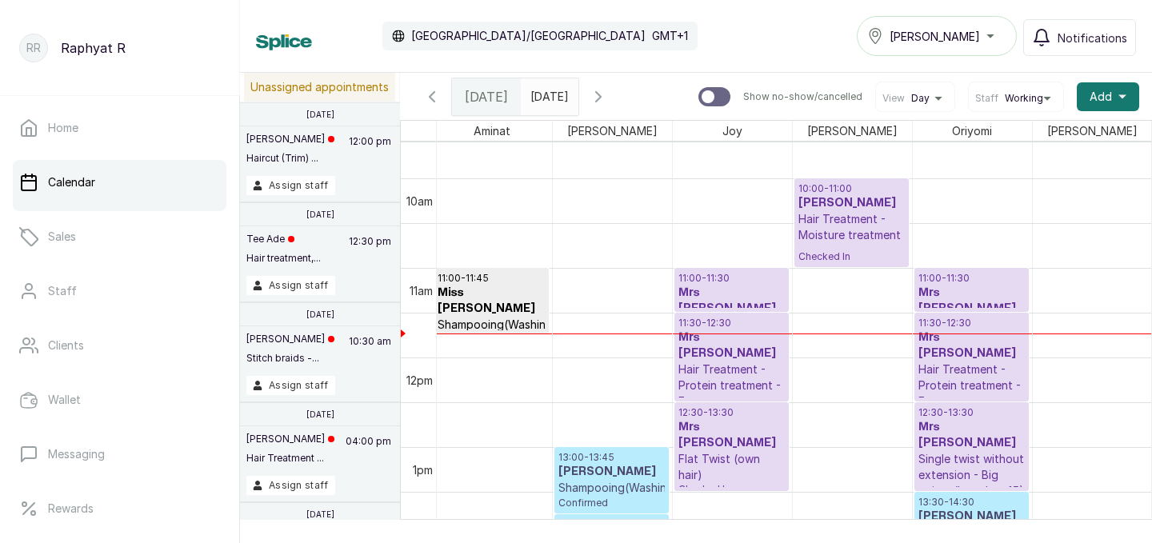
click at [831, 223] on p "Hair Treatment - Moisture treatment" at bounding box center [851, 227] width 106 height 32
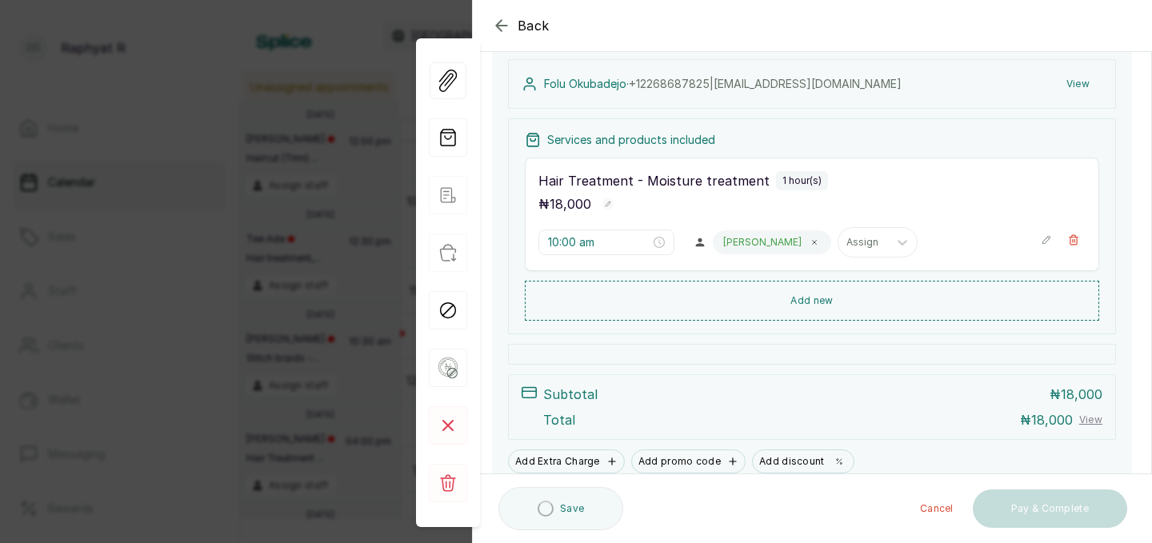
scroll to position [241, 0]
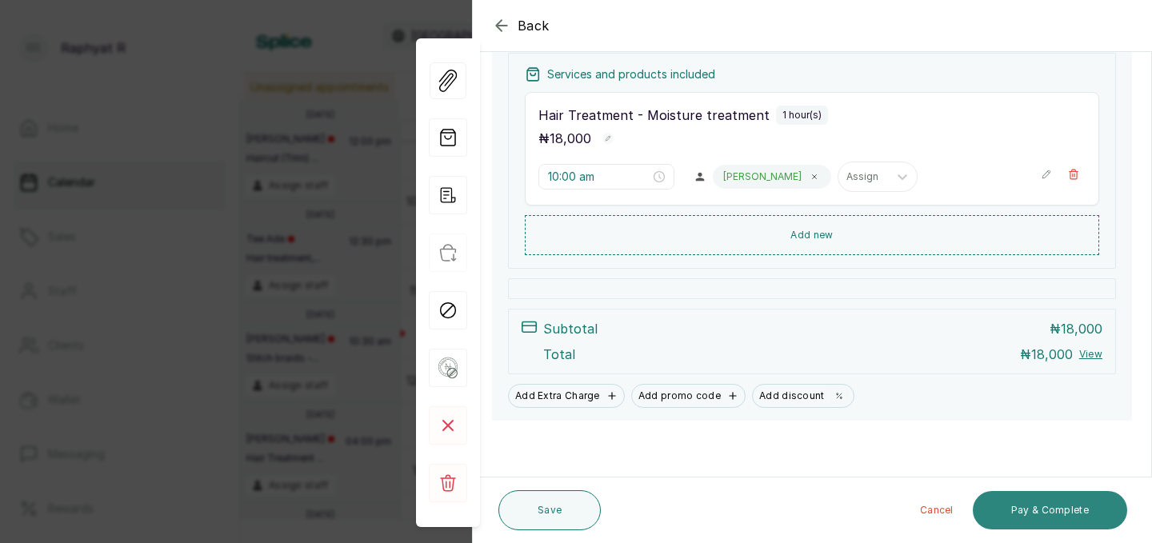
click at [1033, 506] on button "Pay & Complete" at bounding box center [1049, 510] width 154 height 38
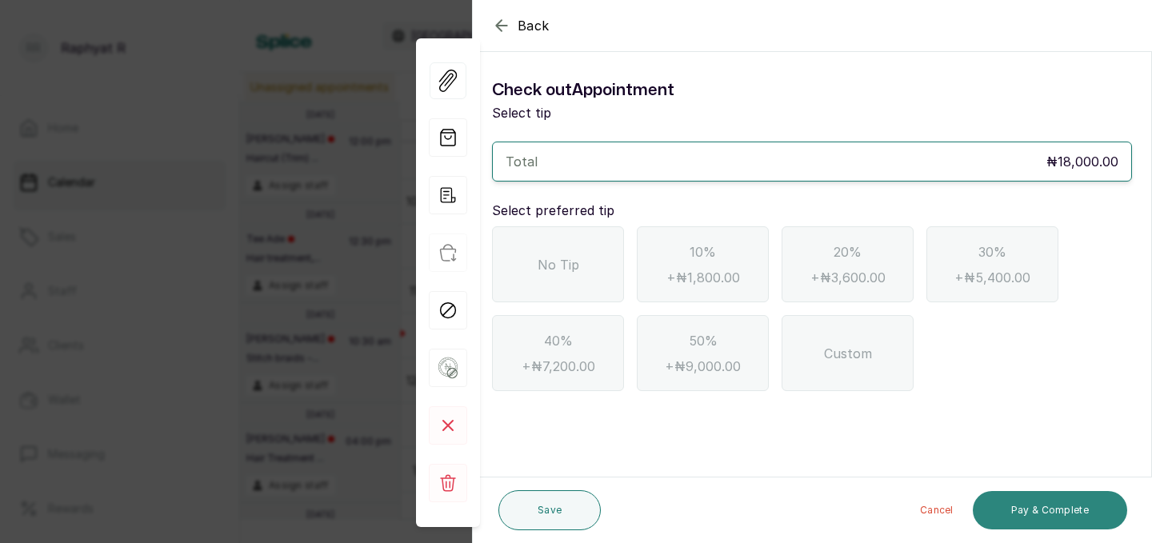
scroll to position [0, 0]
click at [552, 249] on div "No Tip" at bounding box center [558, 264] width 132 height 76
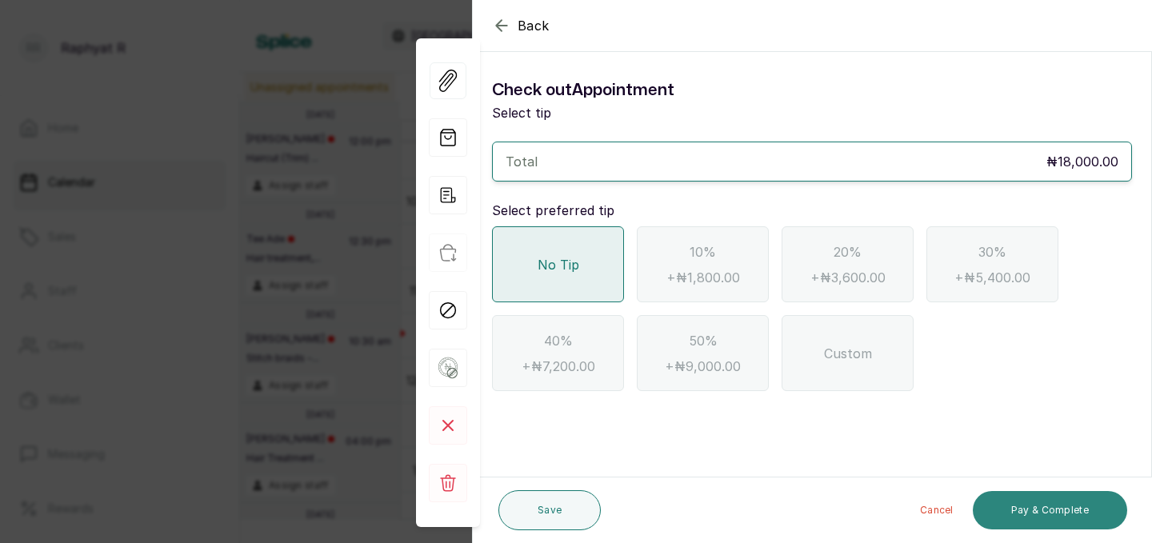
click at [1028, 511] on button "Pay & Complete" at bounding box center [1049, 510] width 154 height 38
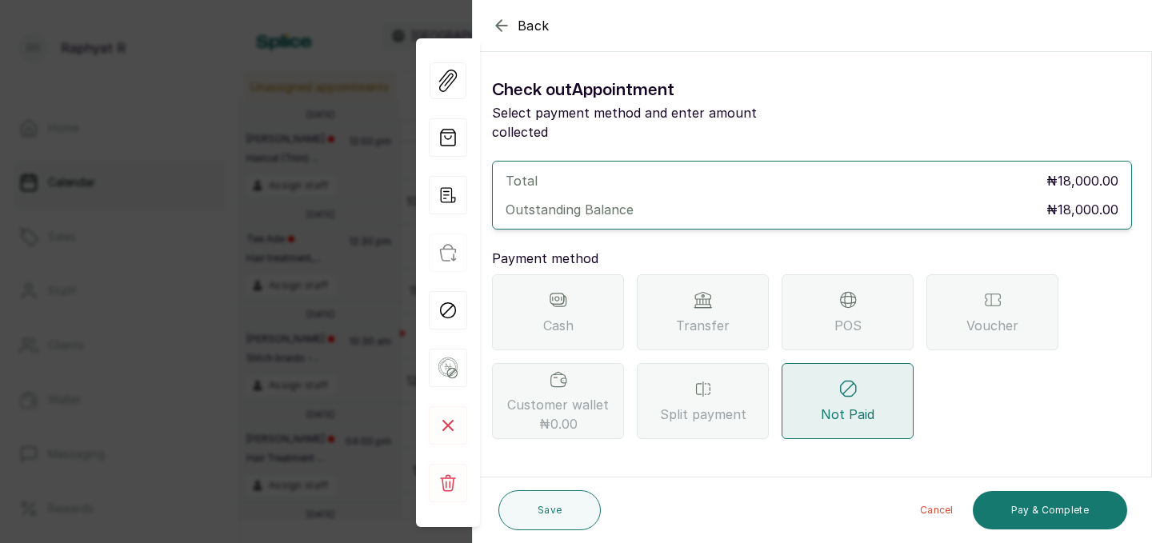
click at [696, 316] on span "Transfer" at bounding box center [703, 325] width 54 height 19
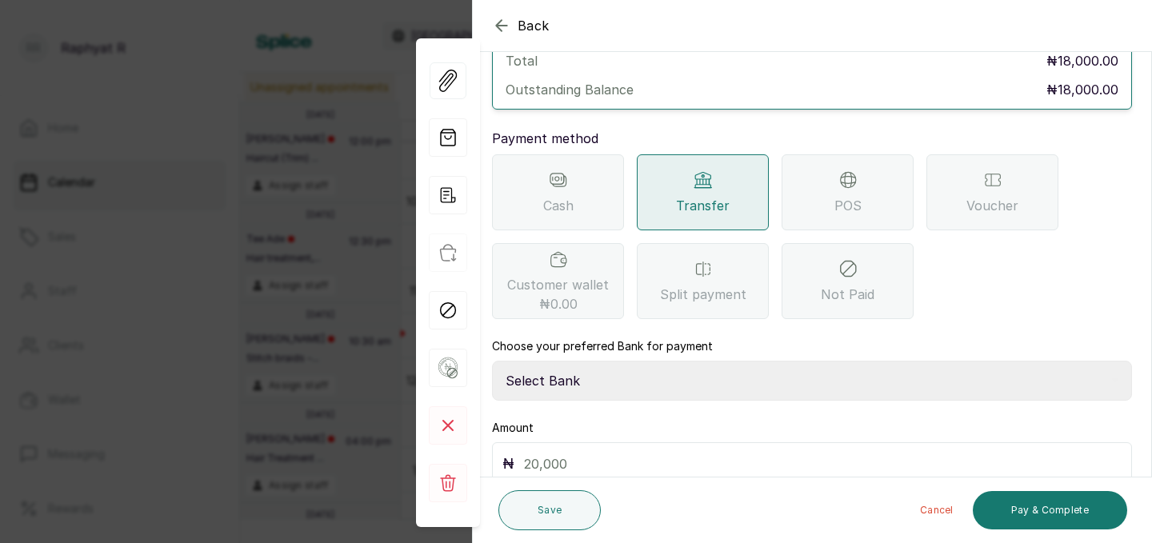
scroll to position [122, 0]
click at [535, 361] on select "Select Bank TRACTION(TRACTION) Providus Bank TASALAHQ HAIR AND BEAUTY Guaranty …" at bounding box center [812, 379] width 640 height 40
select select "d2e8ea74-1b1f-42b2-81f9-dacd6e382dd2"
click at [547, 451] on input "text" at bounding box center [822, 462] width 597 height 22
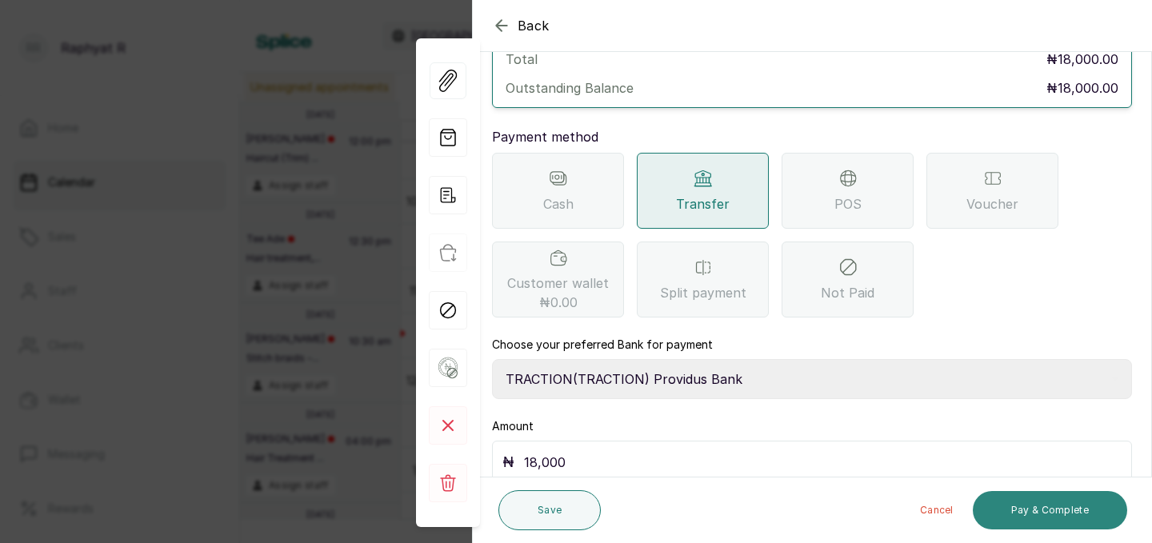
type input "18,000"
click at [1042, 504] on button "Pay & Complete" at bounding box center [1049, 510] width 154 height 38
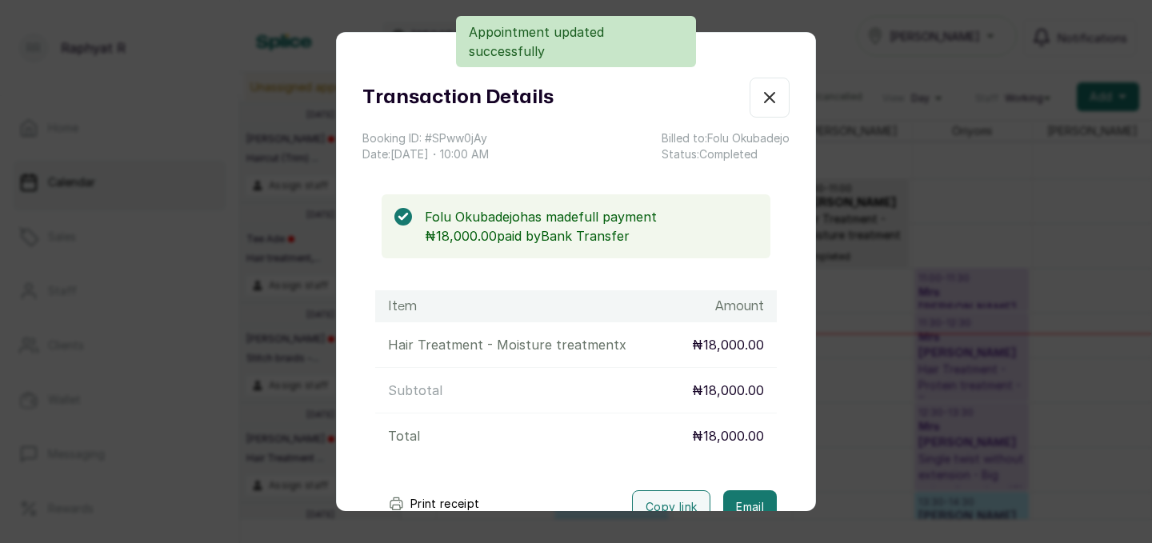
click at [765, 98] on icon "button" at bounding box center [769, 97] width 19 height 19
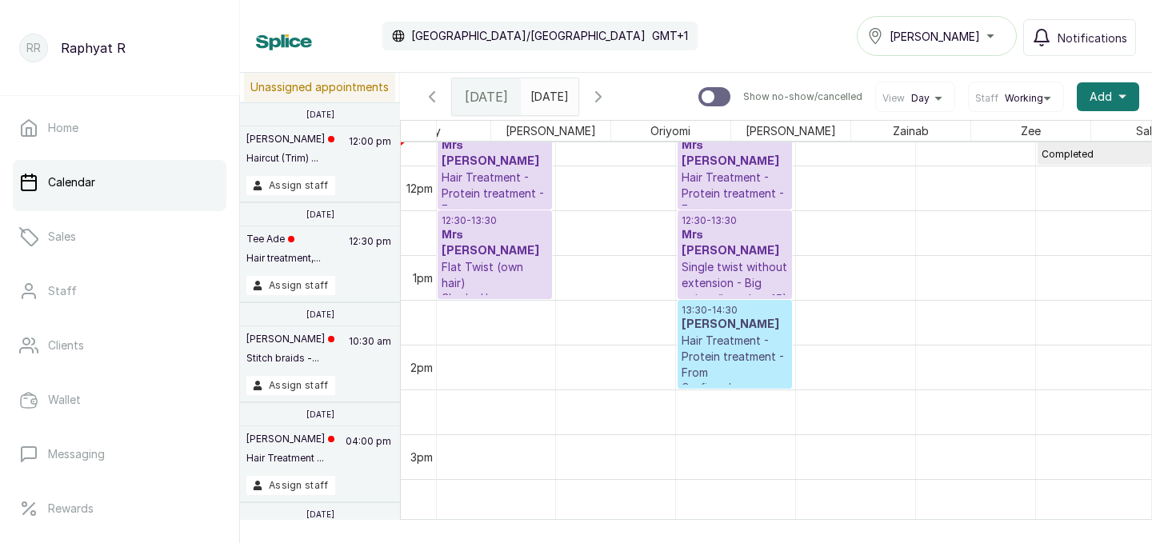
scroll to position [0, 242]
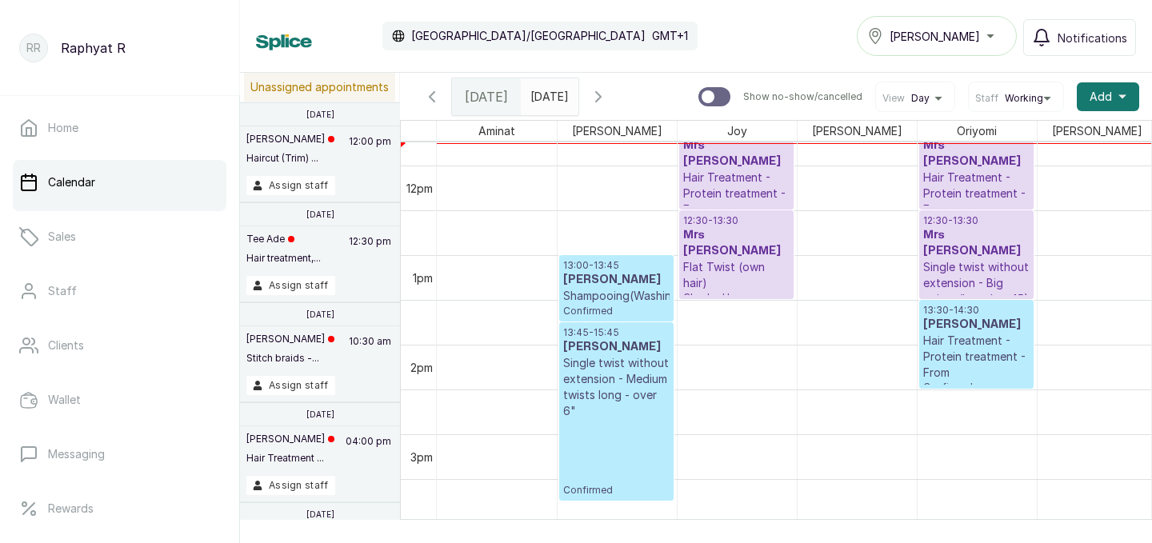
type input "dd/MM/yyyy"
click at [547, 97] on input "dd/MM/yyyy" at bounding box center [534, 92] width 26 height 27
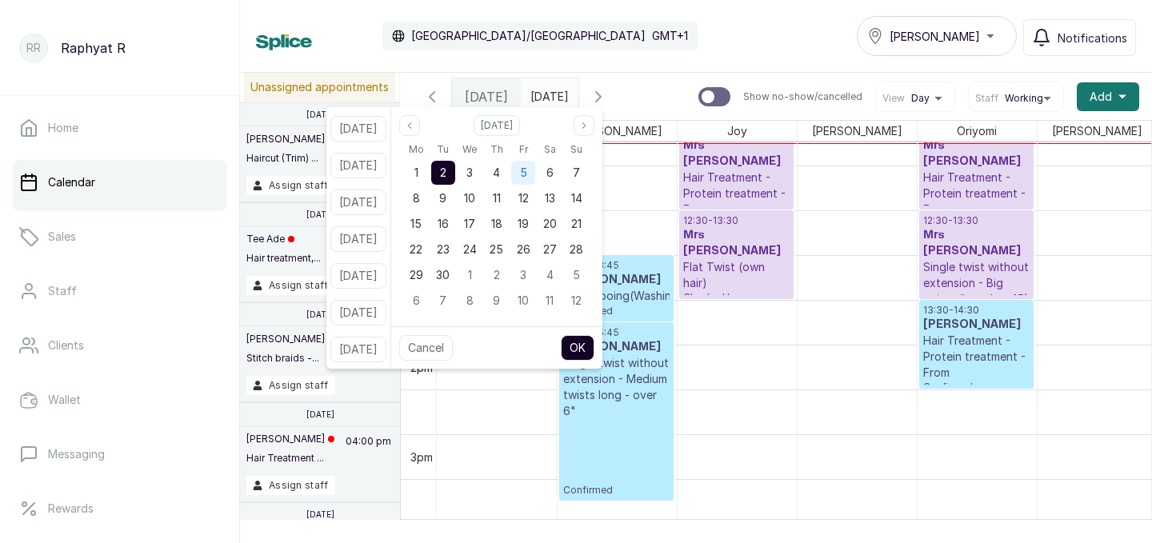
click at [535, 172] on div "5" at bounding box center [523, 173] width 24 height 24
click at [593, 353] on button "OK" at bounding box center [578, 348] width 34 height 26
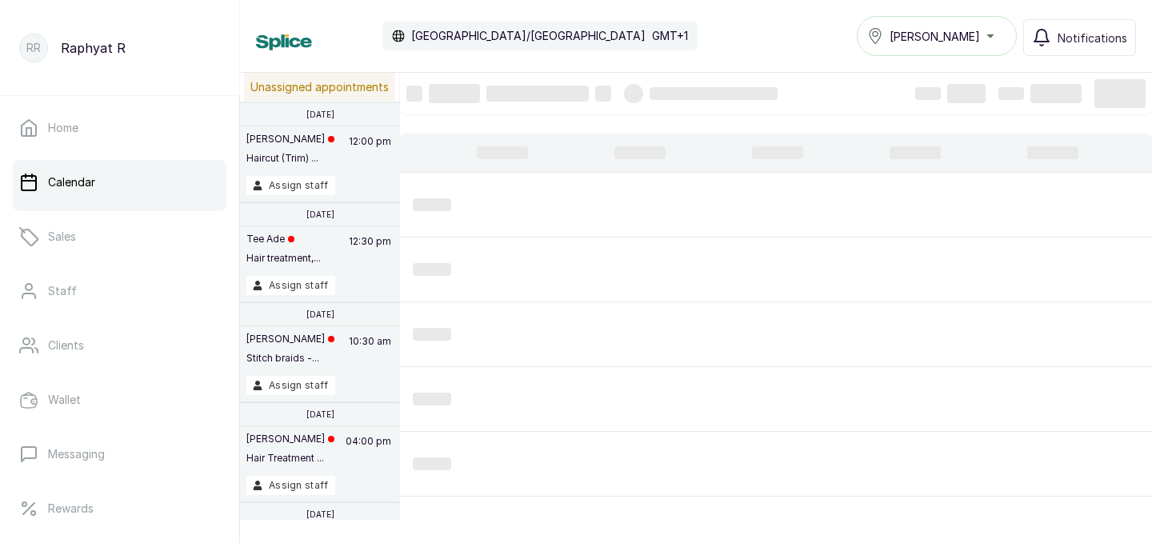
type input "[DATE]"
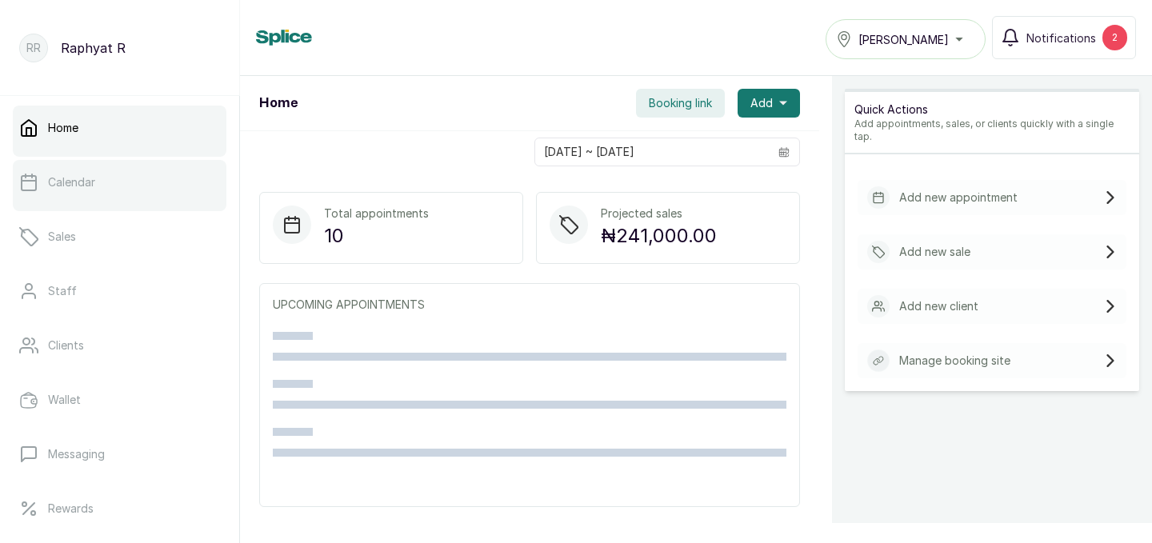
click at [130, 193] on link "Calendar" at bounding box center [120, 182] width 214 height 45
